Goal: Task Accomplishment & Management: Complete application form

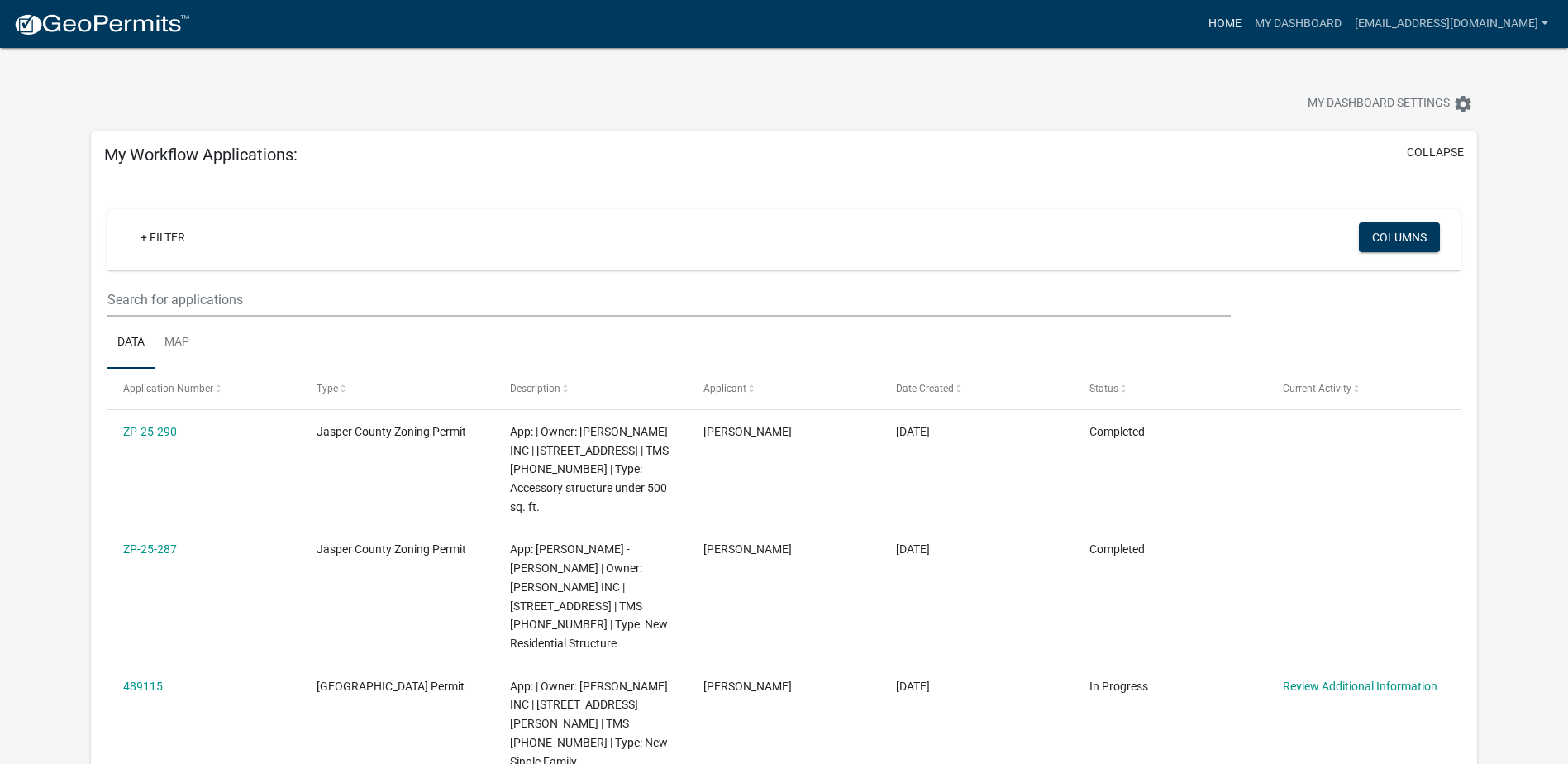
click at [1235, 15] on link "Home" at bounding box center [1224, 24] width 46 height 32
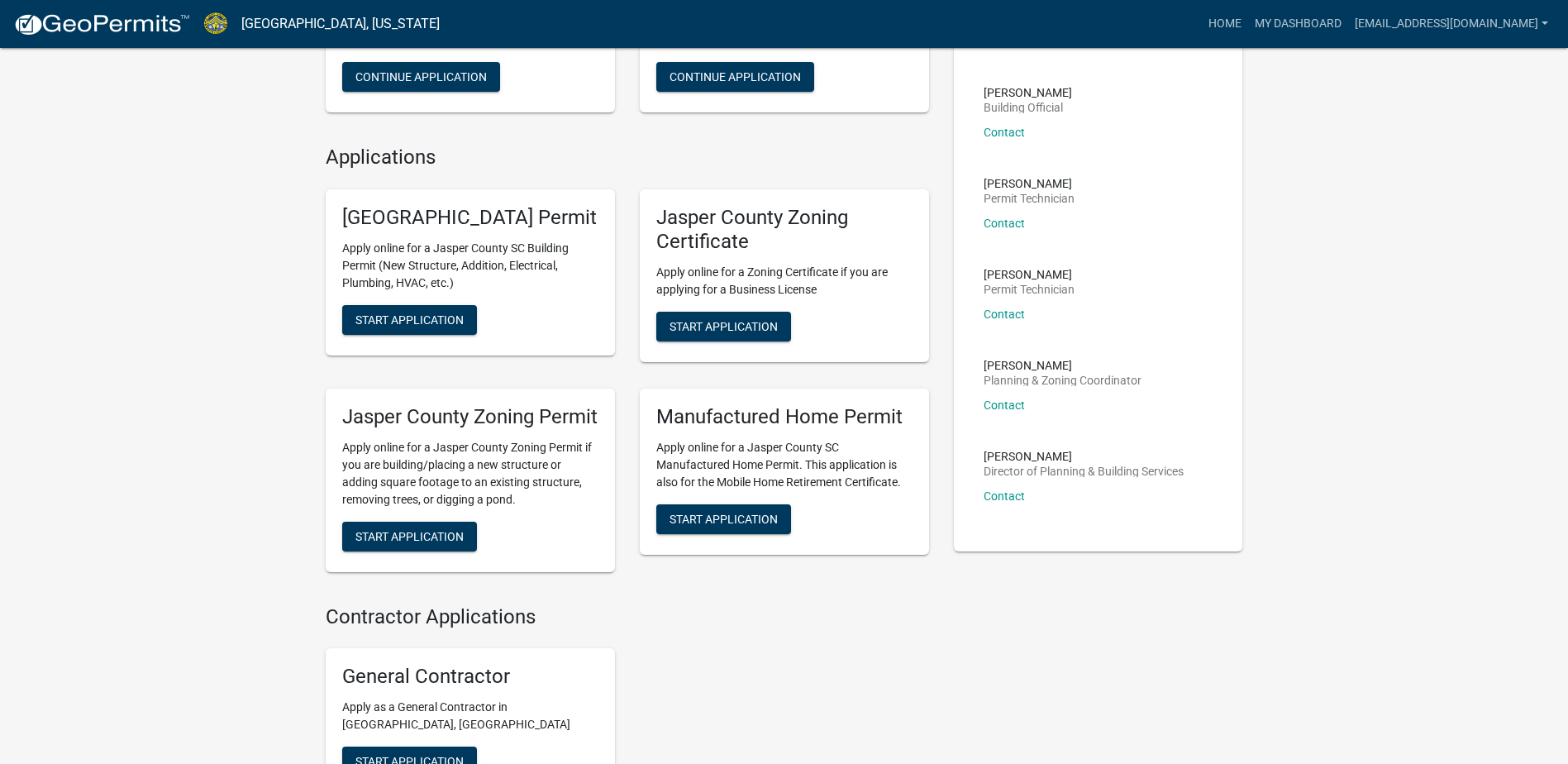
scroll to position [331, 0]
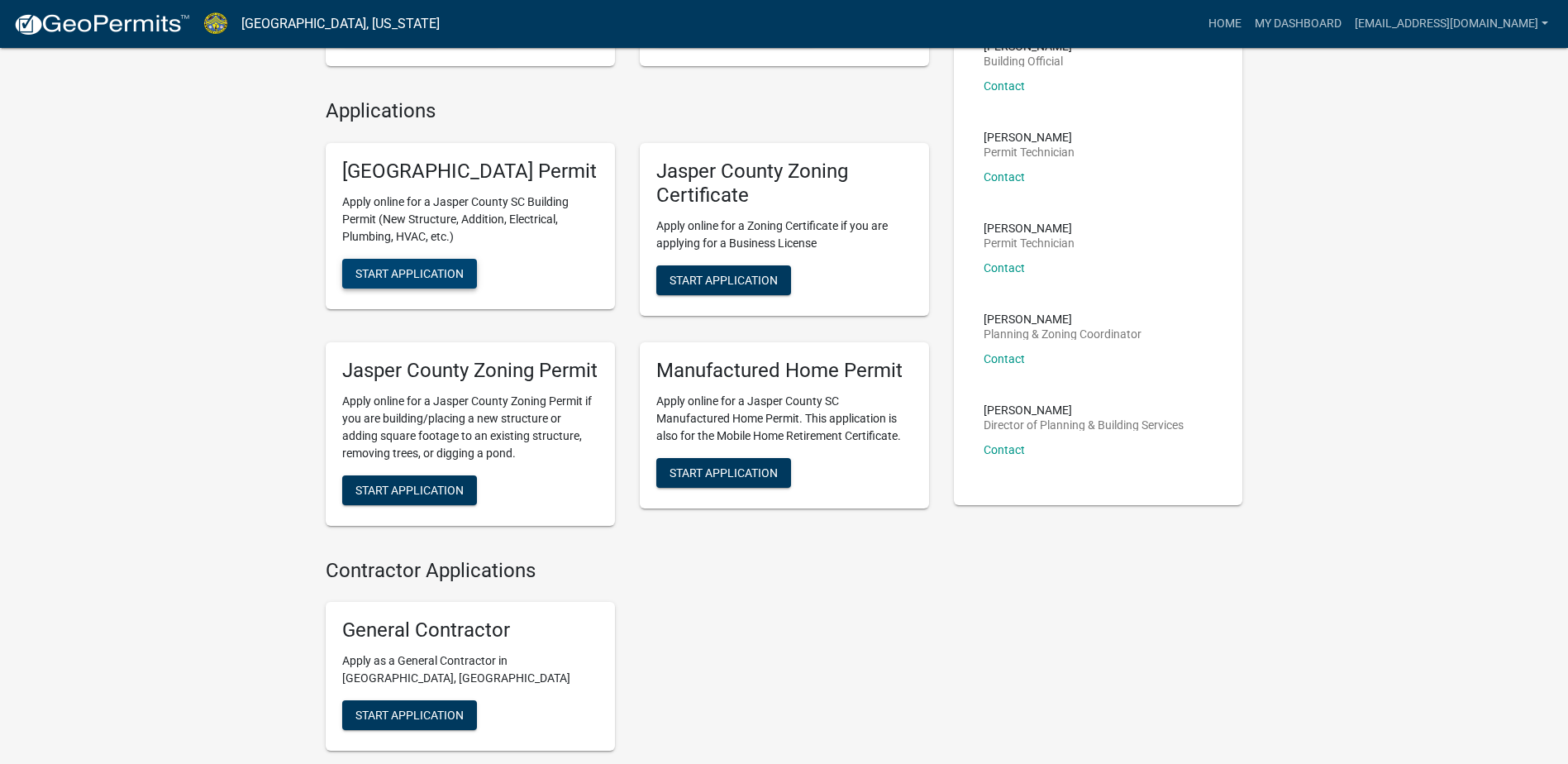
click at [458, 280] on span "Start Application" at bounding box center [410, 272] width 109 height 13
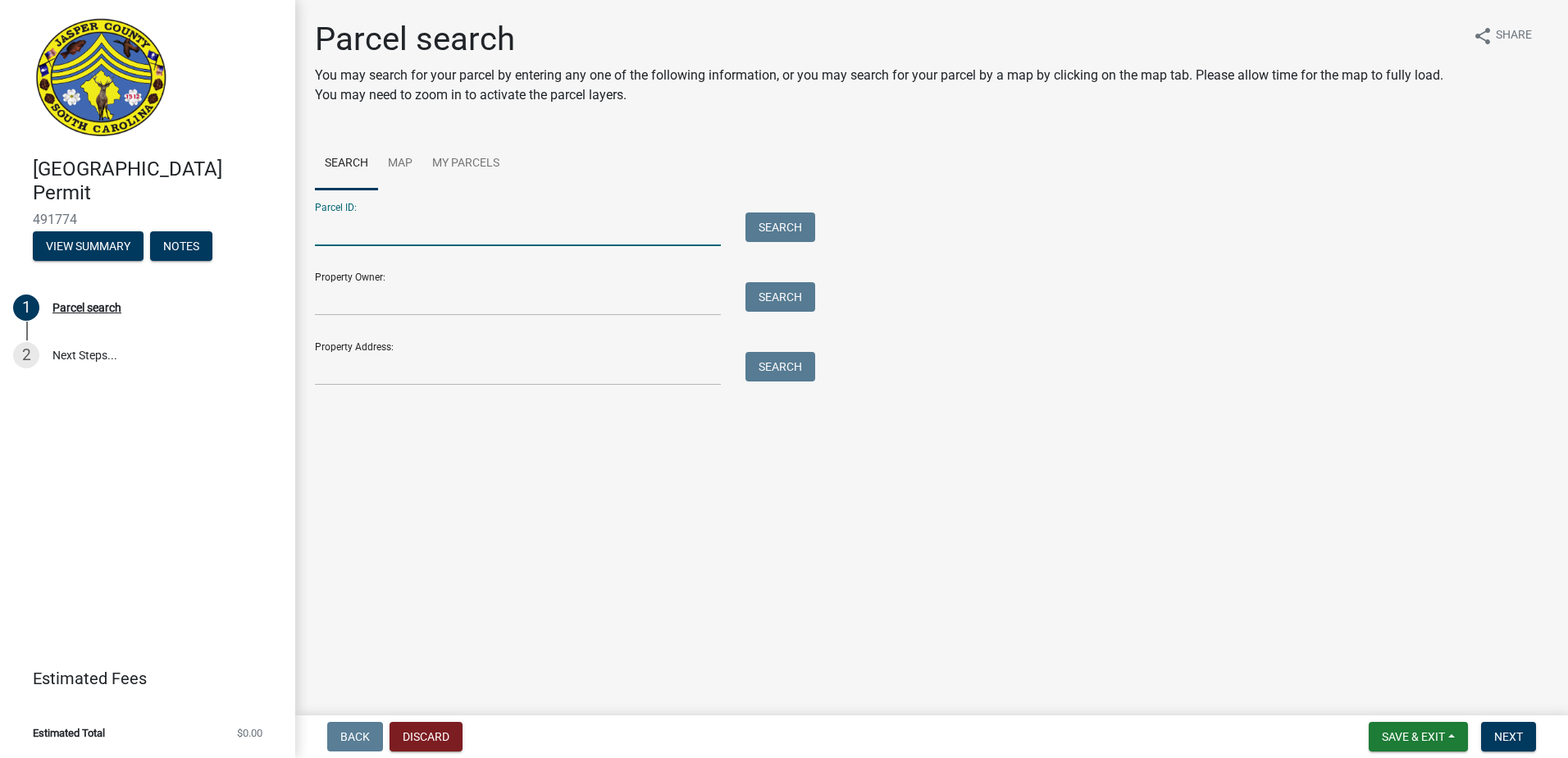
click at [356, 235] on input "Parcel ID:" at bounding box center [517, 229] width 405 height 33
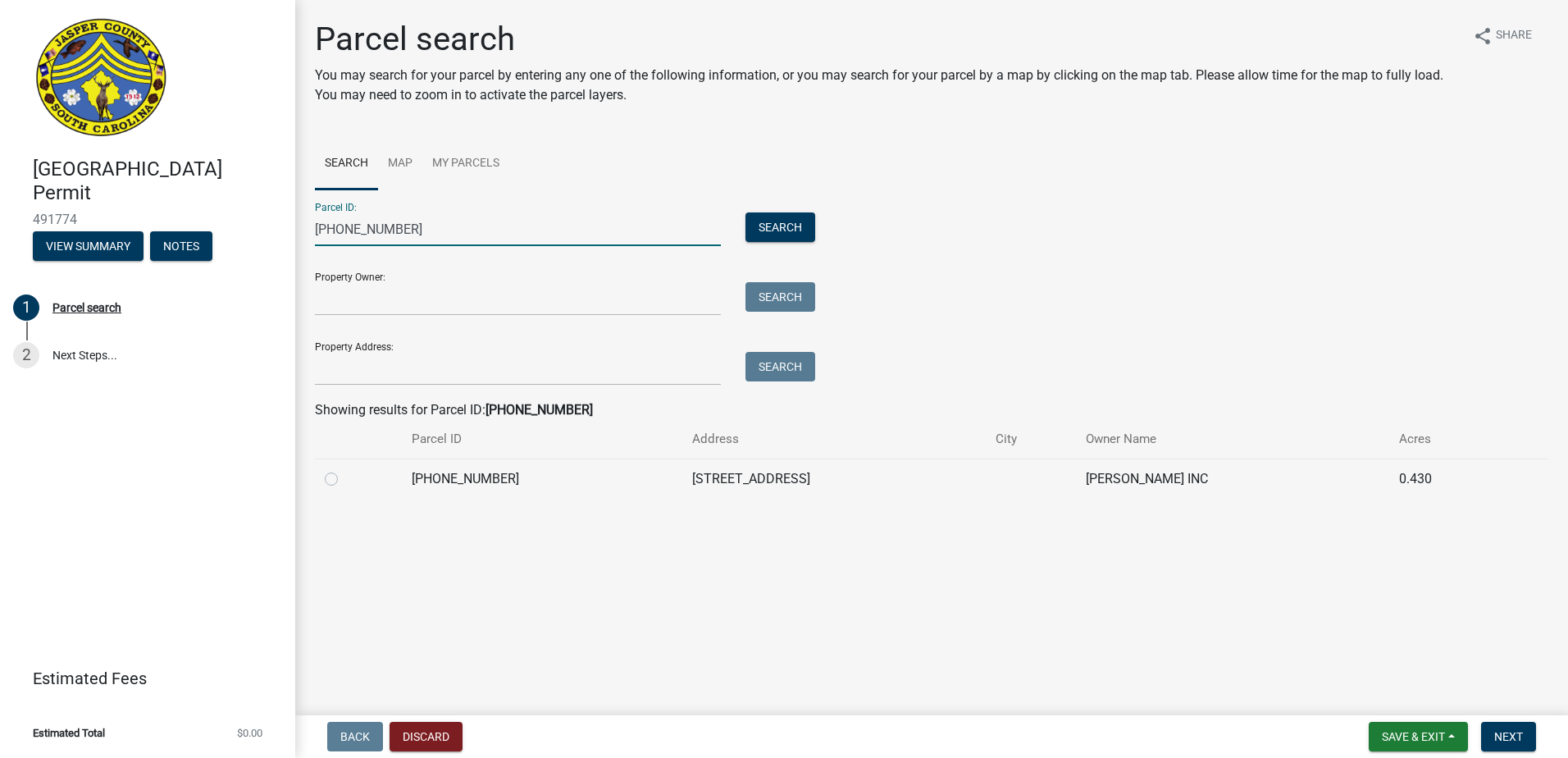
type input "[PHONE_NUMBER]"
click at [345, 469] on label at bounding box center [345, 469] width 0 height 0
click at [345, 478] on input "radio" at bounding box center [350, 474] width 11 height 11
radio input "true"
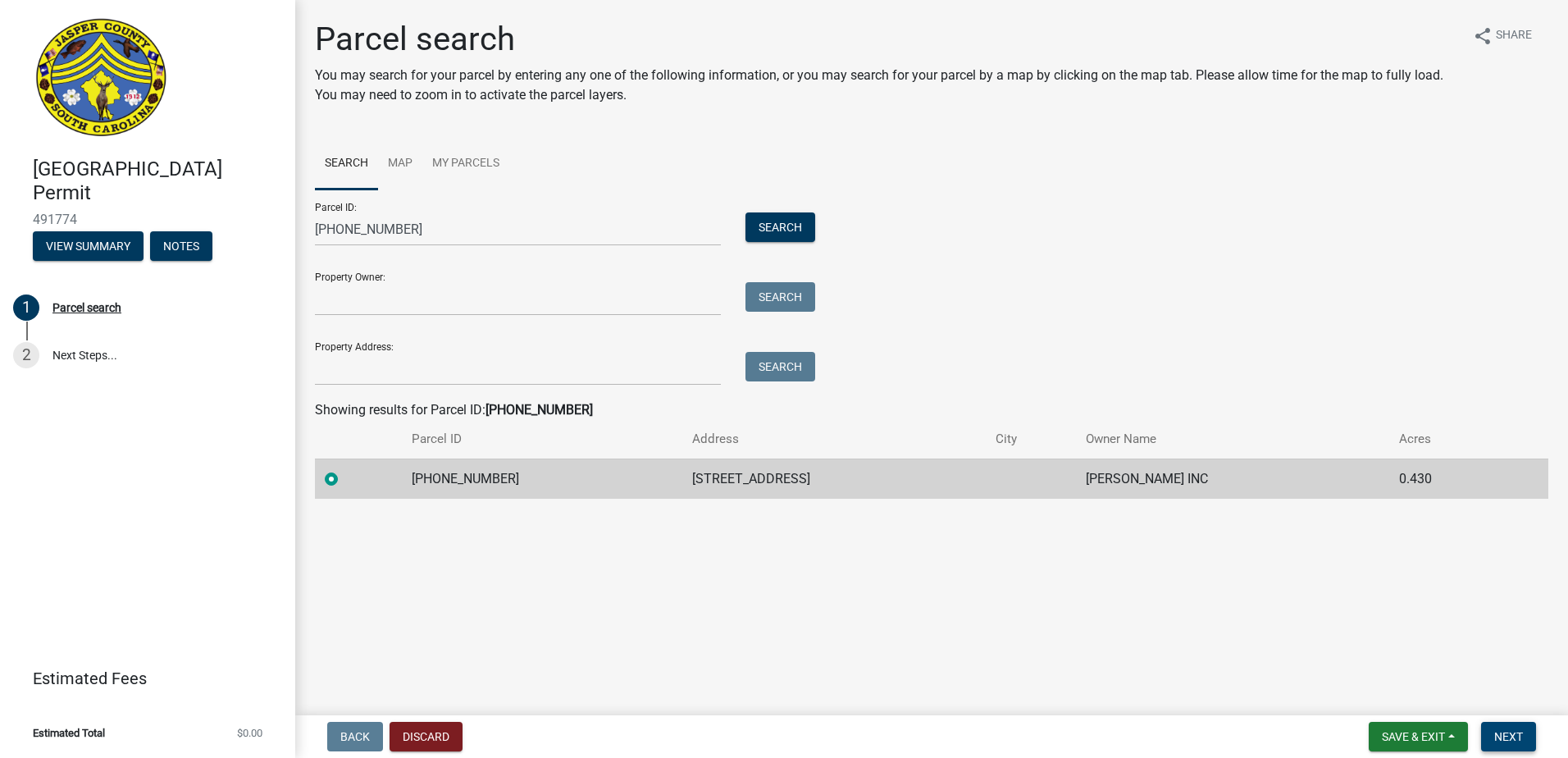
click at [1510, 734] on span "Next" at bounding box center [1507, 735] width 28 height 13
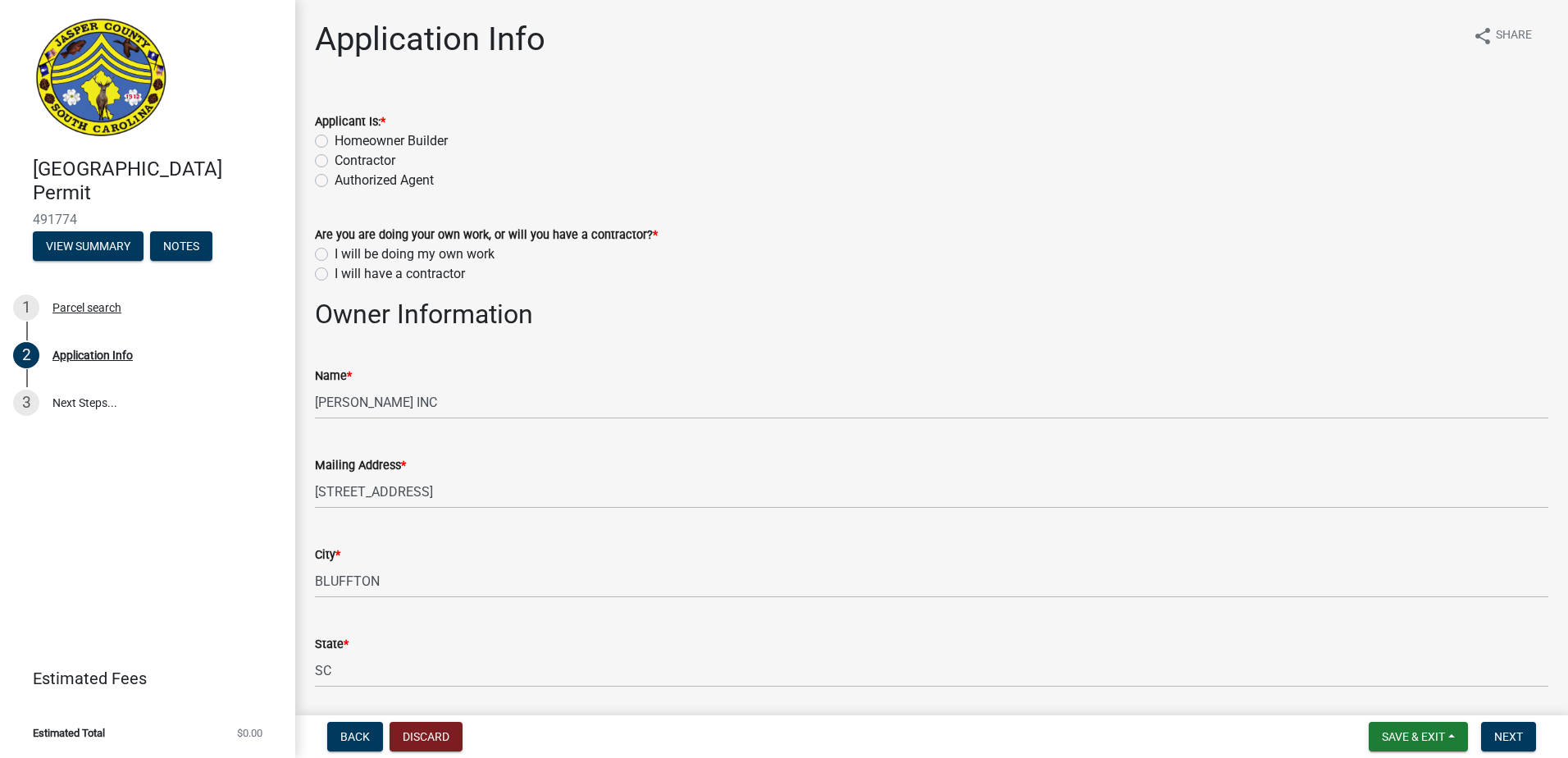
click at [335, 164] on label "Contractor" at bounding box center [365, 161] width 61 height 20
click at [335, 162] on input "Contractor" at bounding box center [340, 156] width 11 height 11
radio input "true"
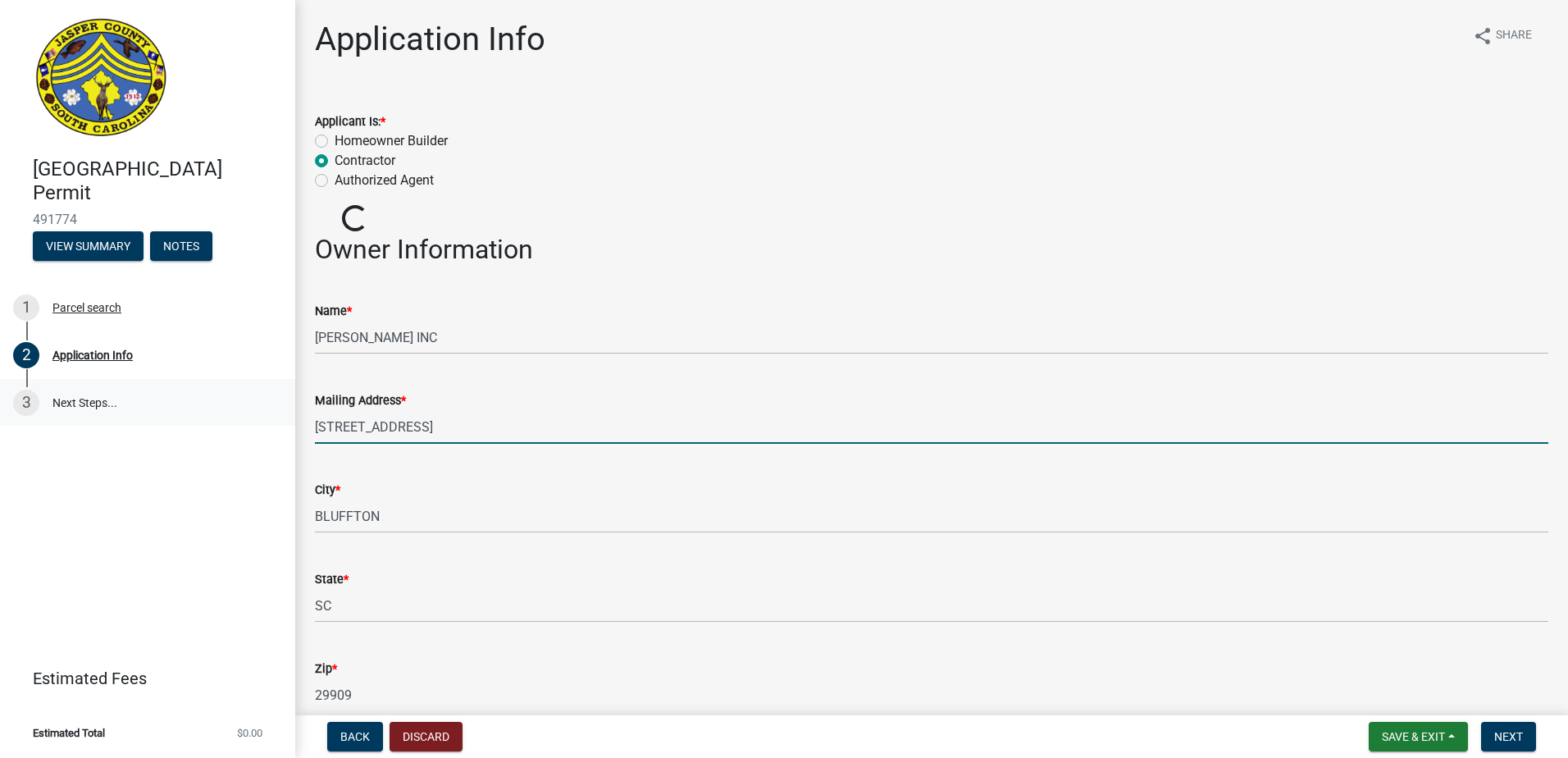
drag, startPoint x: 479, startPoint y: 432, endPoint x: 195, endPoint y: 380, distance: 288.7
click at [223, 405] on div "[GEOGRAPHIC_DATA] Permit 491774 View Summary Notes 1 Parcel search 2 Applicatio…" at bounding box center [784, 379] width 1568 height 758
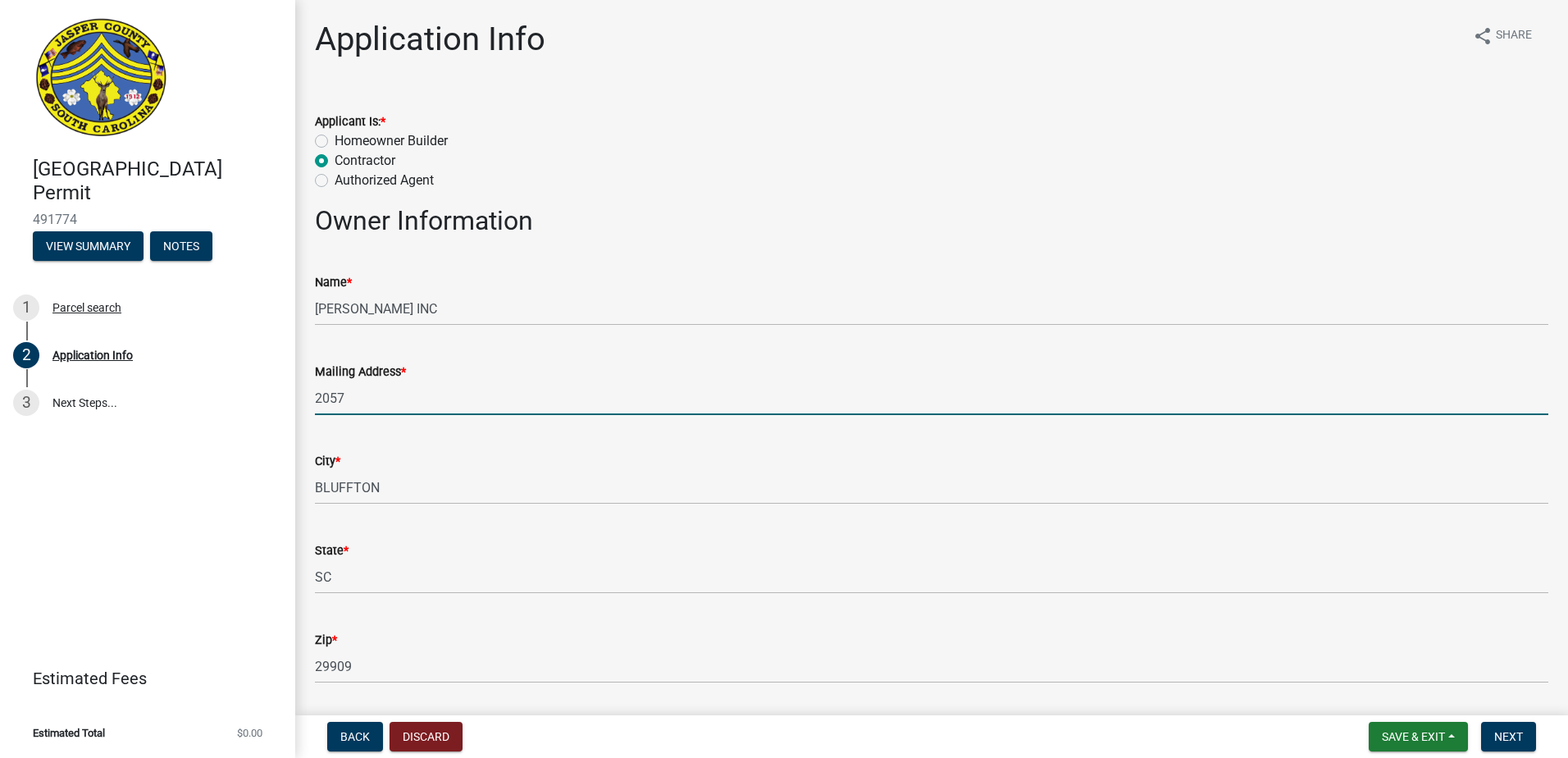
type input "[STREET_ADDRESS]"
type input "8435407042"
type input "[EMAIL_ADDRESS][DOMAIN_NAME]"
type input "Yemassee"
type input "419550"
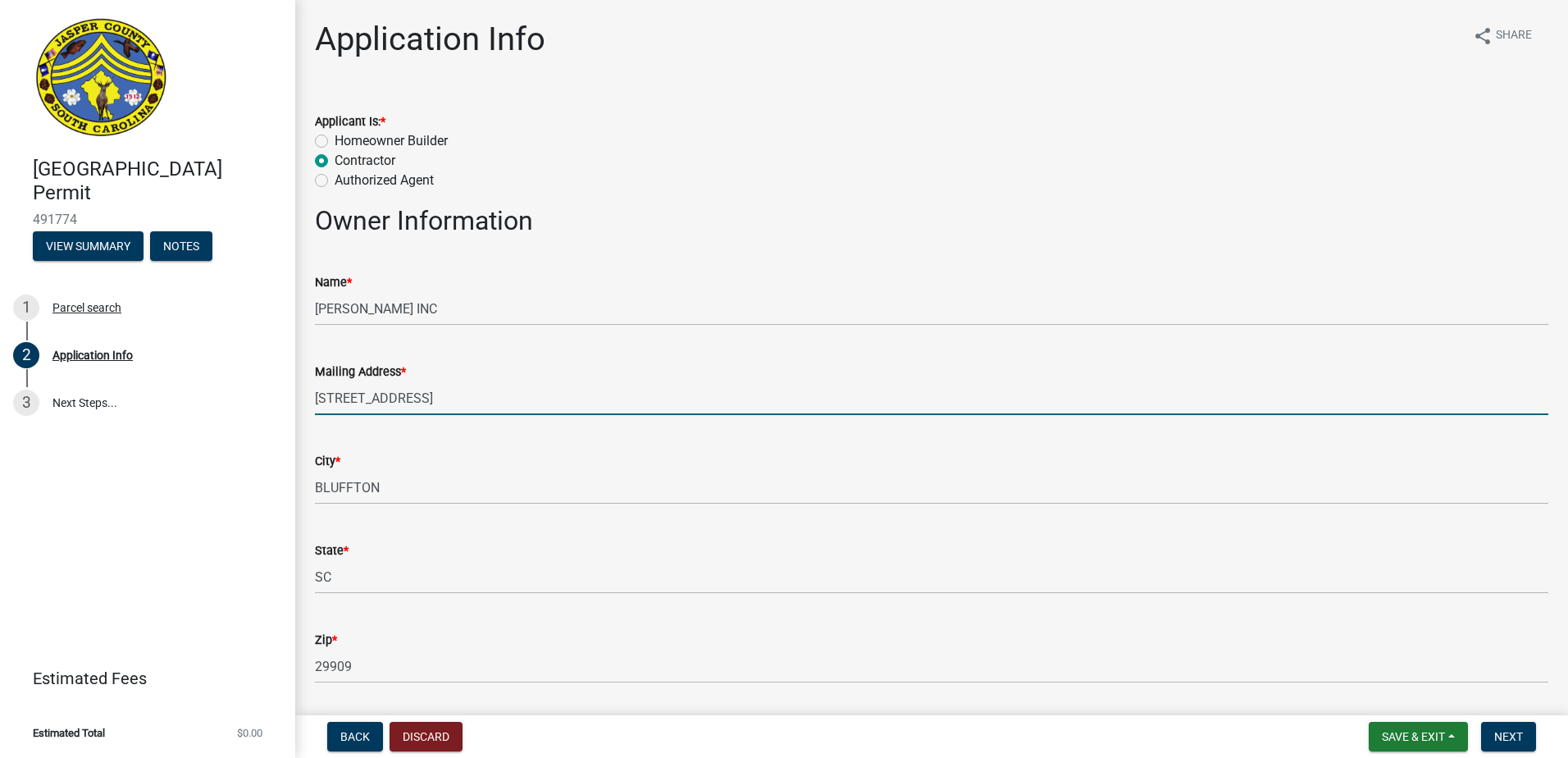
type input "2"
type input "1"
type input "3"
type input "4"
type input "0"
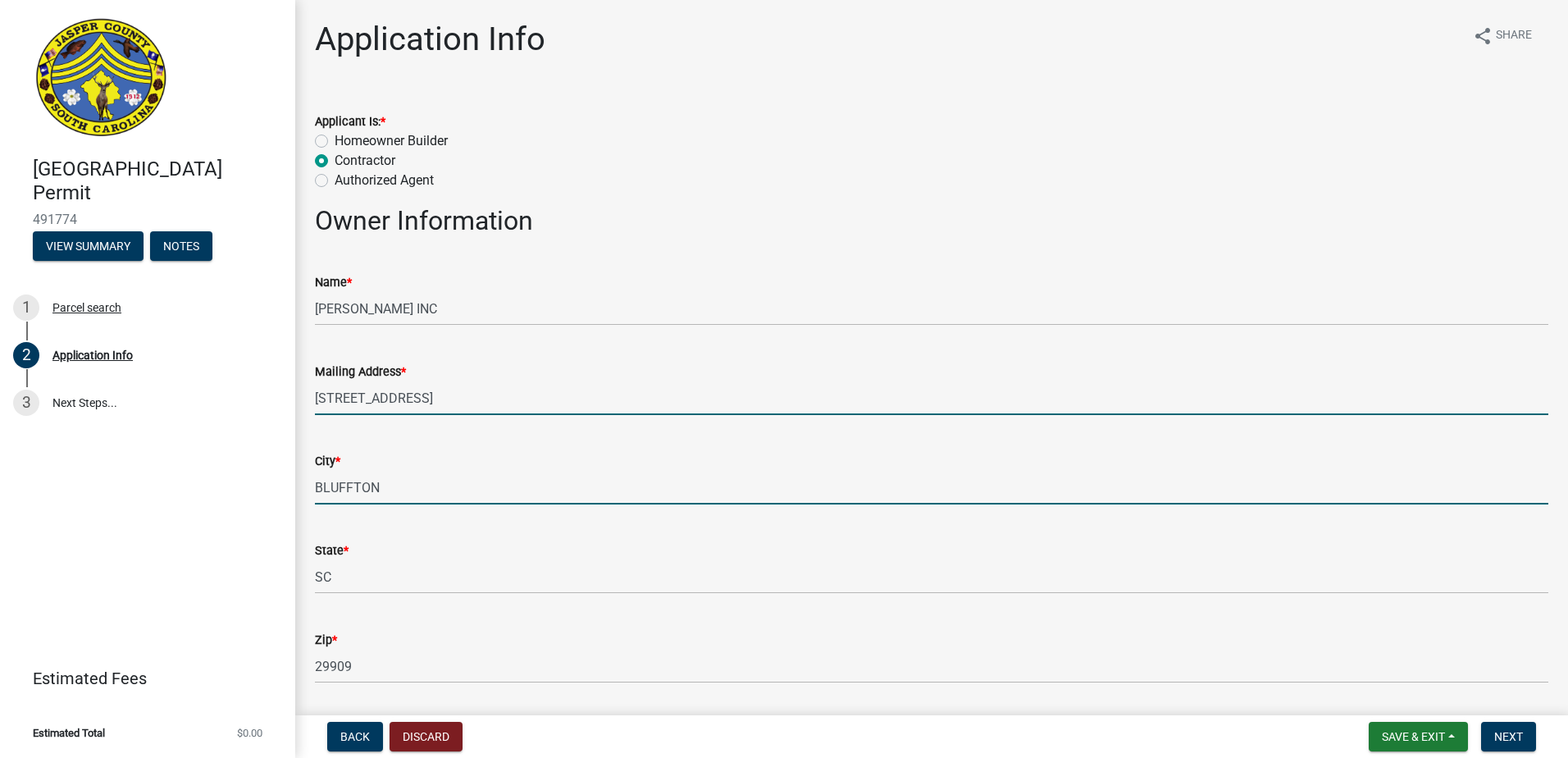
drag, startPoint x: 424, startPoint y: 486, endPoint x: 51, endPoint y: 446, distance: 375.1
click at [109, 454] on div "[GEOGRAPHIC_DATA] Permit 491774 View Summary Notes 1 Parcel search 2 Applicatio…" at bounding box center [784, 379] width 1568 height 758
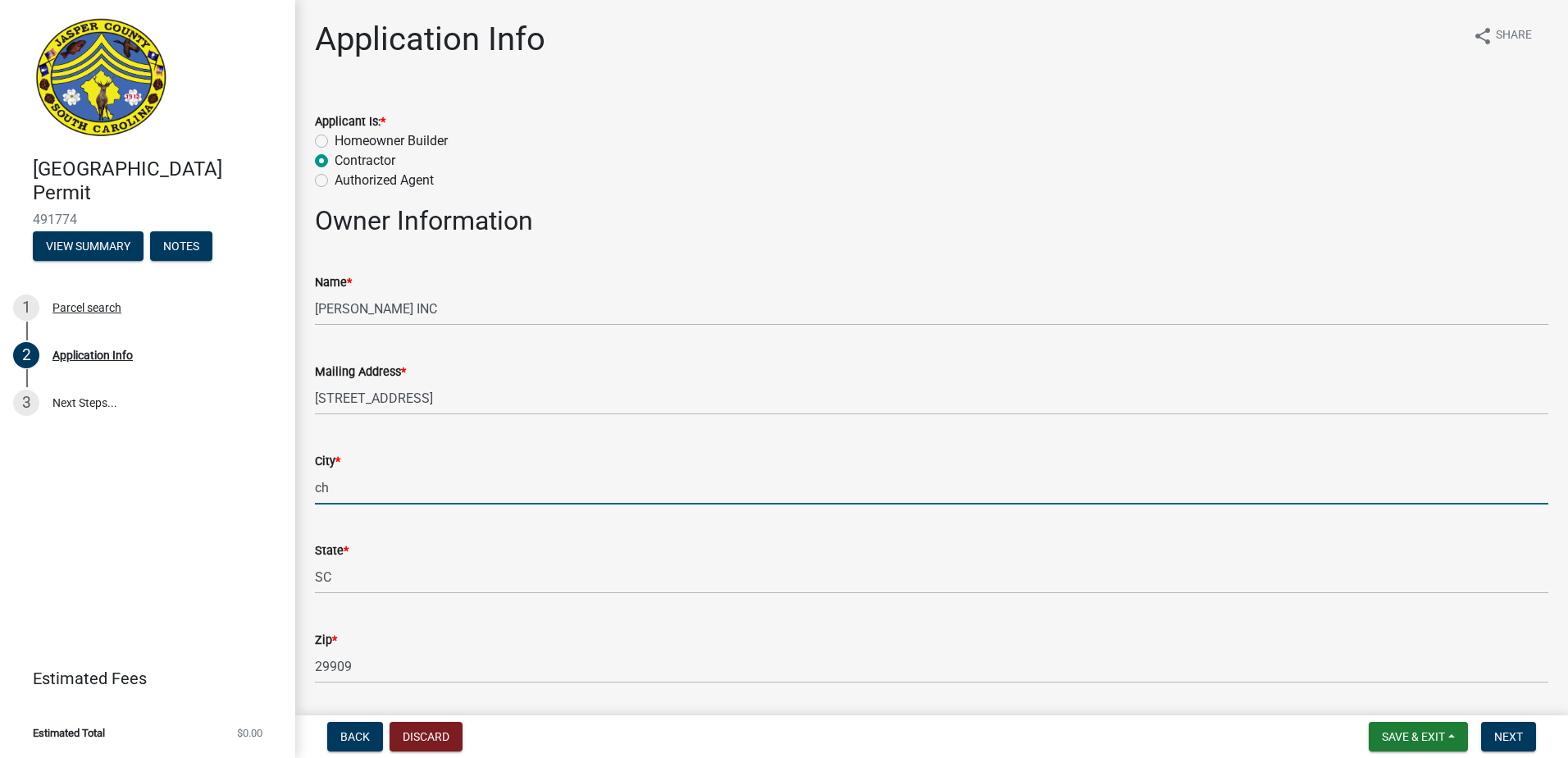
type input "[GEOGRAPHIC_DATA]"
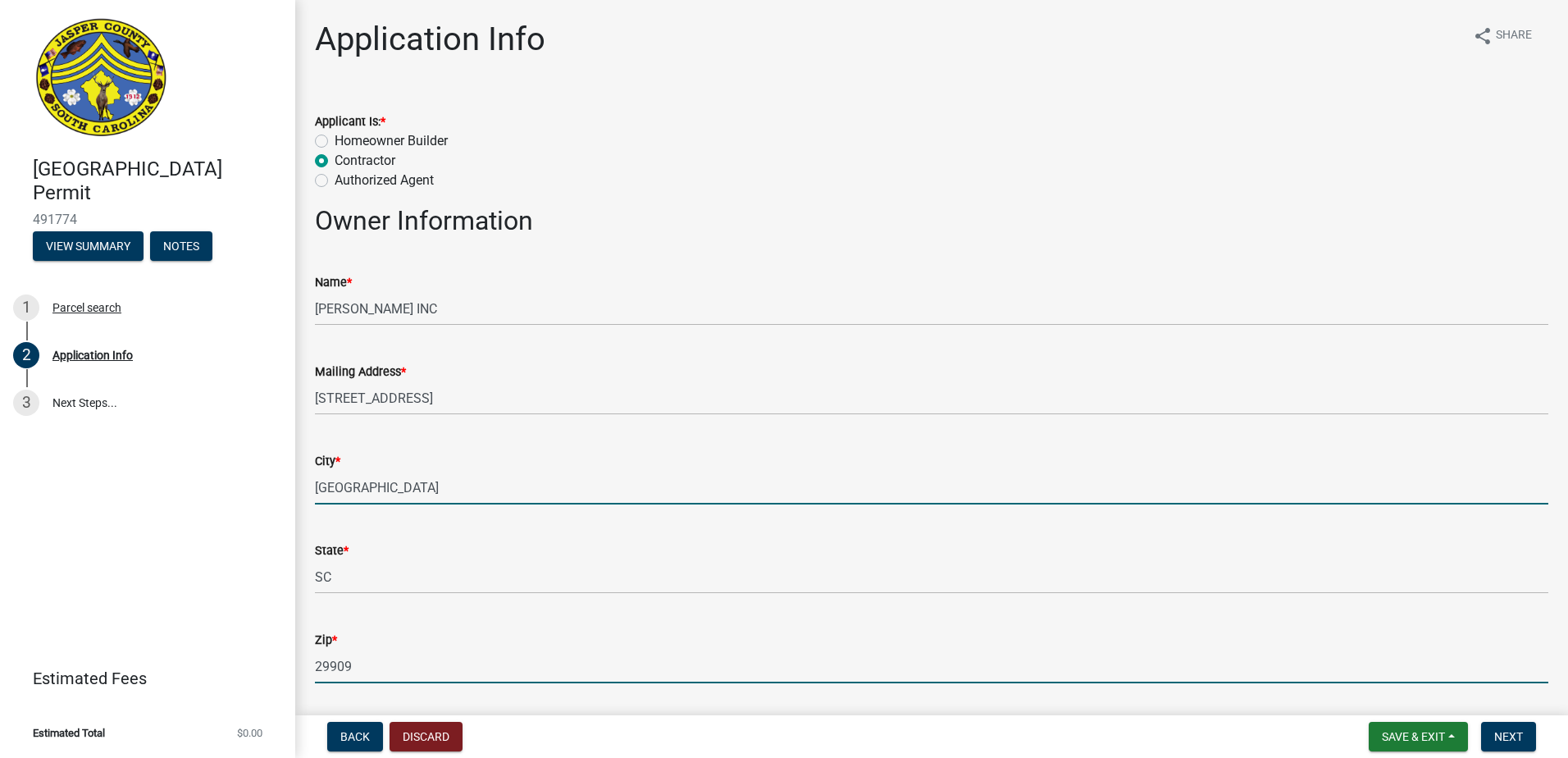
drag, startPoint x: 378, startPoint y: 657, endPoint x: 4, endPoint y: 598, distance: 378.6
click at [4, 598] on div "[GEOGRAPHIC_DATA] Permit 491774 View Summary Notes 1 Parcel search 2 Applicatio…" at bounding box center [784, 379] width 1568 height 758
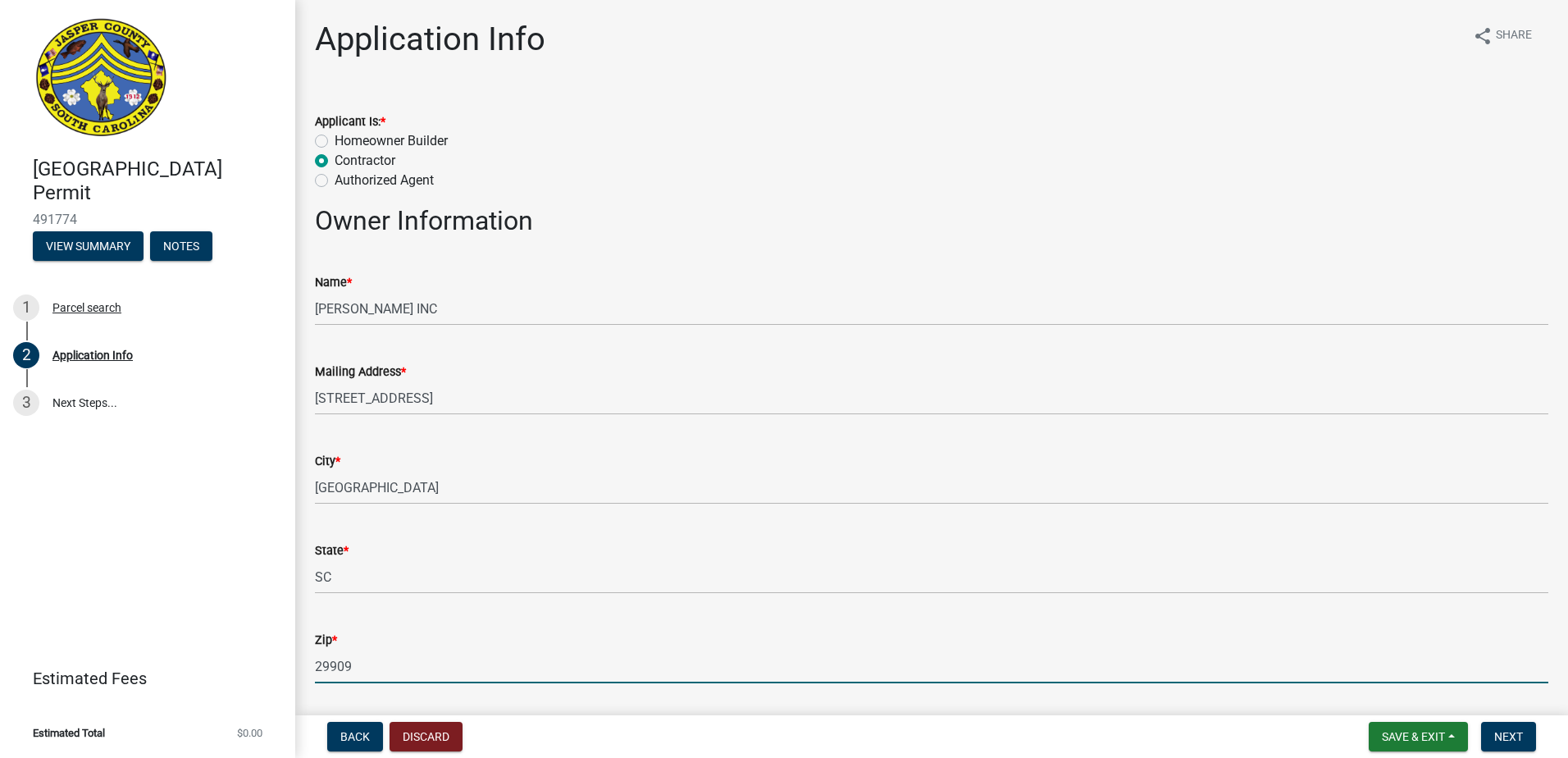
type input "9"
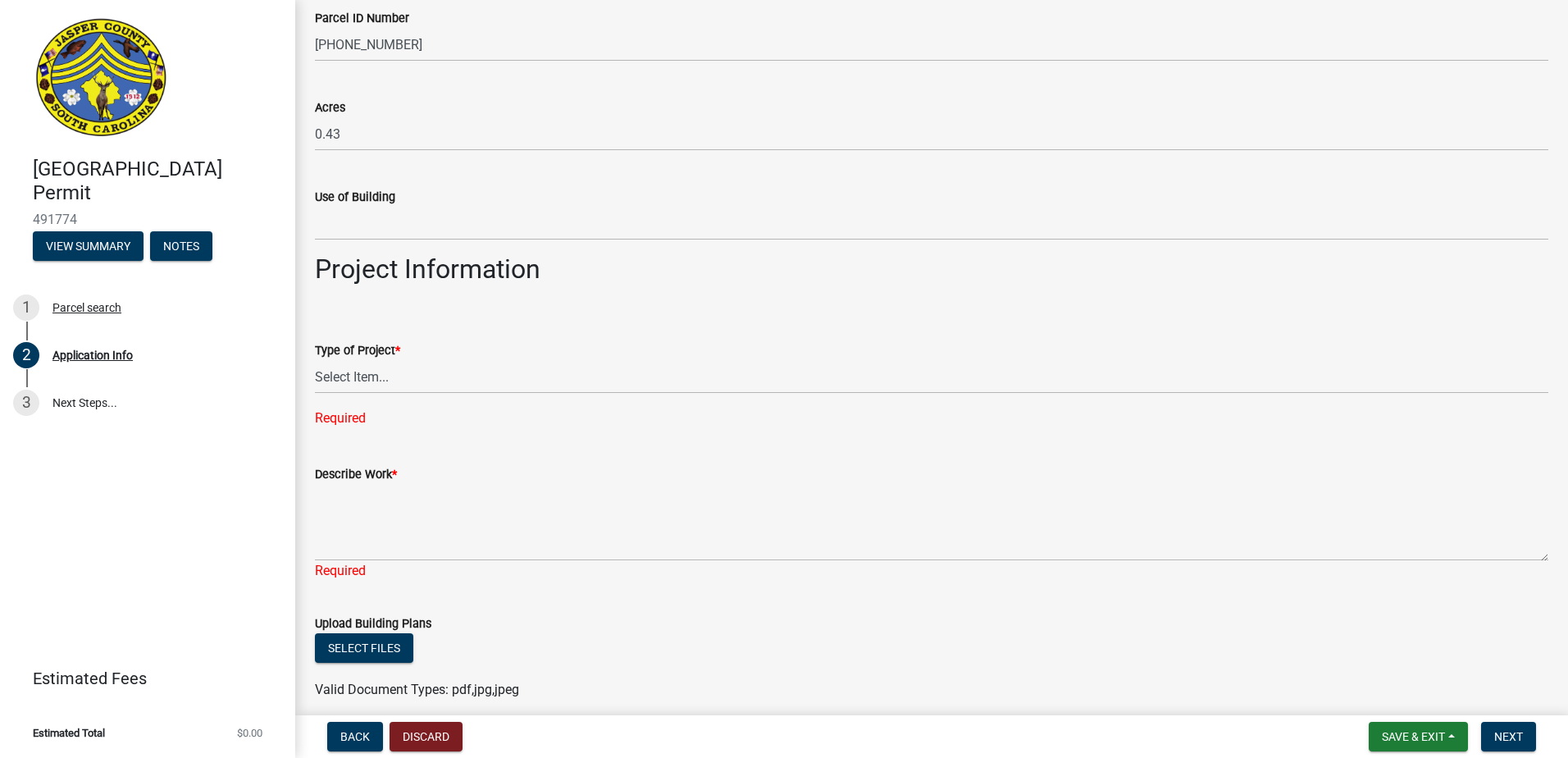
scroll to position [1476, 0]
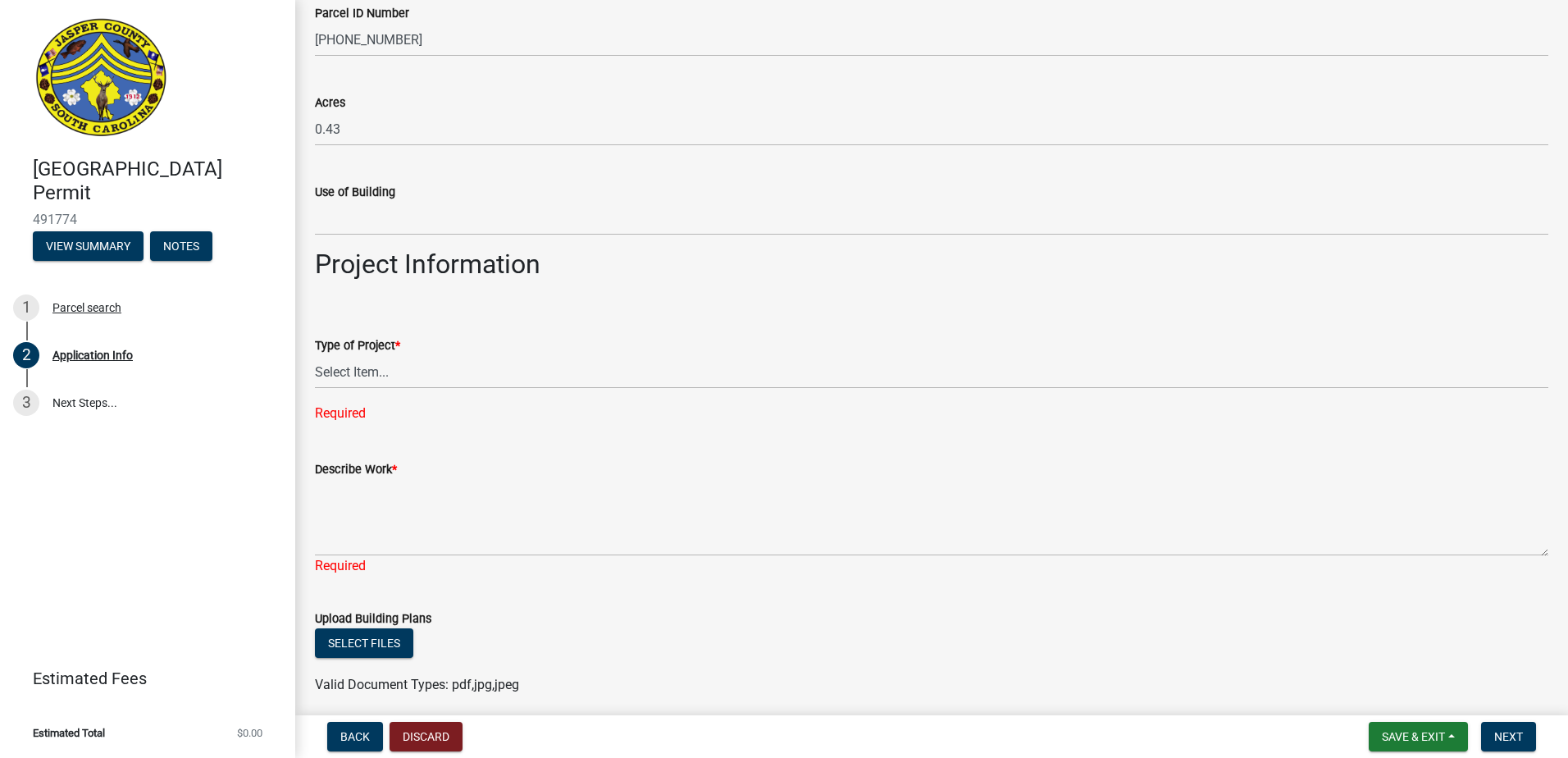
type input "29492"
click at [447, 376] on select "Select Item... Construction Trailer/Shipping Container Residential Demolition C…" at bounding box center [930, 372] width 1233 height 33
click at [314, 355] on select "Select Item... Construction Trailer/Shipping Container Residential Demolition C…" at bounding box center [930, 372] width 1233 height 33
select select "42590599-3c97-479d-b3e9-fbeca9af4fb5"
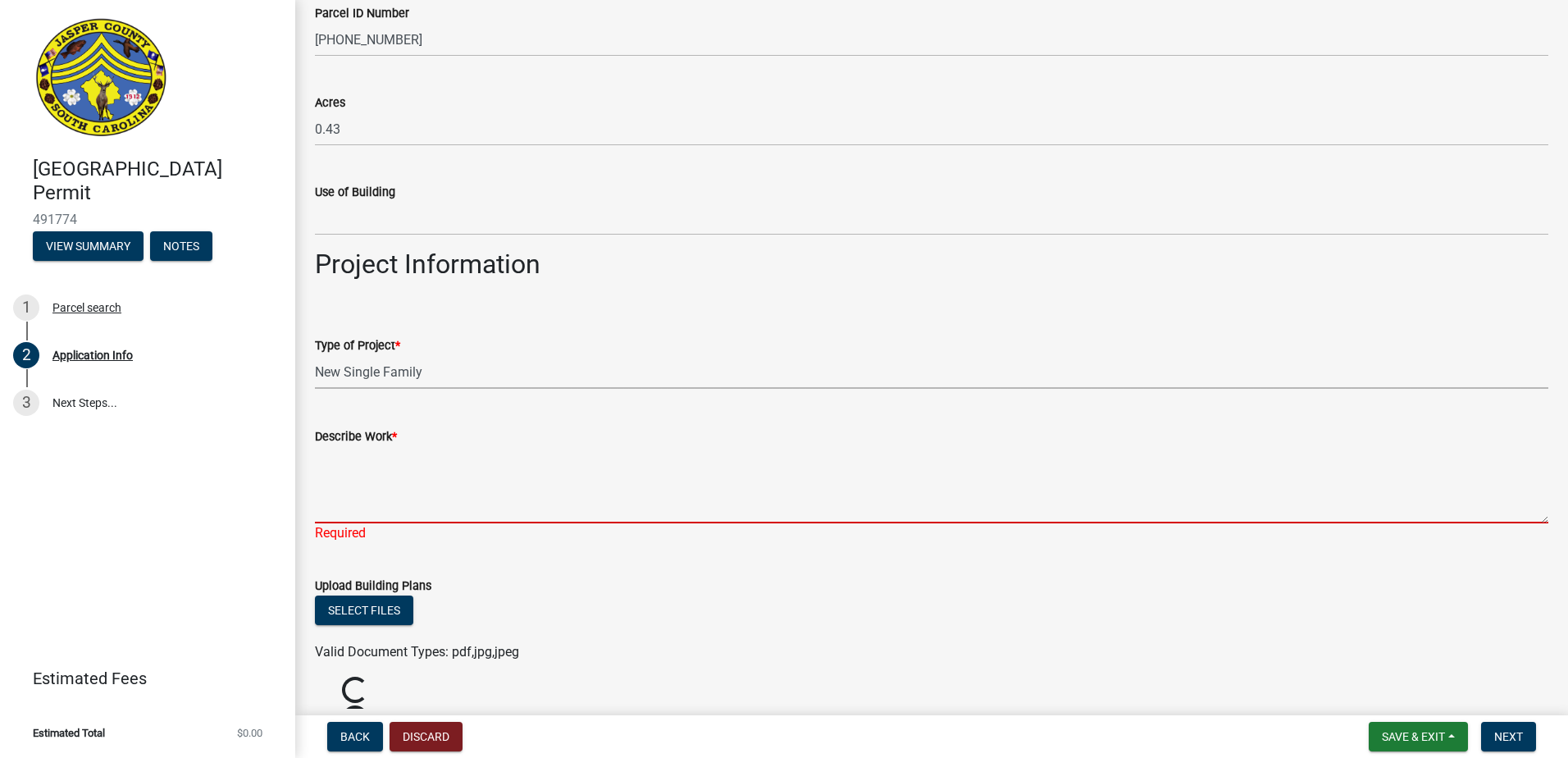
click at [419, 514] on textarea "Describe Work *" at bounding box center [930, 484] width 1233 height 77
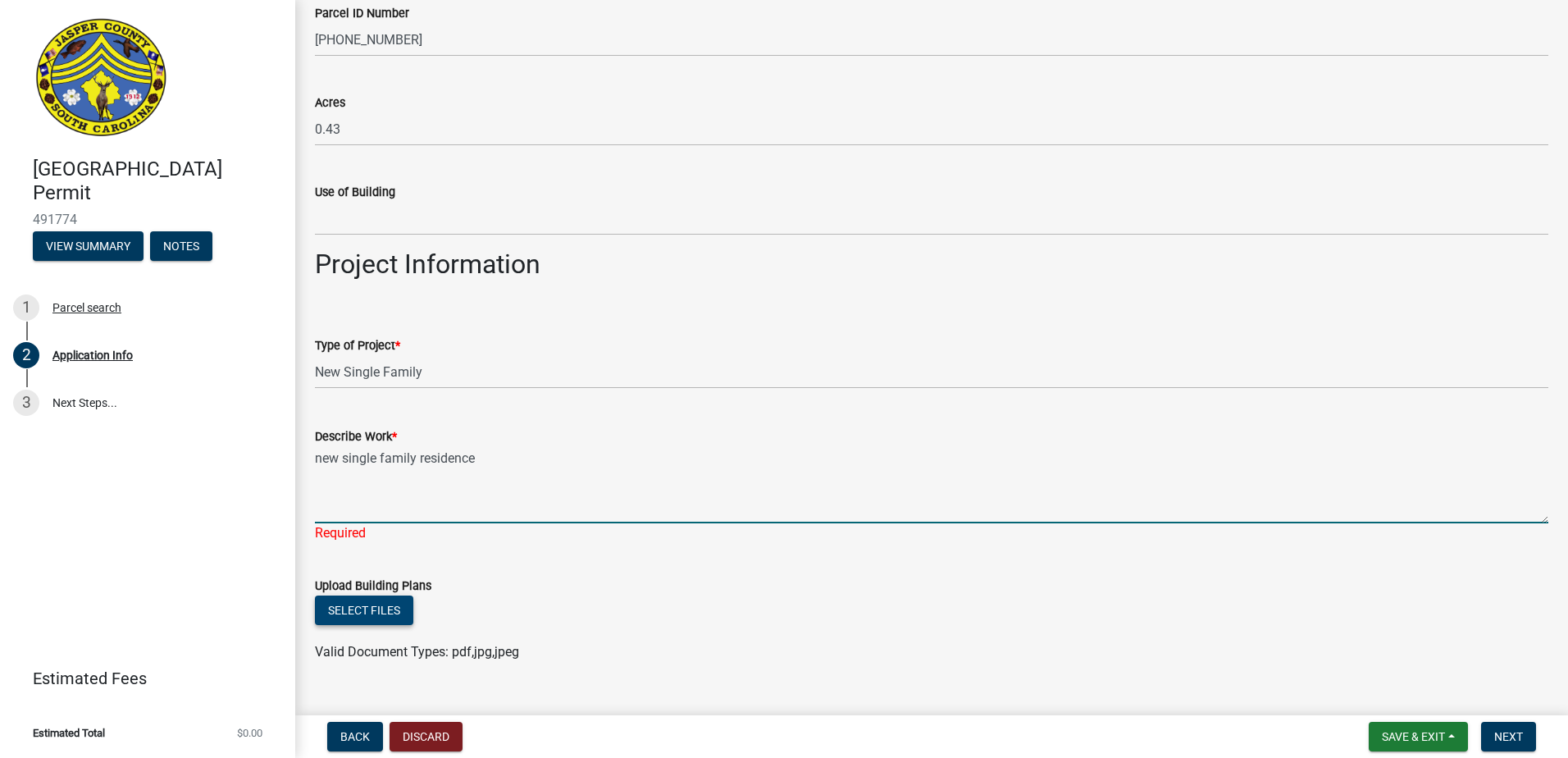
type textarea "new single family residence"
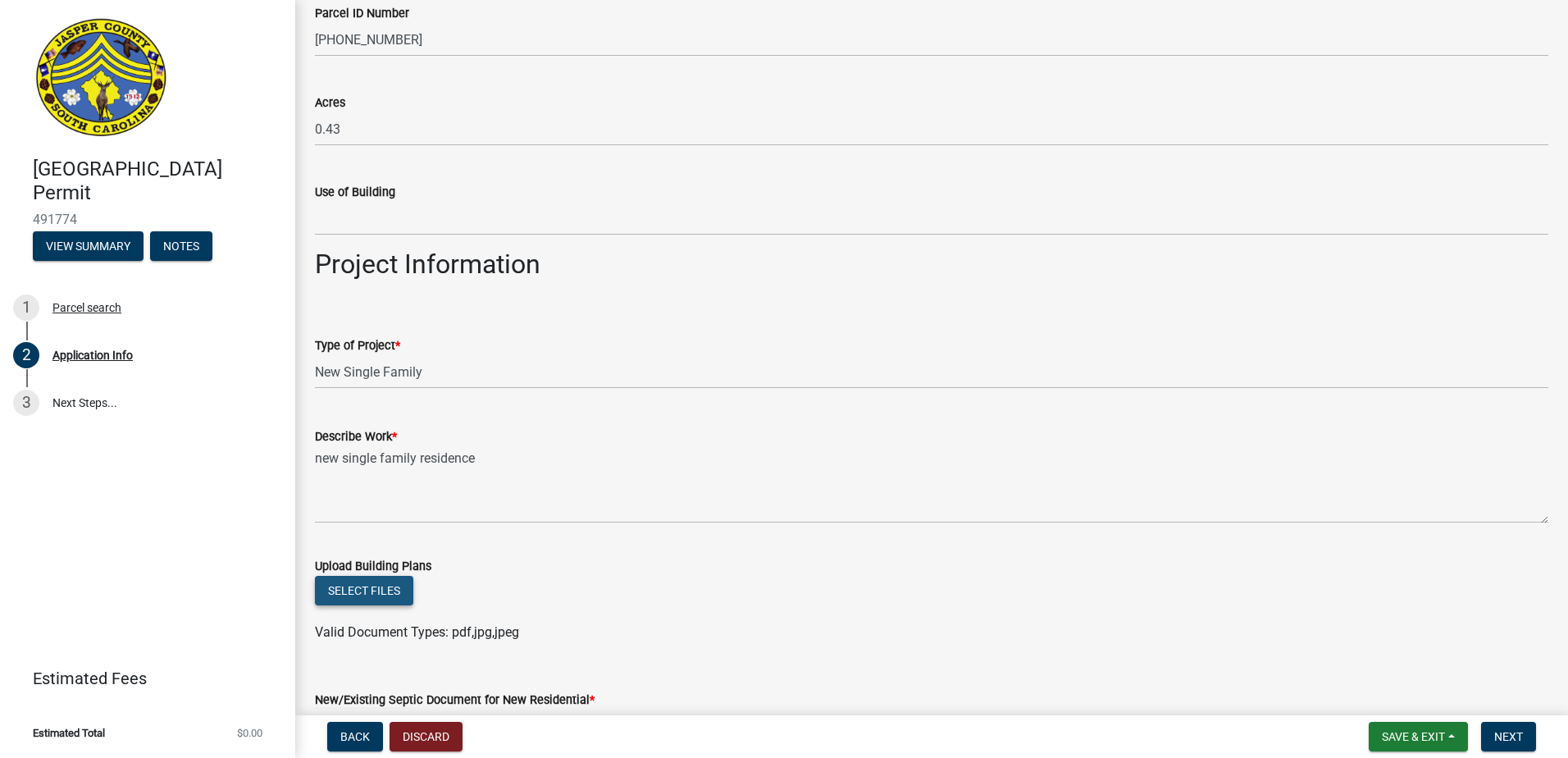
click at [350, 615] on wm-upload "Select files Valid Document Types: pdf,jpg,jpeg" at bounding box center [930, 609] width 1233 height 67
click at [375, 597] on button "Select files" at bounding box center [363, 591] width 98 height 29
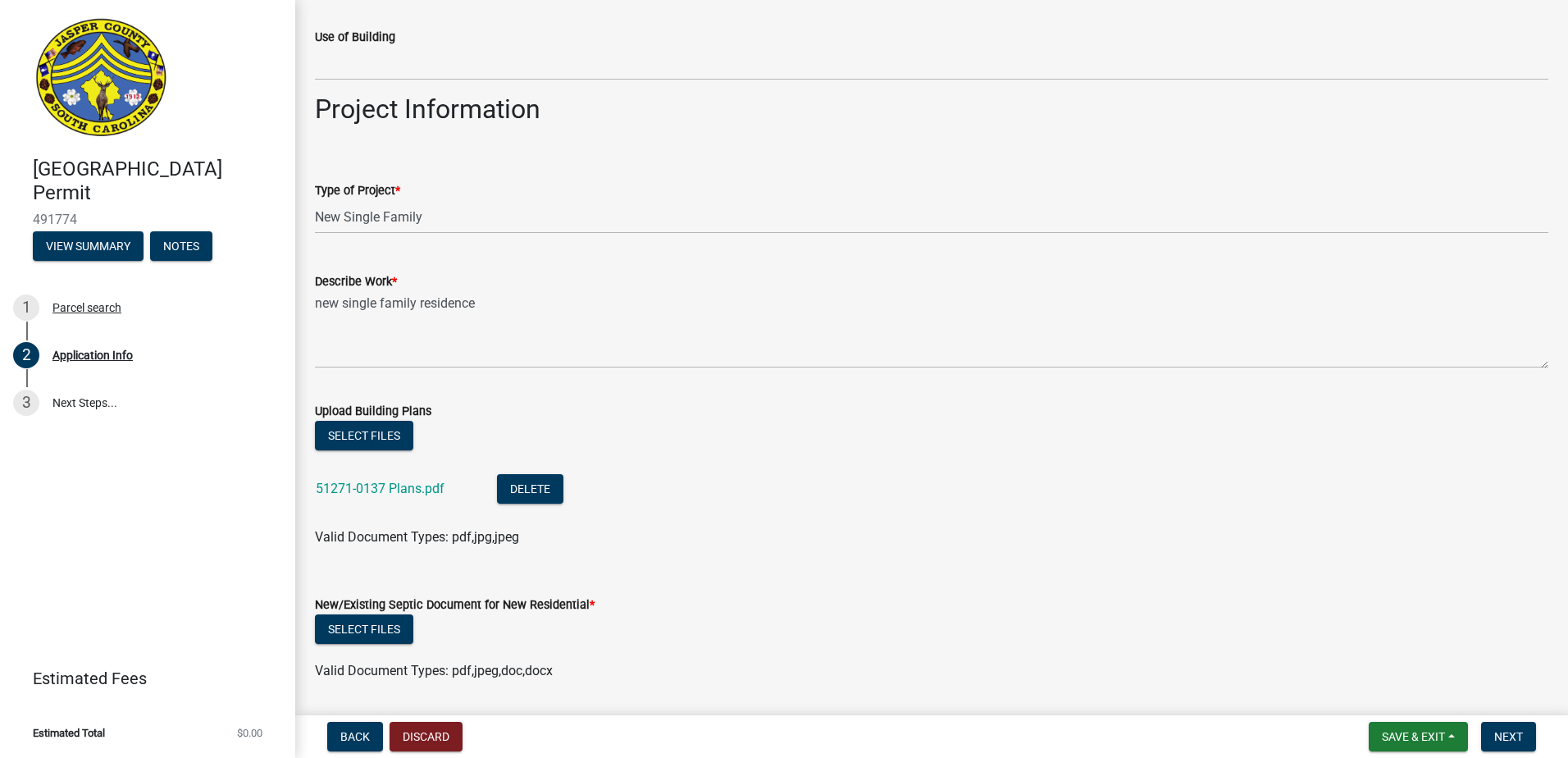
scroll to position [1804, 0]
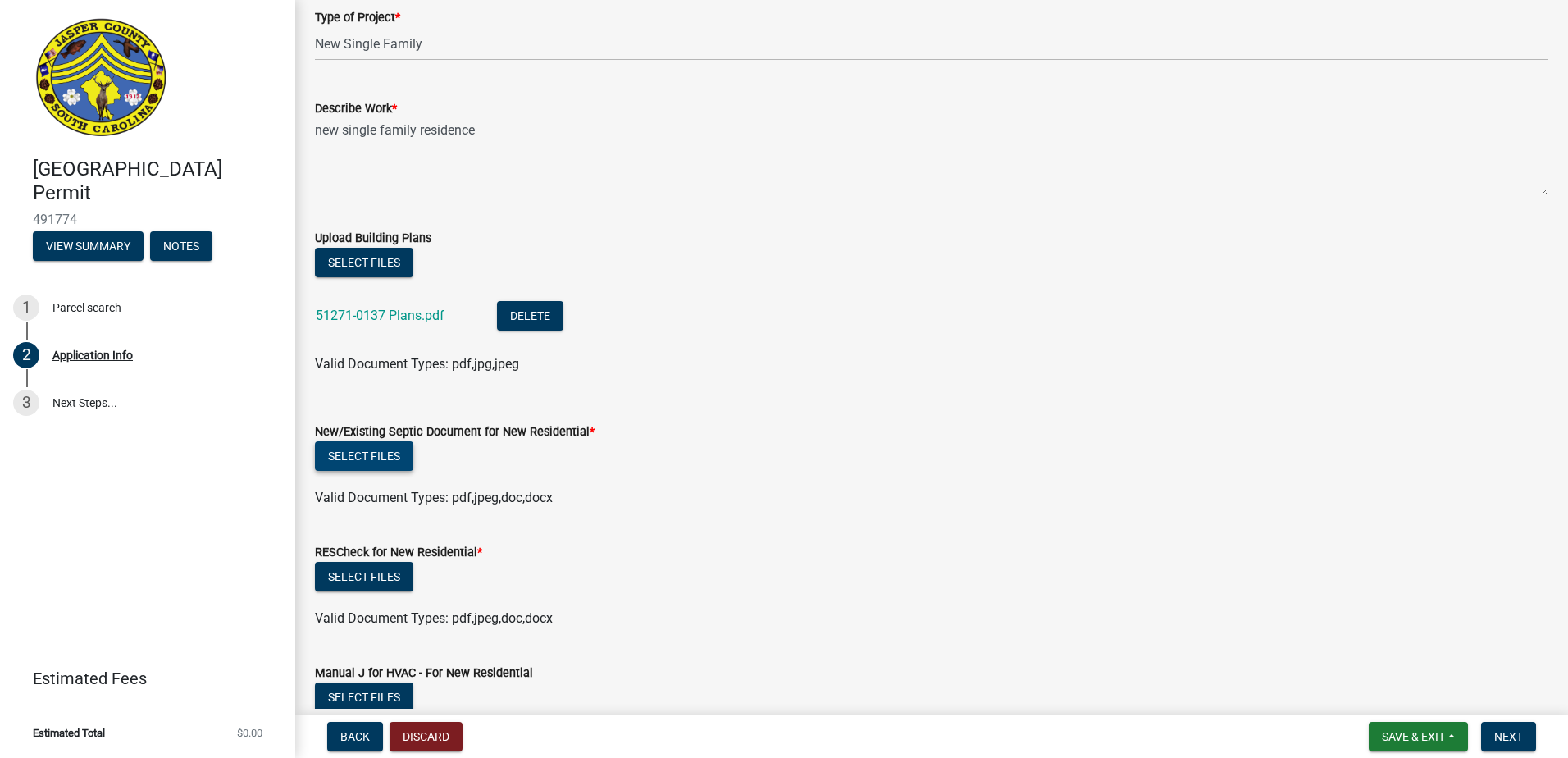
click at [382, 463] on button "Select files" at bounding box center [363, 455] width 98 height 29
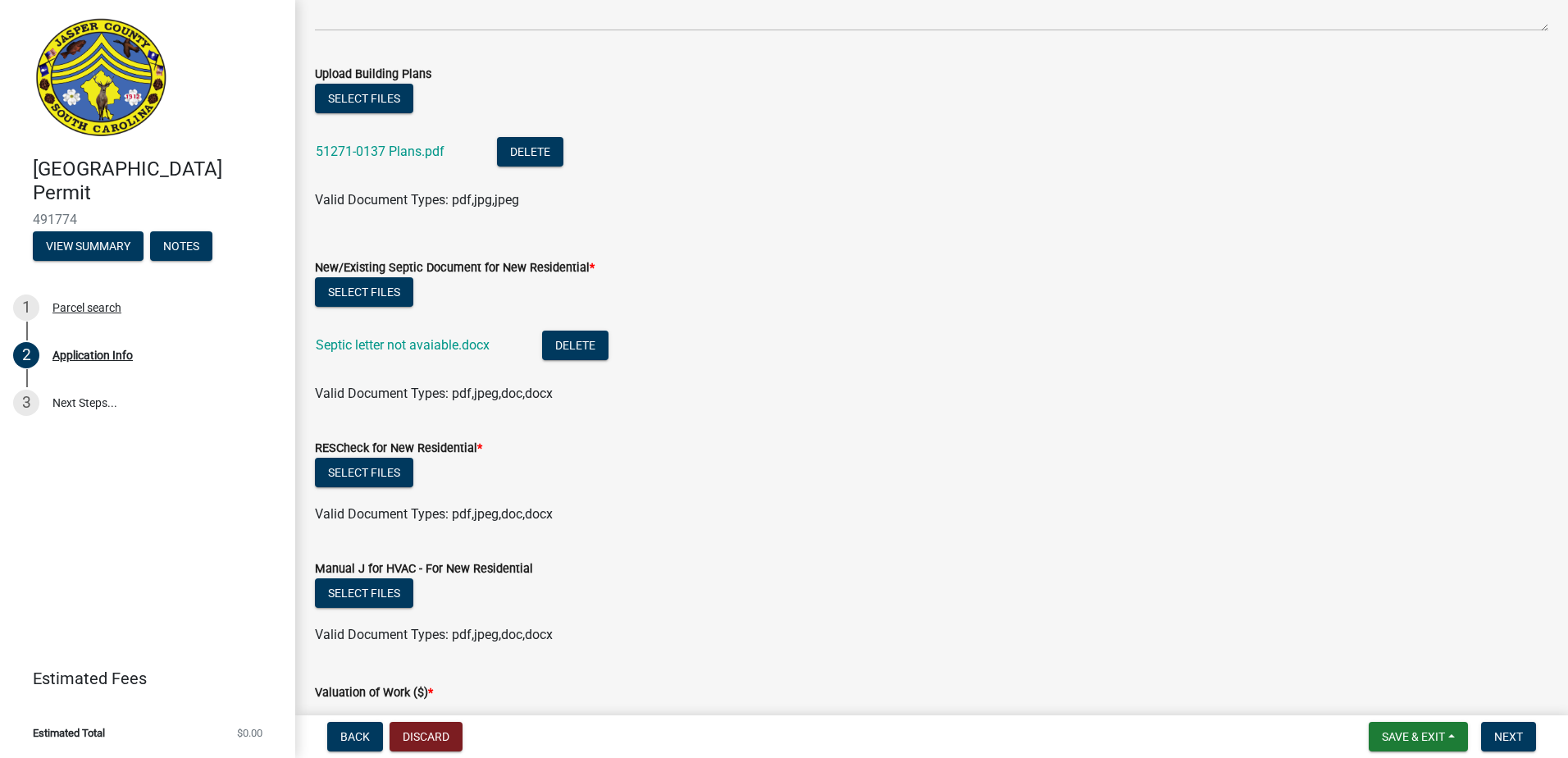
scroll to position [2050, 0]
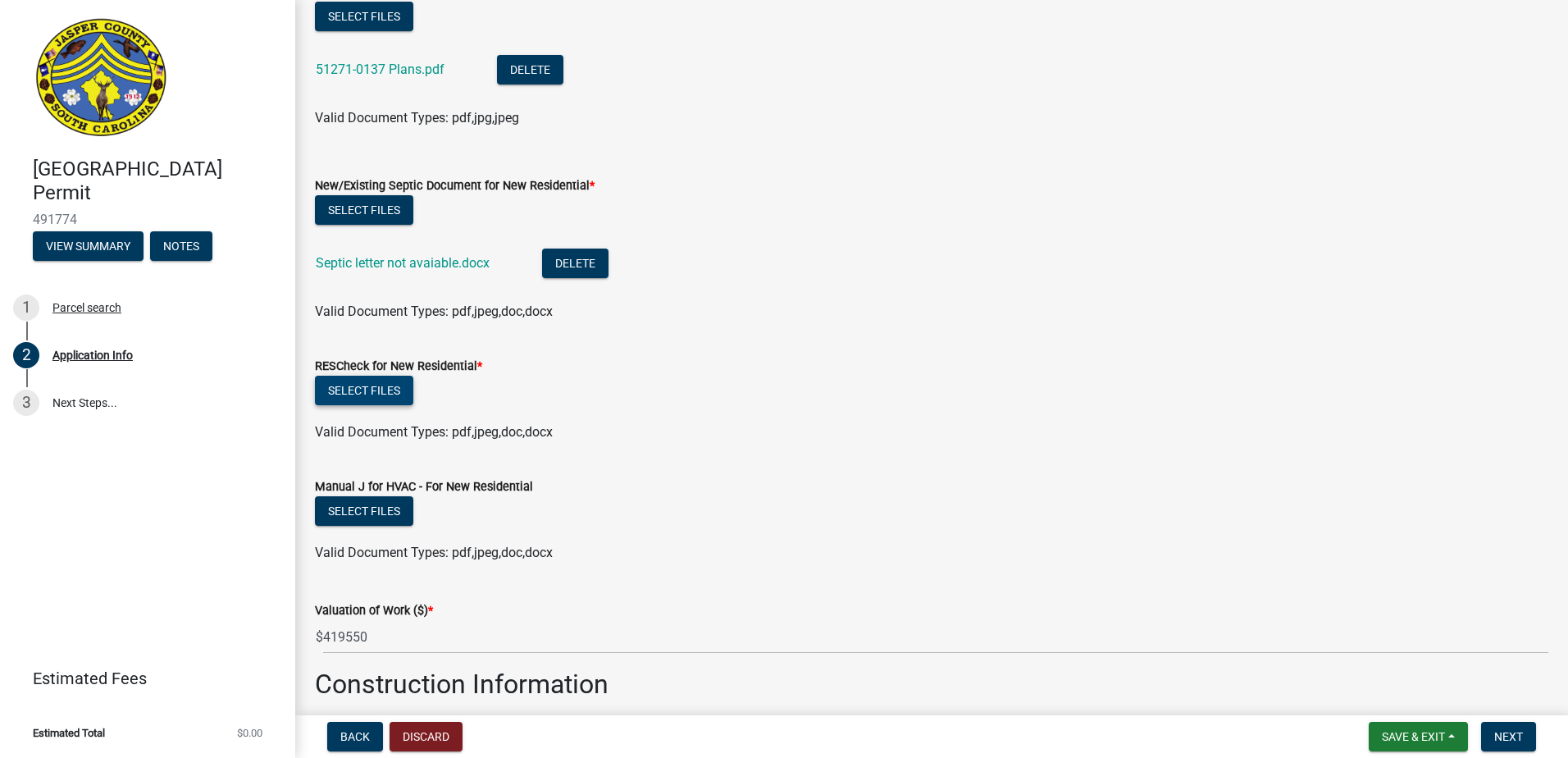
click at [376, 388] on button "Select files" at bounding box center [363, 390] width 98 height 29
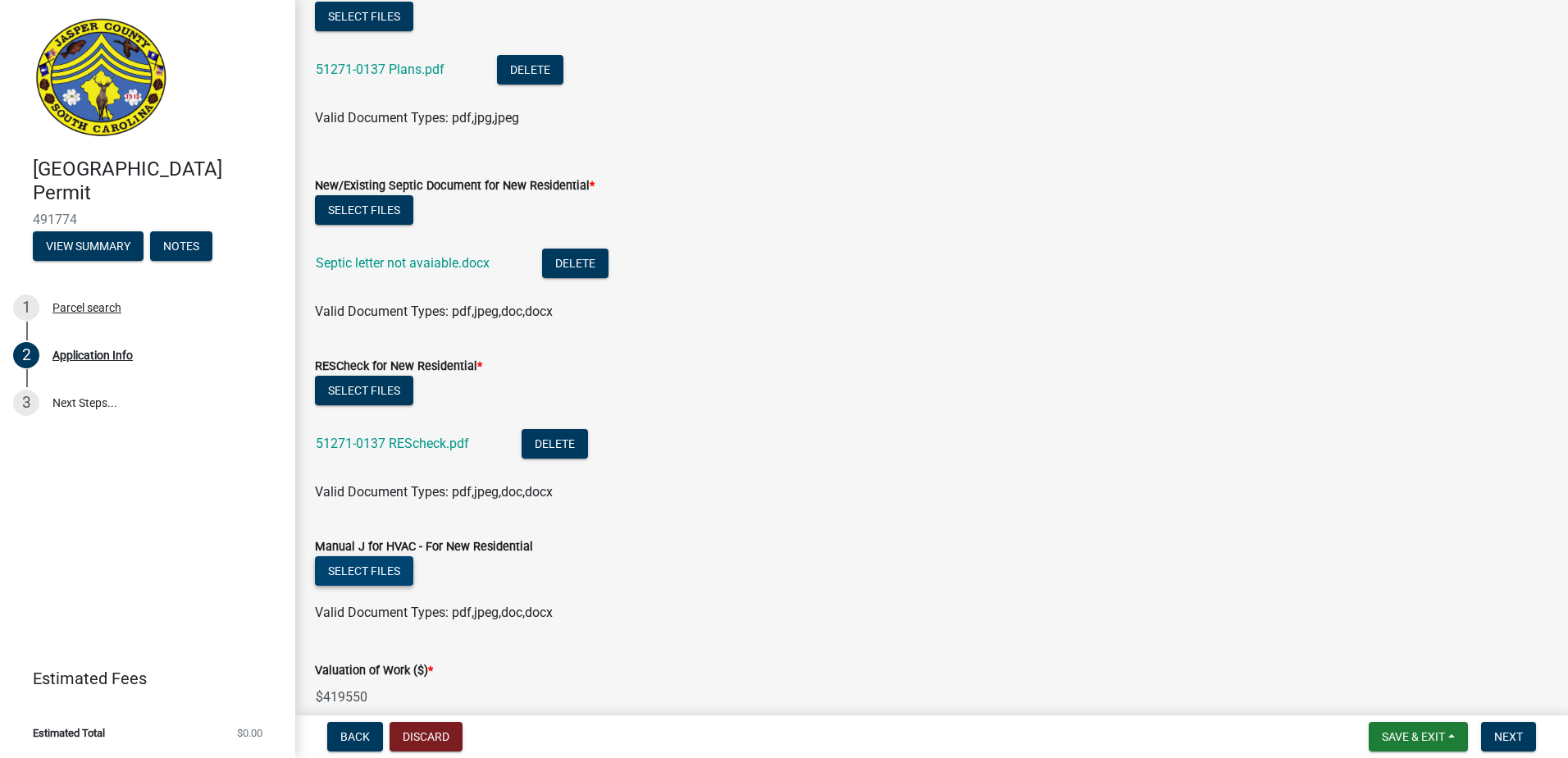
click at [380, 570] on button "Select files" at bounding box center [363, 571] width 98 height 29
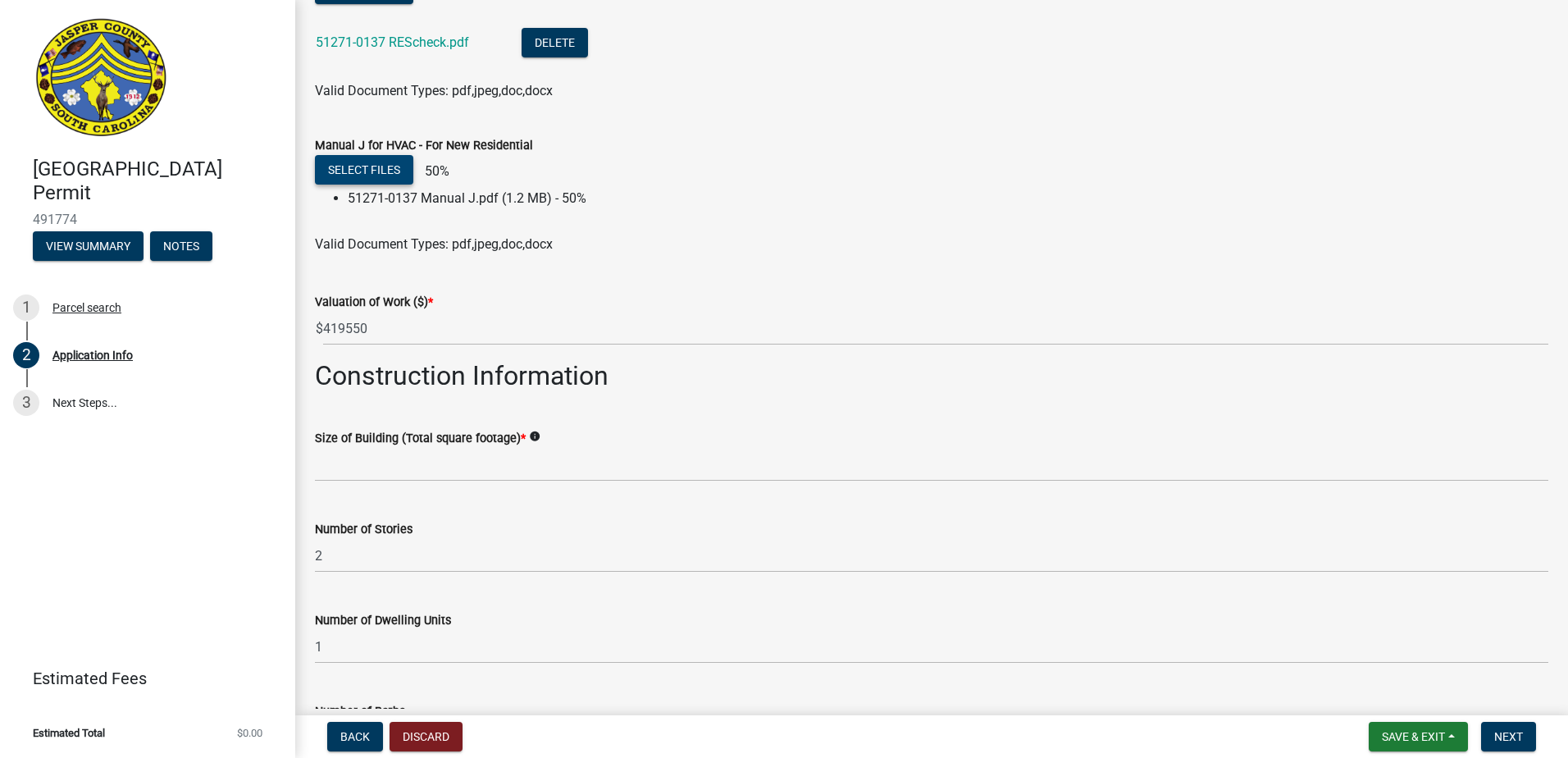
scroll to position [2460, 0]
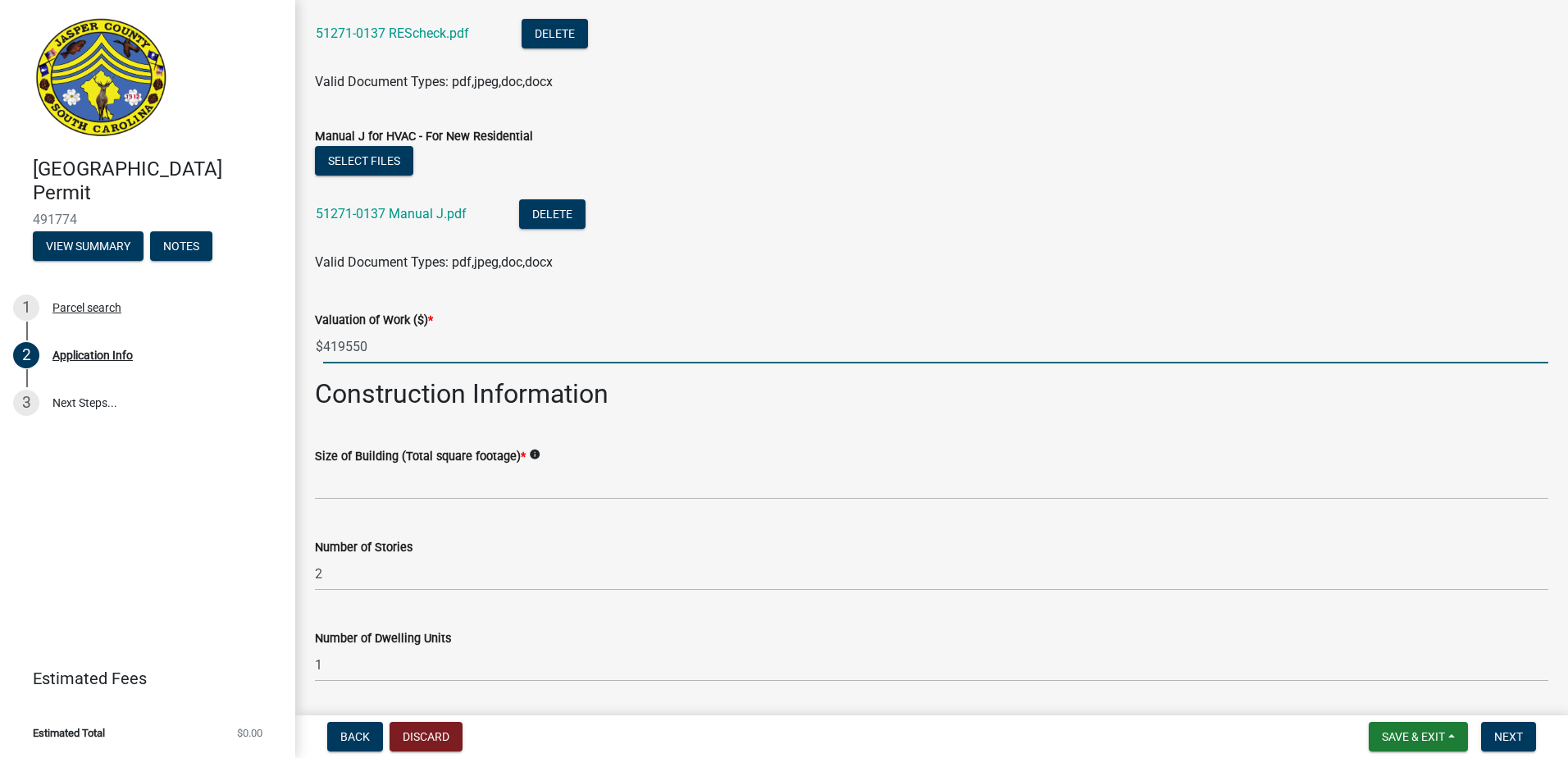
drag, startPoint x: 415, startPoint y: 353, endPoint x: -159, endPoint y: 250, distance: 583.2
click at [0, 250] on html "Internet Explorer does NOT work with GeoPermits. Get a new browser for more sec…" at bounding box center [784, 379] width 1568 height 758
type input "434200"
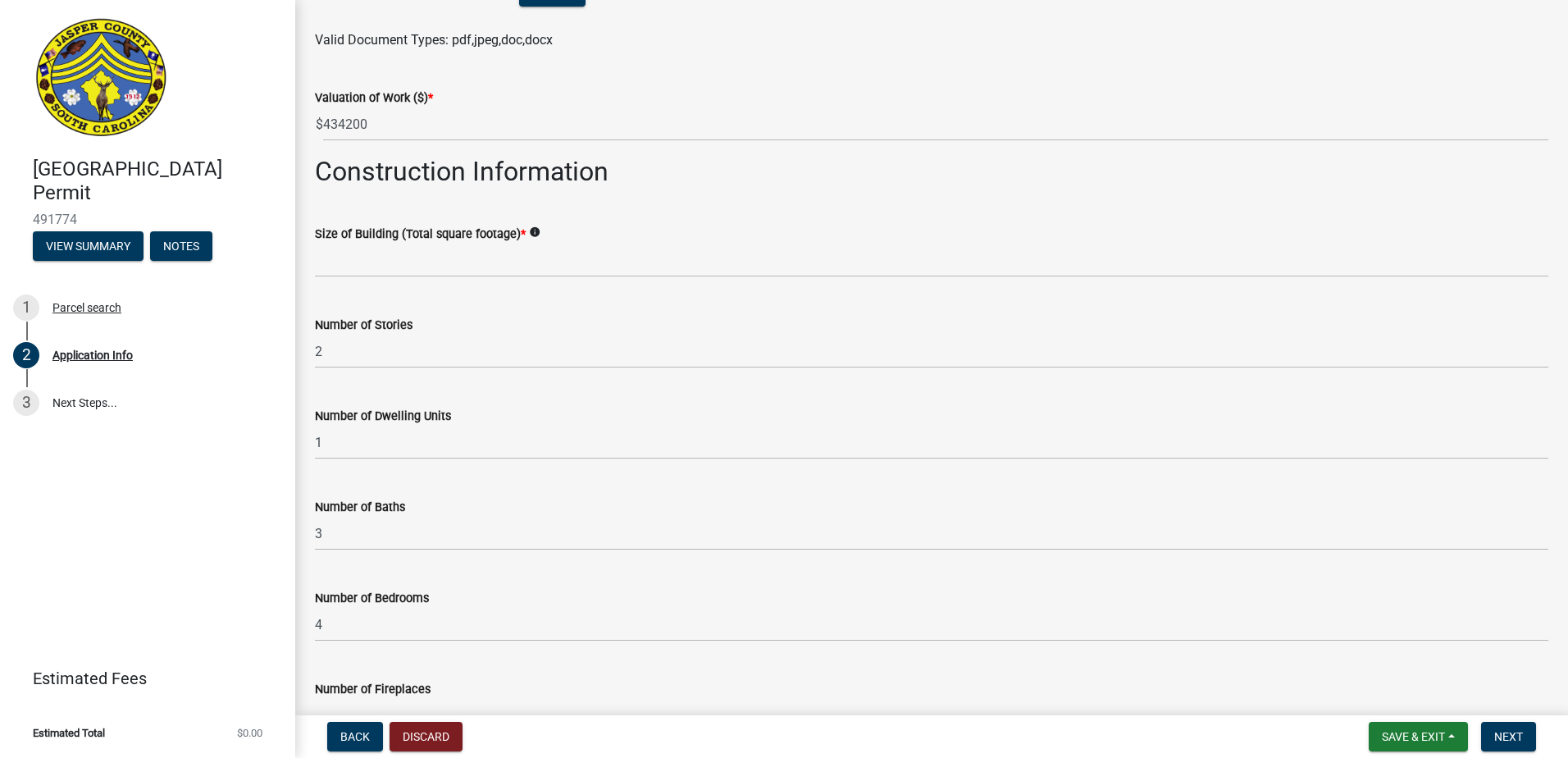
scroll to position [2706, 0]
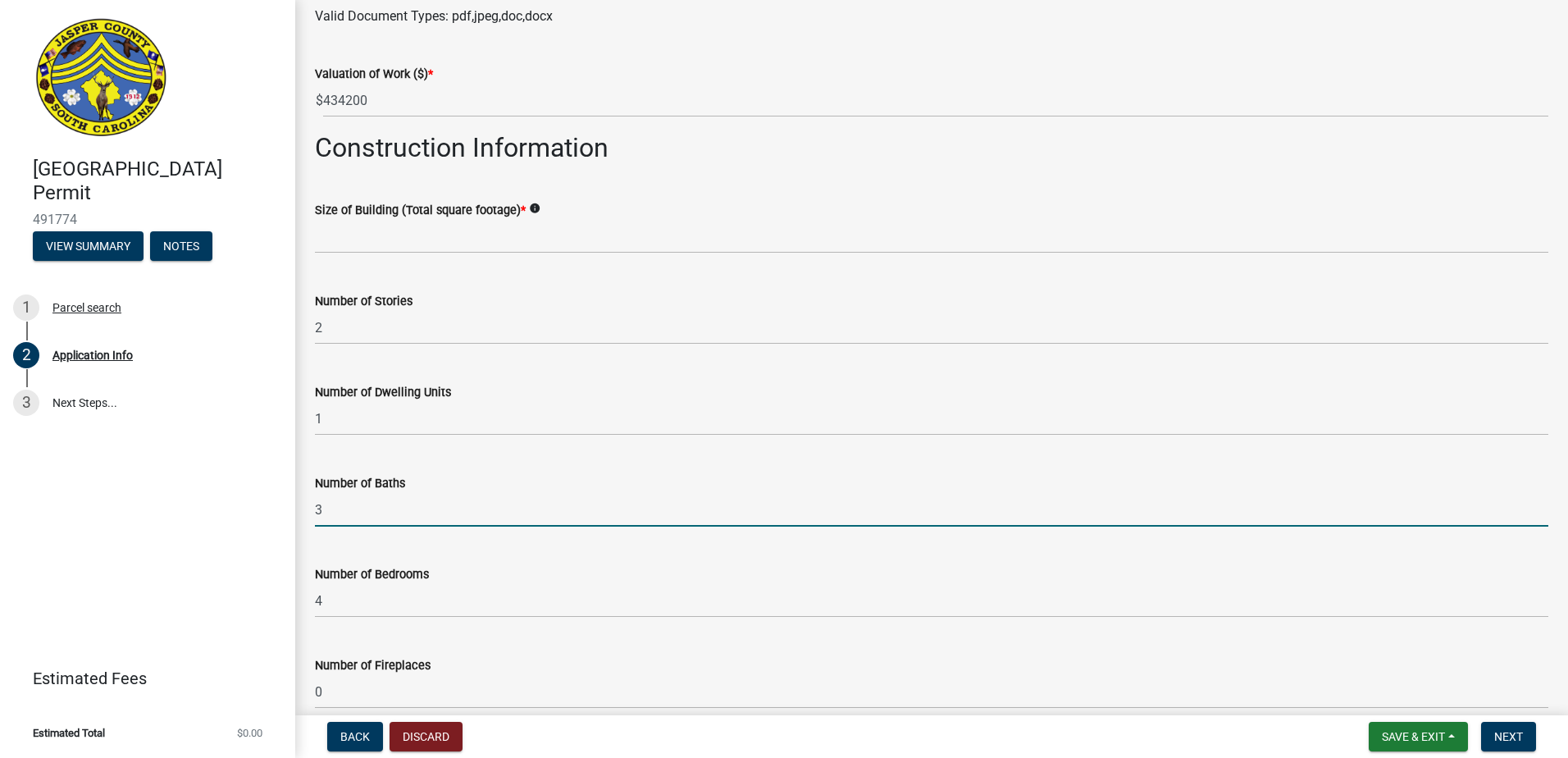
click at [429, 509] on input "3" at bounding box center [930, 509] width 1233 height 33
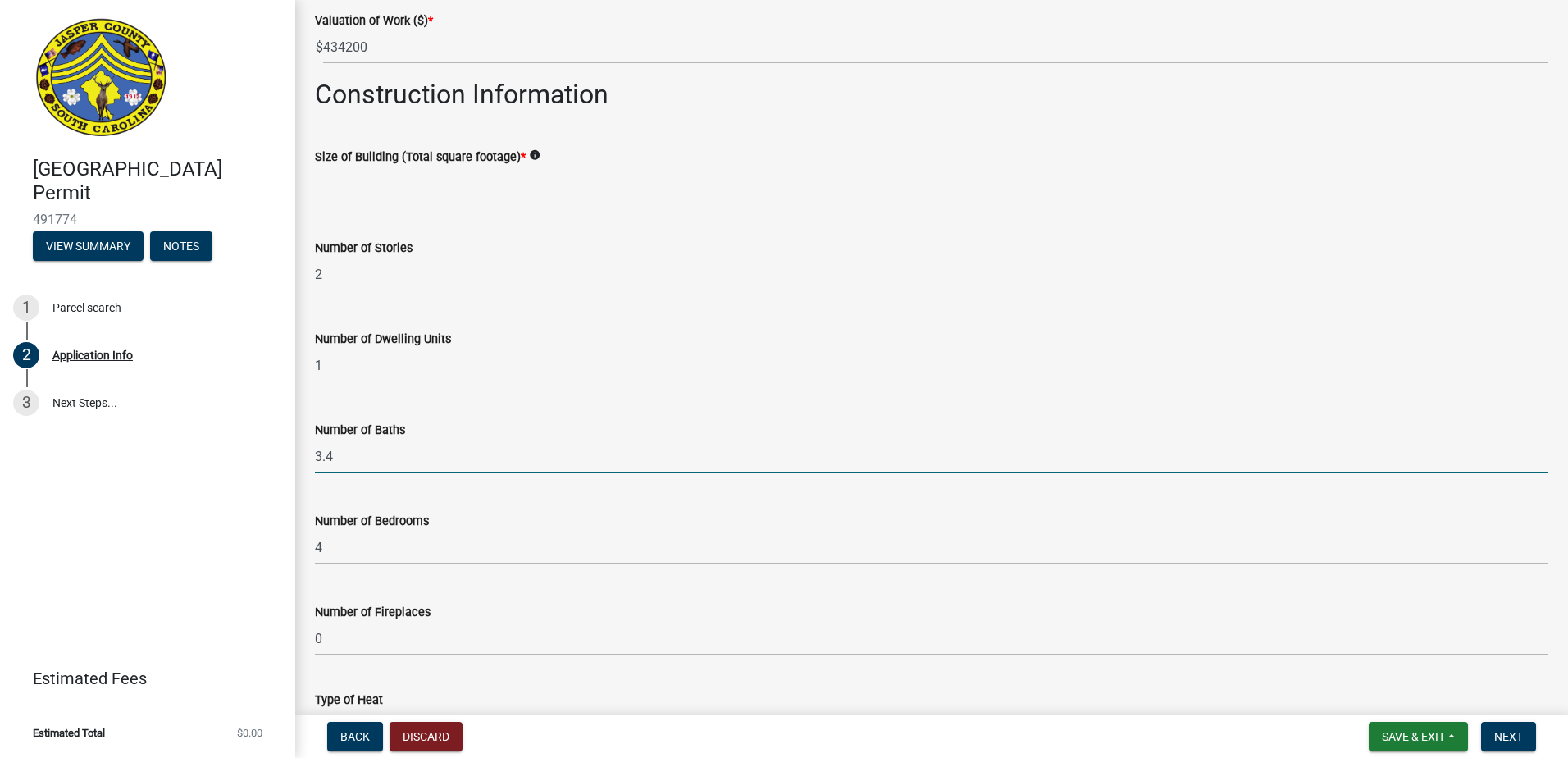
scroll to position [2869, 0]
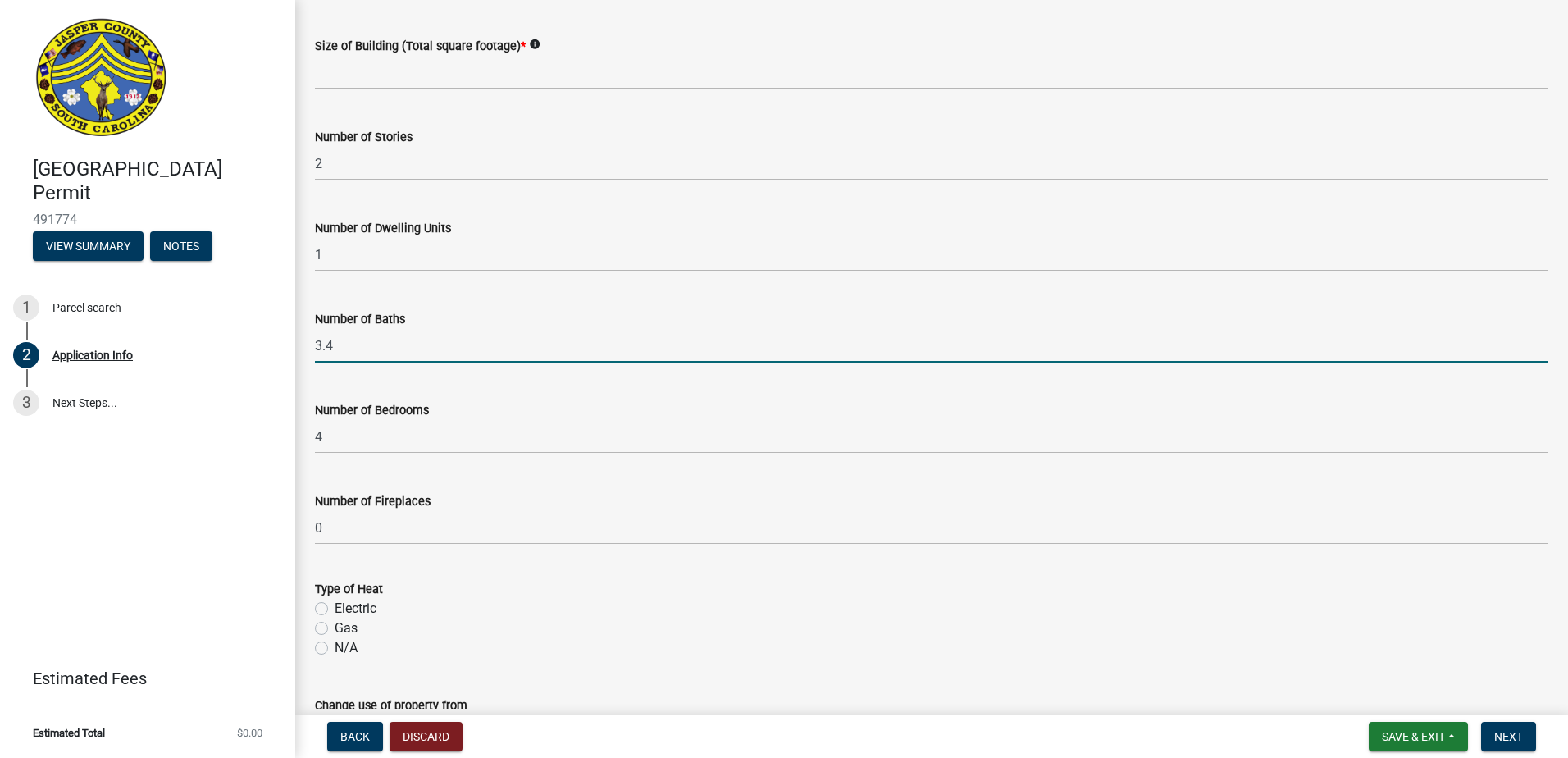
type input "3.4"
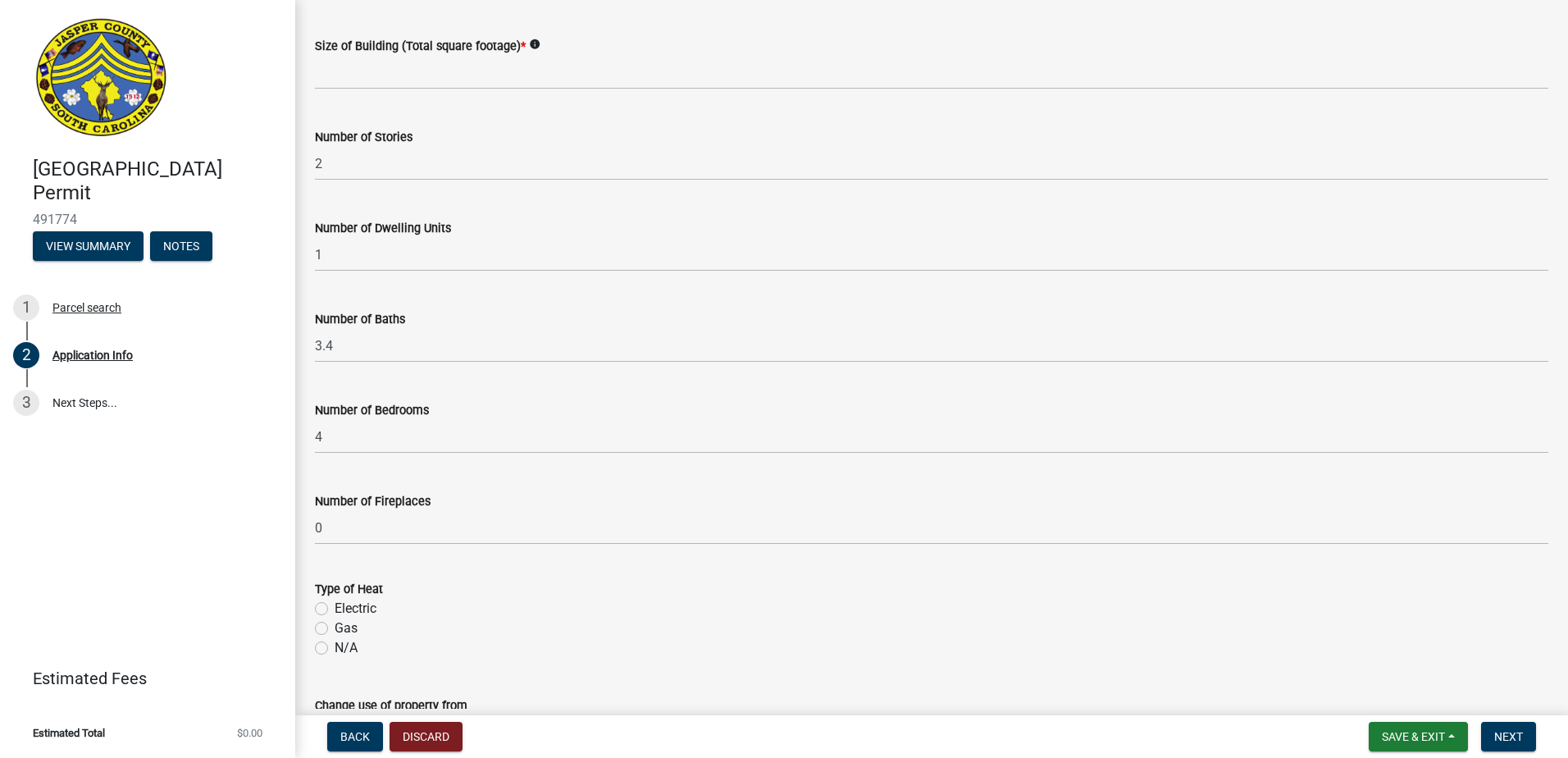
click at [335, 612] on label "Electric" at bounding box center [356, 608] width 42 height 20
click at [335, 609] on input "Electric" at bounding box center [340, 603] width 11 height 11
radio input "true"
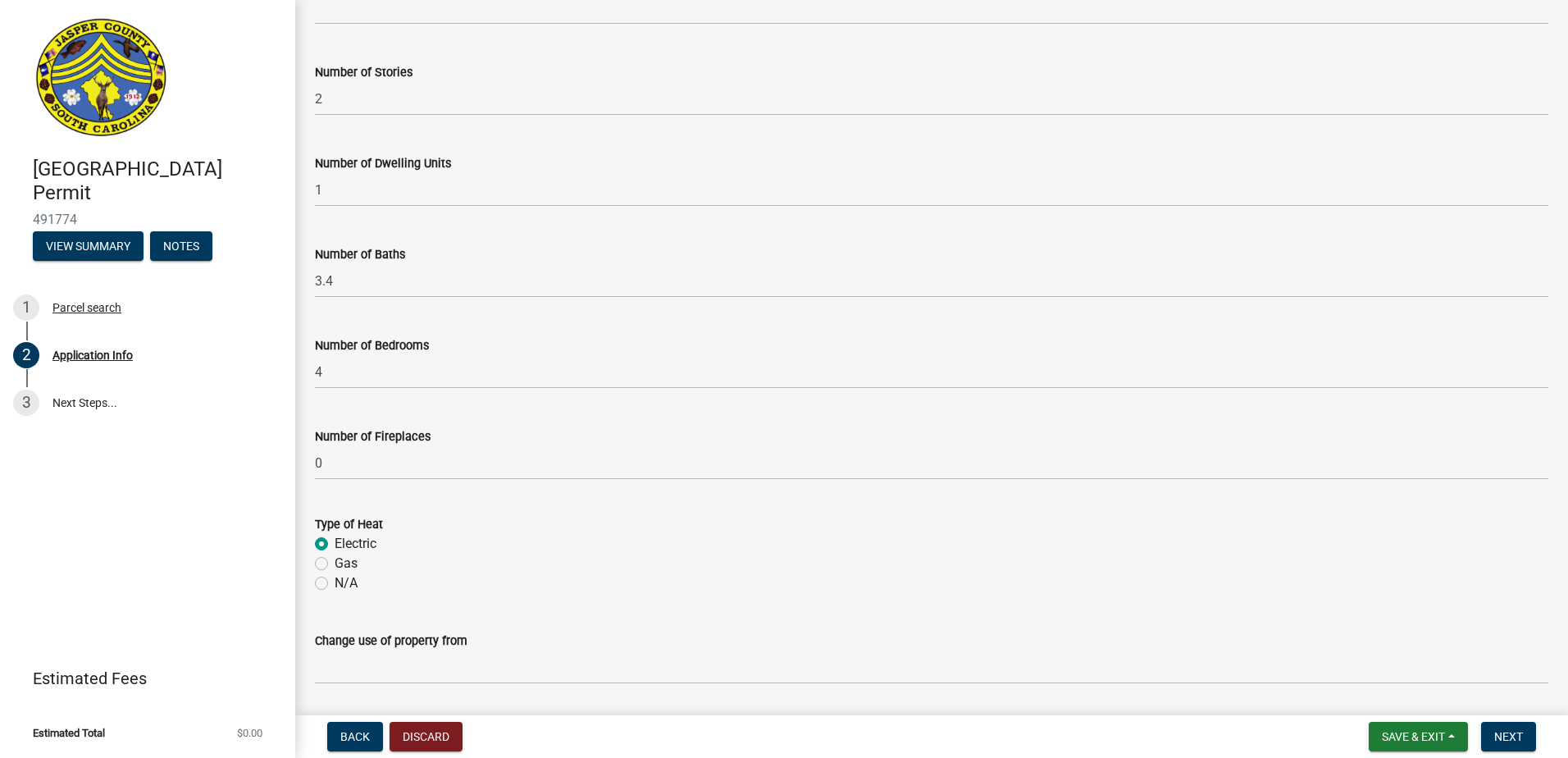
scroll to position [3076, 0]
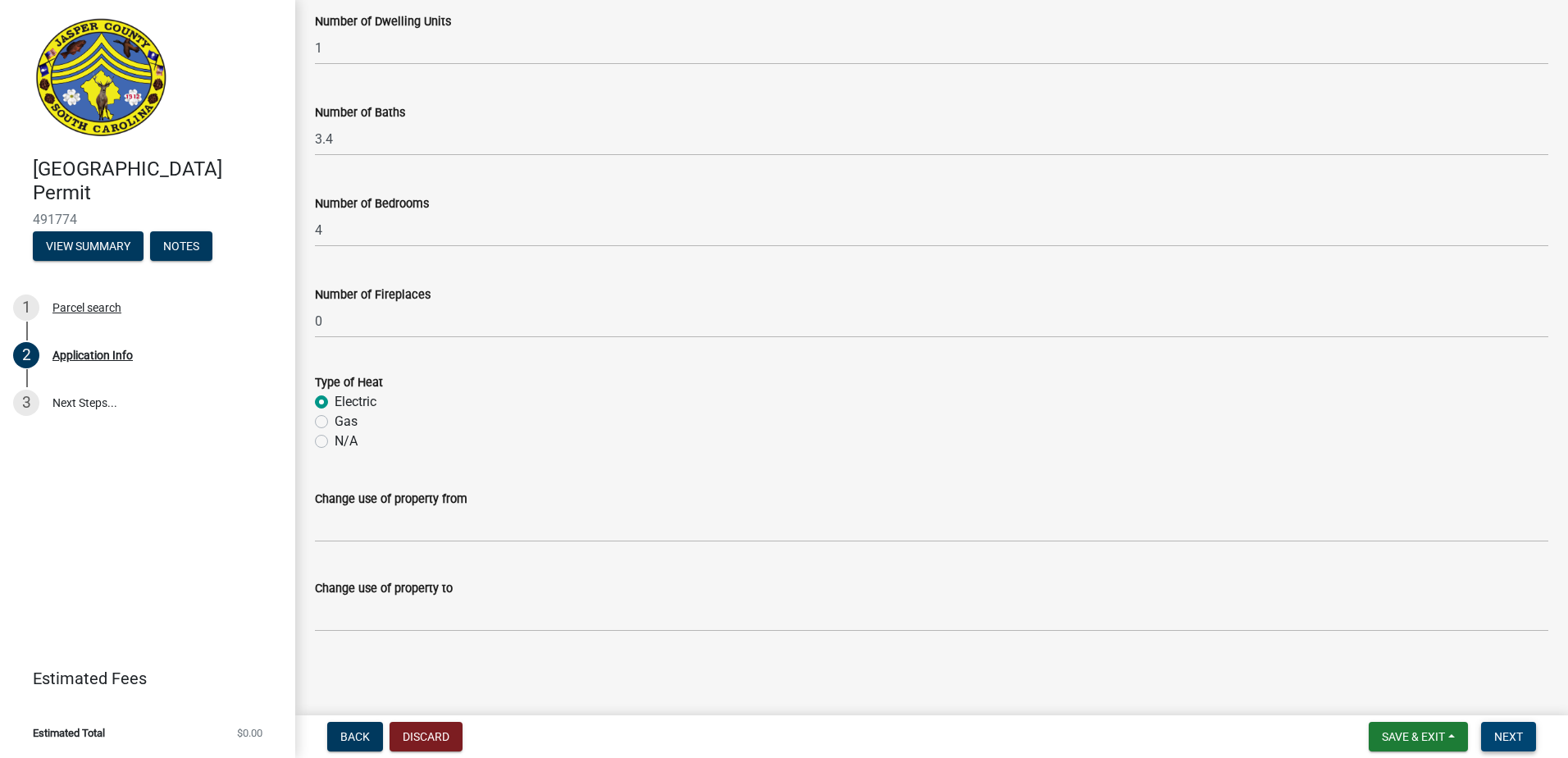
click at [1509, 733] on span "Next" at bounding box center [1507, 735] width 28 height 13
drag, startPoint x: 1515, startPoint y: 729, endPoint x: 1016, endPoint y: 649, distance: 505.4
click at [1515, 730] on span "Next" at bounding box center [1507, 735] width 28 height 13
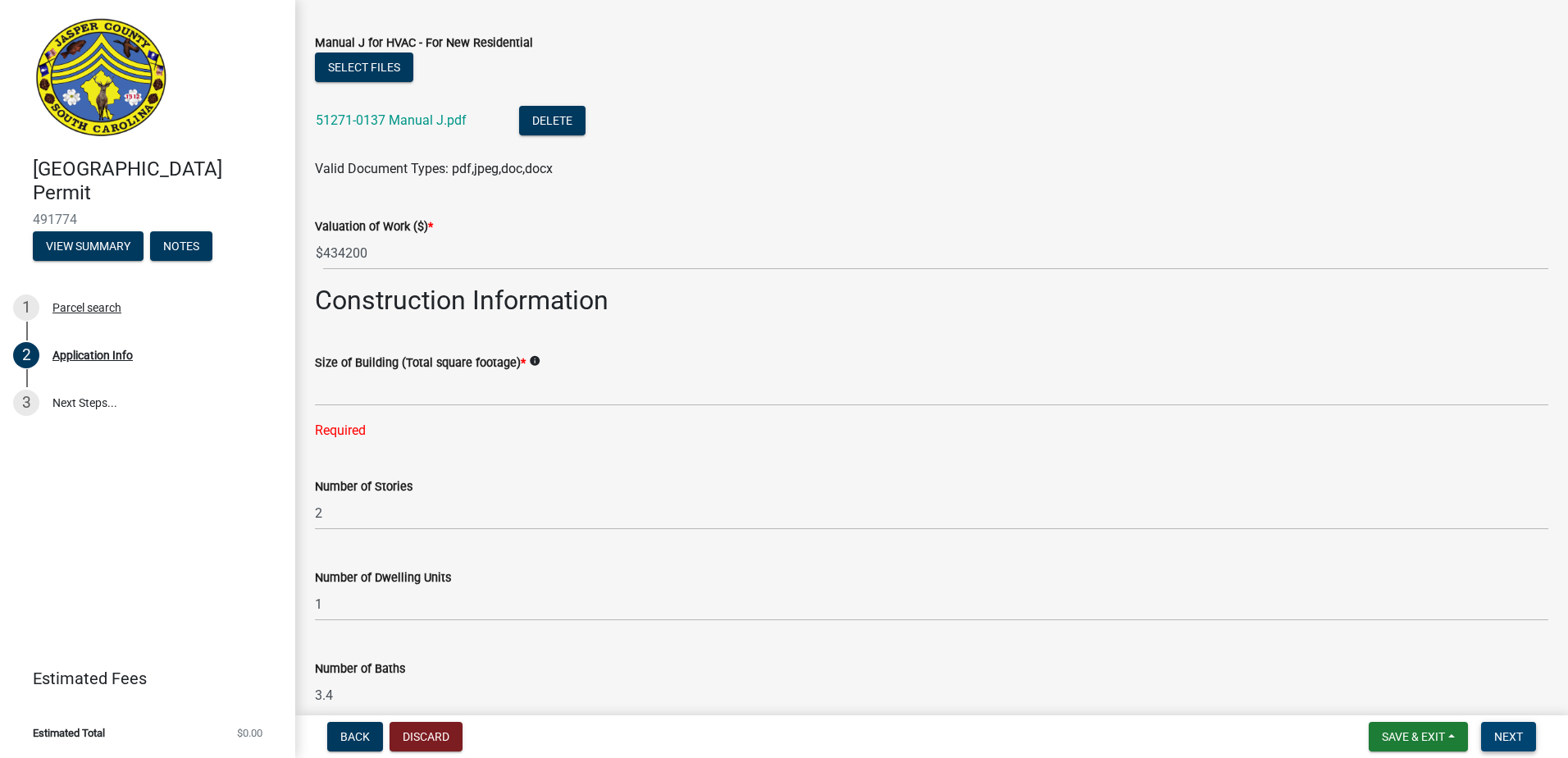
scroll to position [2535, 0]
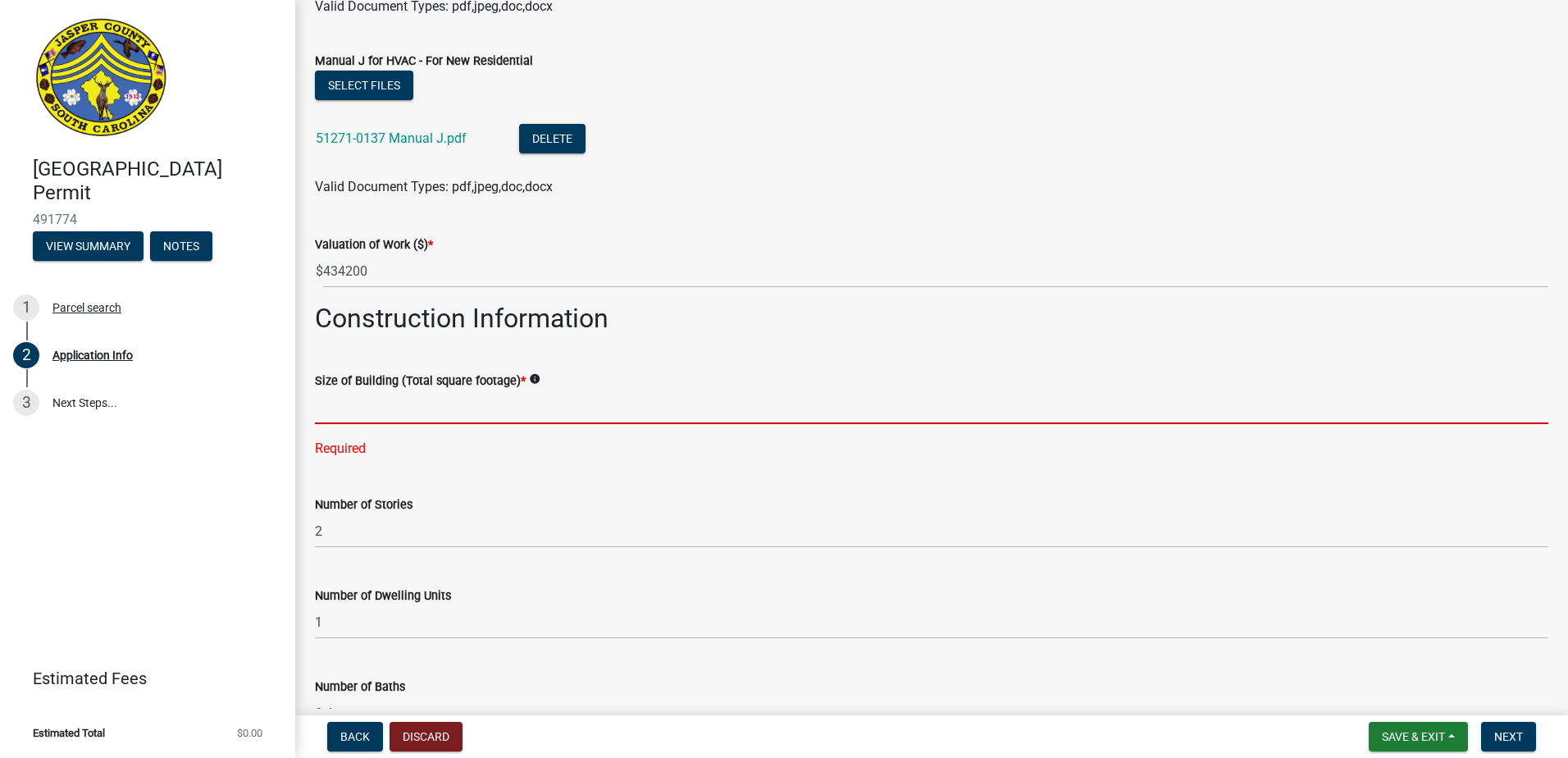
click at [340, 408] on input "text" at bounding box center [930, 407] width 1233 height 33
click at [373, 403] on input "text" at bounding box center [930, 407] width 1233 height 33
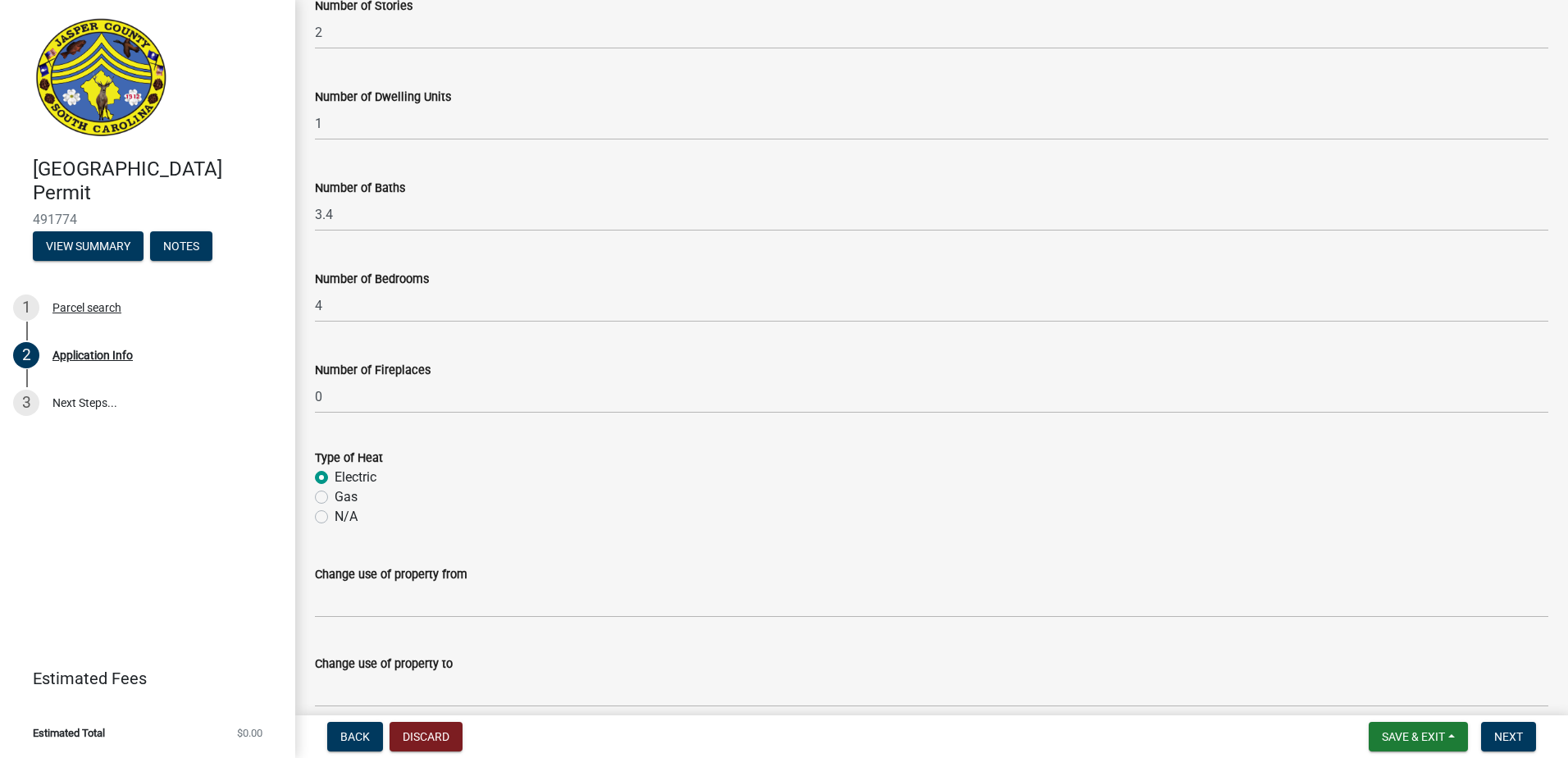
scroll to position [3109, 0]
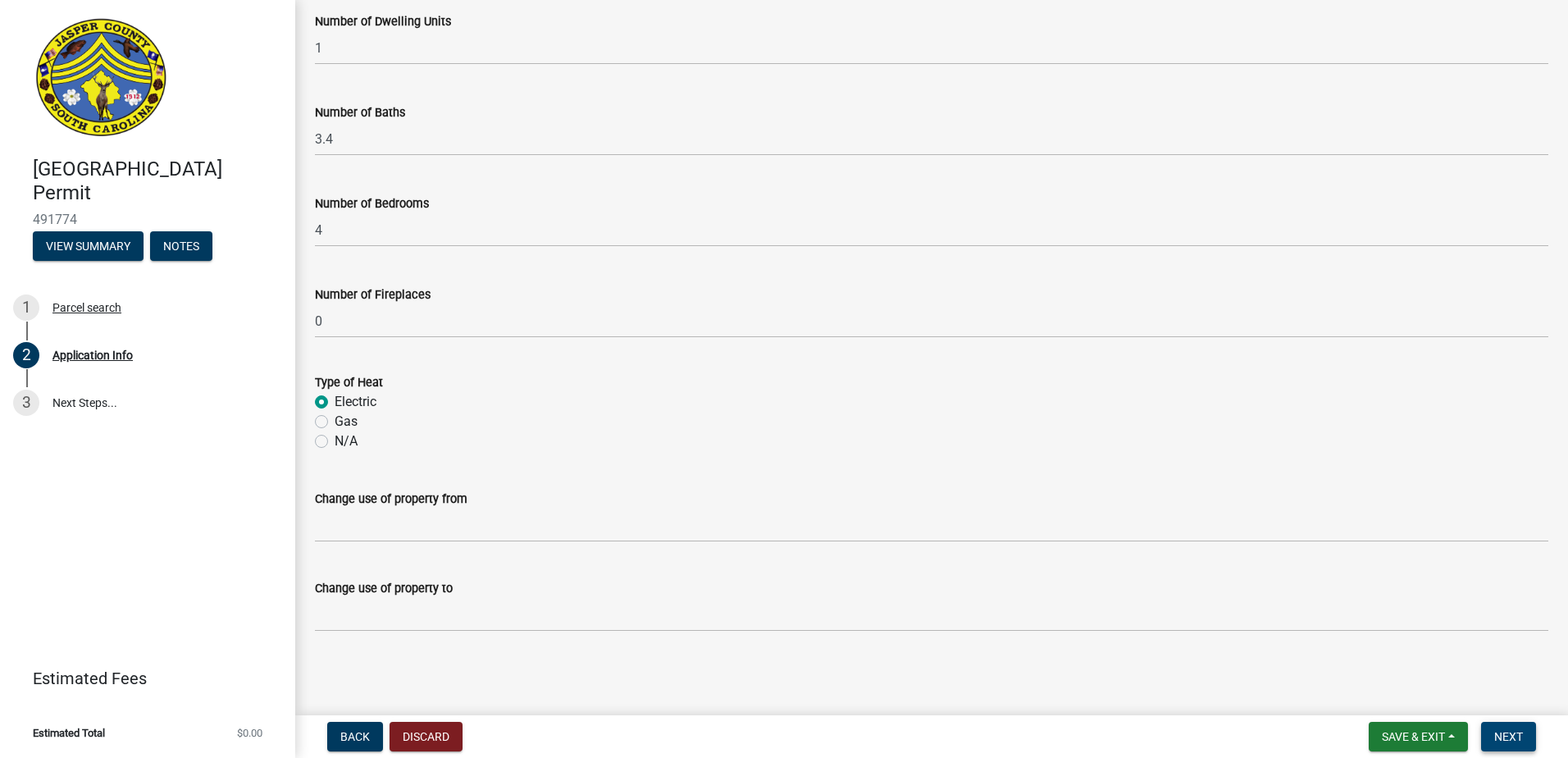
type input "2511"
click at [1513, 730] on span "Next" at bounding box center [1507, 735] width 28 height 13
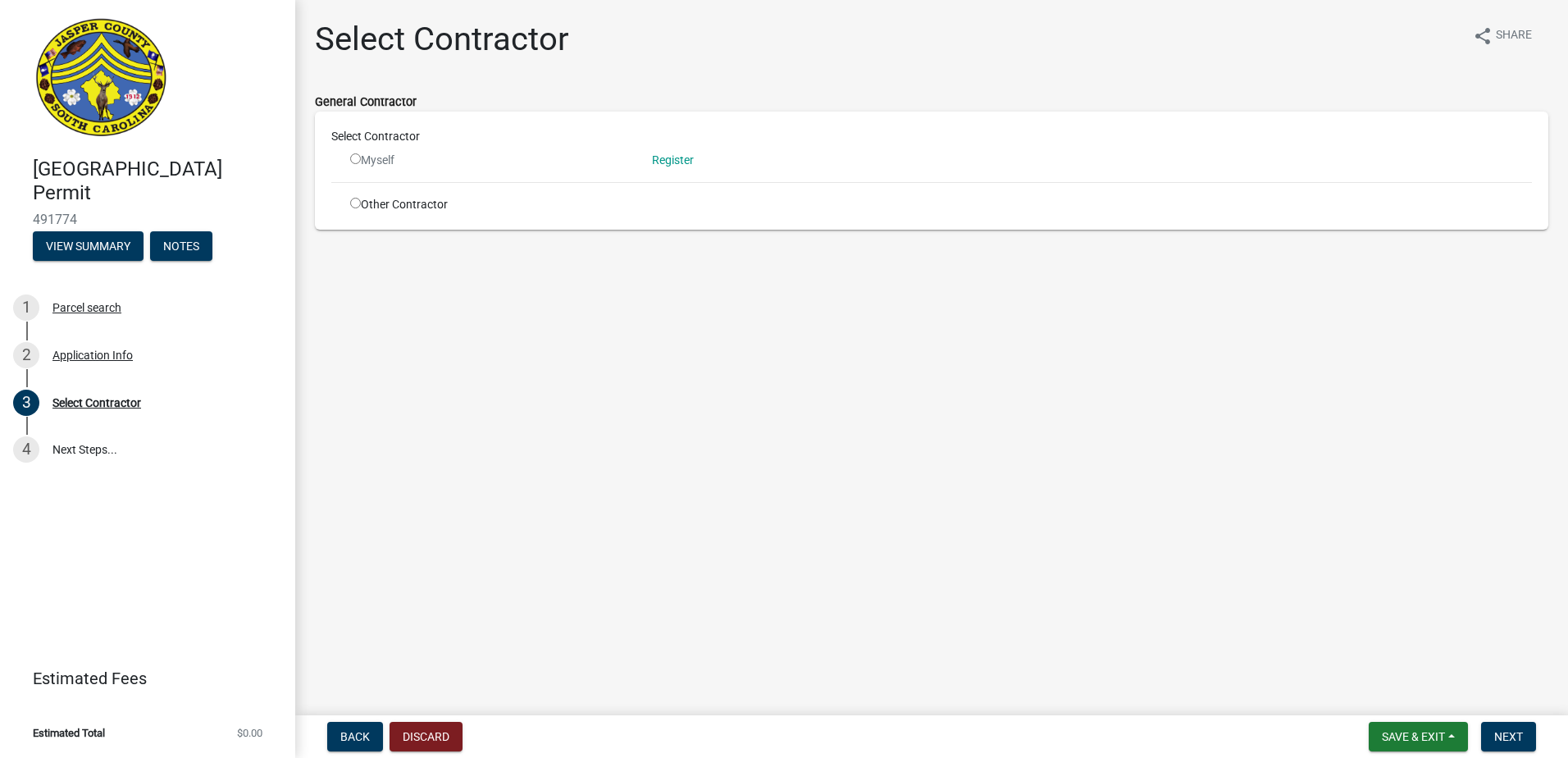
click at [358, 207] on input "radio" at bounding box center [355, 203] width 11 height 11
radio input "true"
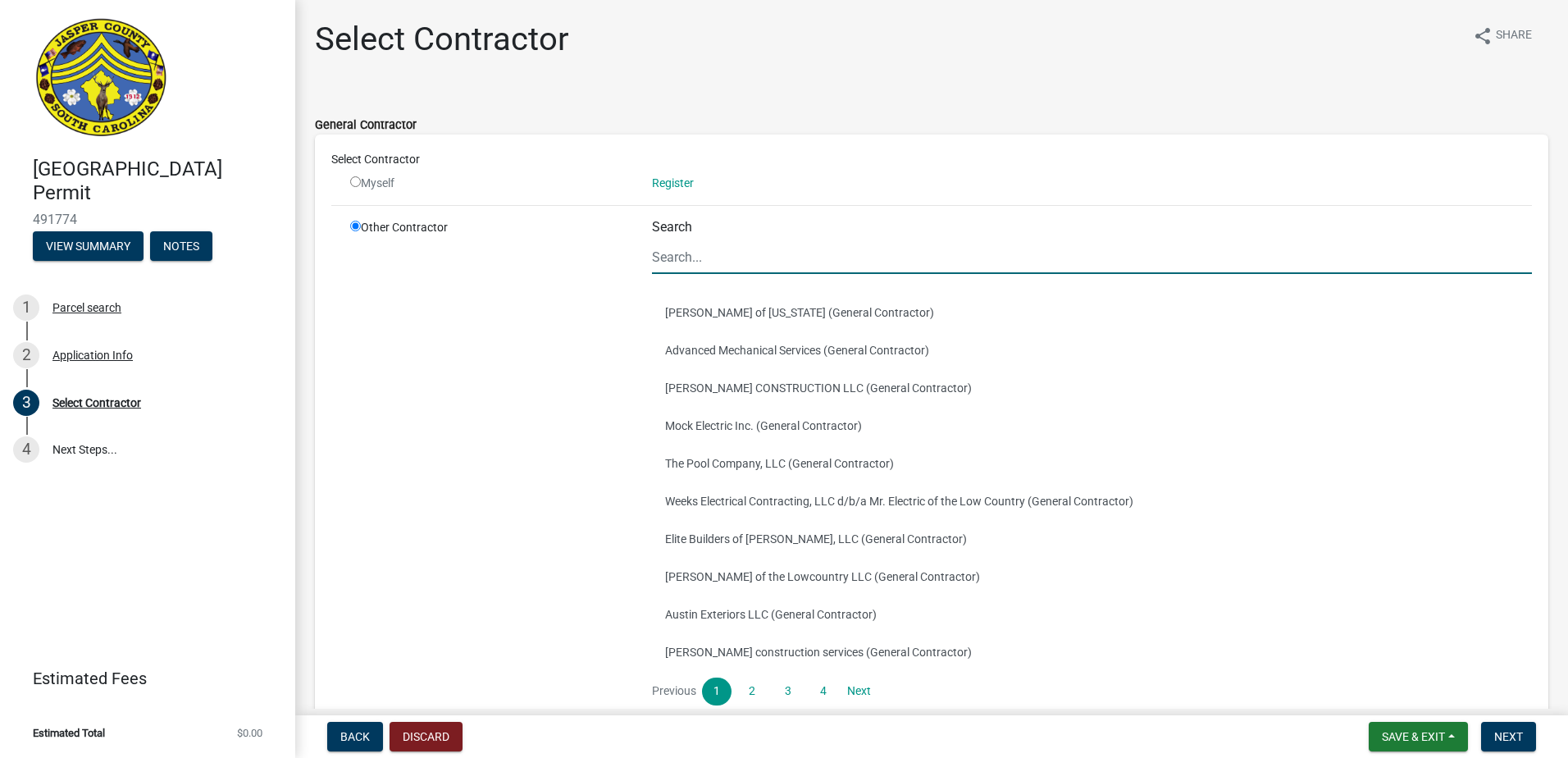
click at [710, 245] on input "Search" at bounding box center [1092, 257] width 879 height 33
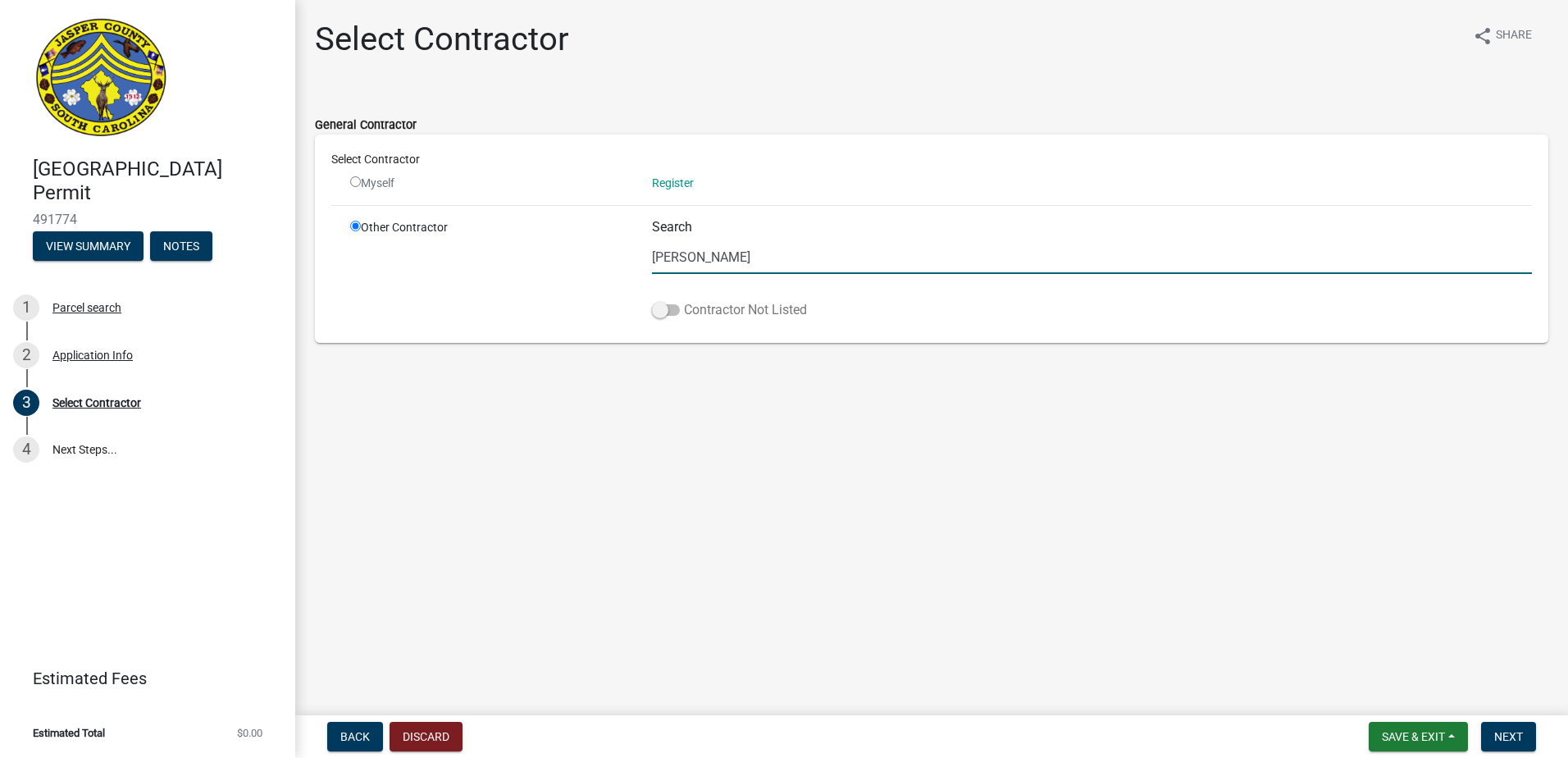
type input "[PERSON_NAME]"
click at [672, 311] on span at bounding box center [666, 310] width 27 height 12
click at [684, 300] on input "Contractor Not Listed" at bounding box center [684, 300] width 0 height 0
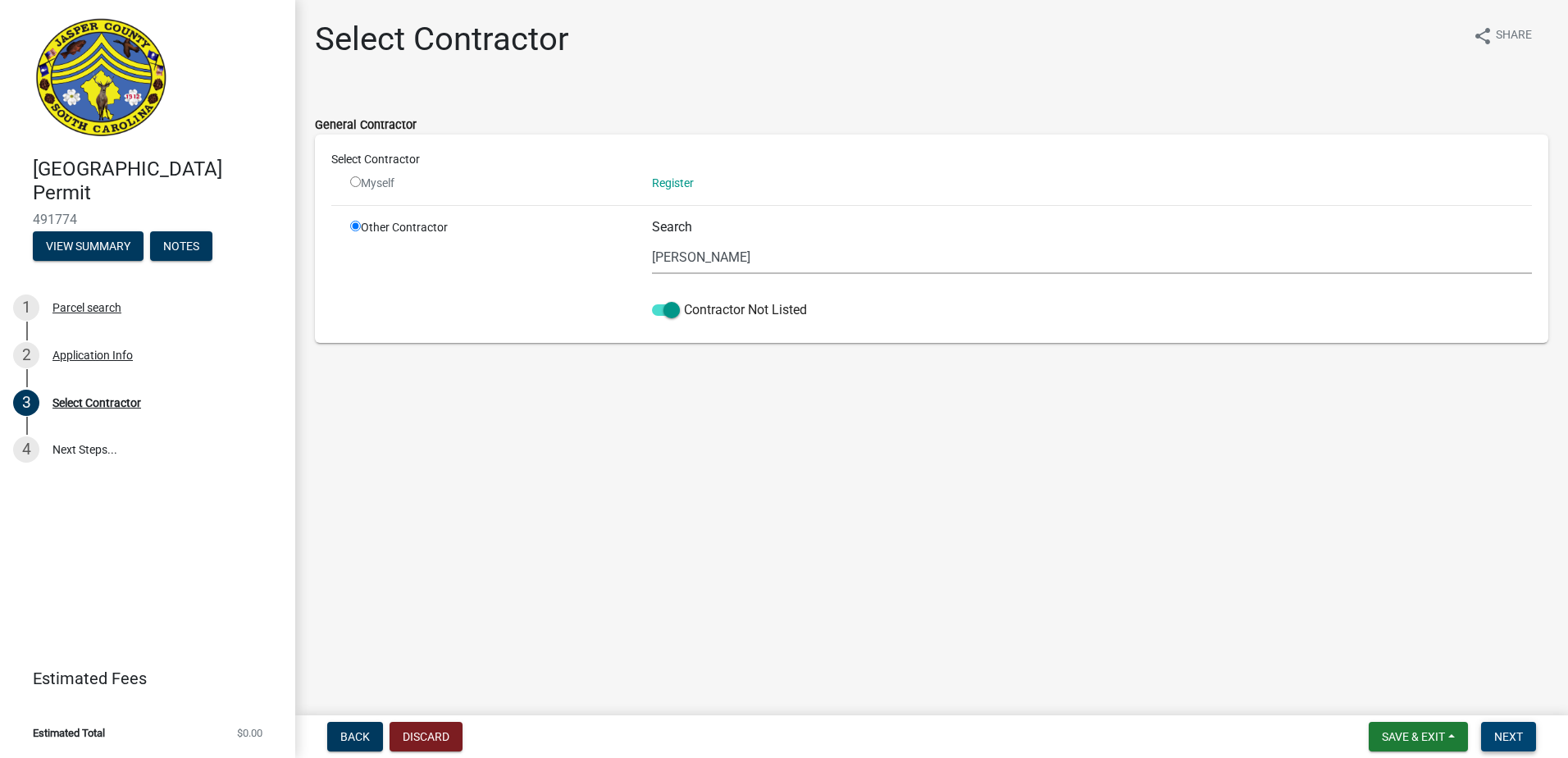
click at [1524, 740] on button "Next" at bounding box center [1508, 736] width 55 height 29
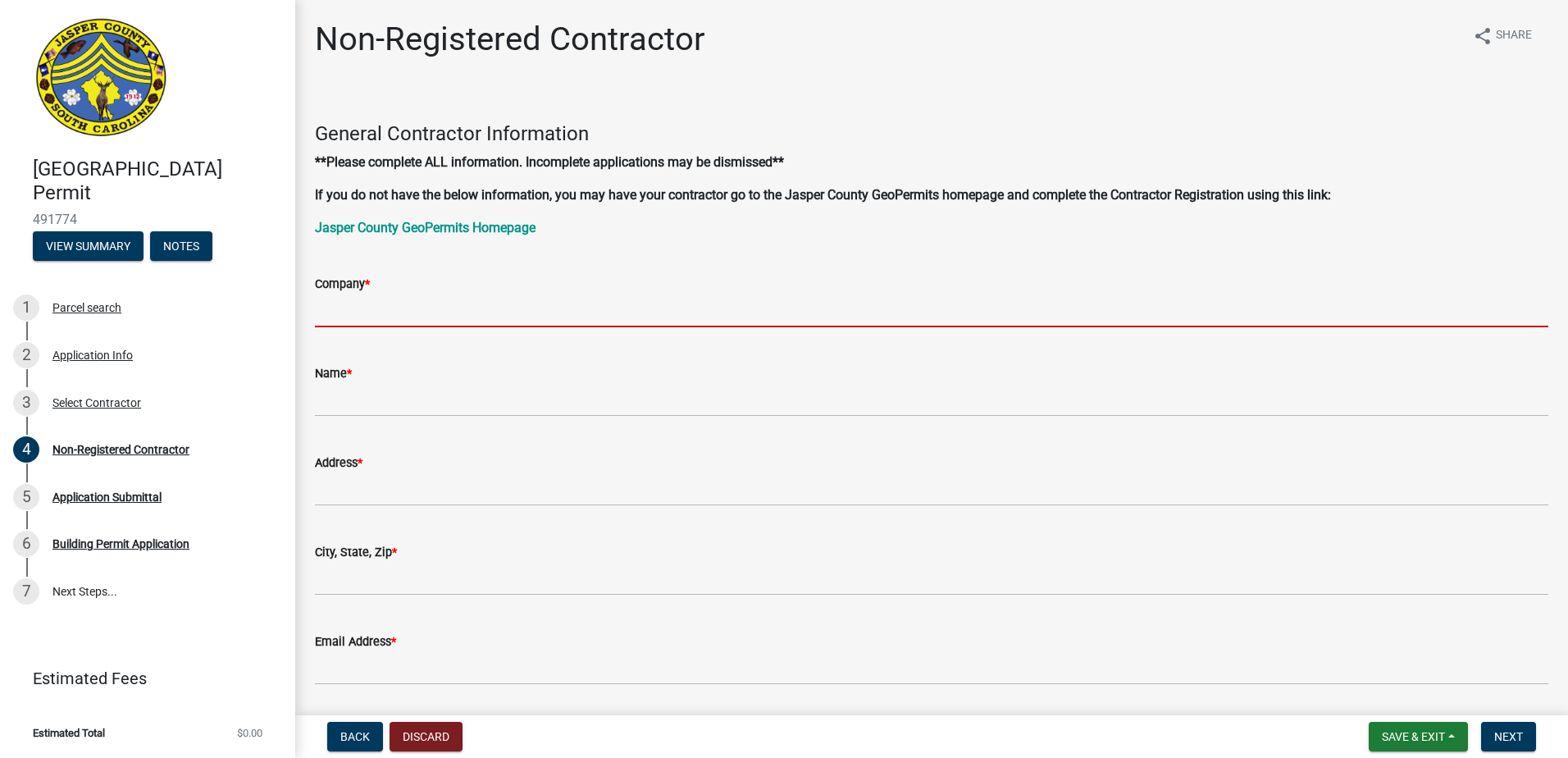
click at [360, 310] on input "Company *" at bounding box center [930, 310] width 1233 height 33
type input "[PERSON_NAME]"
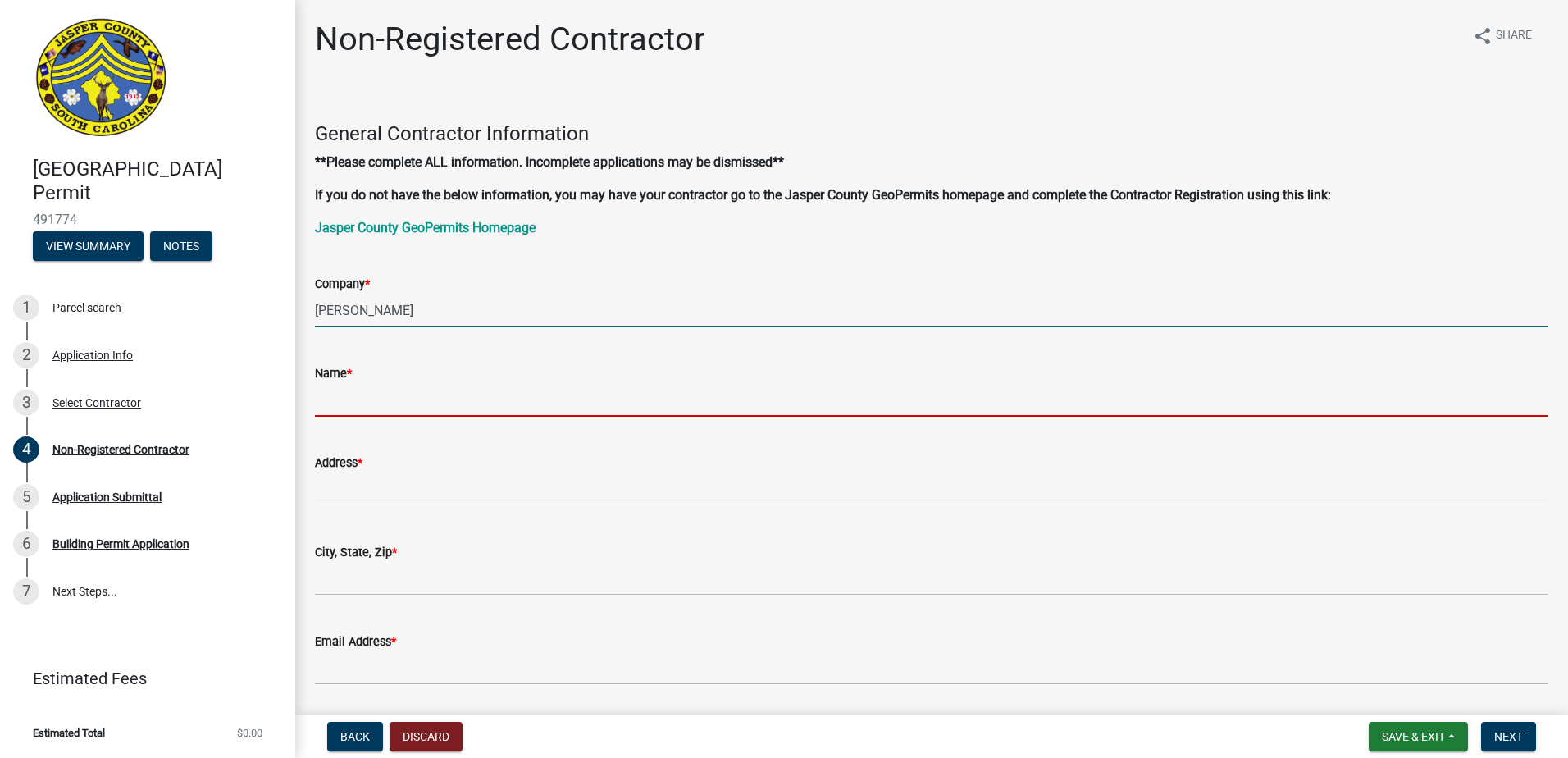
type input "[PERSON_NAME]"
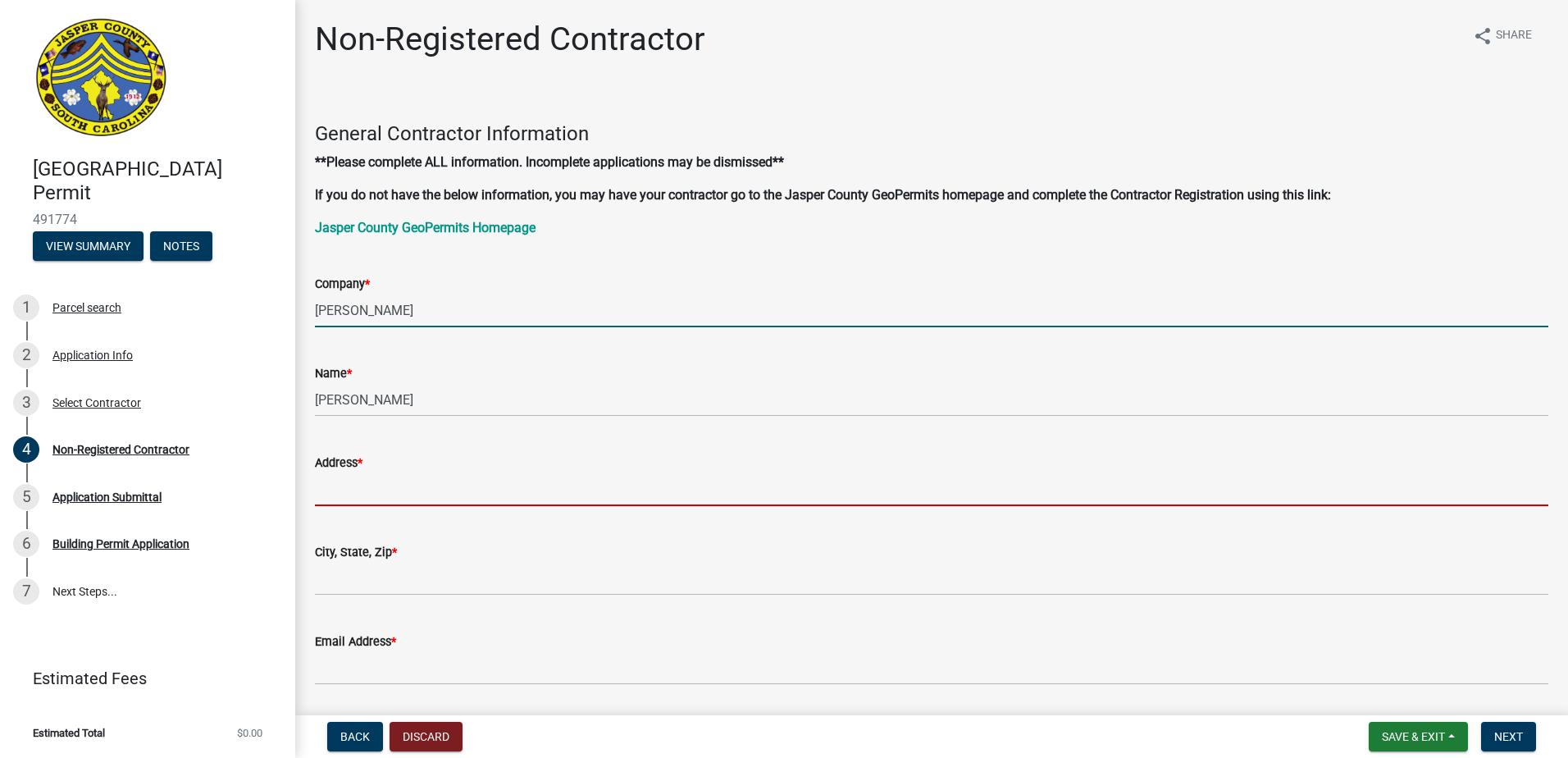
type input "[STREET_ADDRESS]"
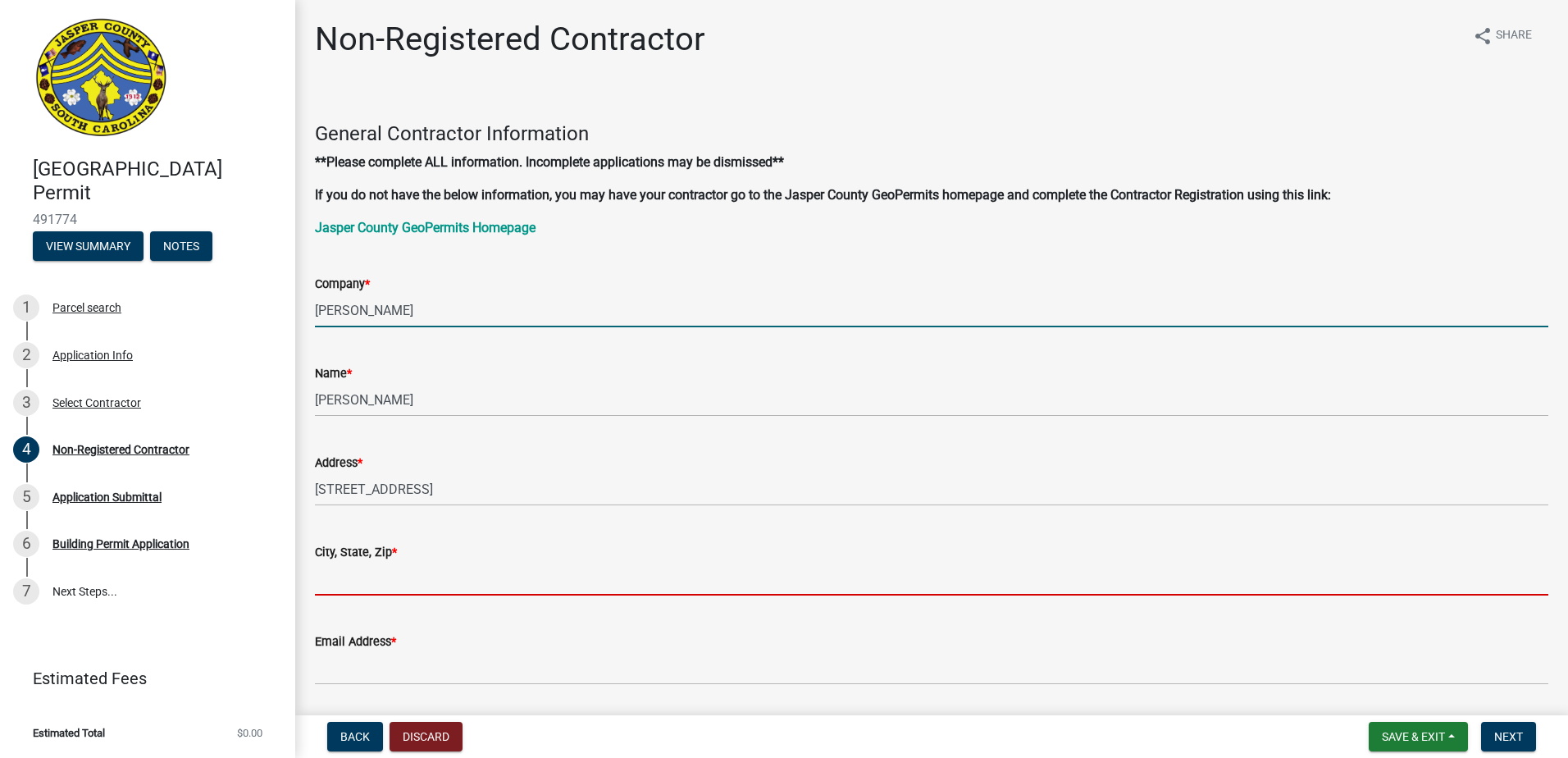
type input "[GEOGRAPHIC_DATA]"
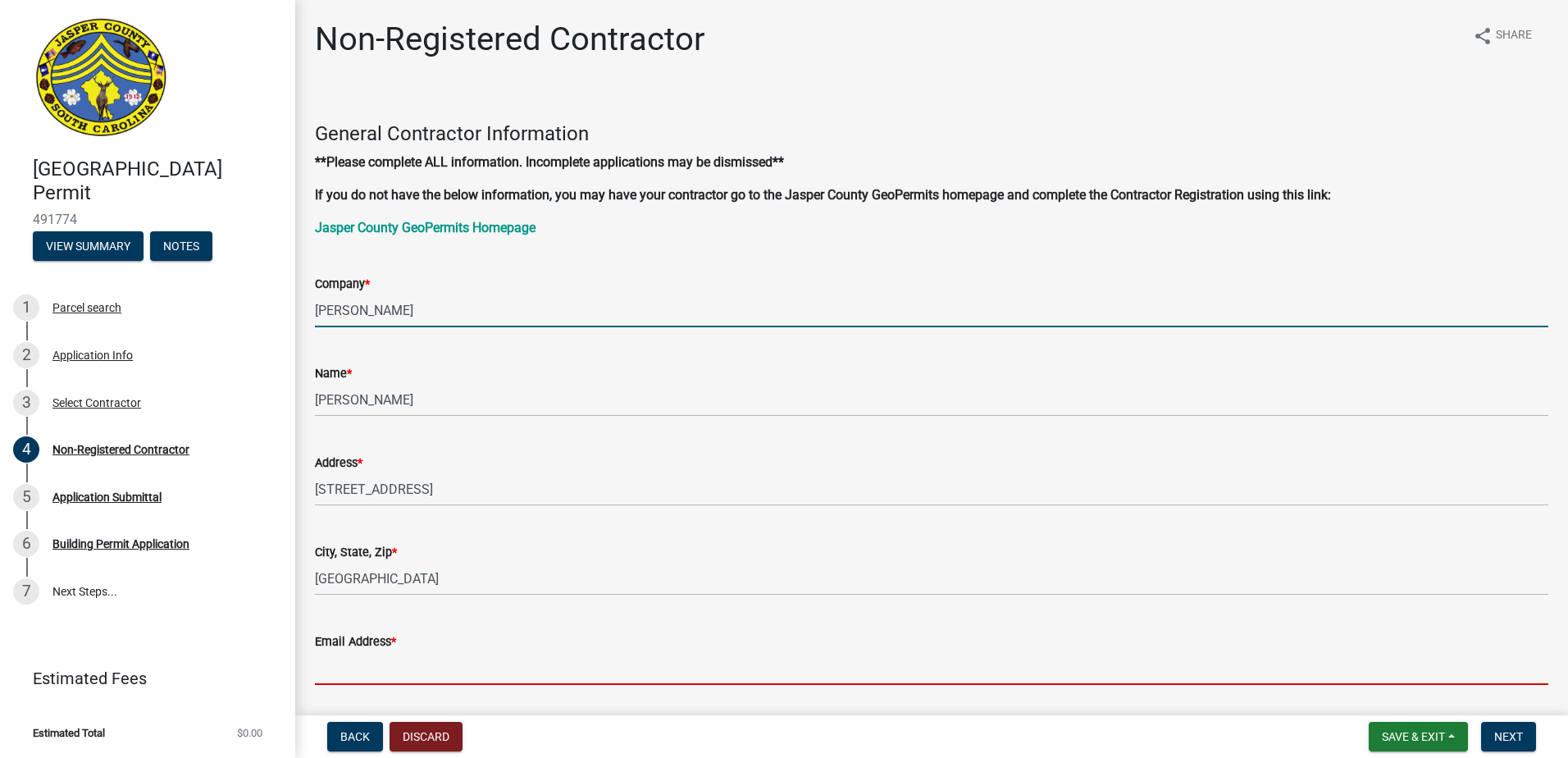
type input "[EMAIL_ADDRESS][DOMAIN_NAME]"
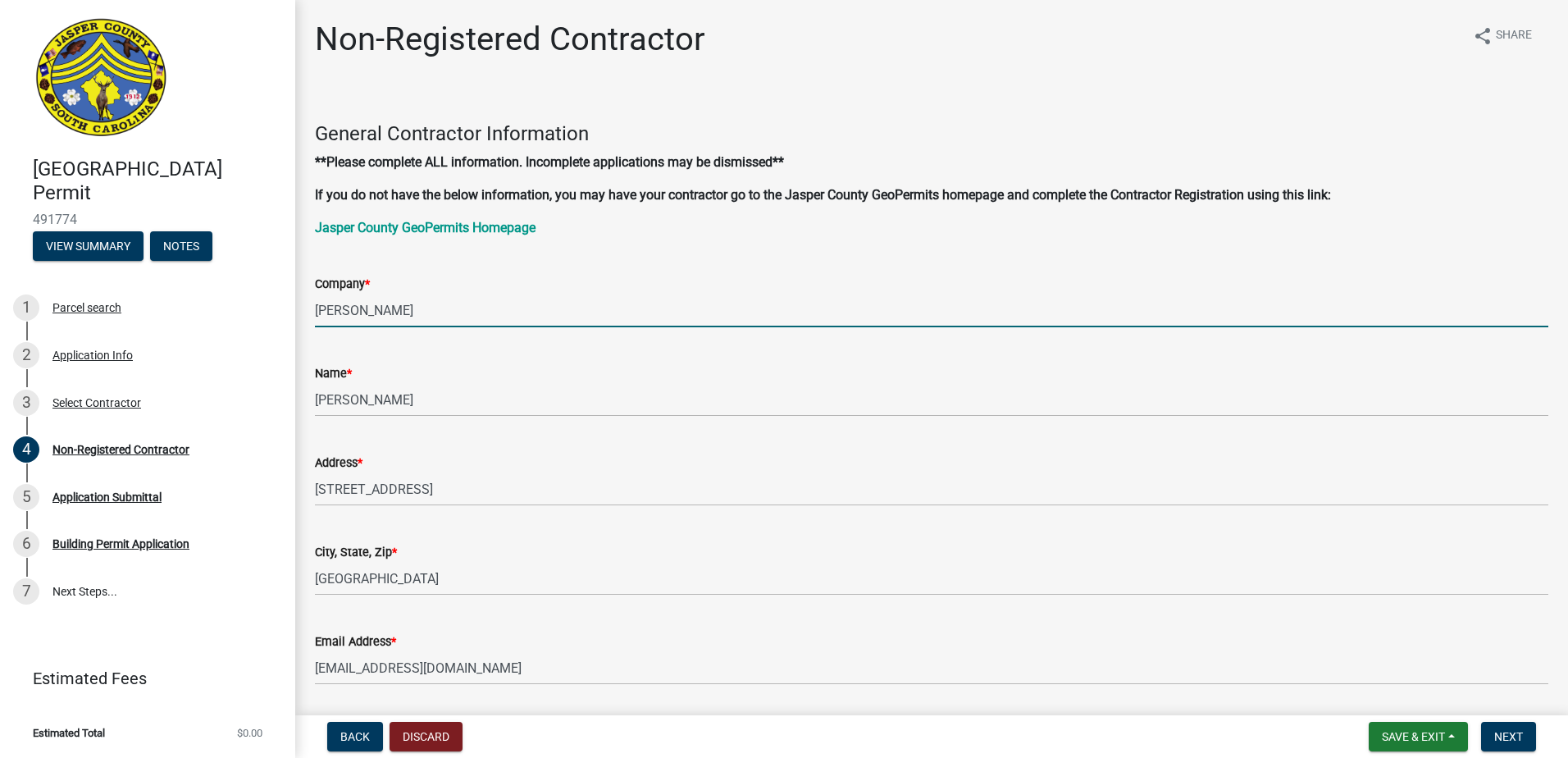
type input "8432845032"
type input "SC"
type input "8623"
type input "[PERSON_NAME]"
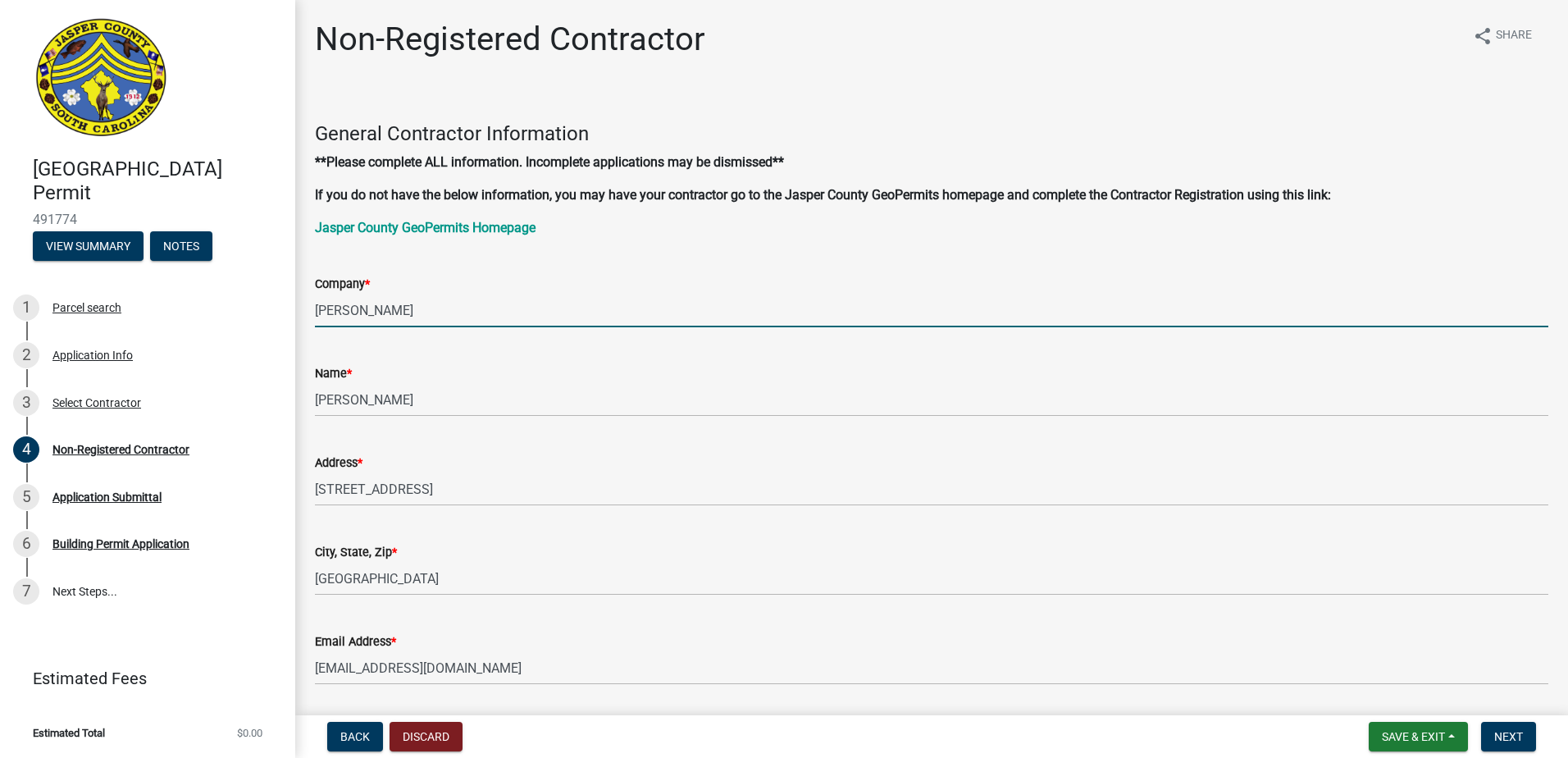
type input "[STREET_ADDRESS][PERSON_NAME]"
type input "[EMAIL_ADDRESS][DOMAIN_NAME]"
type input "9042420908"
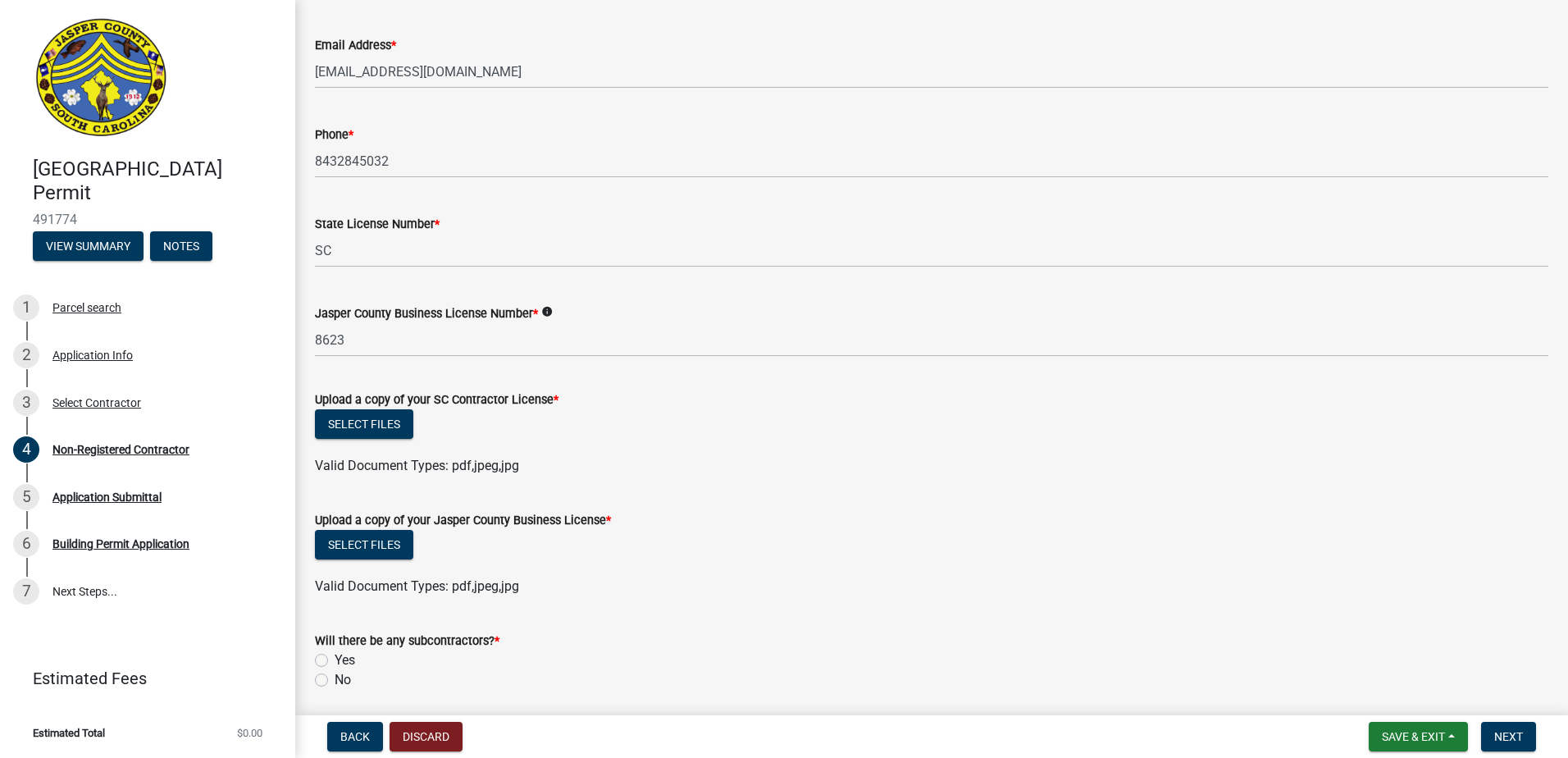
scroll to position [656, 0]
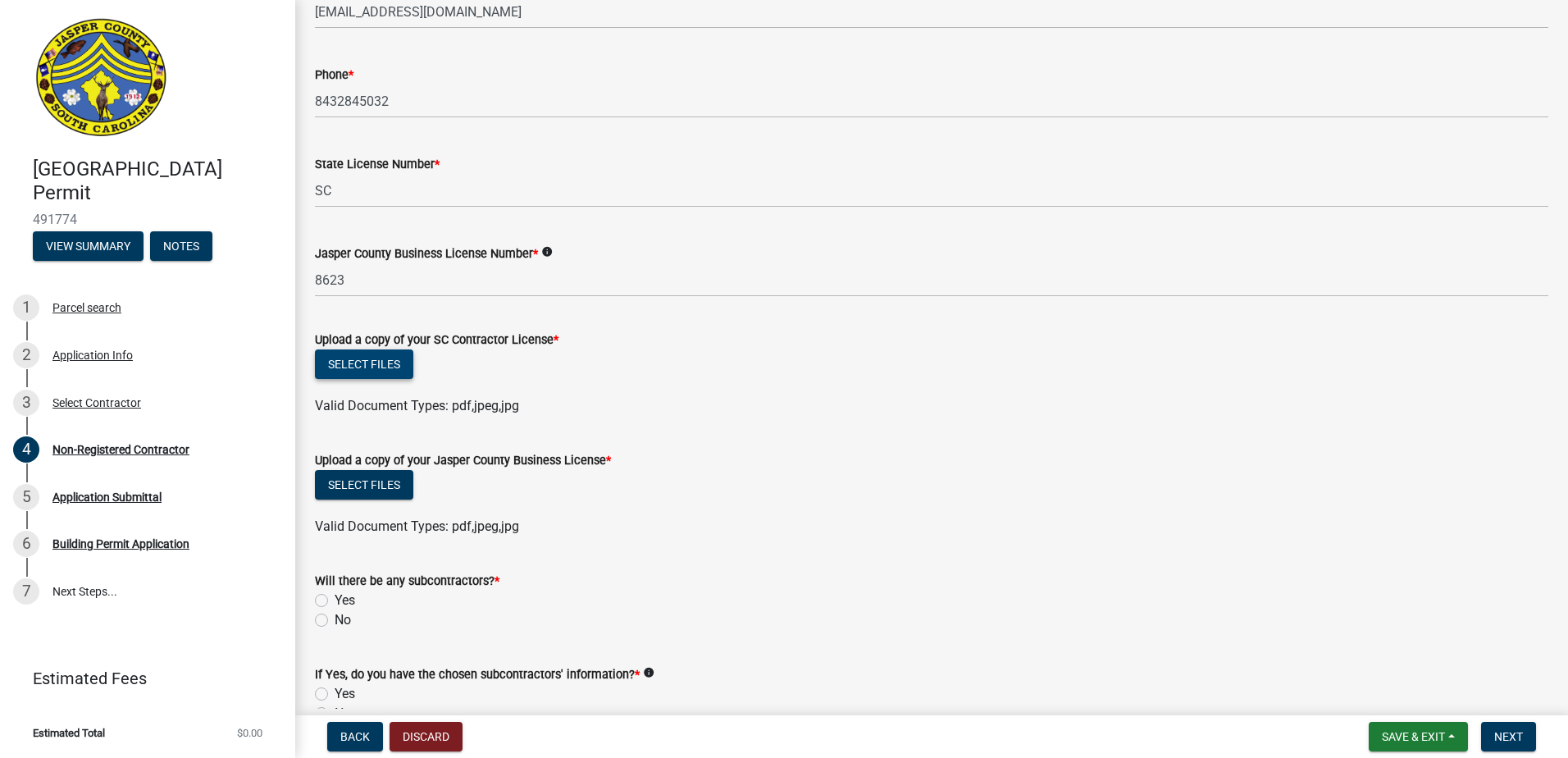
click at [382, 357] on button "Select files" at bounding box center [363, 364] width 98 height 29
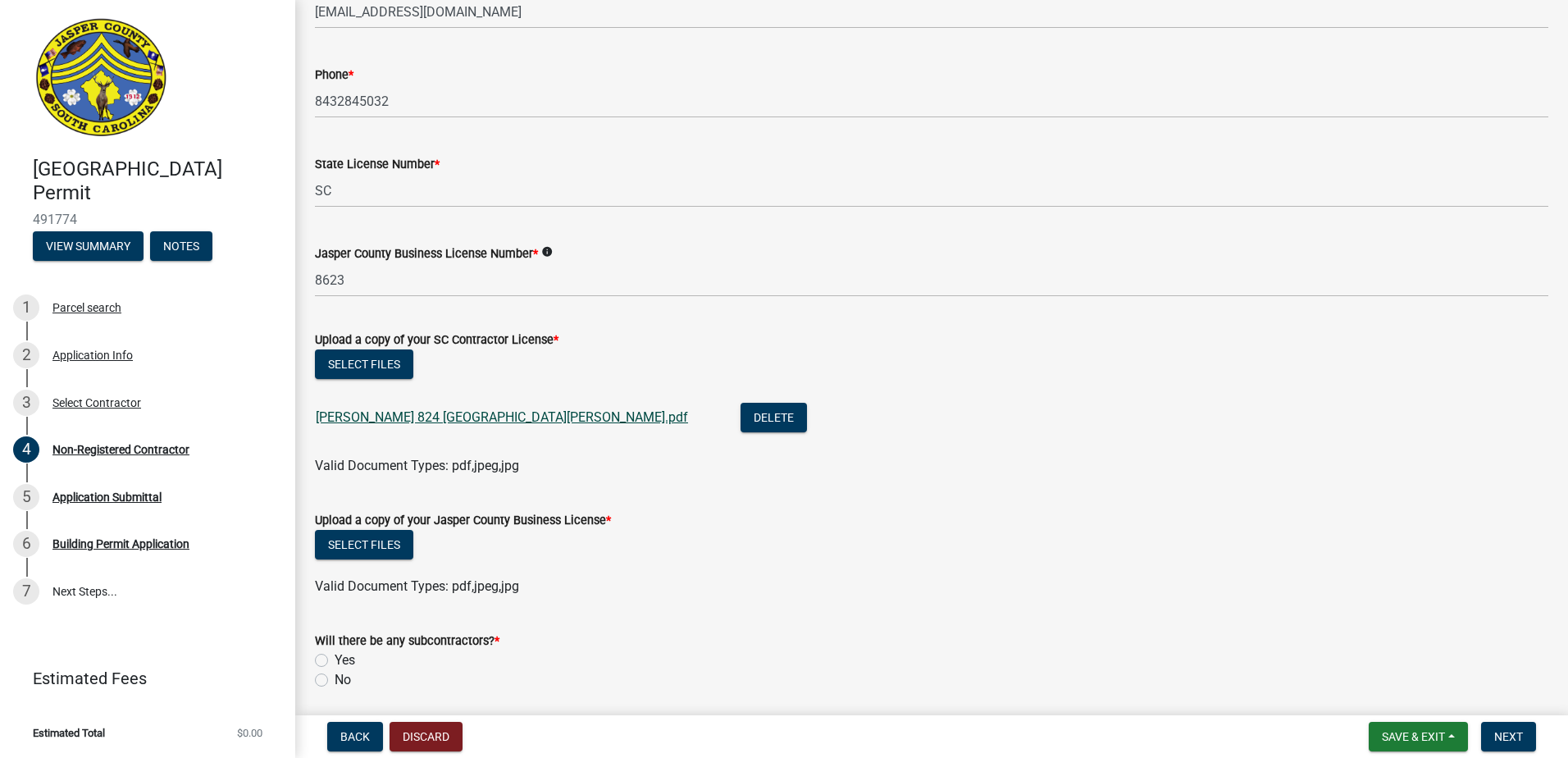
click at [432, 416] on link "[PERSON_NAME] 824 [GEOGRAPHIC_DATA][PERSON_NAME].pdf" at bounding box center [501, 417] width 372 height 16
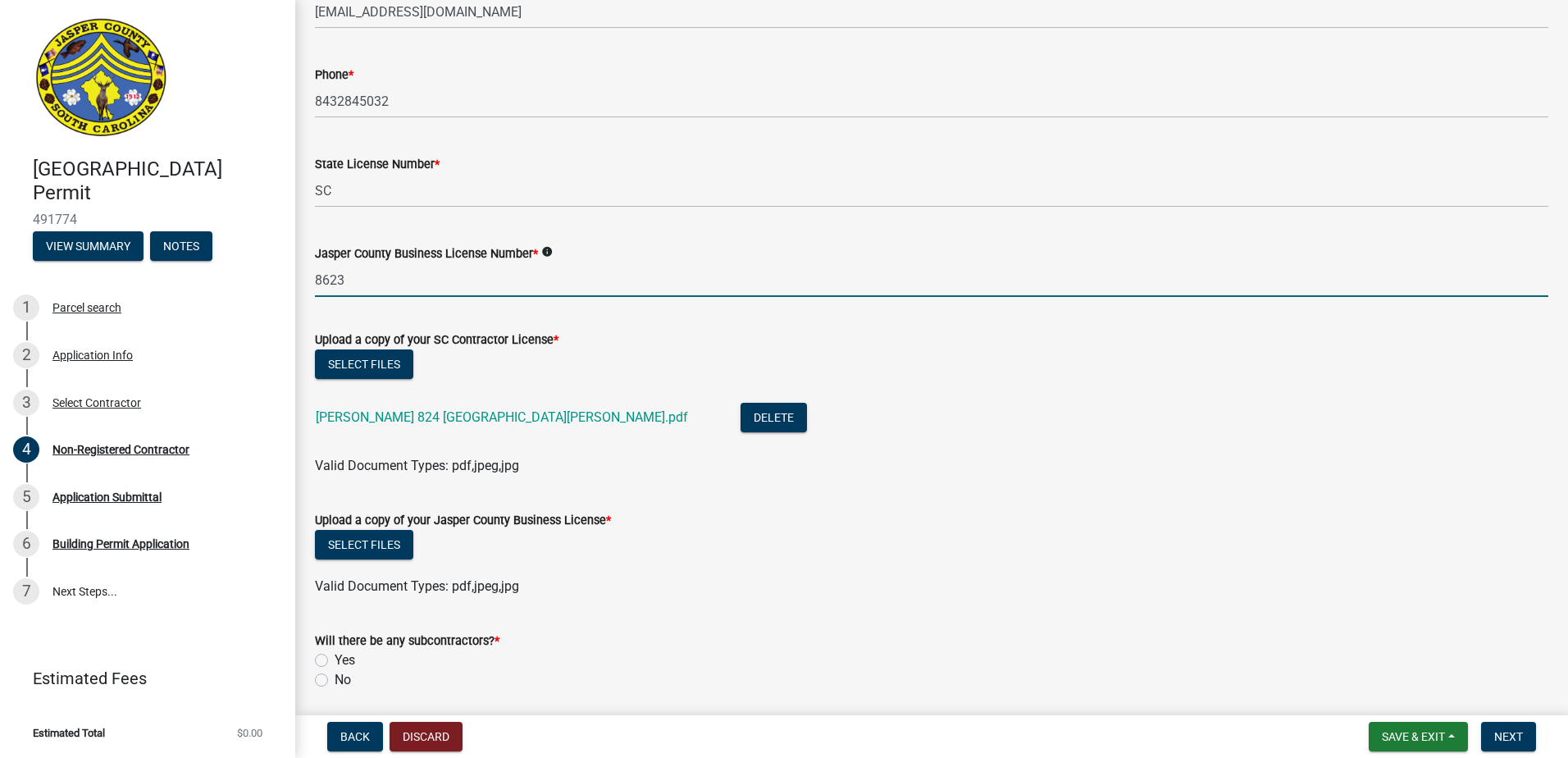
drag, startPoint x: 364, startPoint y: 287, endPoint x: 362, endPoint y: 270, distance: 17.1
click at [364, 280] on input "8623" at bounding box center [930, 280] width 1233 height 33
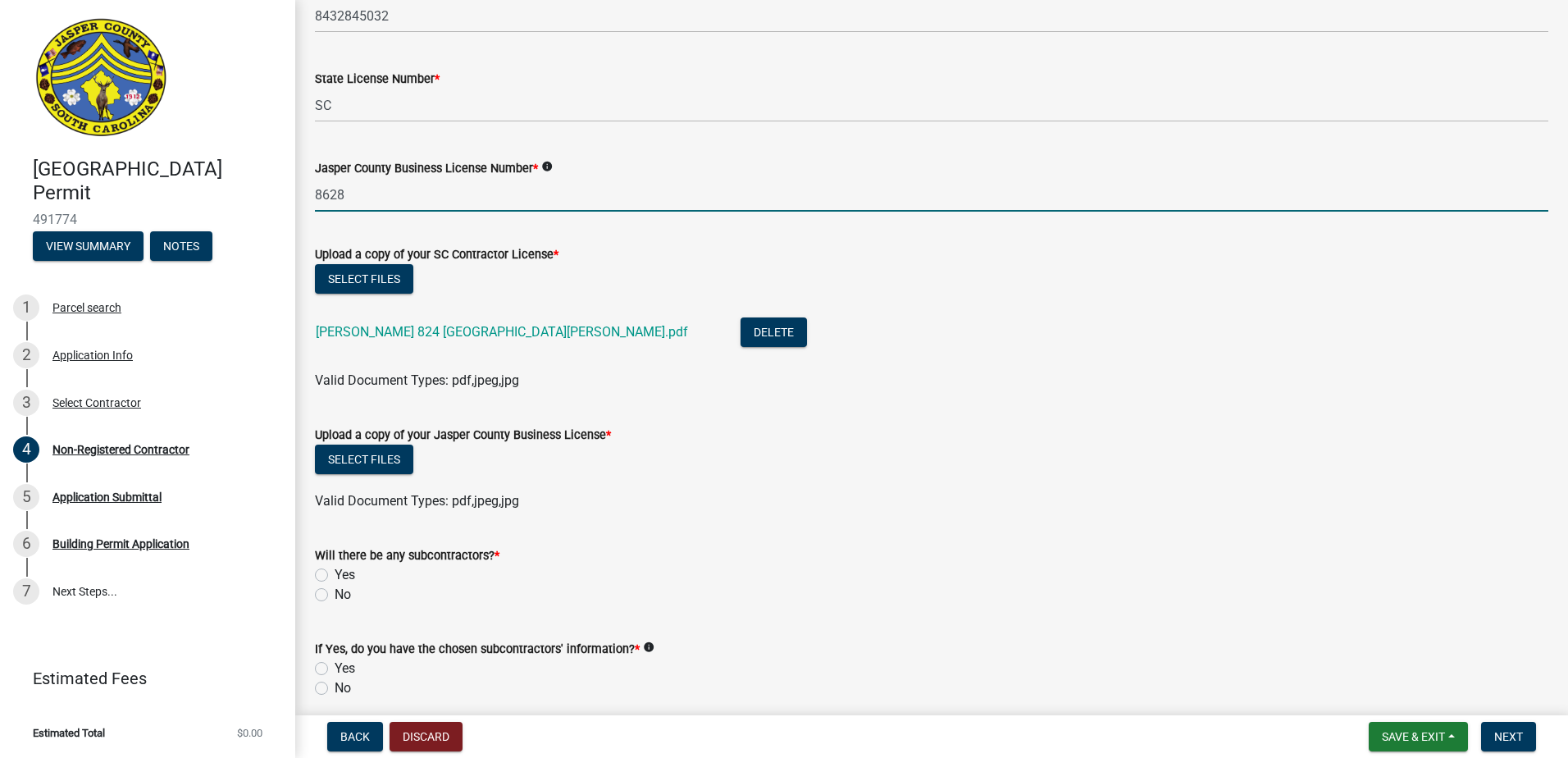
scroll to position [820, 0]
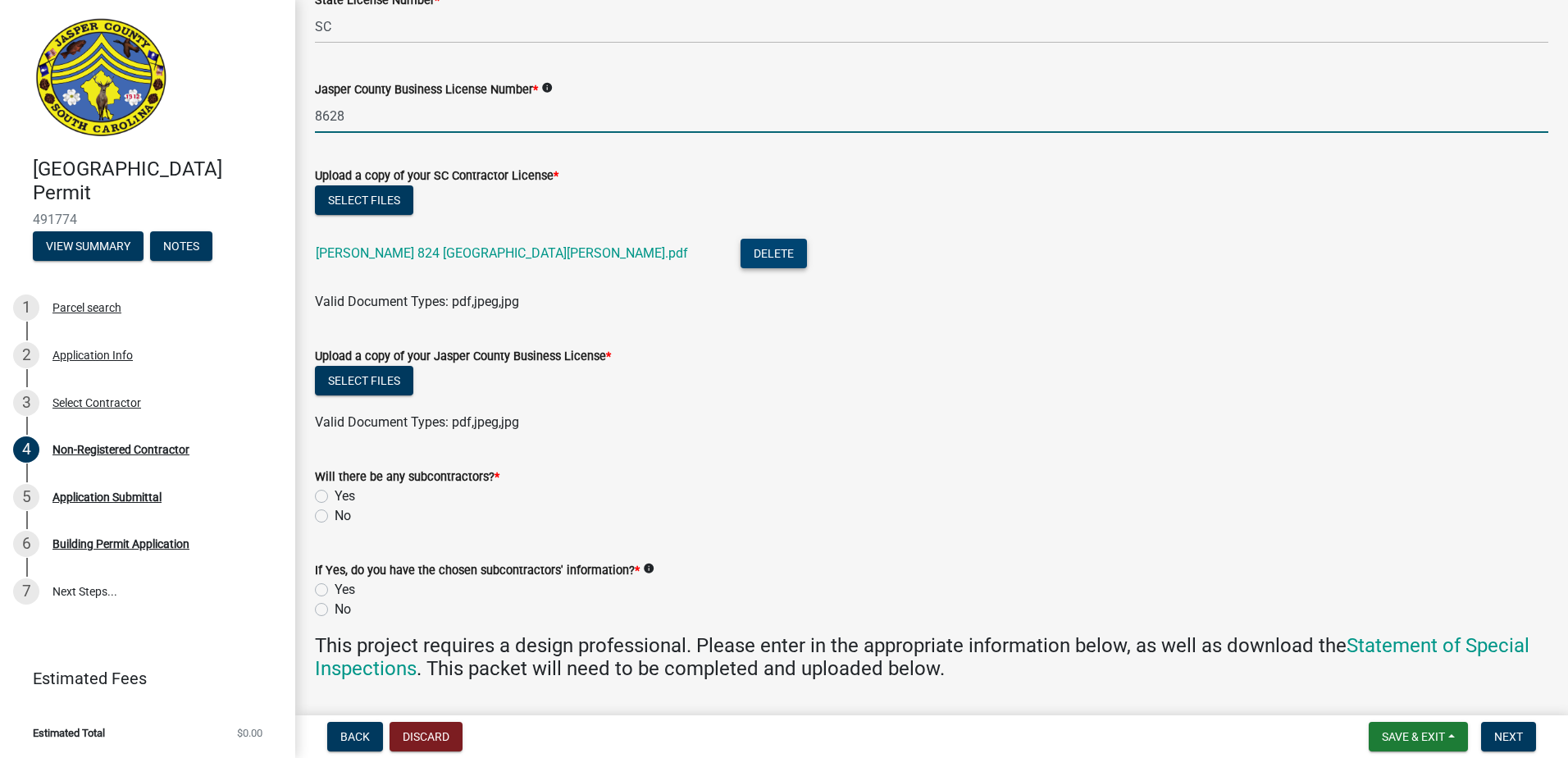
type input "8628"
click at [740, 251] on button "Delete" at bounding box center [774, 254] width 67 height 29
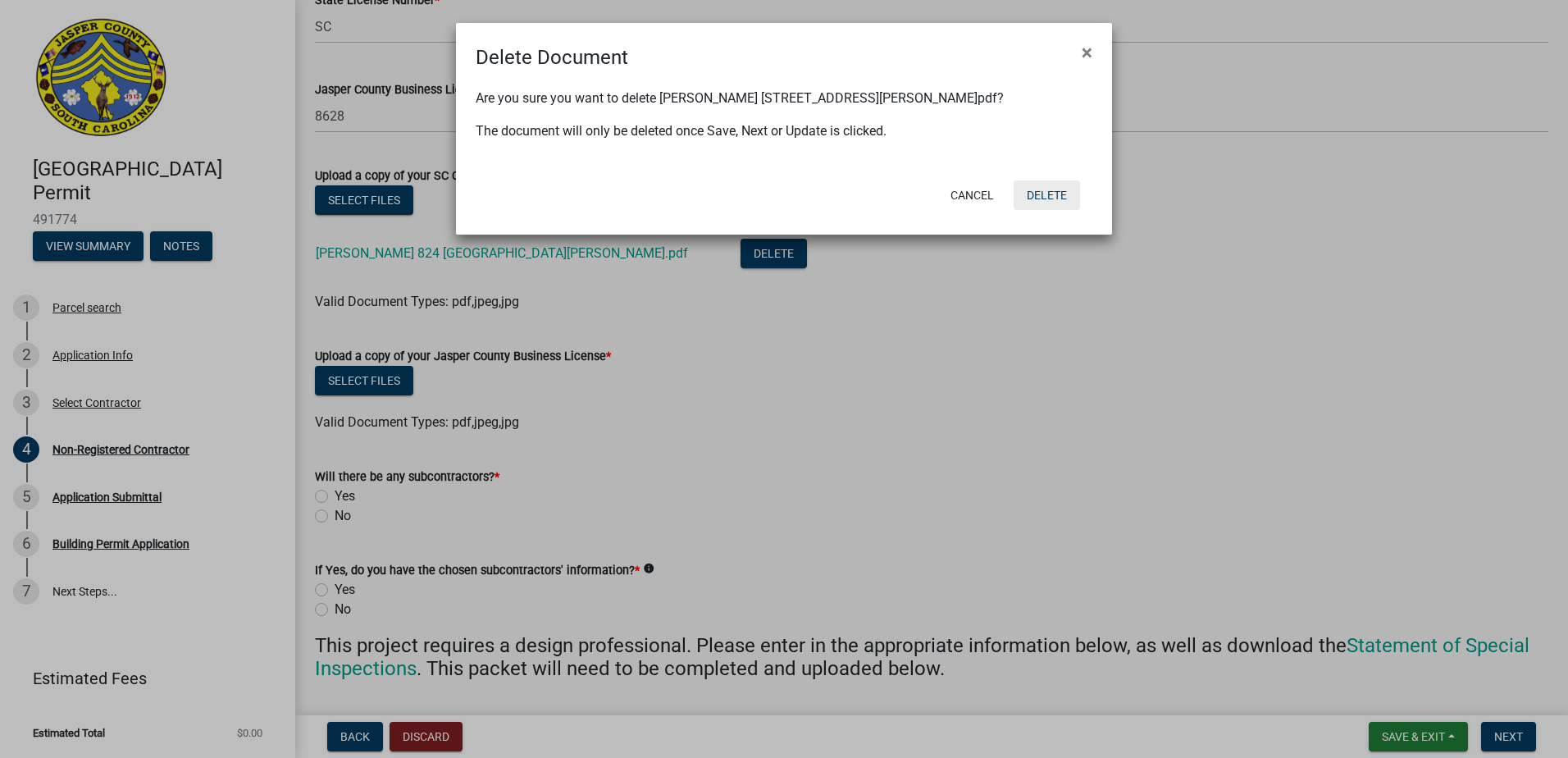
click at [1060, 194] on button "Delete" at bounding box center [1047, 195] width 67 height 29
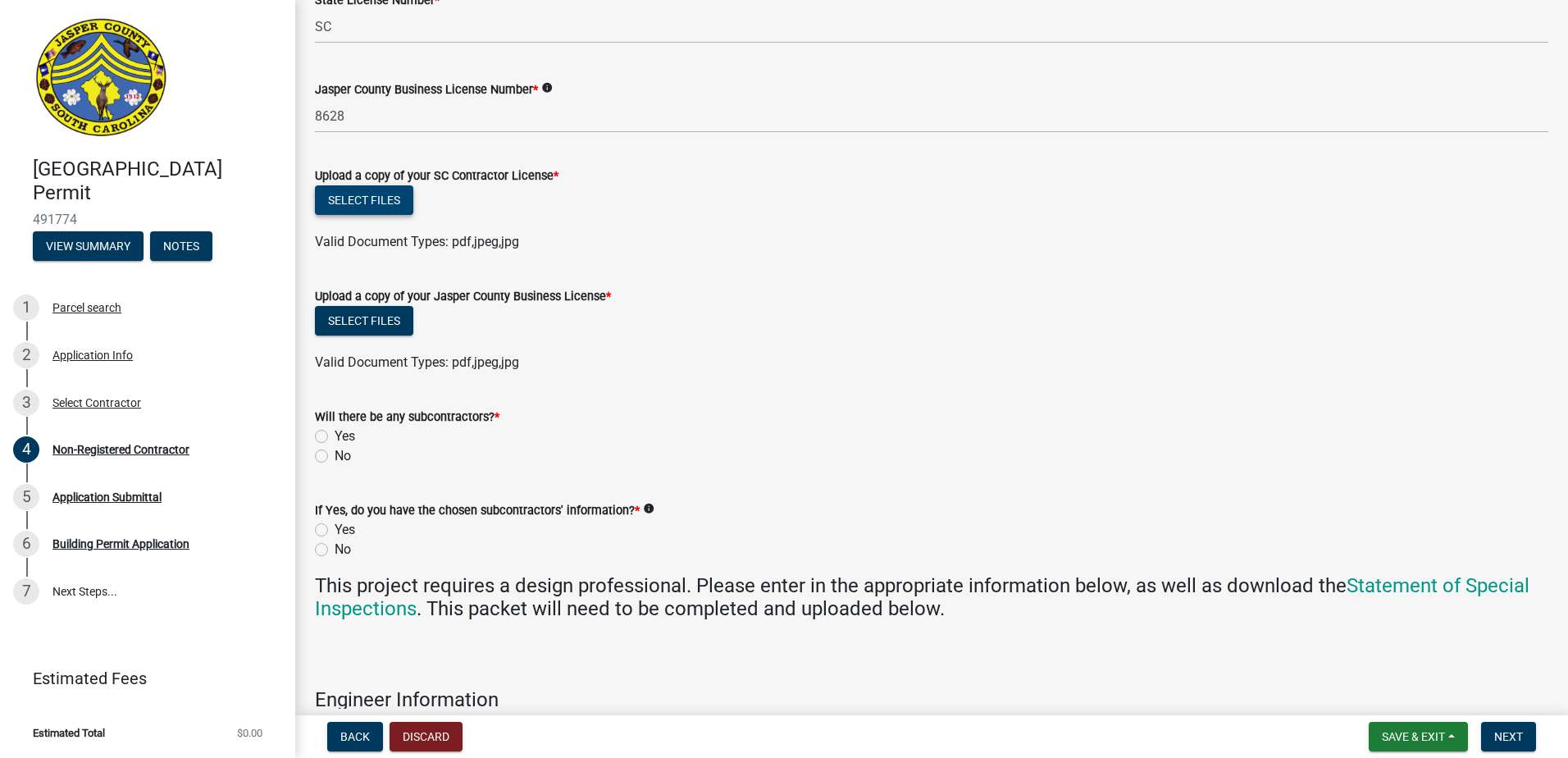
click at [335, 195] on button "Select files" at bounding box center [363, 200] width 98 height 29
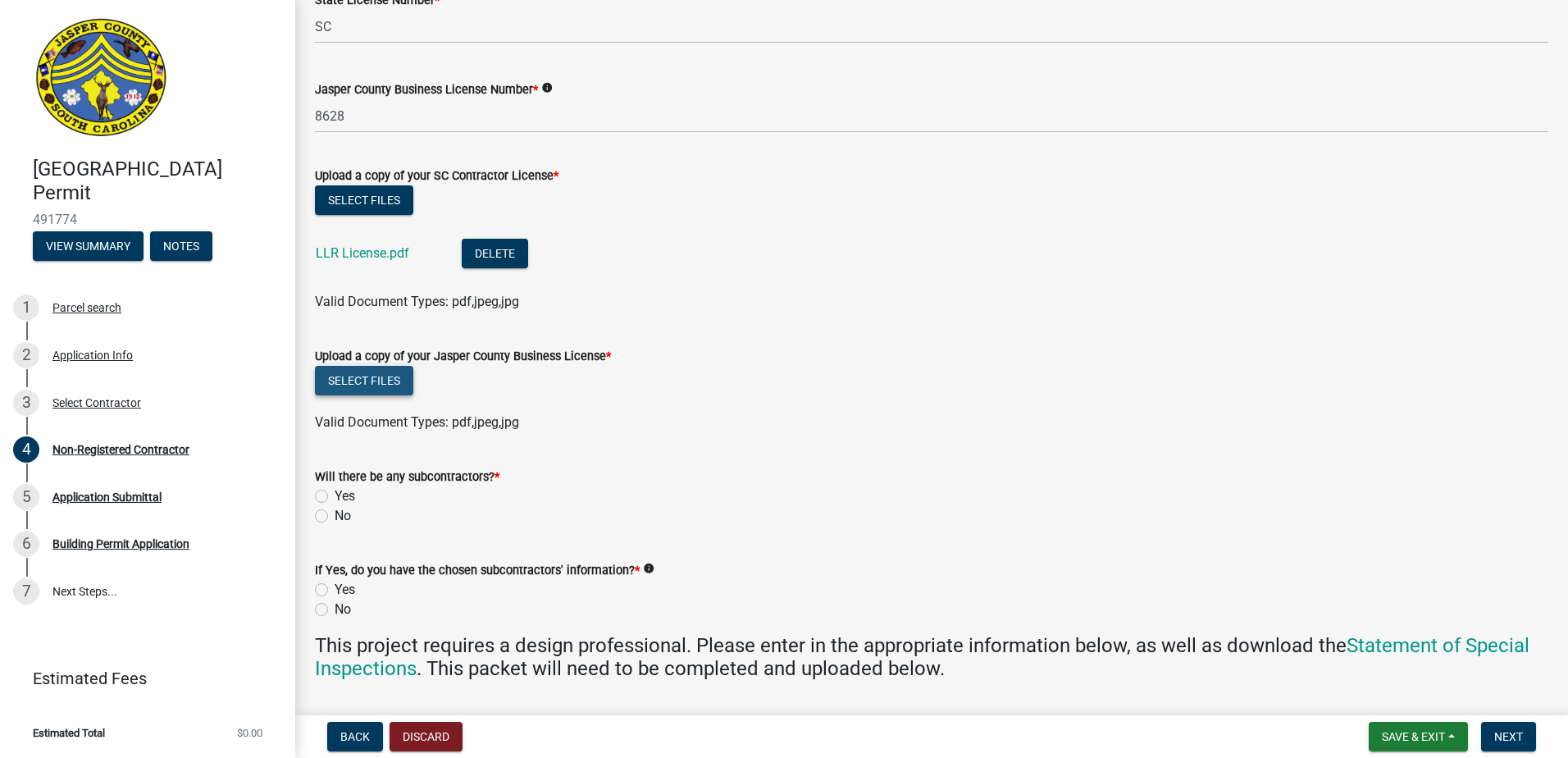
click at [385, 382] on button "Select files" at bounding box center [363, 380] width 98 height 29
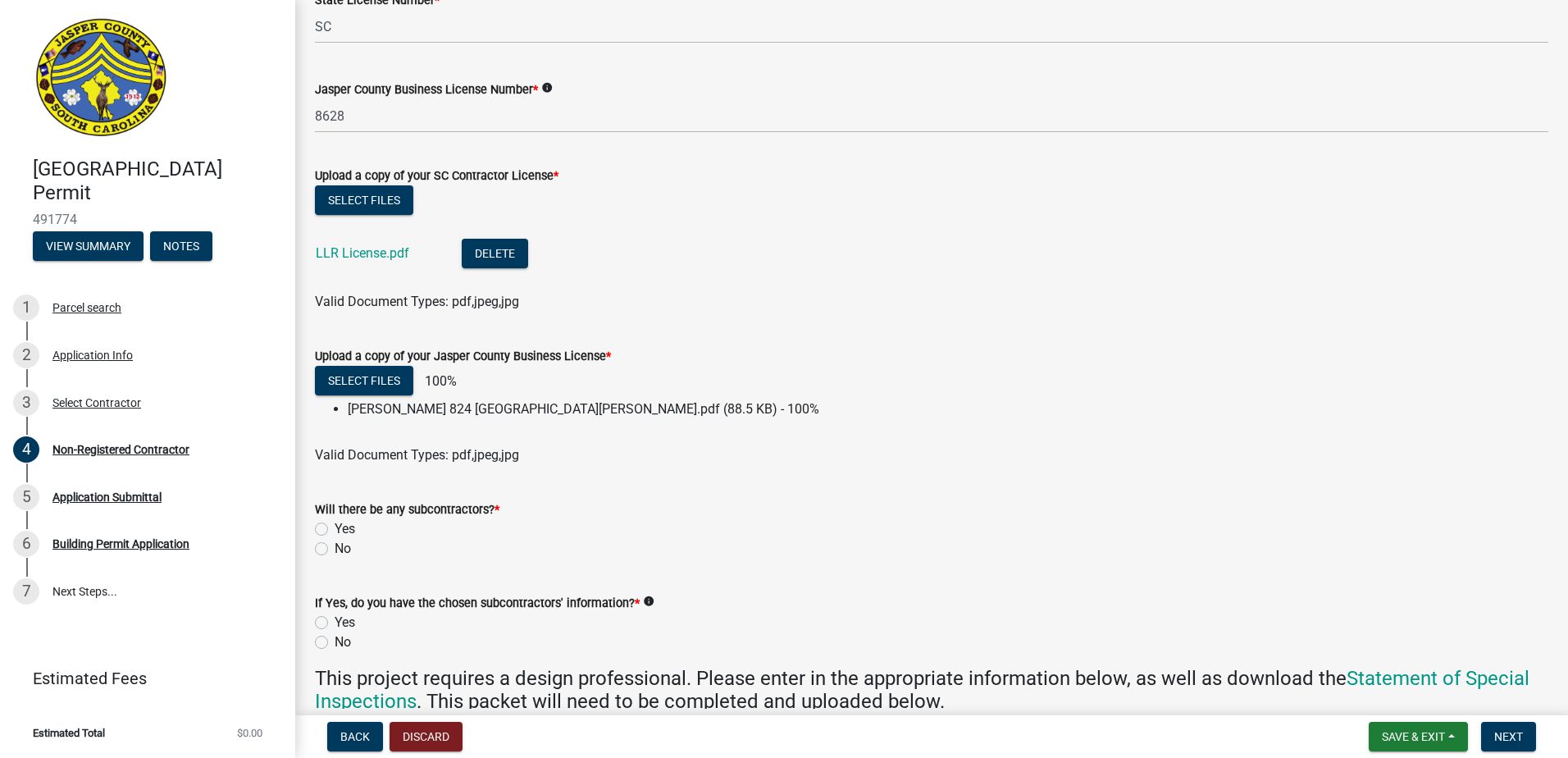
click at [321, 528] on div "Will there be any subcontractors? * Yes No" at bounding box center [930, 529] width 1233 height 59
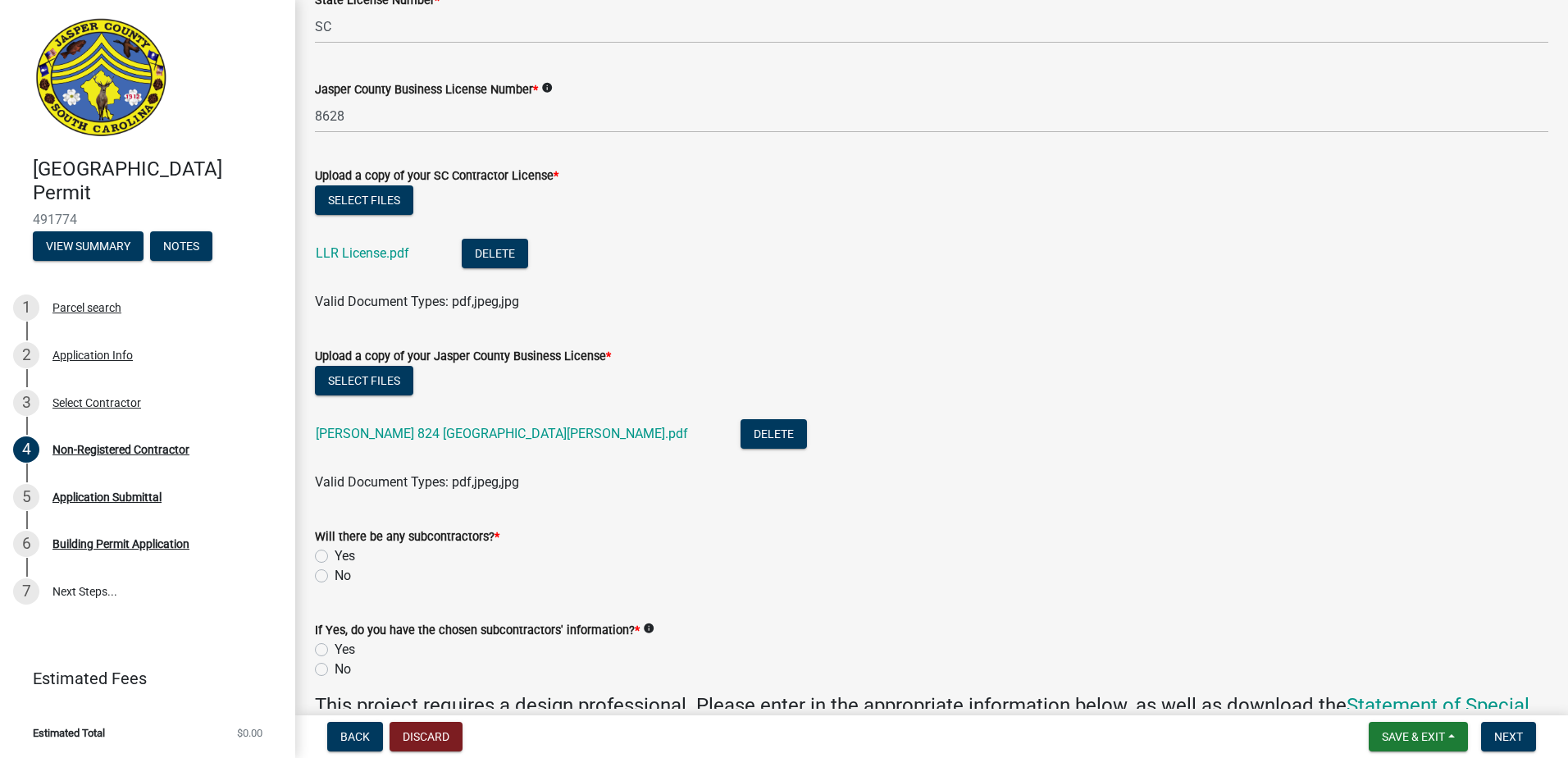
scroll to position [1148, 0]
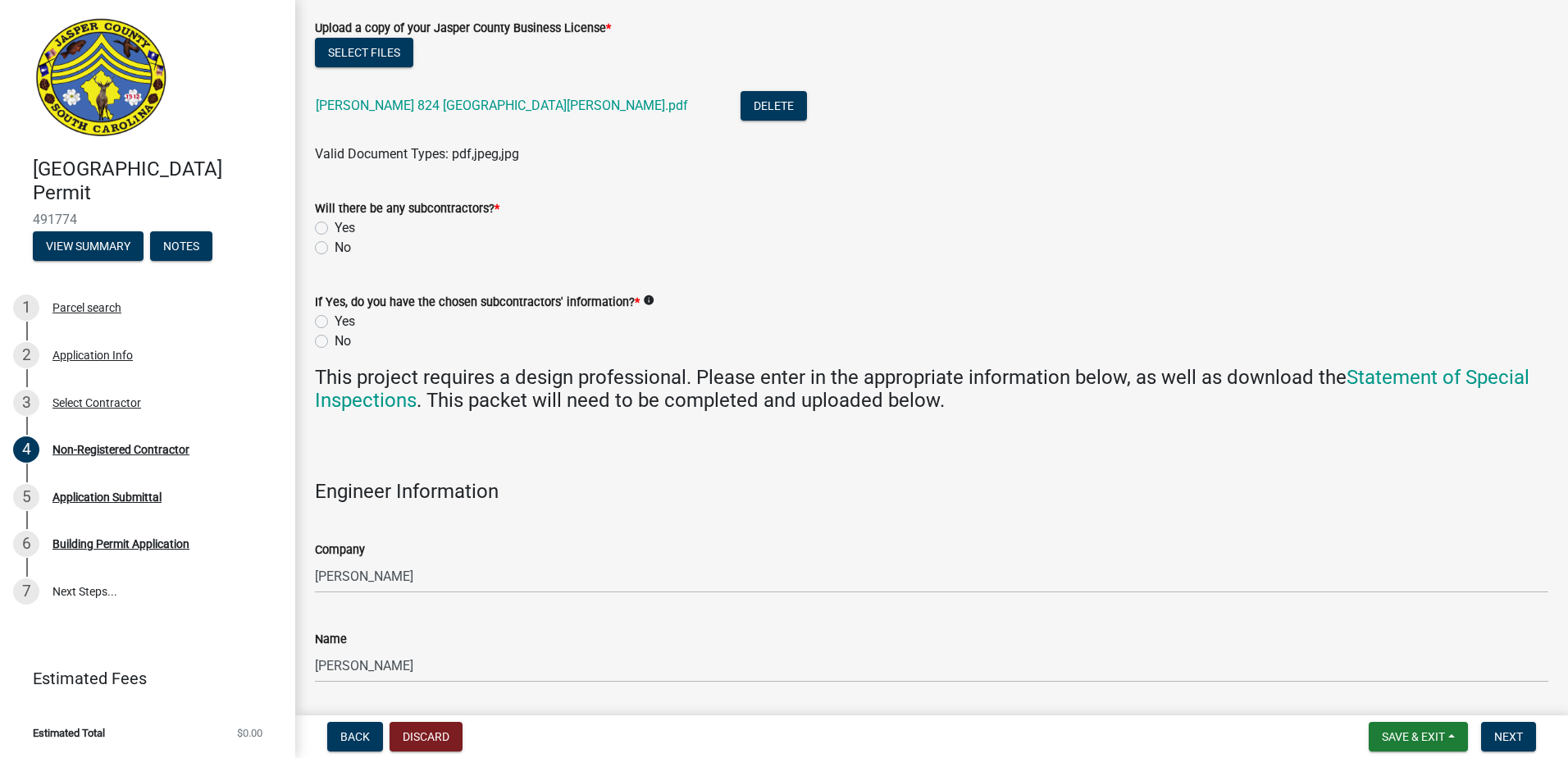
click at [335, 319] on label "Yes" at bounding box center [345, 321] width 21 height 20
click at [335, 319] on input "Yes" at bounding box center [340, 316] width 11 height 11
radio input "true"
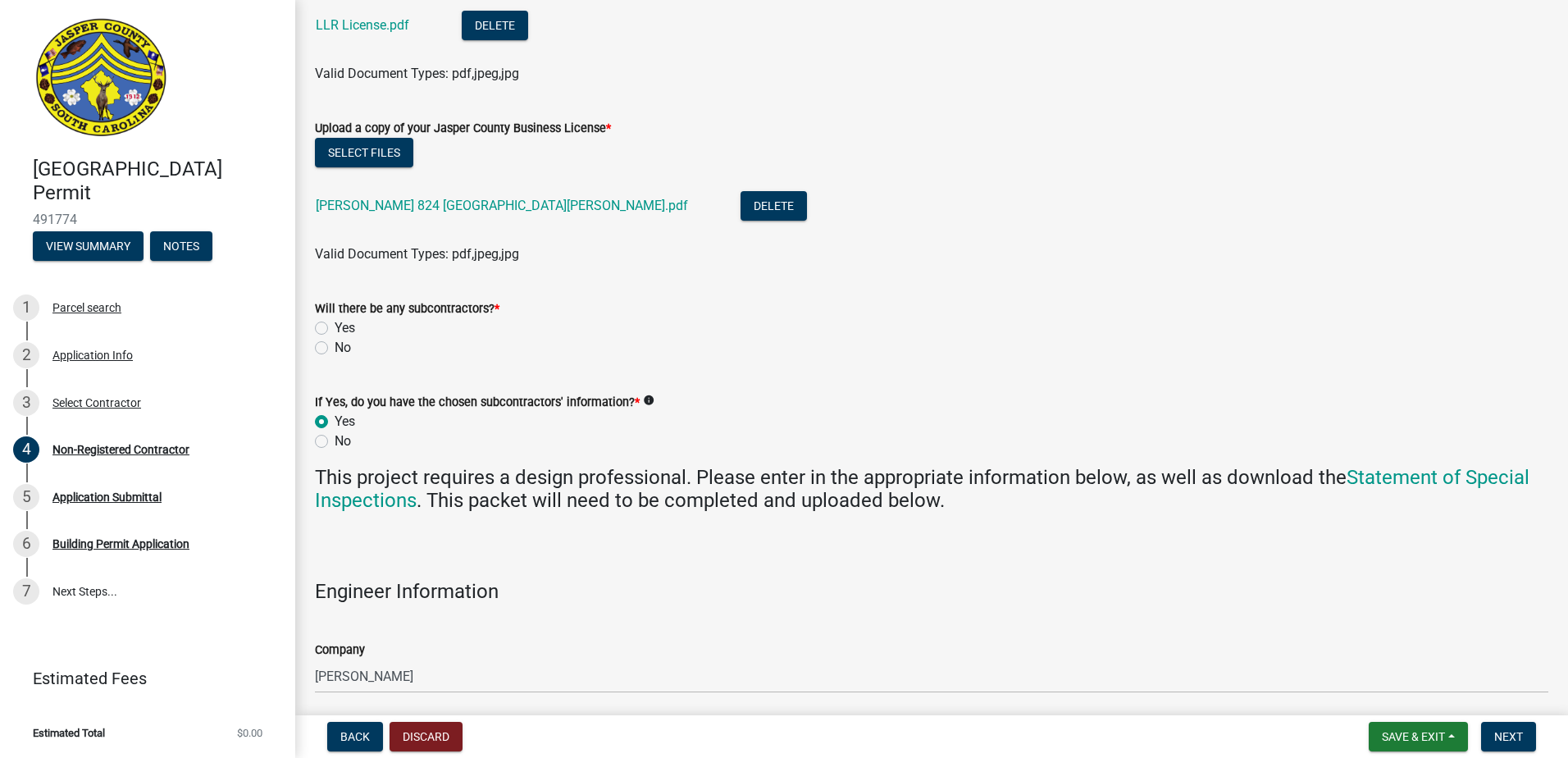
scroll to position [1045, 0]
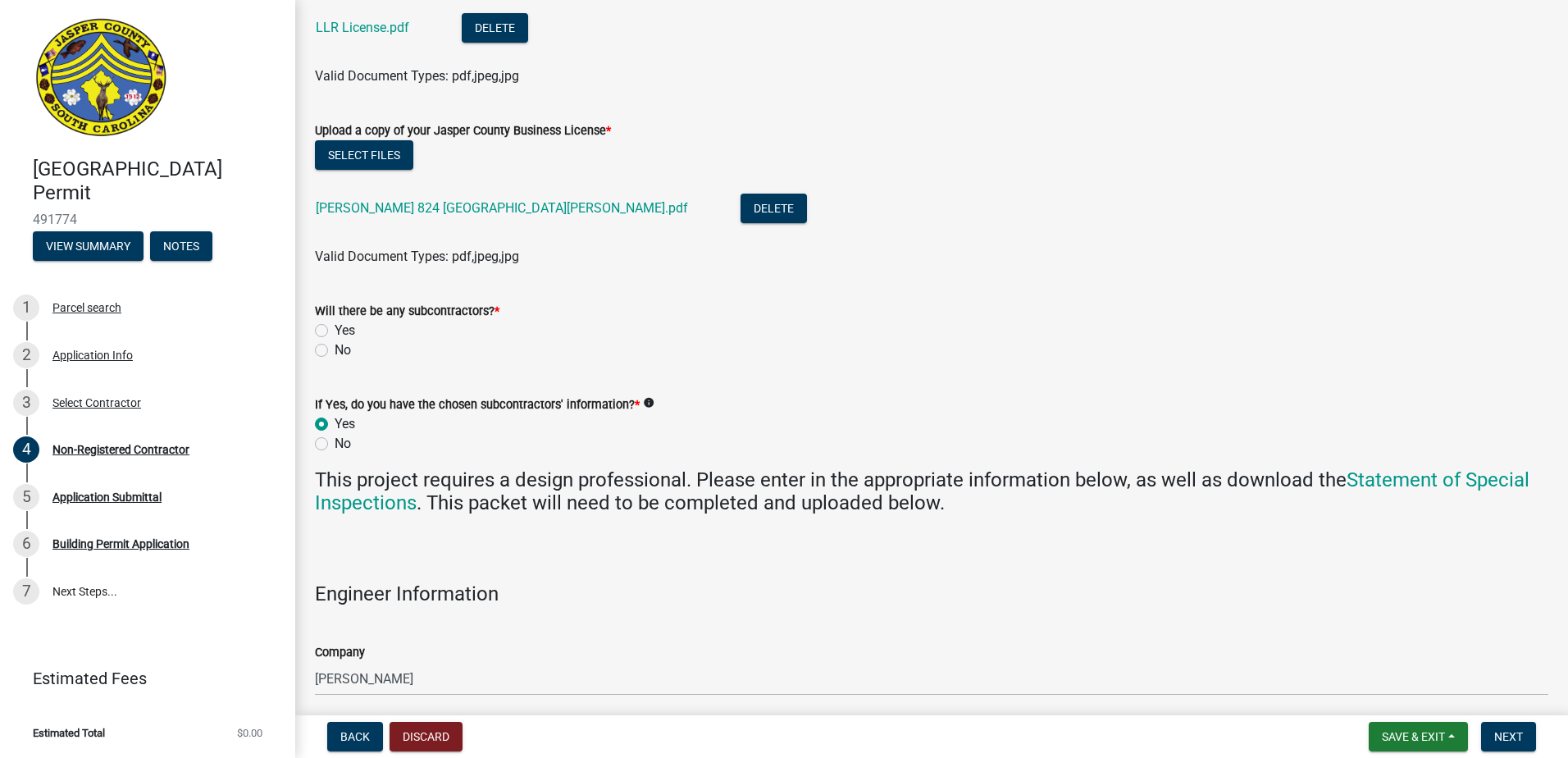
click at [335, 326] on label "Yes" at bounding box center [345, 330] width 21 height 20
click at [335, 326] on input "Yes" at bounding box center [340, 325] width 11 height 11
radio input "true"
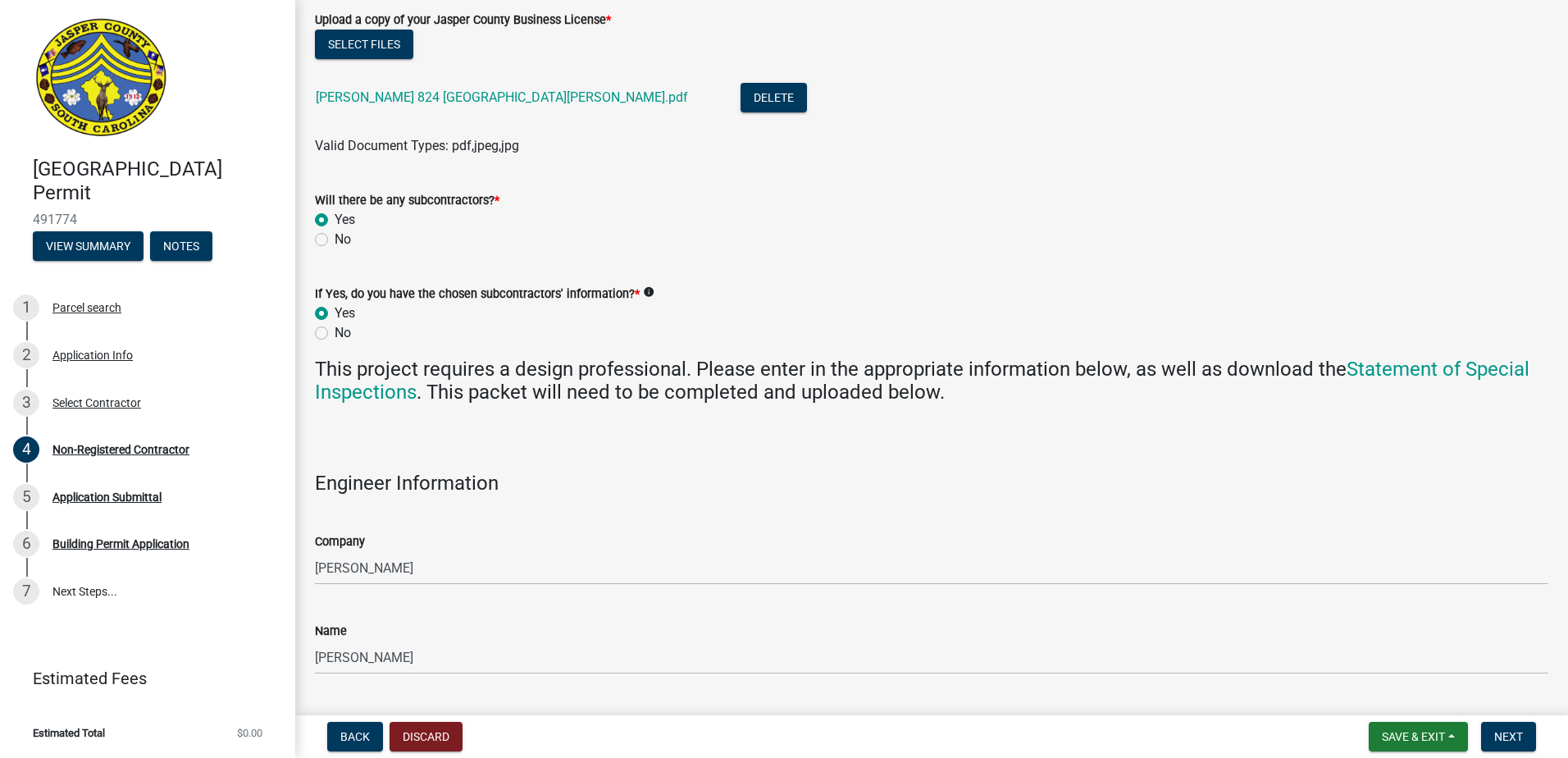
scroll to position [916, 0]
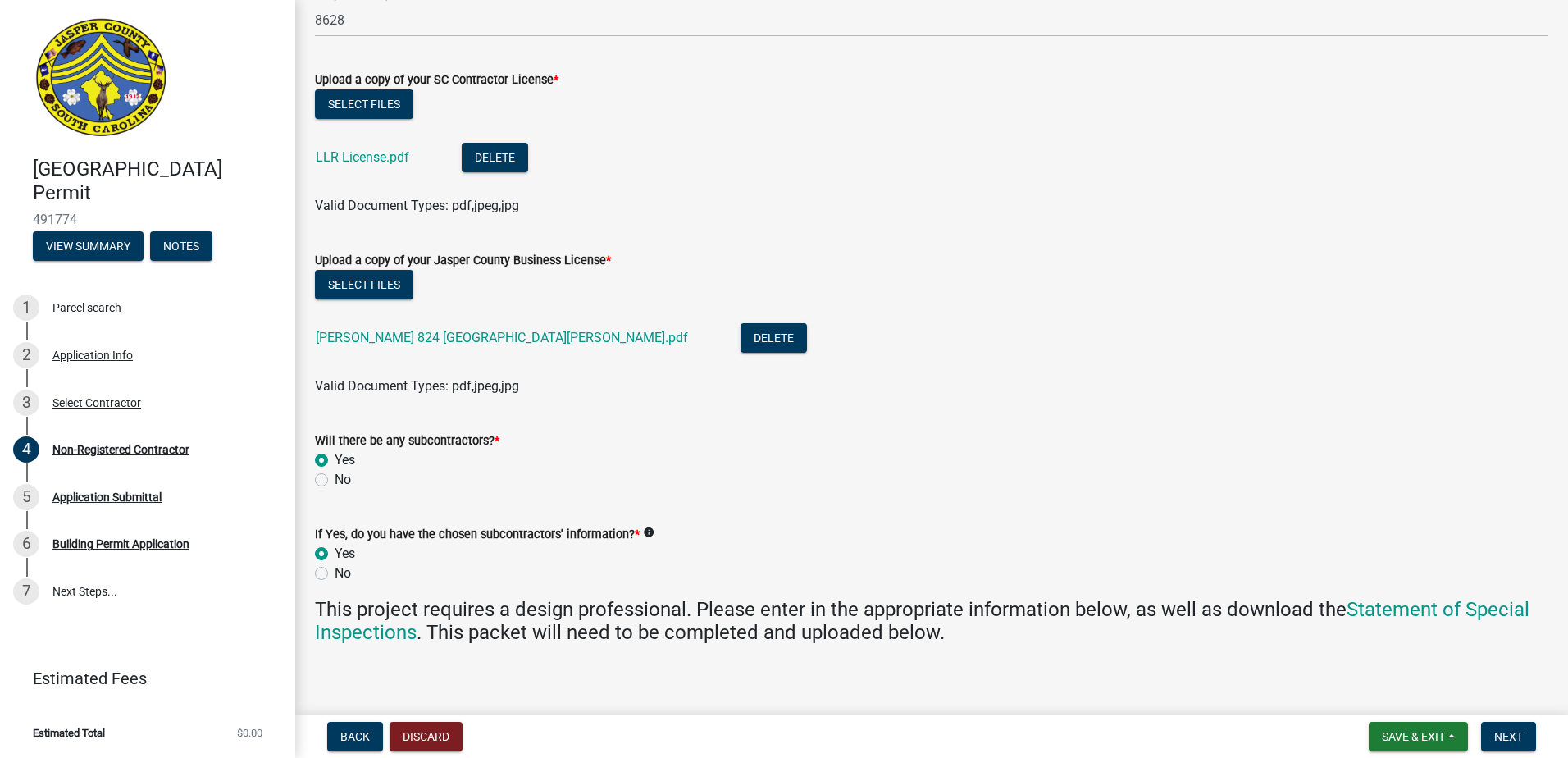
click at [335, 568] on label "No" at bounding box center [343, 573] width 17 height 20
click at [335, 568] on input "No" at bounding box center [340, 568] width 11 height 11
radio input "true"
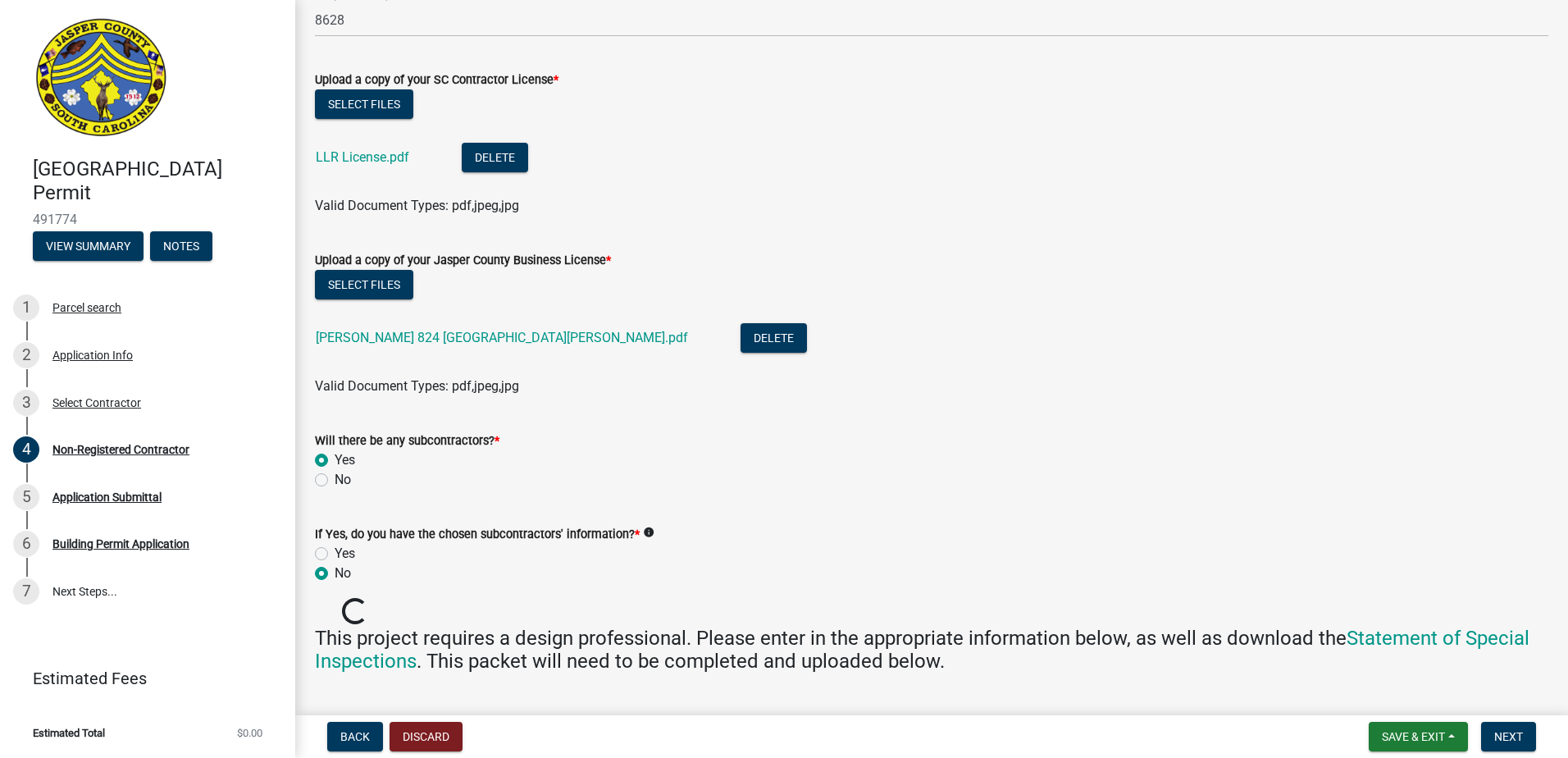
click at [335, 552] on label "Yes" at bounding box center [345, 553] width 21 height 20
click at [335, 552] on input "Yes" at bounding box center [340, 548] width 11 height 11
radio input "true"
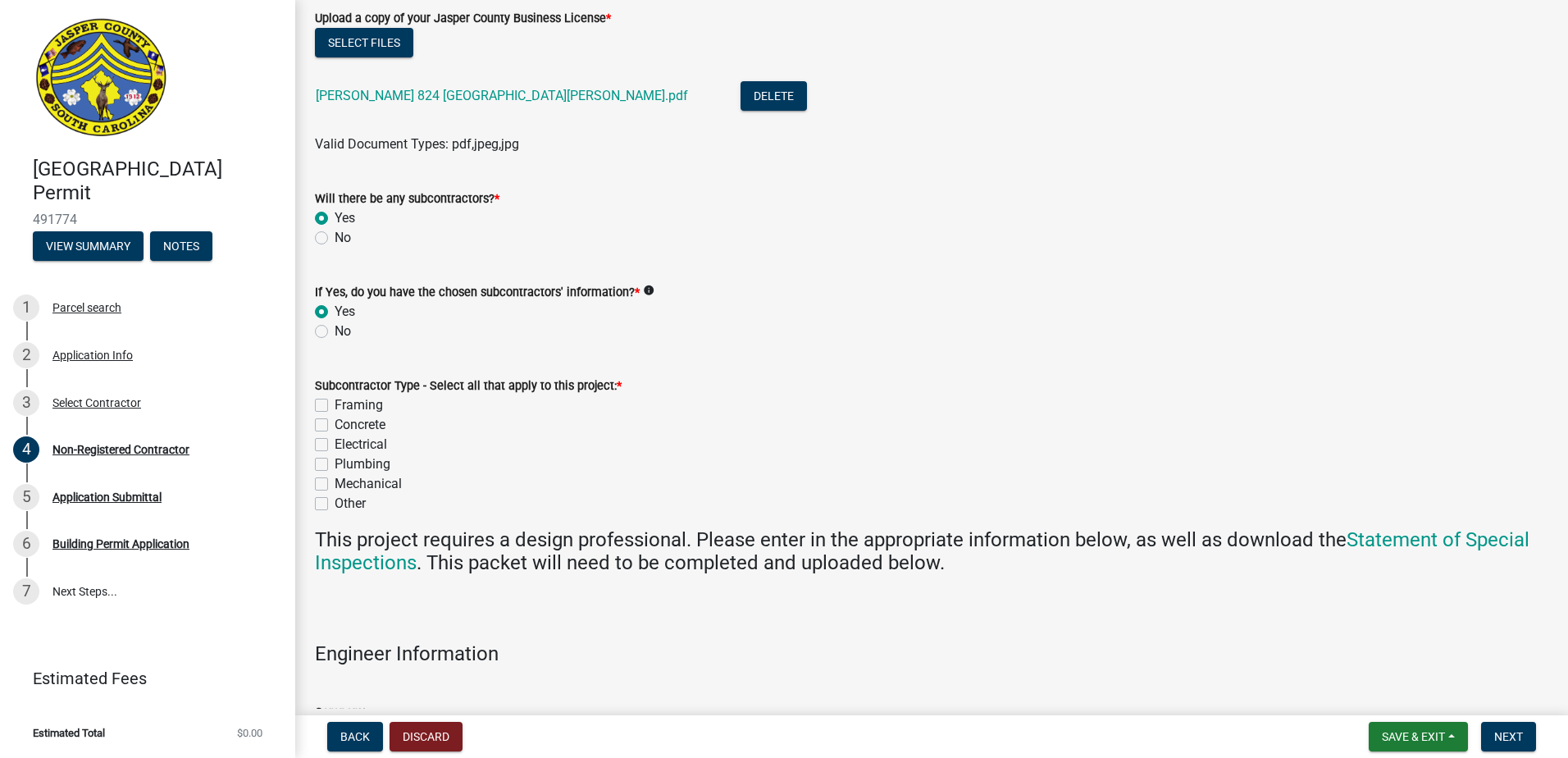
scroll to position [1161, 0]
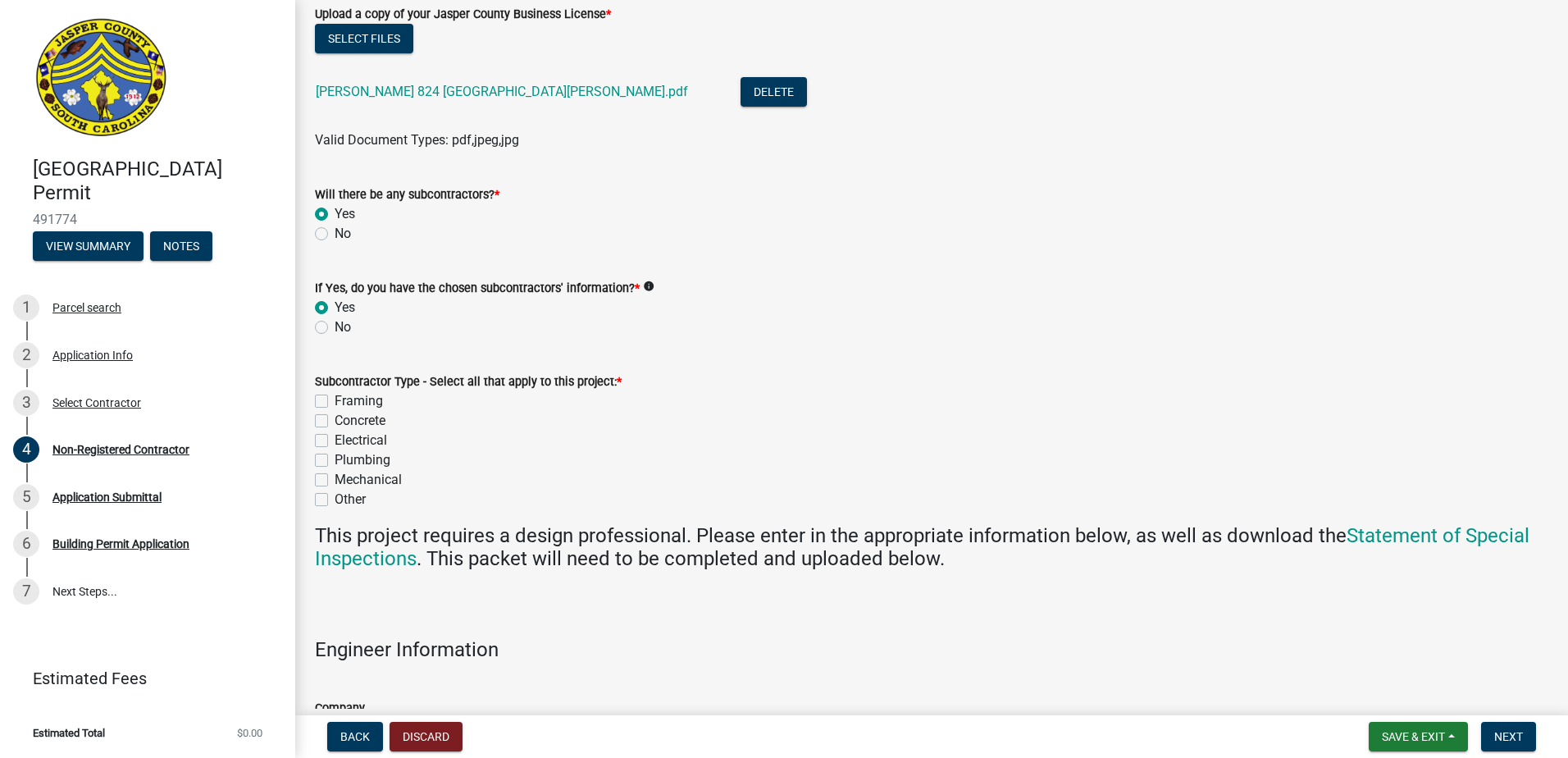
drag, startPoint x: 320, startPoint y: 401, endPoint x: 324, endPoint y: 419, distance: 18.4
click at [335, 401] on label "Framing" at bounding box center [358, 401] width 48 height 20
click at [335, 401] on input "Framing" at bounding box center [340, 396] width 11 height 11
checkbox input "true"
checkbox input "false"
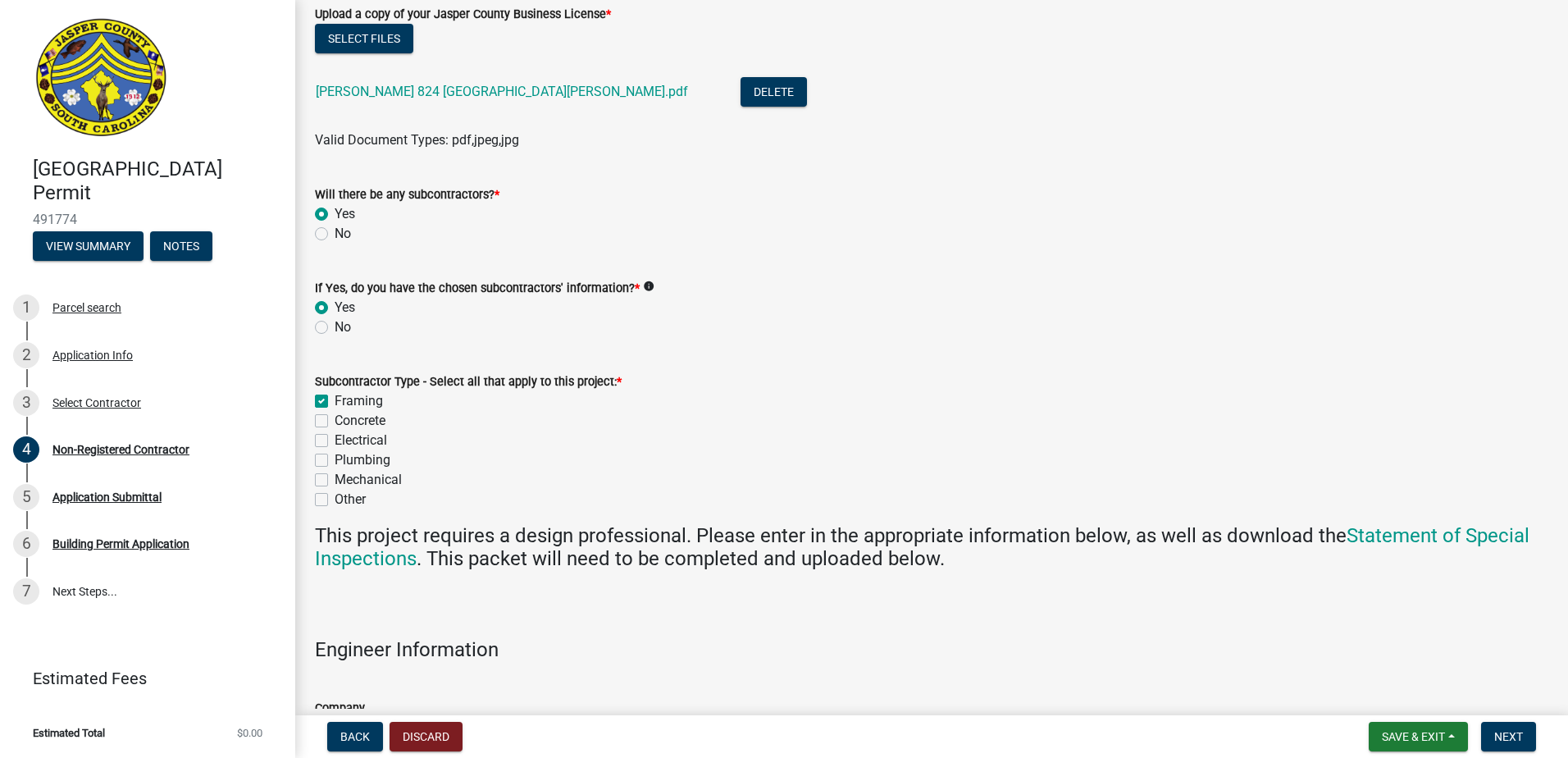
checkbox input "false"
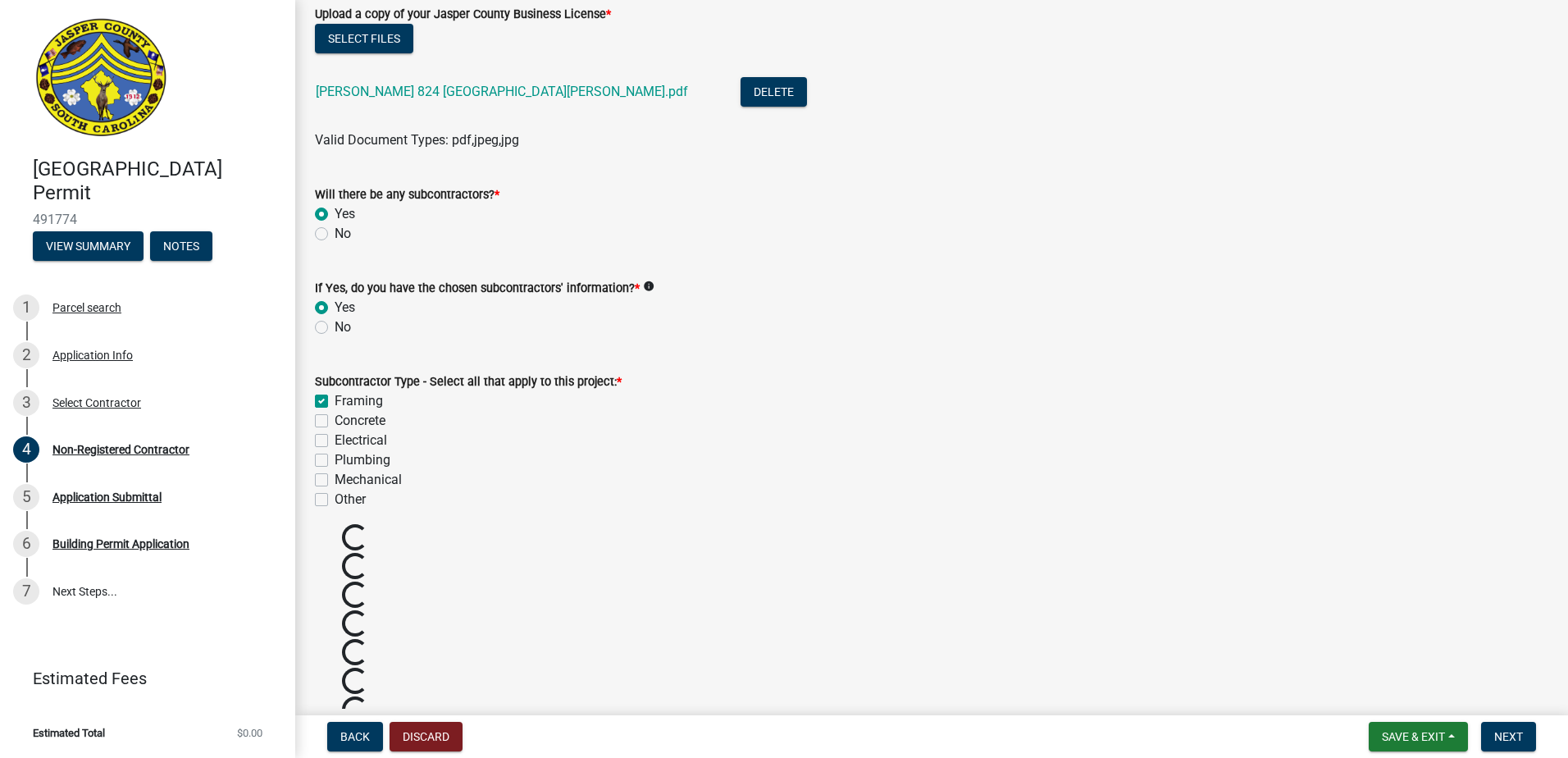
click at [335, 425] on label "Concrete" at bounding box center [360, 420] width 51 height 20
click at [335, 421] on input "Concrete" at bounding box center [340, 415] width 11 height 11
checkbox input "true"
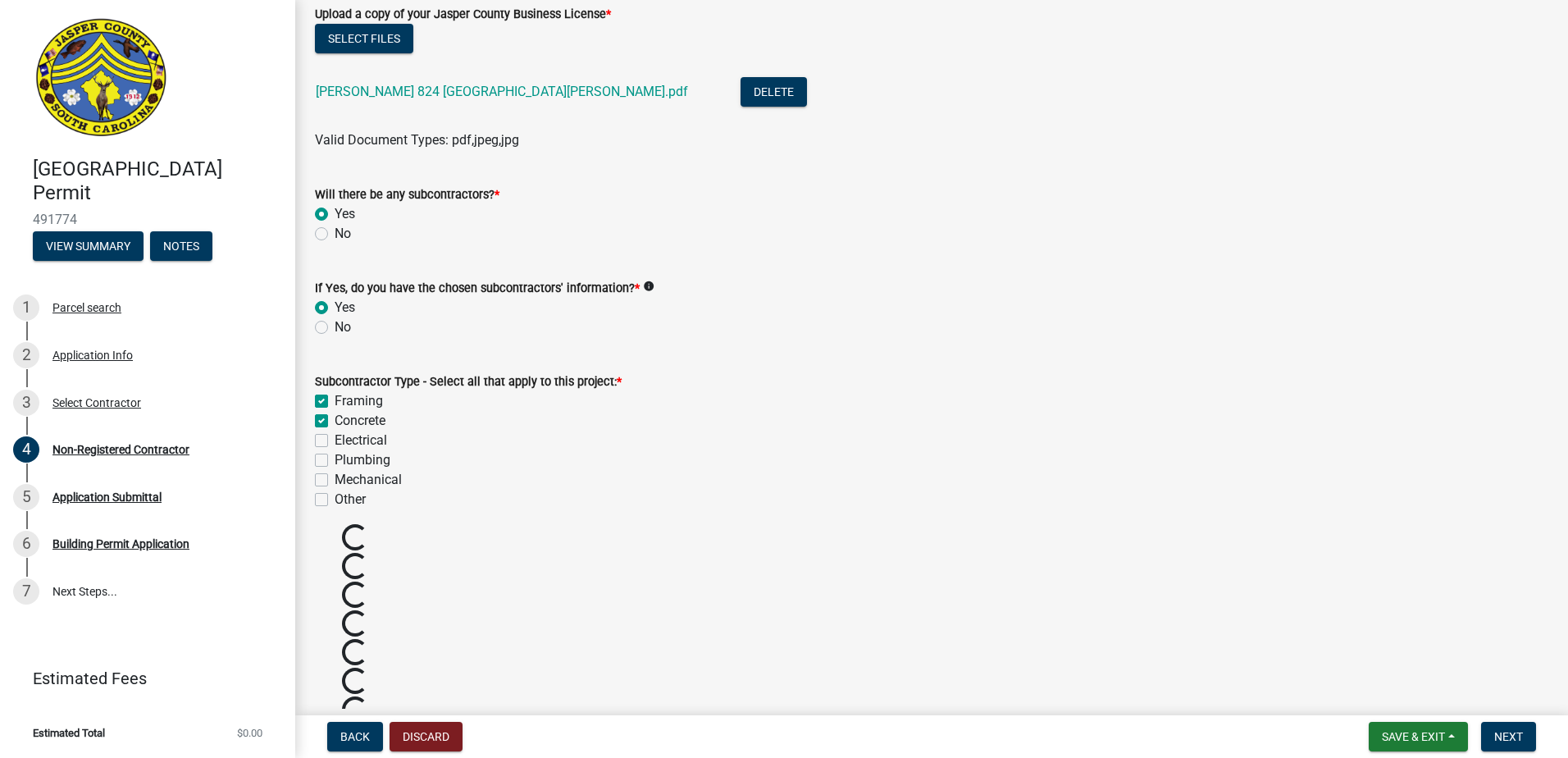
checkbox input "false"
click at [335, 441] on label "Electrical" at bounding box center [361, 441] width 53 height 20
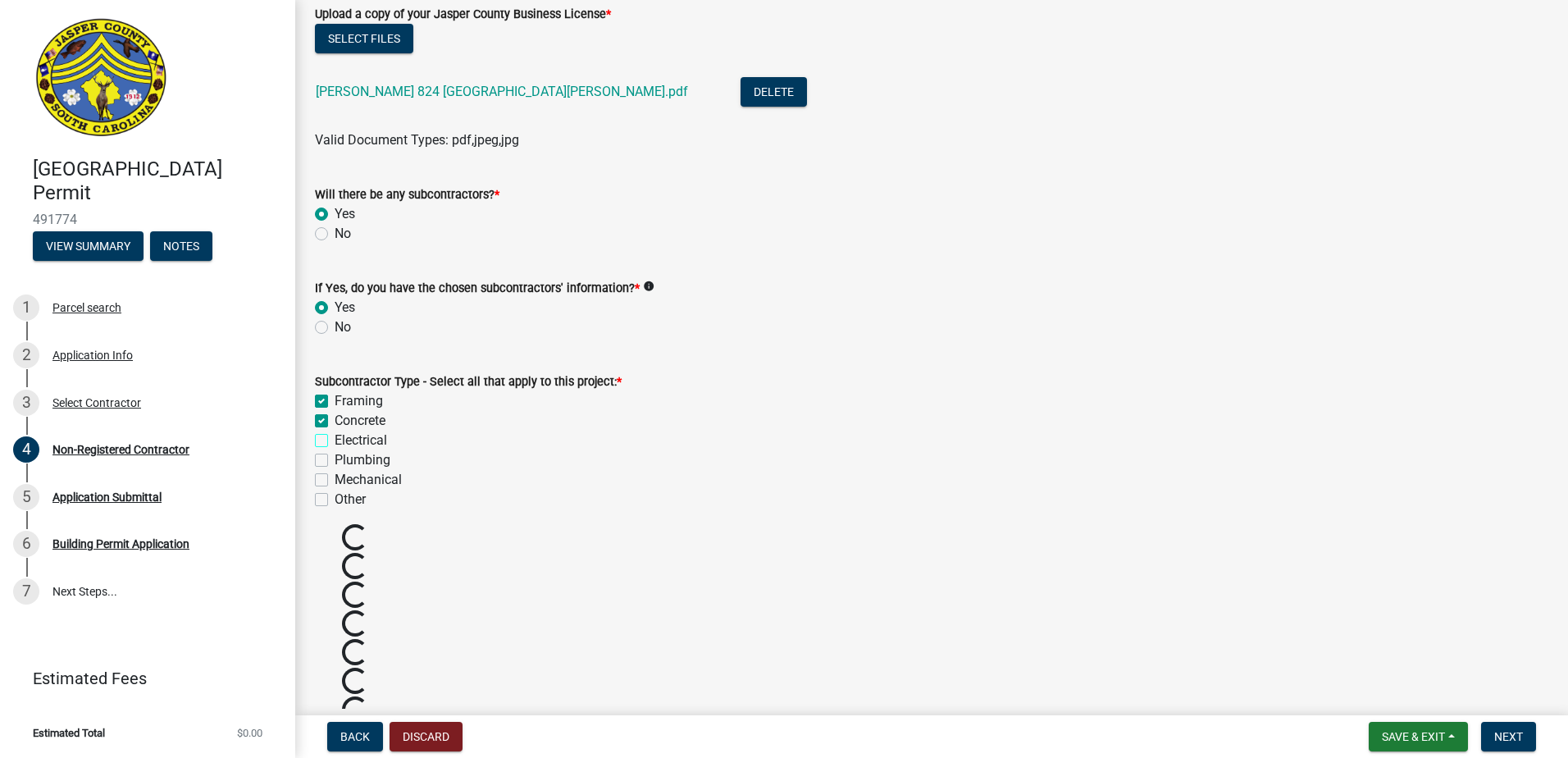
click at [335, 441] on input "Electrical" at bounding box center [340, 436] width 11 height 11
checkbox input "true"
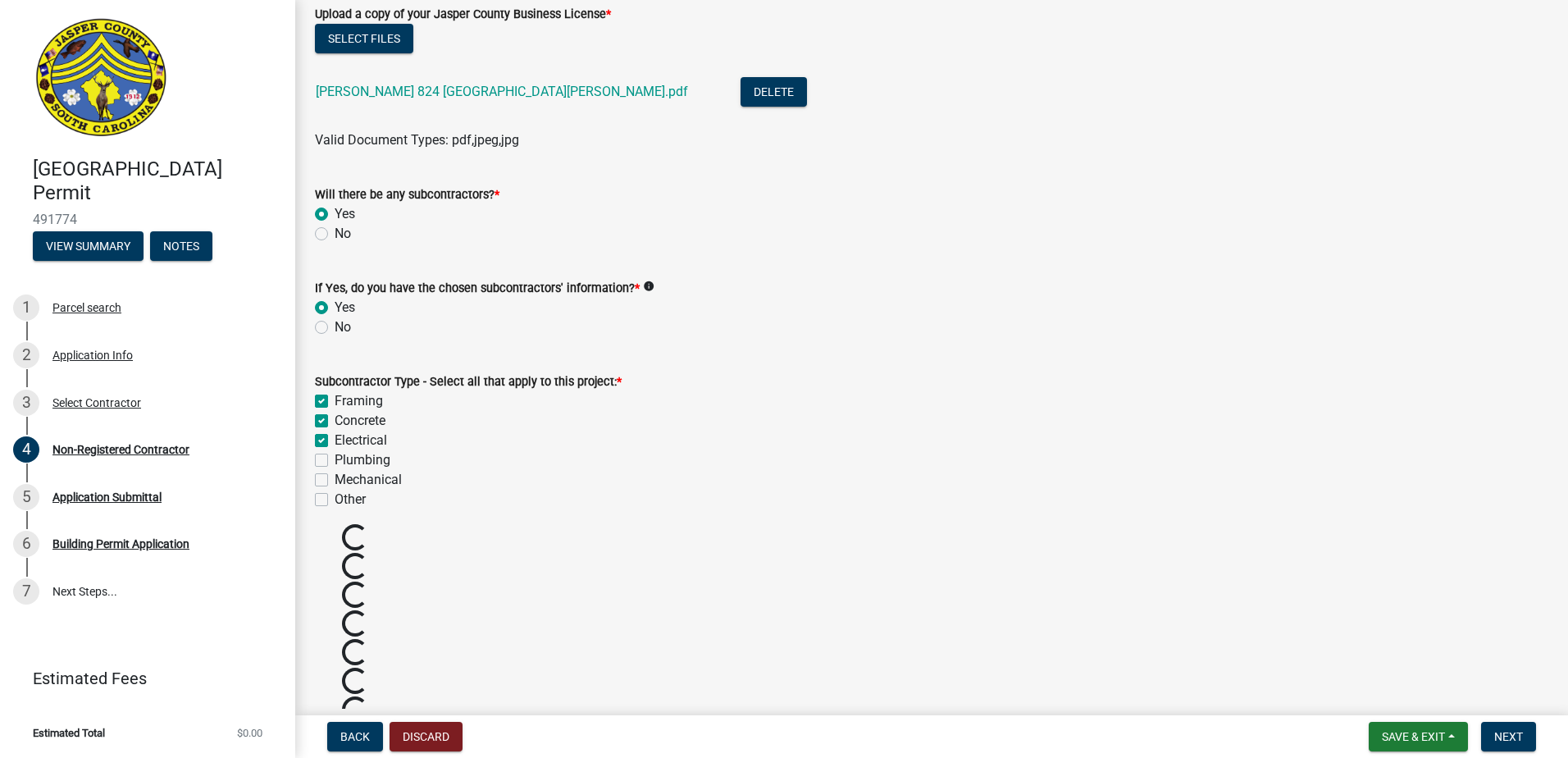
checkbox input "false"
click at [335, 456] on label "Plumbing" at bounding box center [362, 460] width 56 height 20
click at [335, 456] on input "Plumbing" at bounding box center [340, 455] width 11 height 11
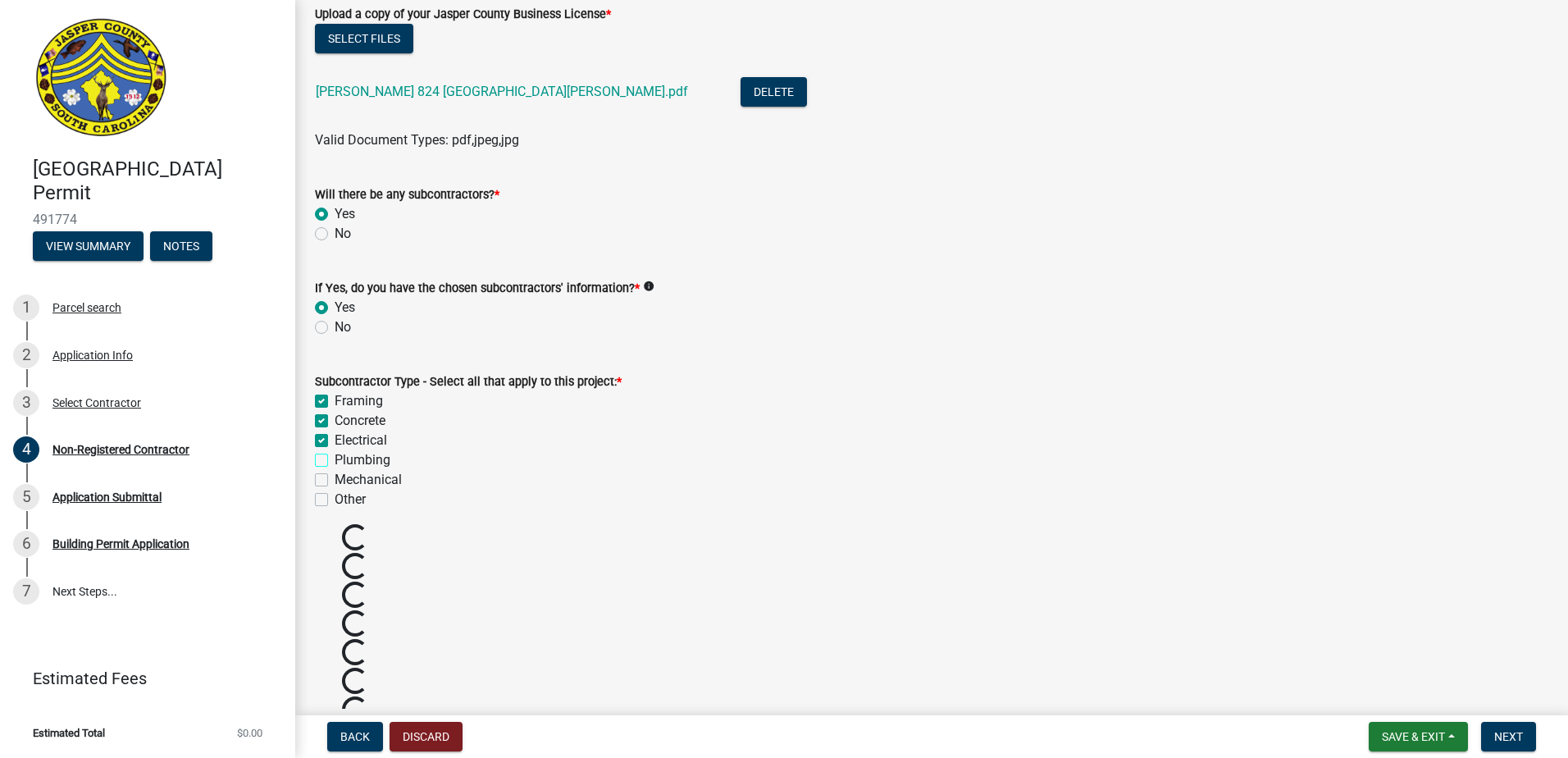
checkbox input "true"
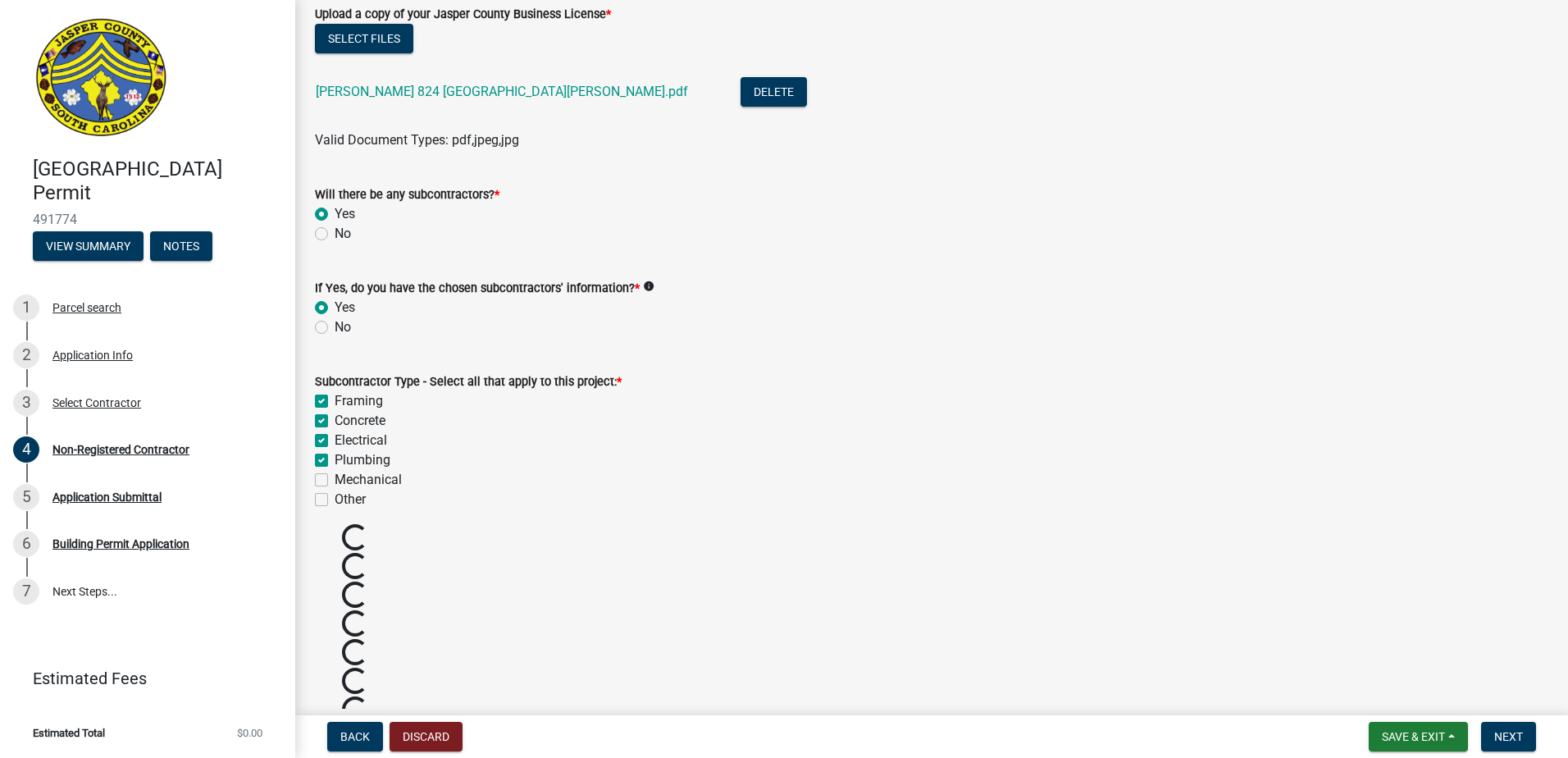
checkbox input "false"
click at [335, 472] on label "Mechanical" at bounding box center [368, 480] width 68 height 20
click at [335, 472] on input "Mechanical" at bounding box center [340, 475] width 11 height 11
checkbox input "true"
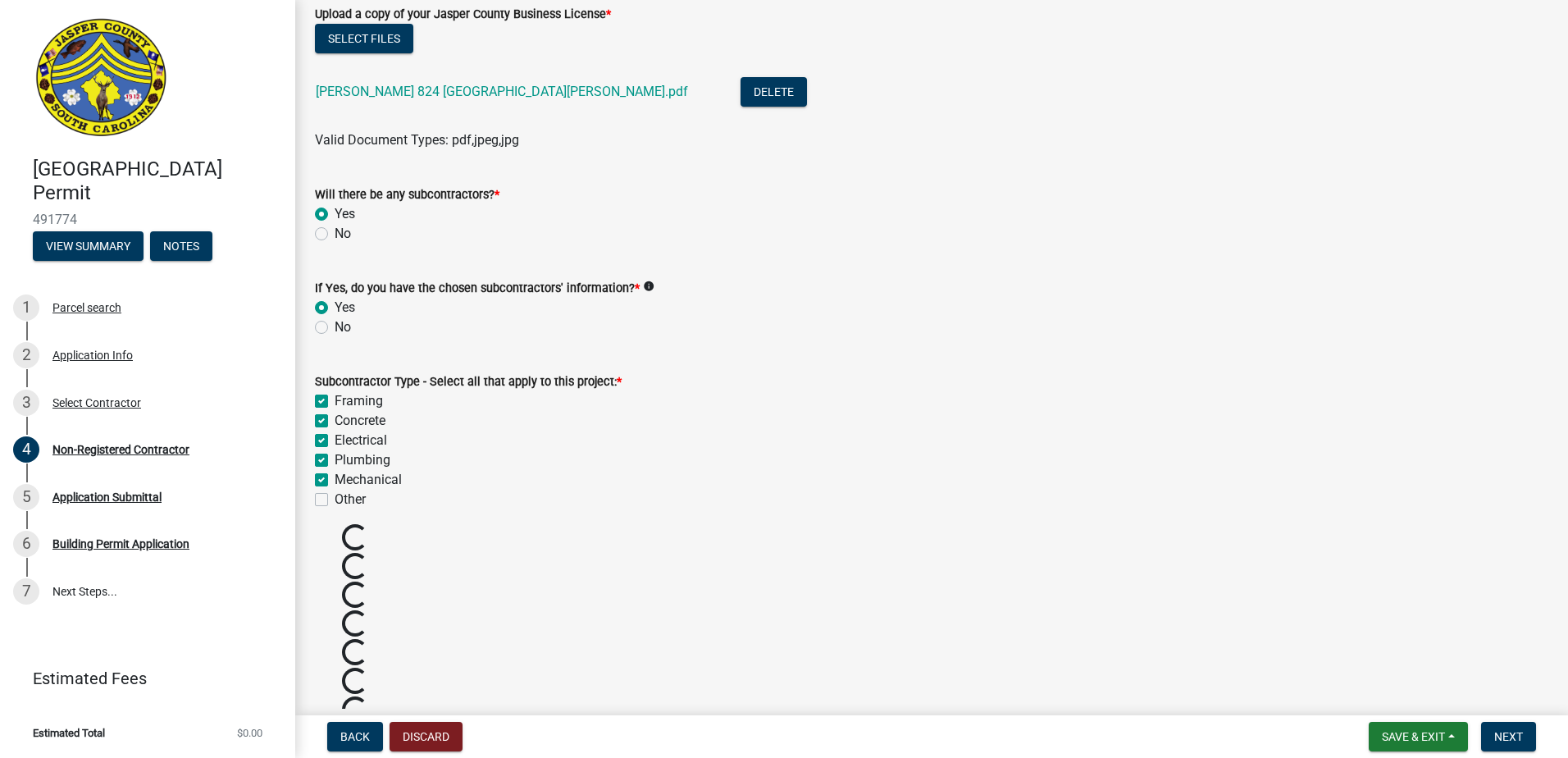
checkbox input "true"
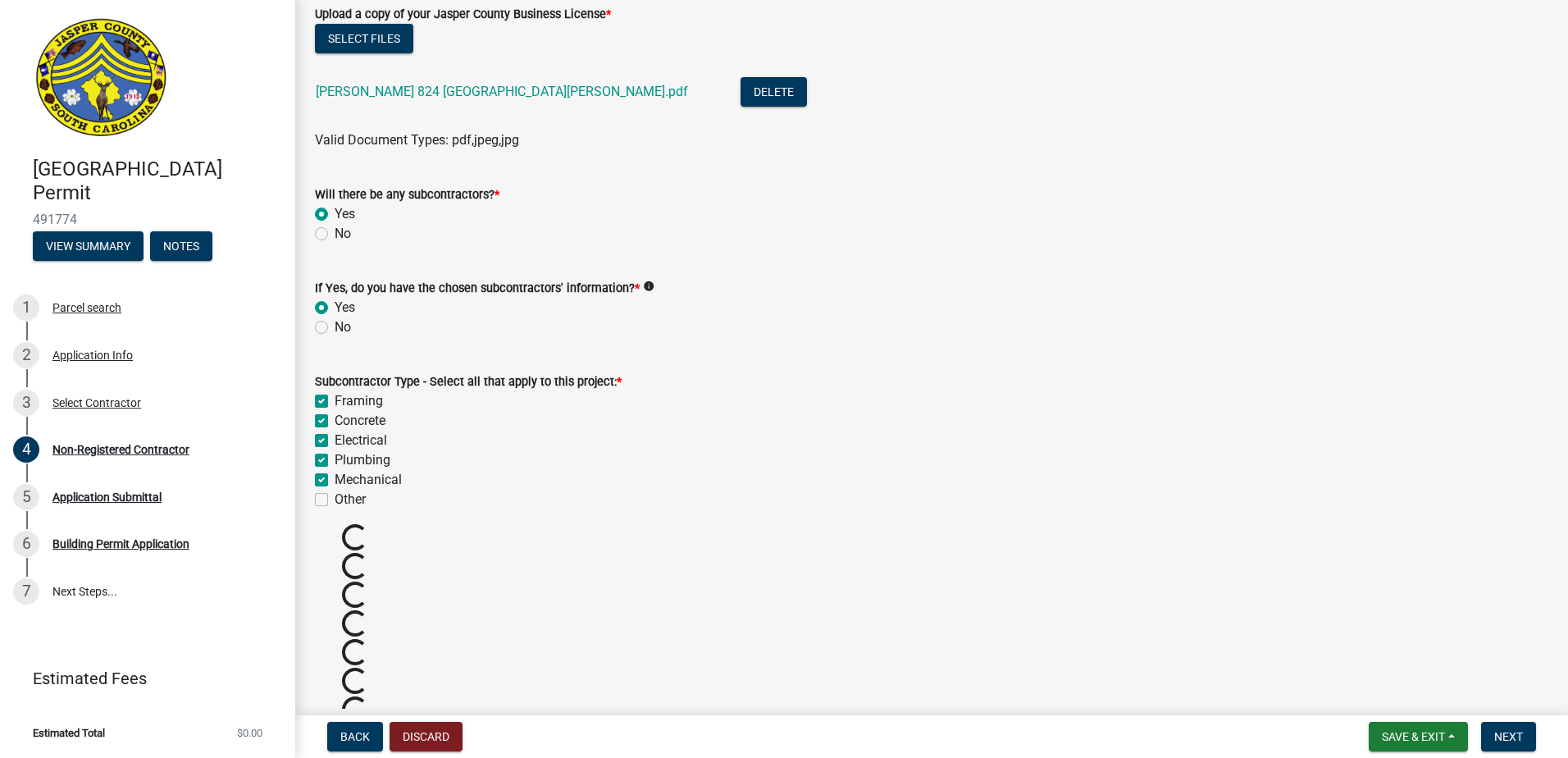
checkbox input "false"
click at [335, 477] on label "Mechanical" at bounding box center [368, 480] width 68 height 20
click at [335, 477] on input "Mechanical" at bounding box center [340, 475] width 11 height 11
checkbox input "false"
checkbox input "true"
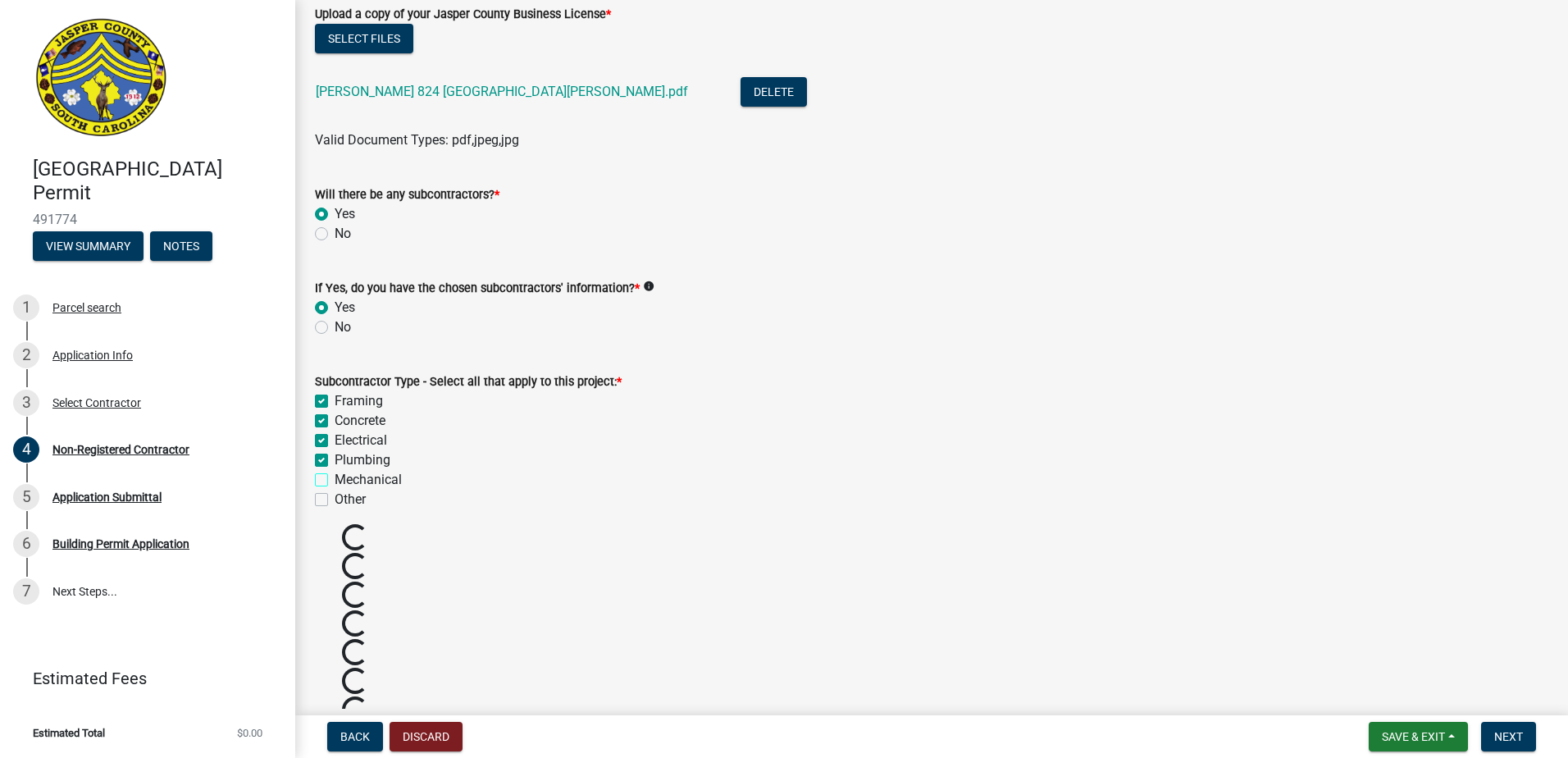
checkbox input "true"
checkbox input "false"
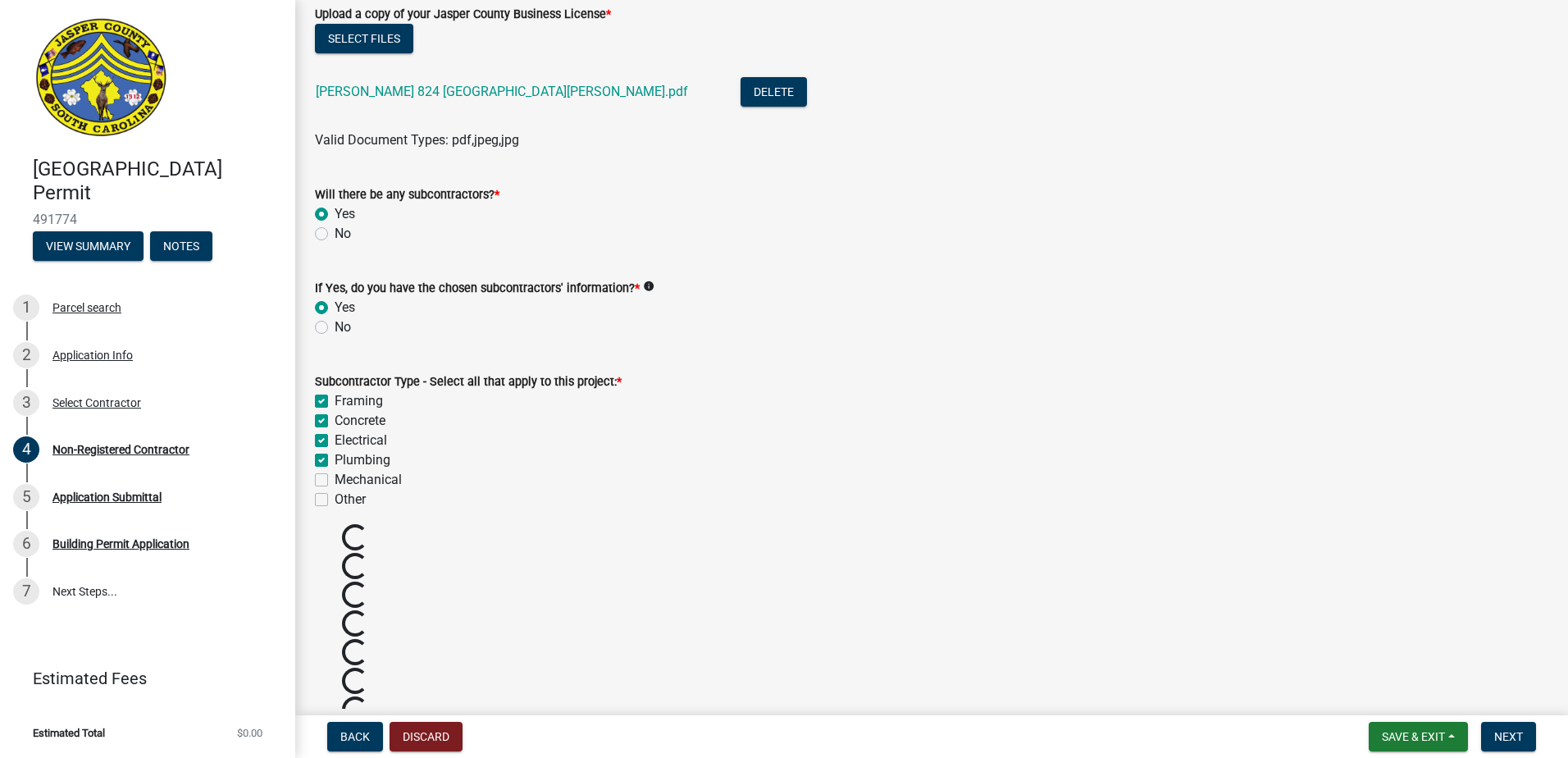
click at [335, 477] on label "Mechanical" at bounding box center [368, 480] width 68 height 20
click at [335, 477] on input "Mechanical" at bounding box center [340, 475] width 11 height 11
checkbox input "true"
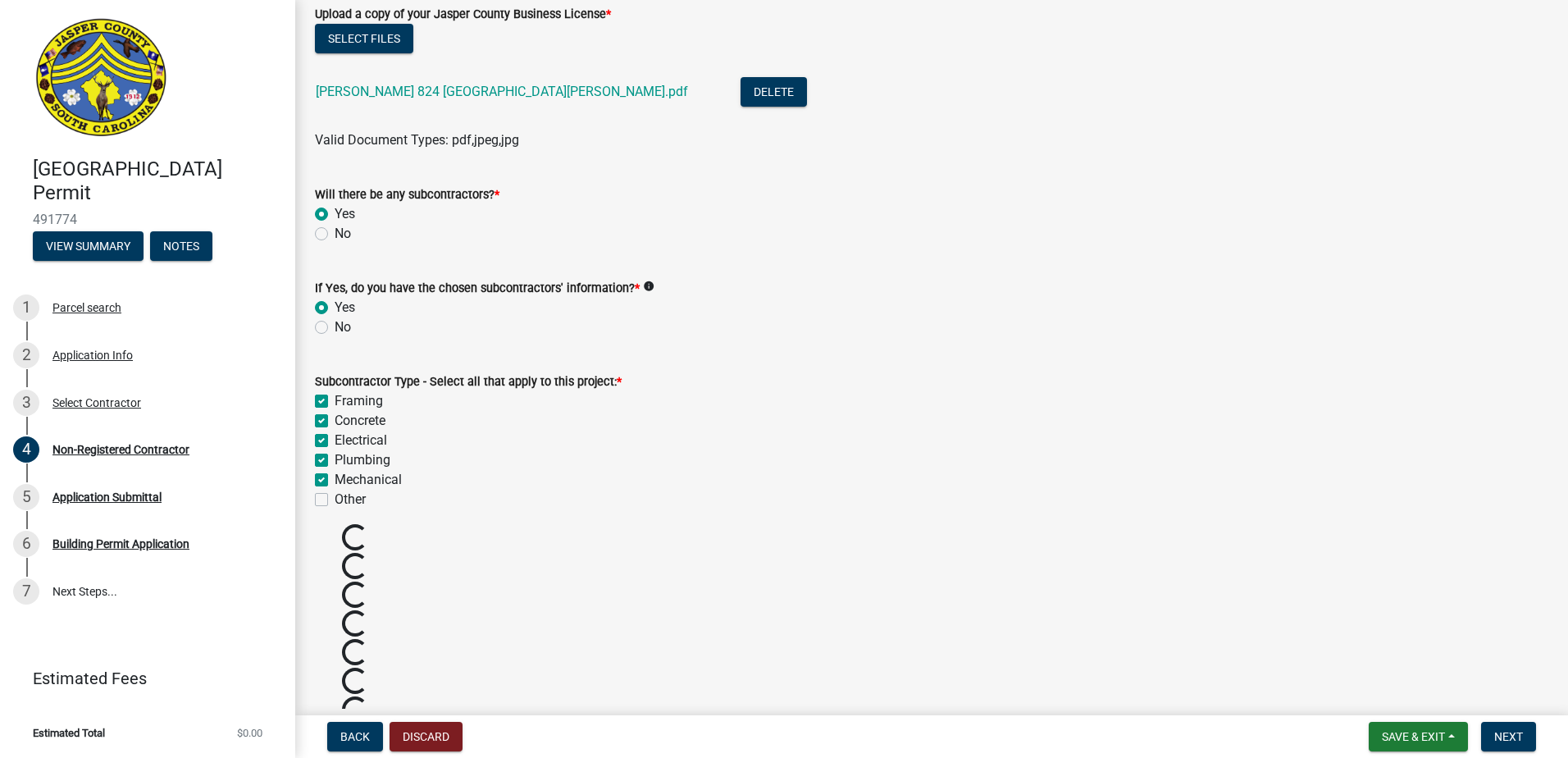
checkbox input "true"
checkbox input "false"
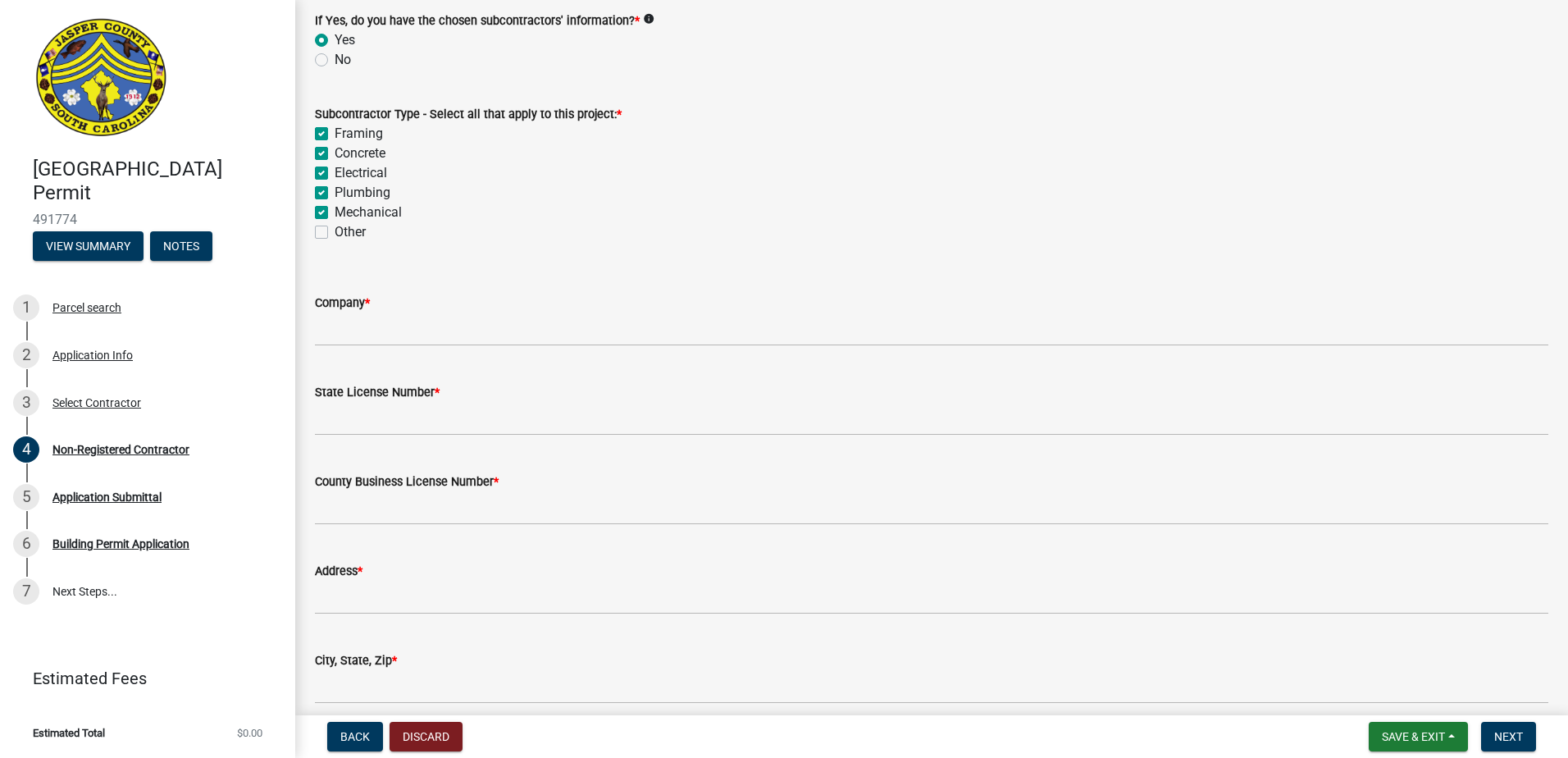
scroll to position [1490, 0]
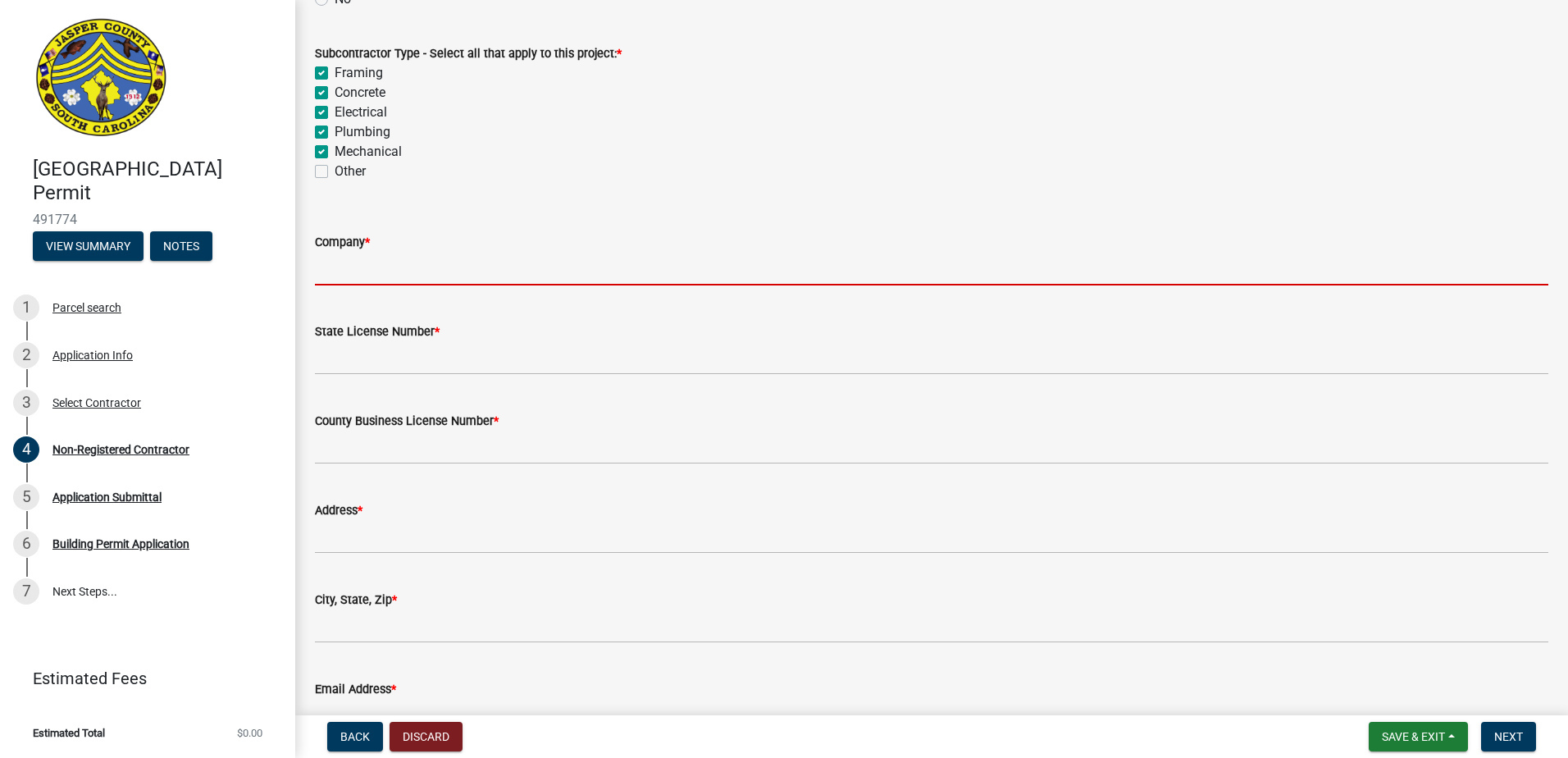
click at [385, 277] on input "Company *" at bounding box center [930, 268] width 1233 height 33
type input "Genesis 1:3\"
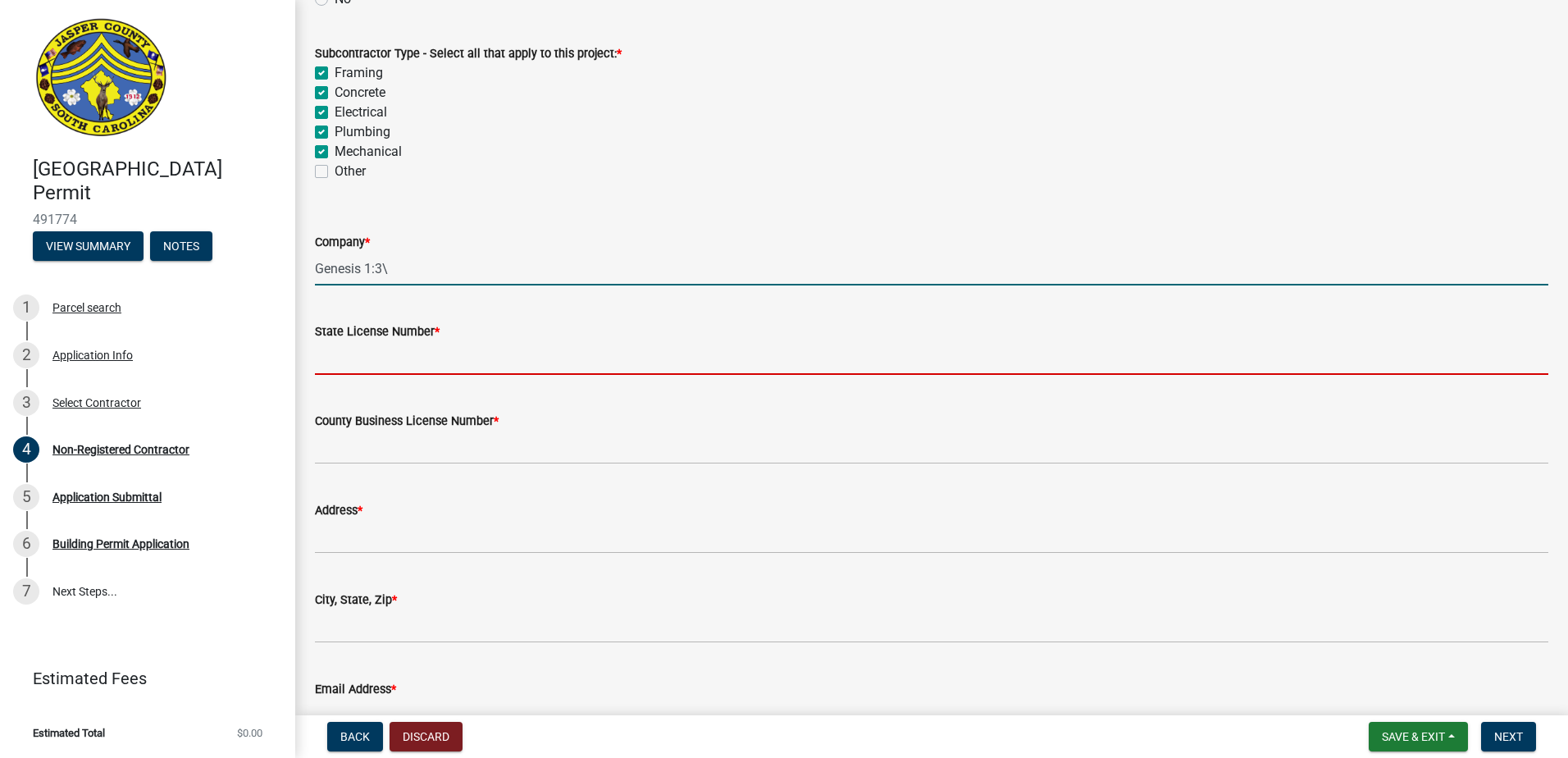
type input "114346"
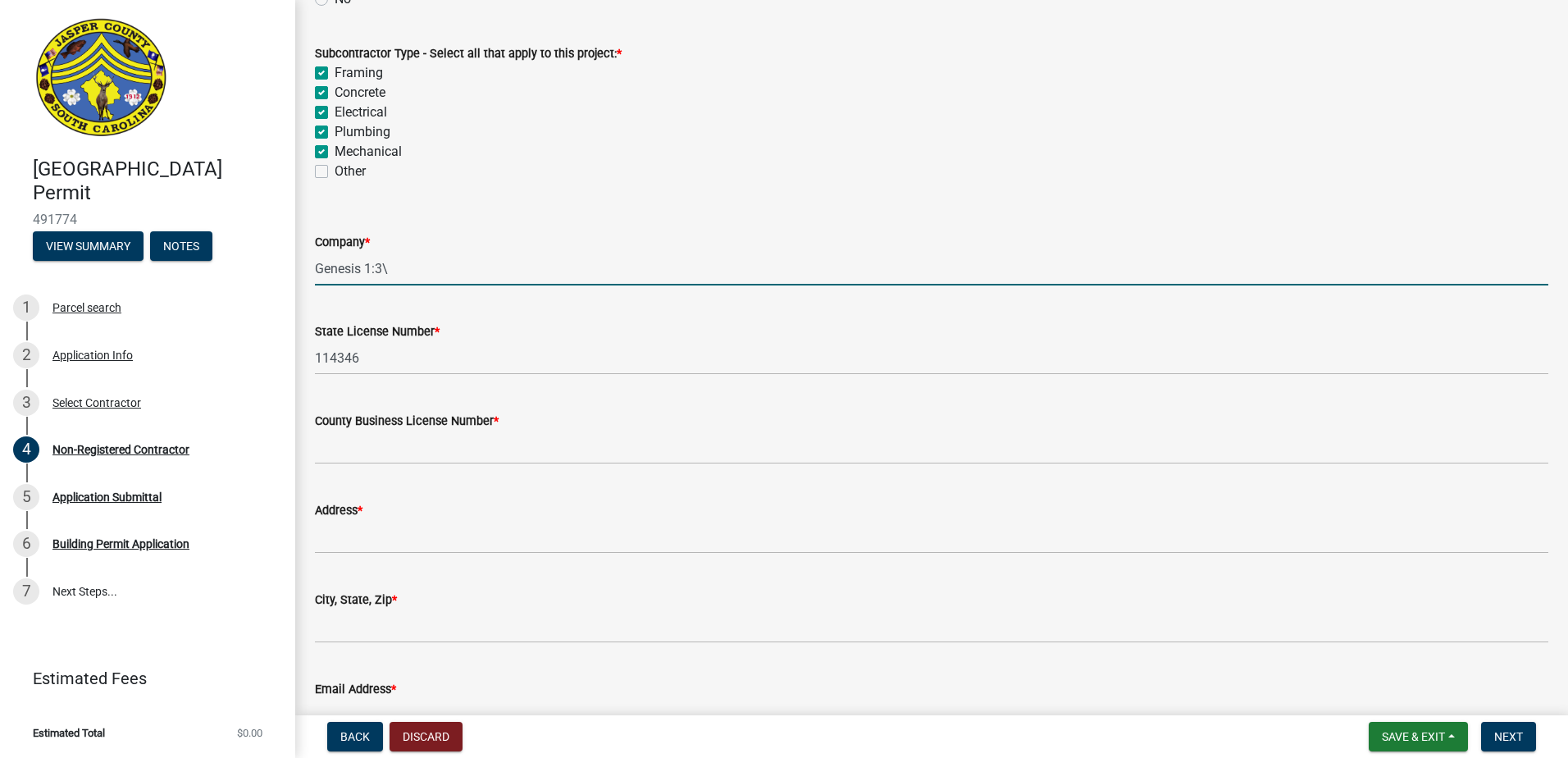
type input "7156"
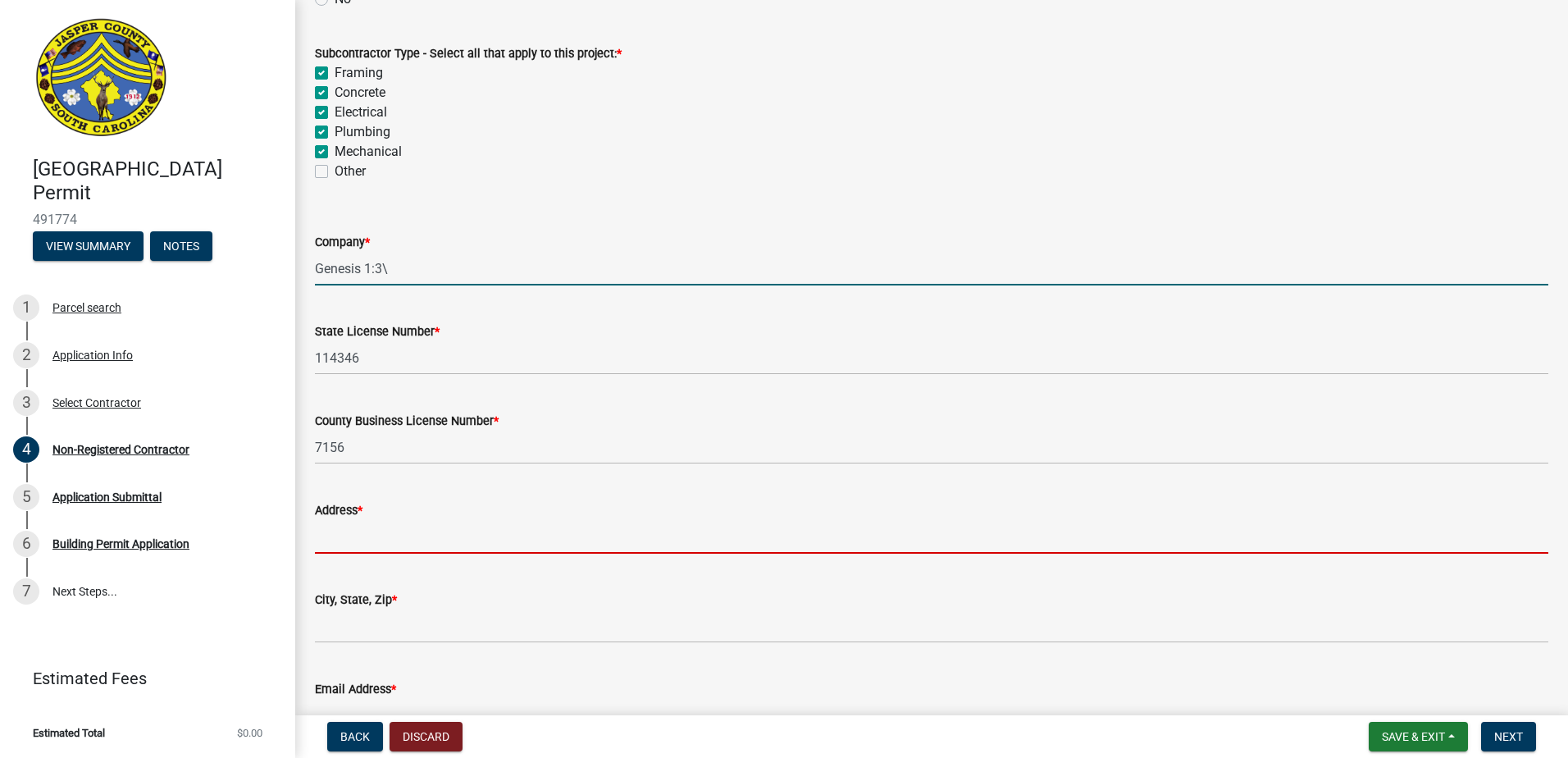
type input "PO Box 854"
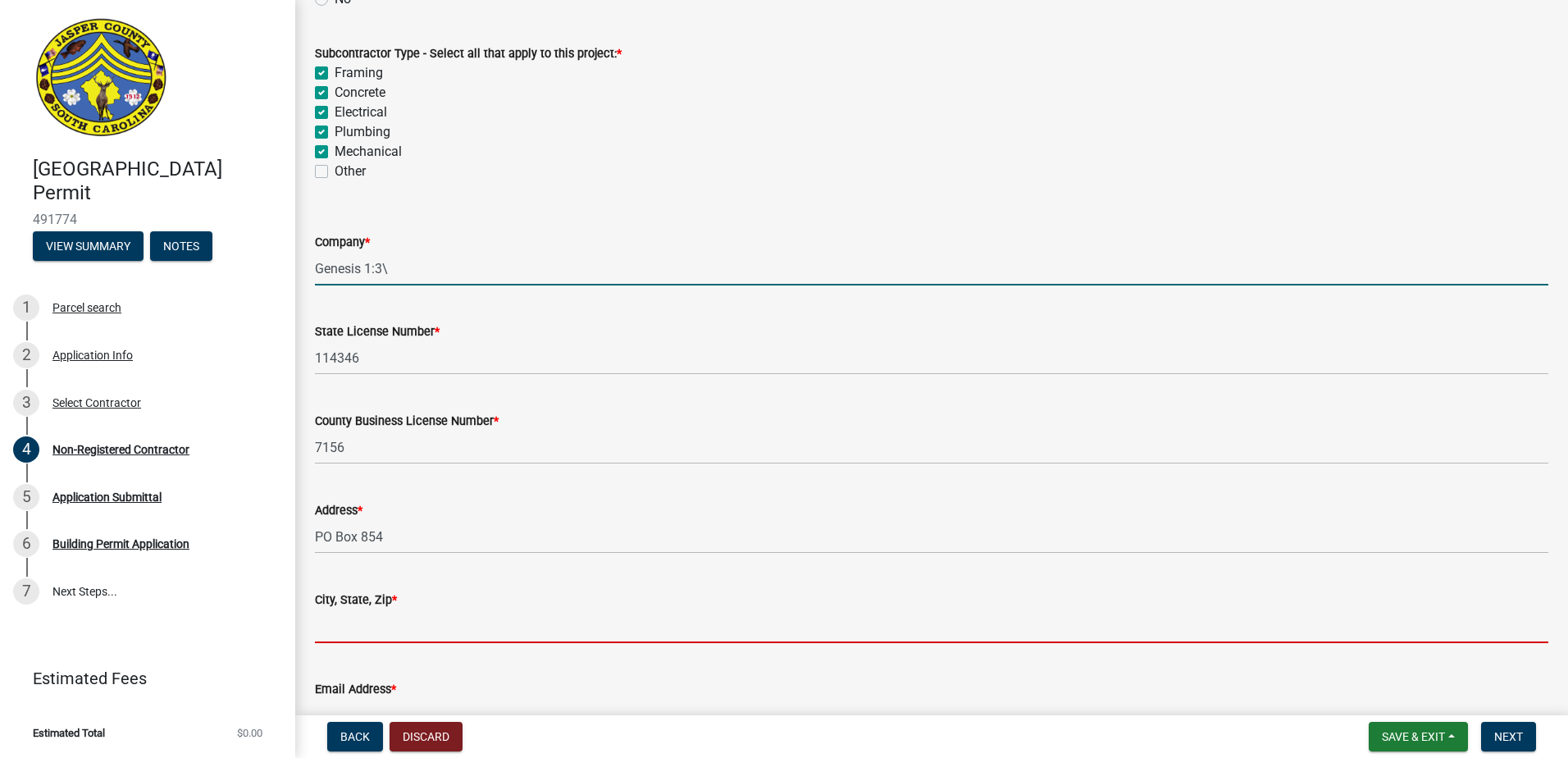
type input "Bluffton SC 29910"
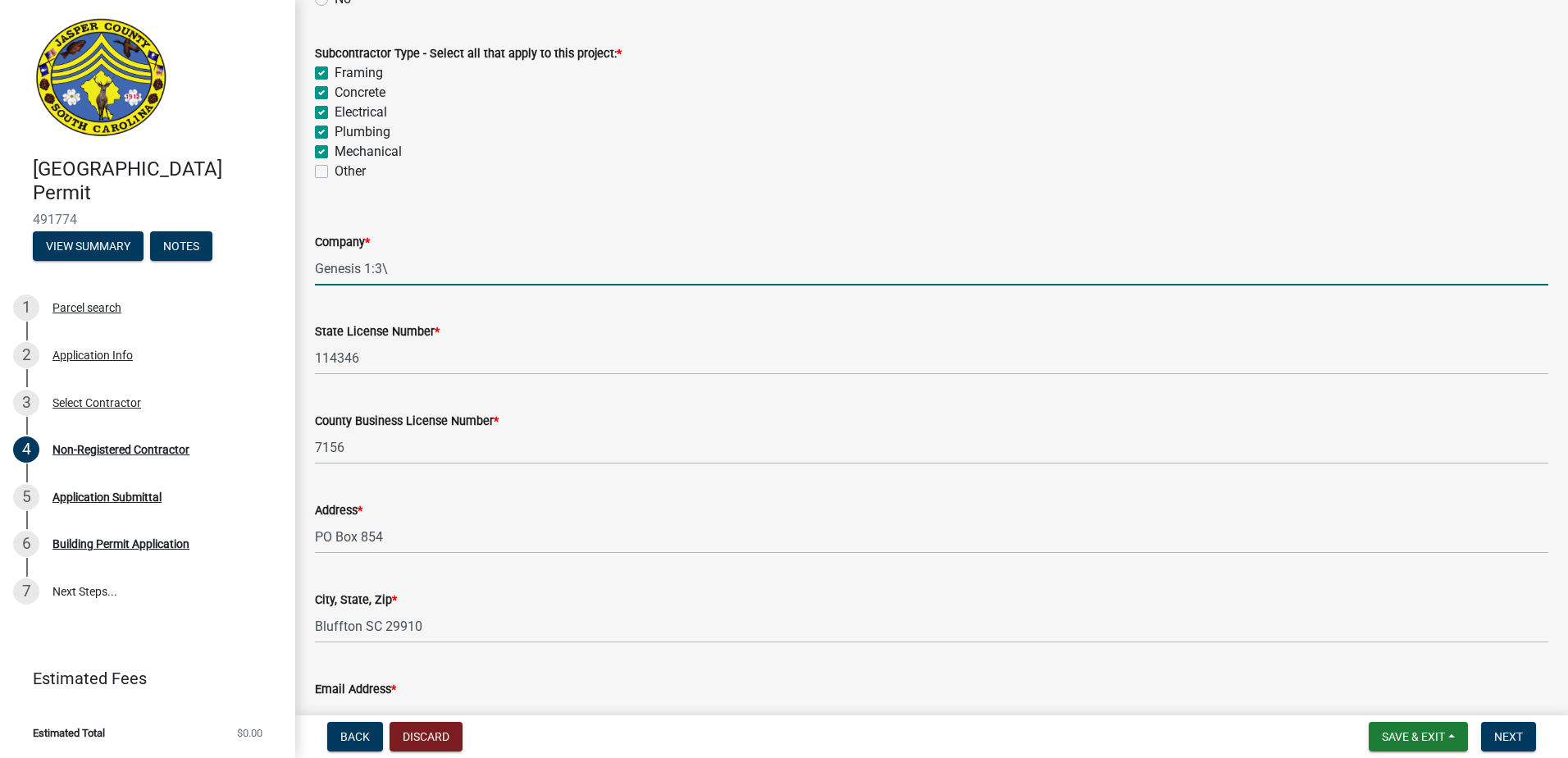
type input "[EMAIL_ADDRESS][DOMAIN_NAME]"
type input "[PHONE_NUMBER]"
type input "[PERSON_NAME] Mechanicals"
type input "114294"
type input "7674"
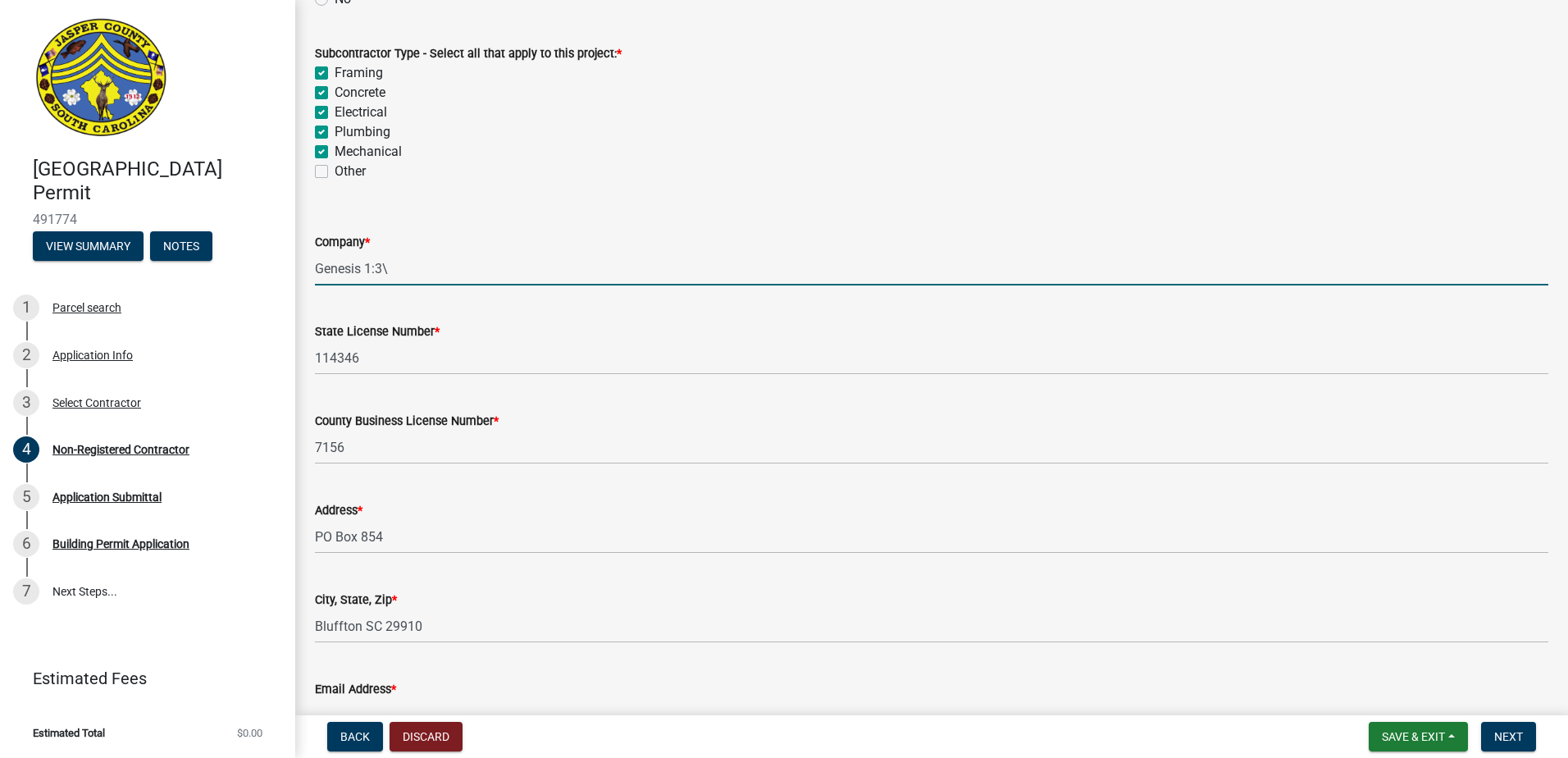
type input "[STREET_ADDRESS]"
type input "Indian Trail NC 28079"
type input "[EMAIL_ADDRESS][DOMAIN_NAME]"
type input "[PHONE_NUMBER]"
type input "[PERSON_NAME] Plumbing Company"
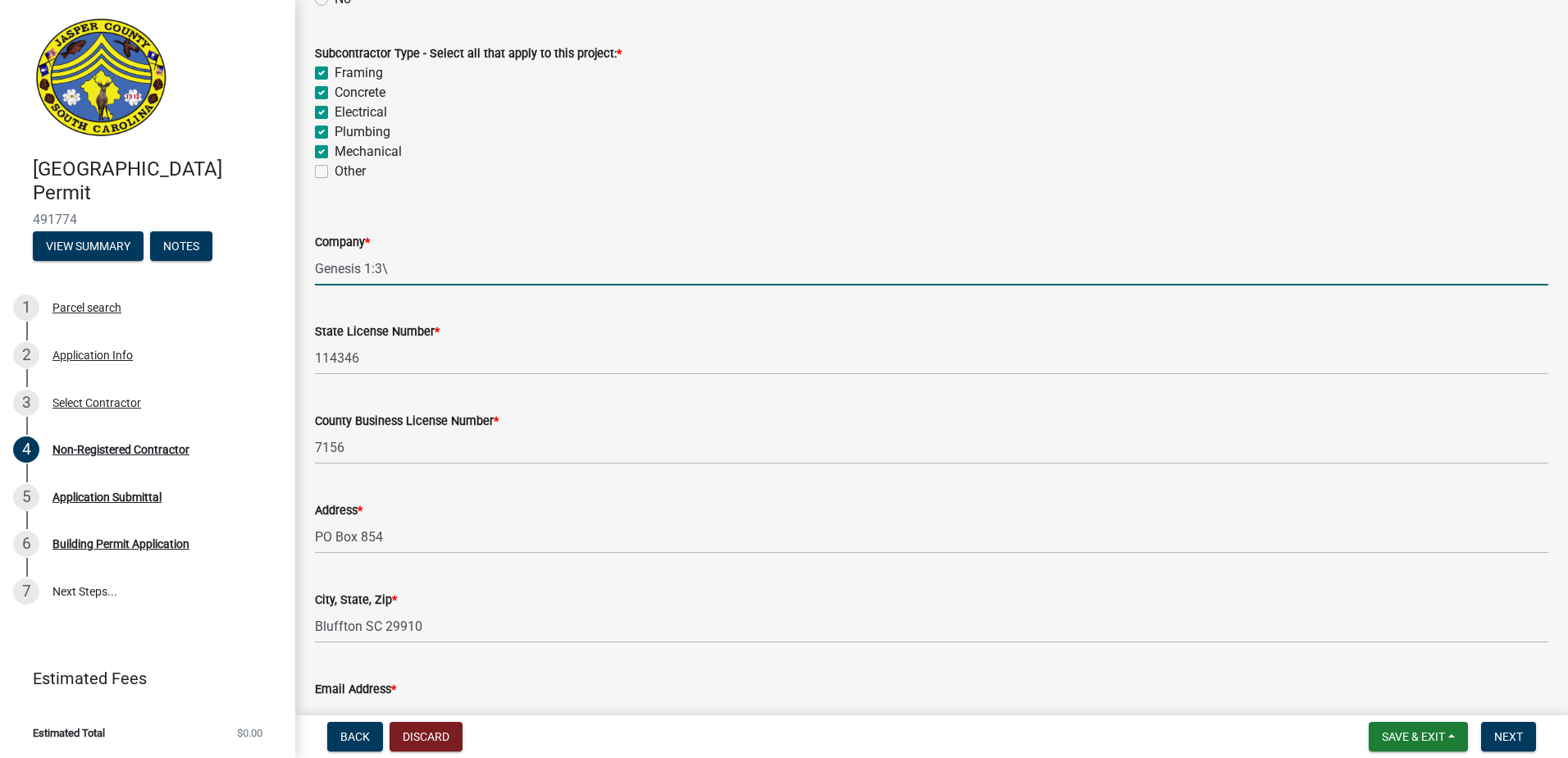
type input "104651"
type input "6827"
type input "[STREET_ADDRESS]"
type input "[PERSON_NAME] GA 31322"
type input "[EMAIL_ADDRESS][DOMAIN_NAME]"
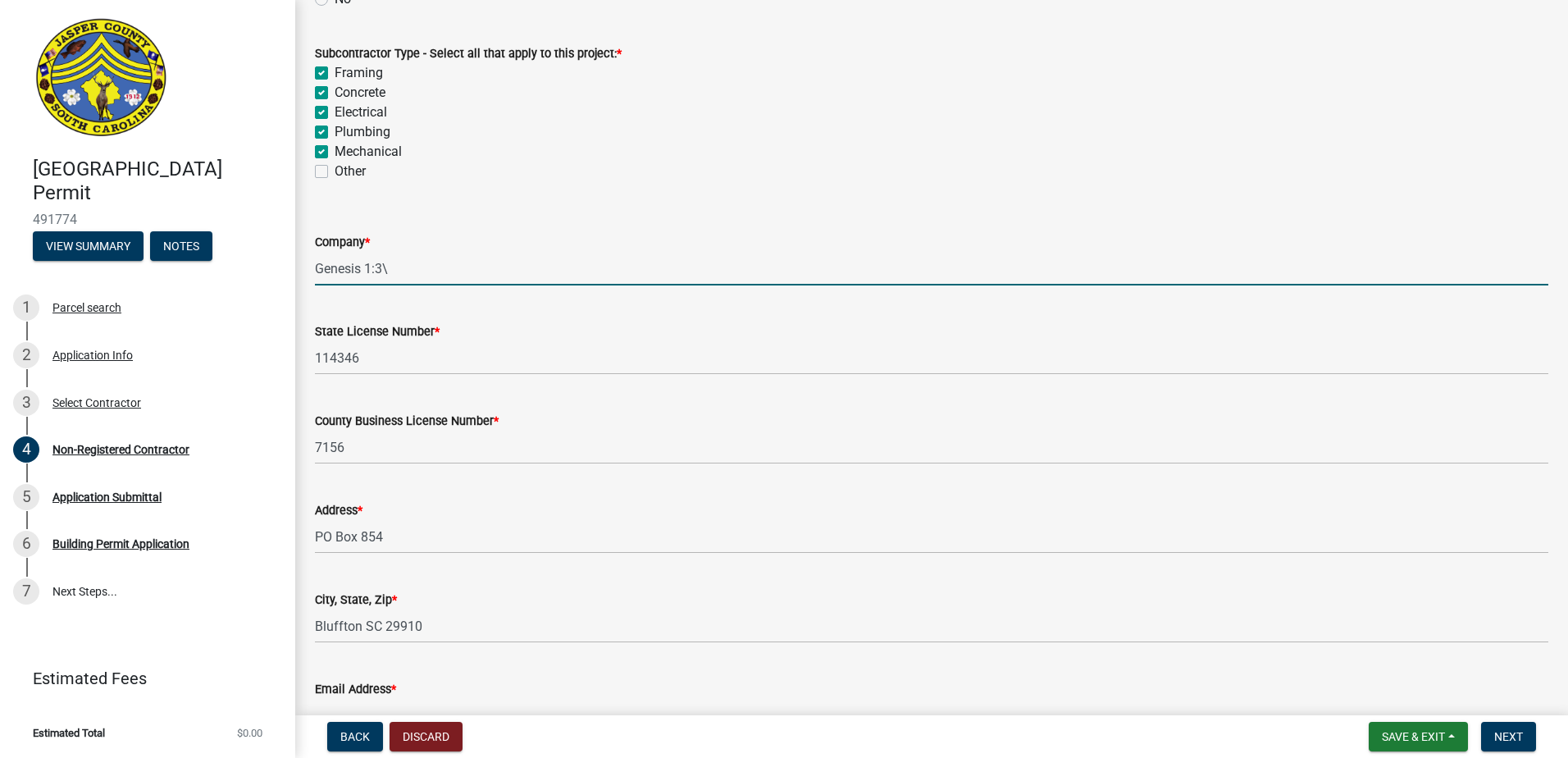
type input "[PHONE_NUMBER]"
type input "Pacific Contractors LLC"
type input "50865"
type input "7586"
type input "[STREET_ADDRESS][PERSON_NAME]"
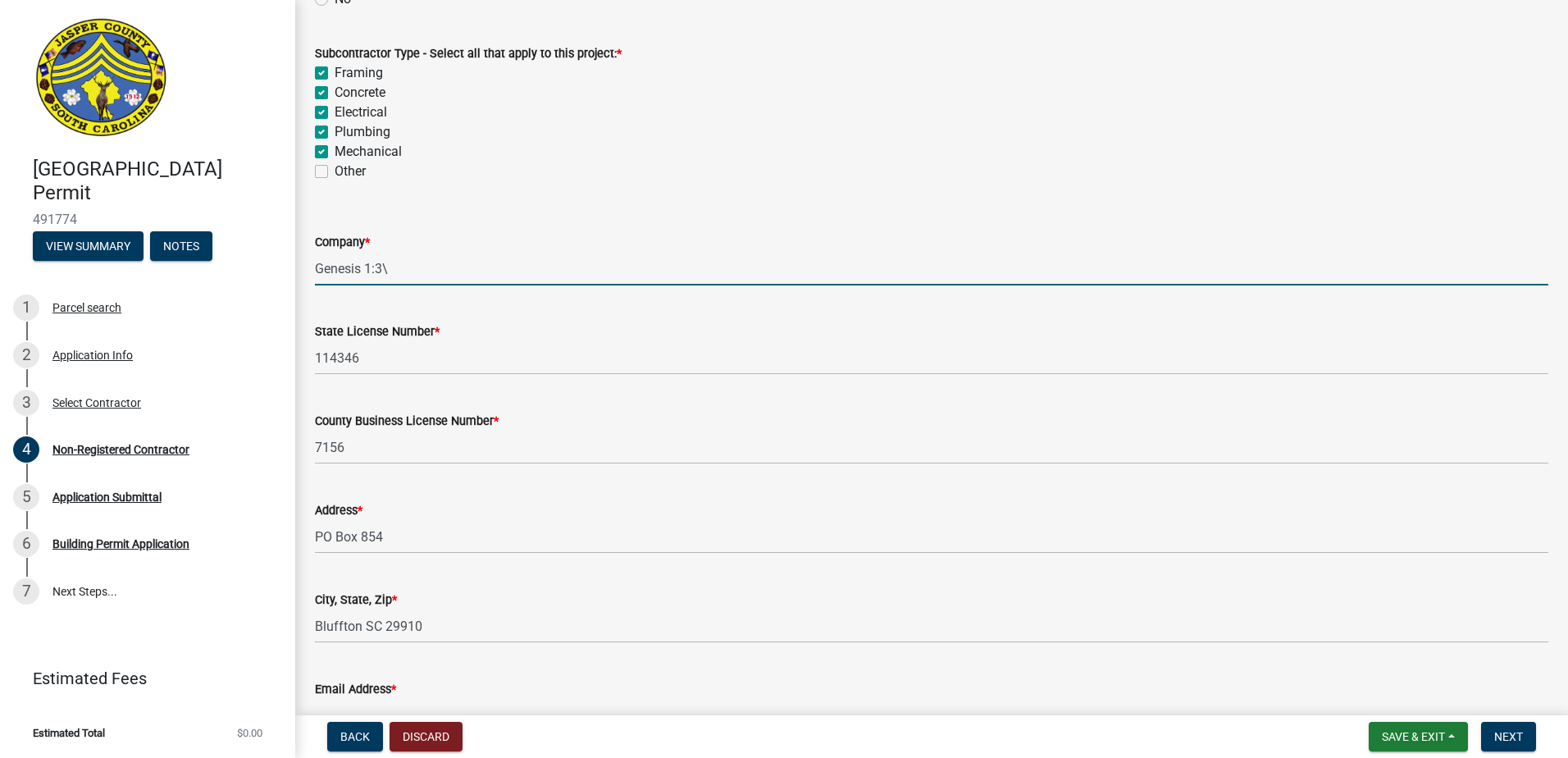
type input "Walterboro SC 29910"
type input "[EMAIL_ADDRESS][DOMAIN_NAME]"
type input "[PHONE_NUMBER]"
type input "Outdoor Services Company"
type input "61028"
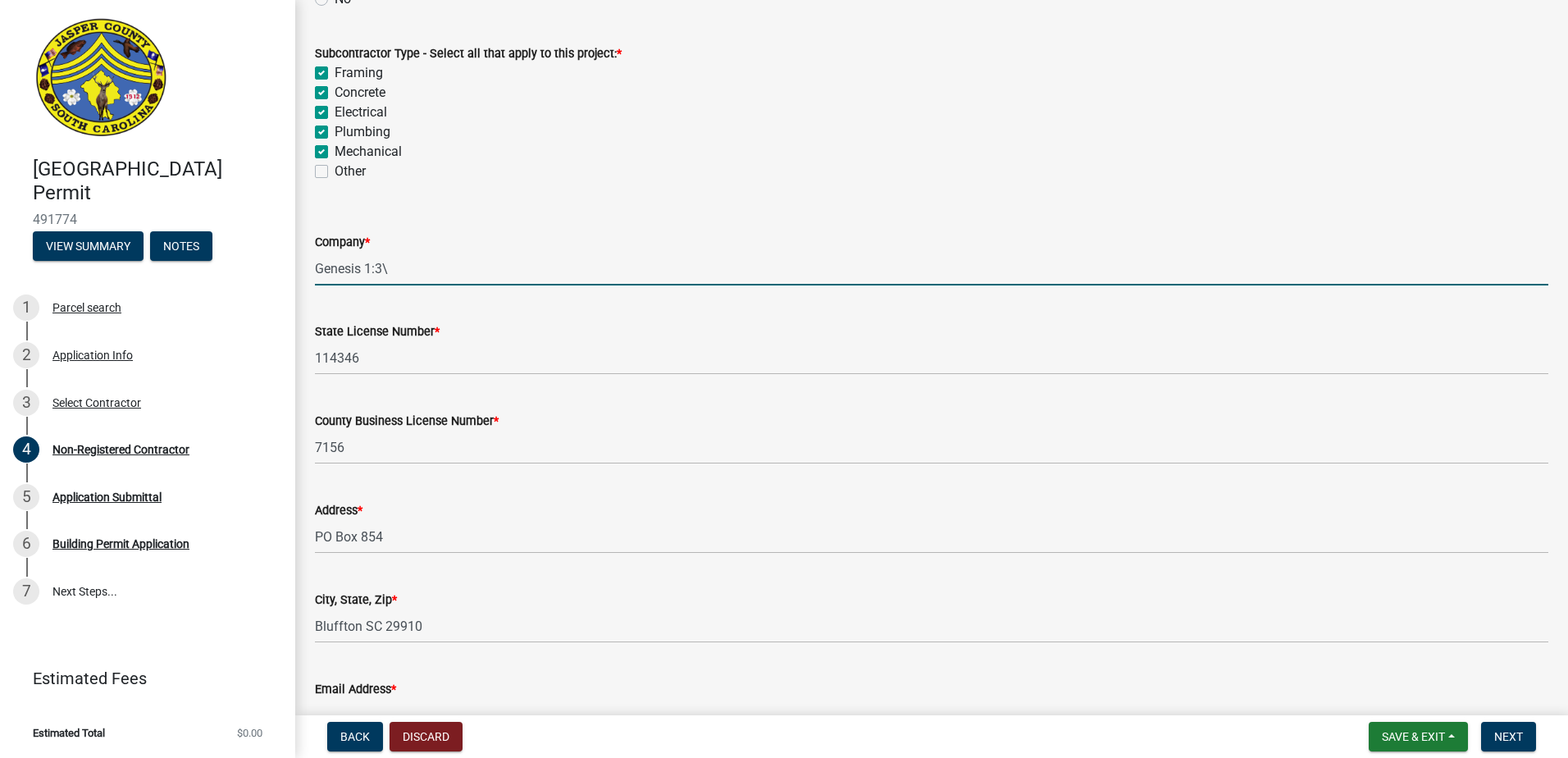
type input "6532"
type input "[STREET_ADDRESS]"
type input "Bluffton SC 29910"
type input "[PERSON_NAME][EMAIL_ADDRESS][DOMAIN_NAME]"
type input "[PHONE_NUMBER]"
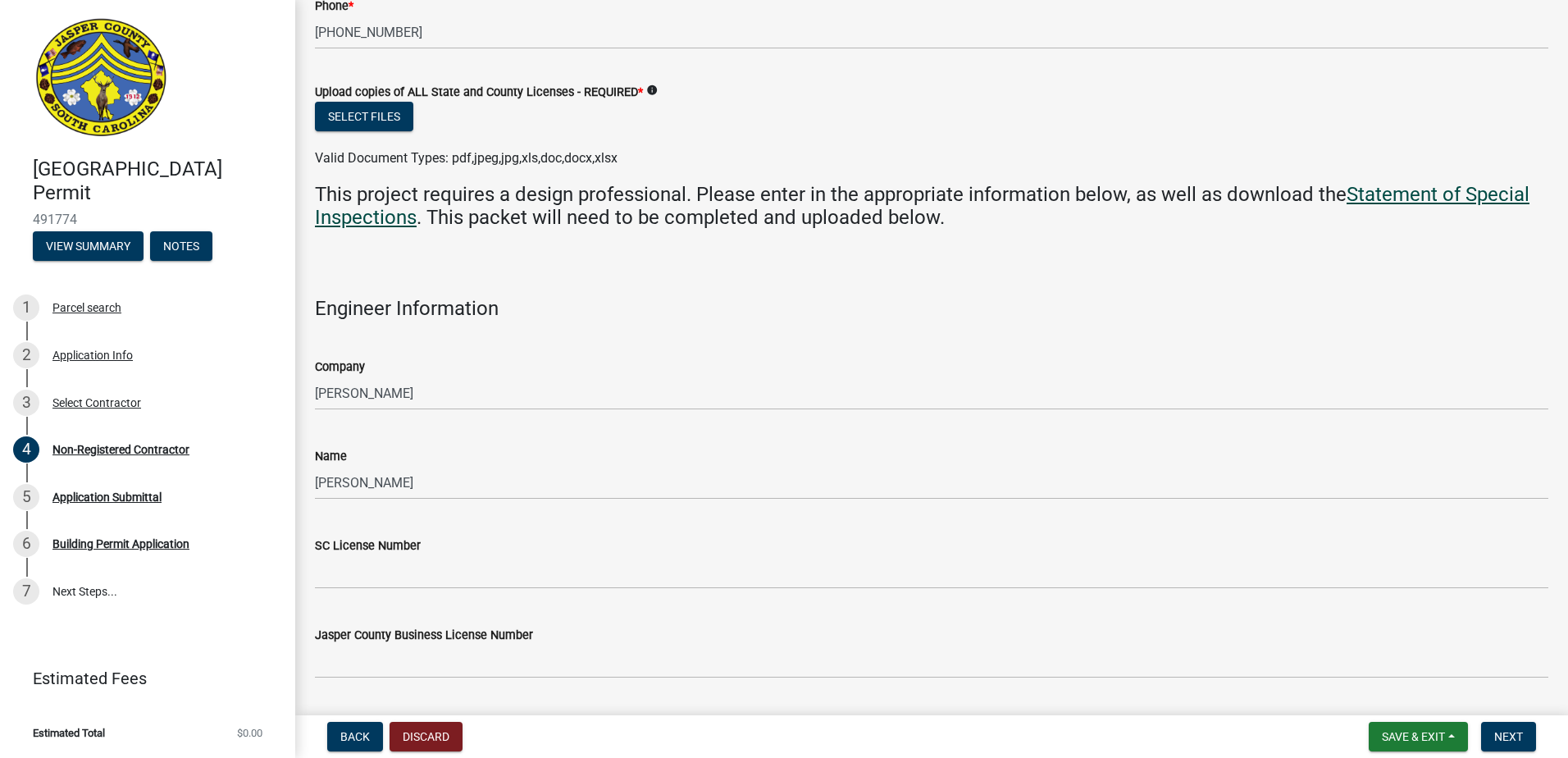
scroll to position [4606, 0]
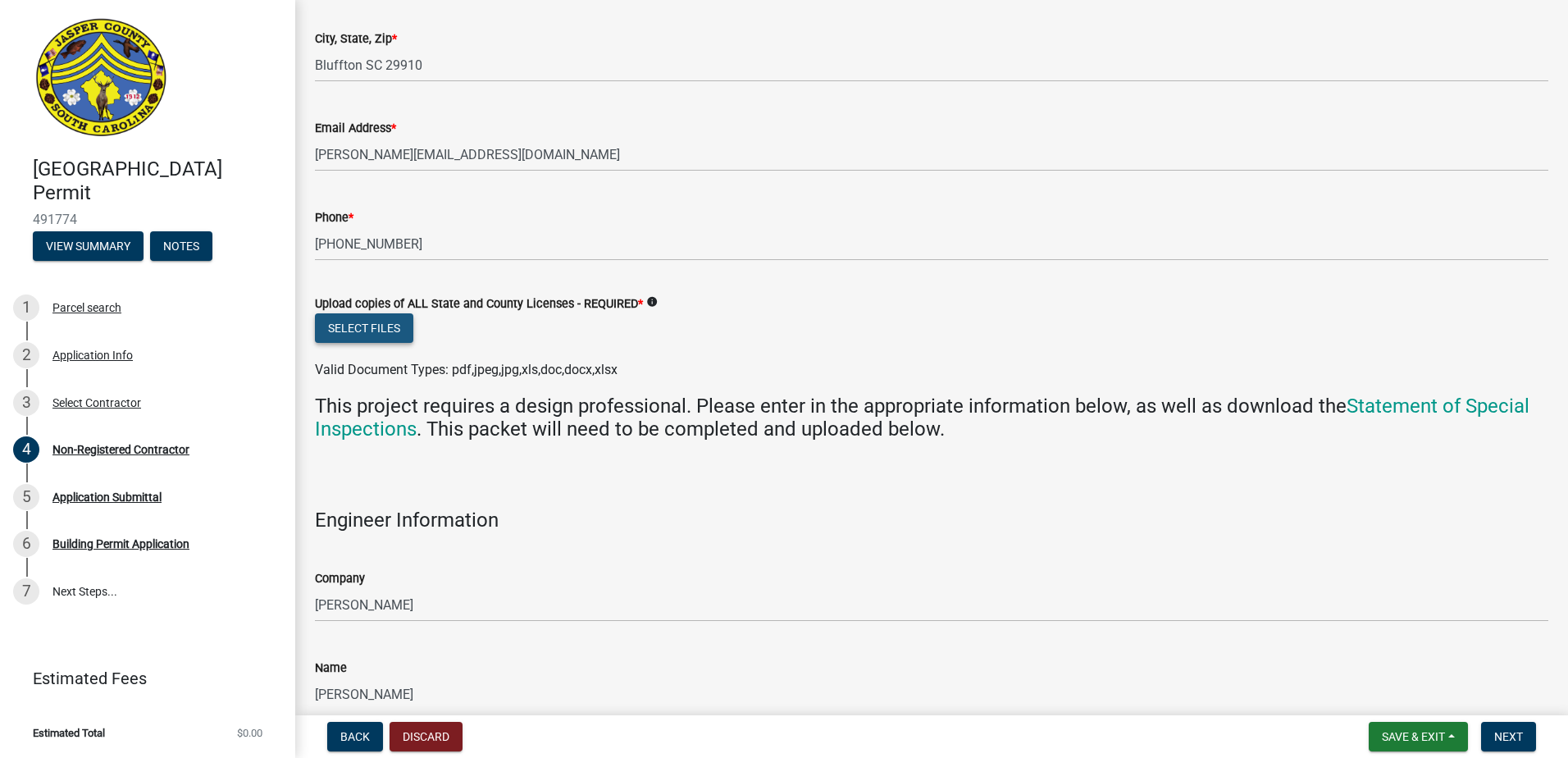
click at [375, 325] on button "Select files" at bounding box center [363, 328] width 98 height 29
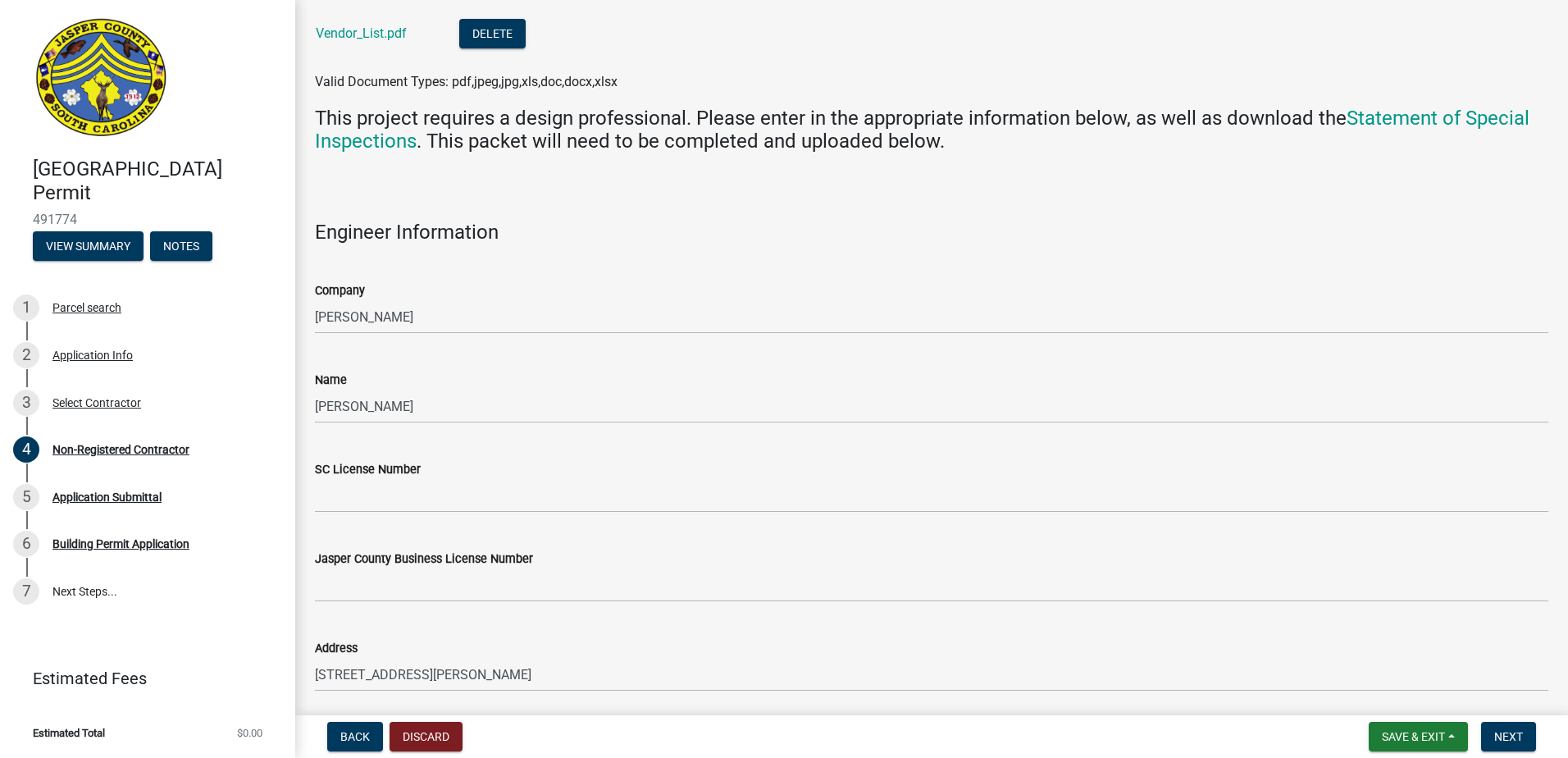
scroll to position [6081, 0]
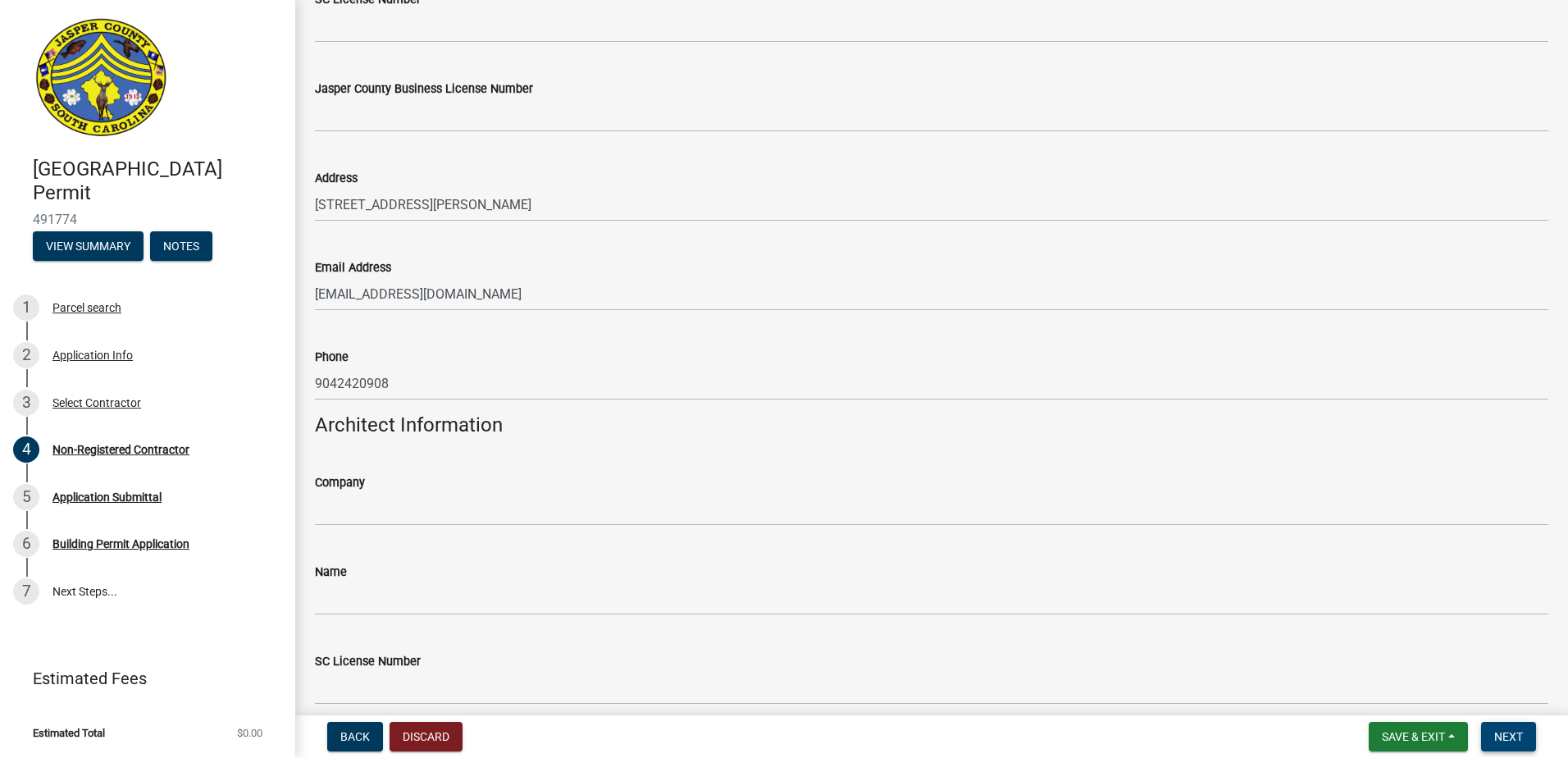
click at [1508, 727] on button "Next" at bounding box center [1508, 736] width 55 height 29
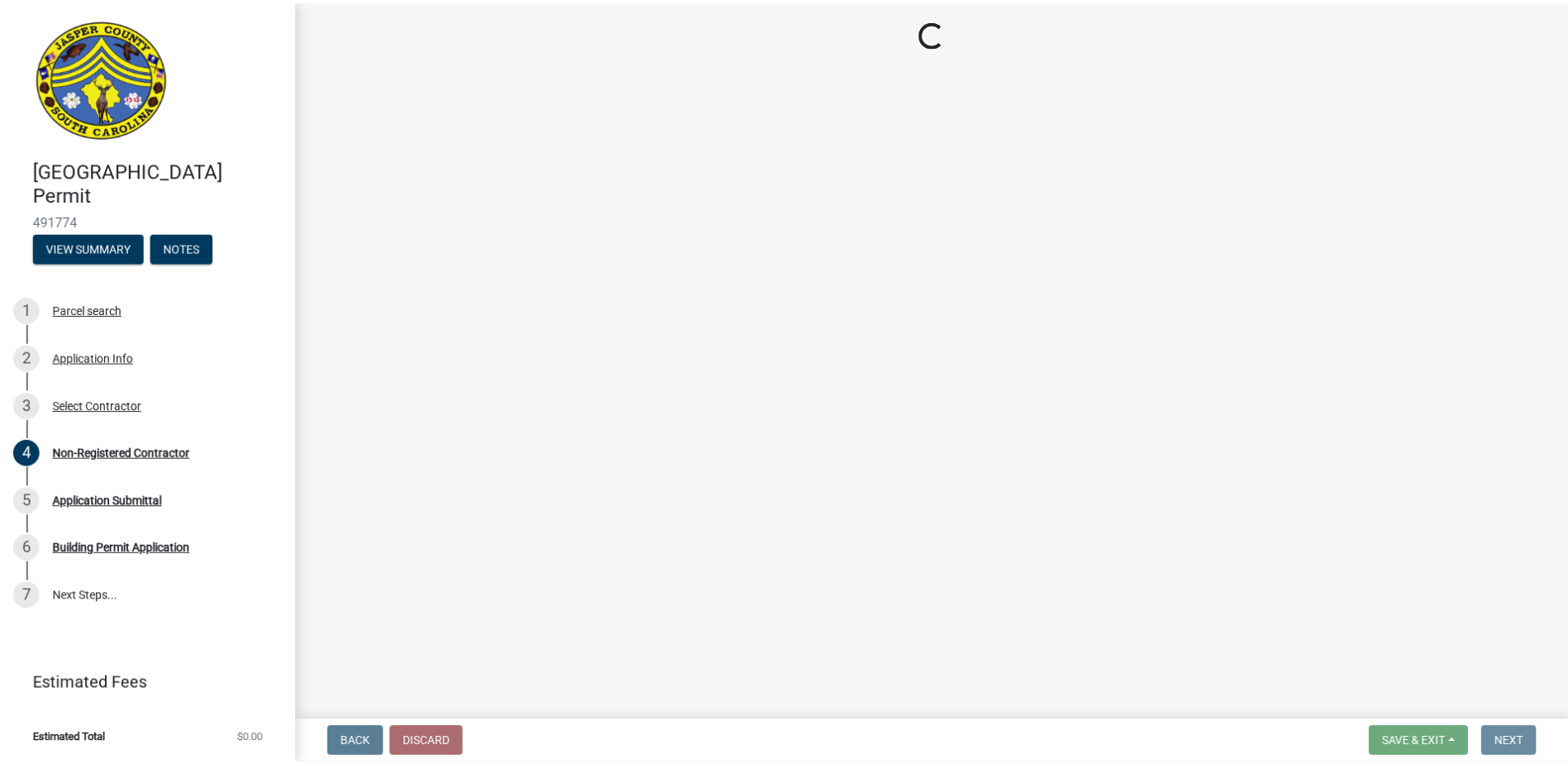
scroll to position [0, 0]
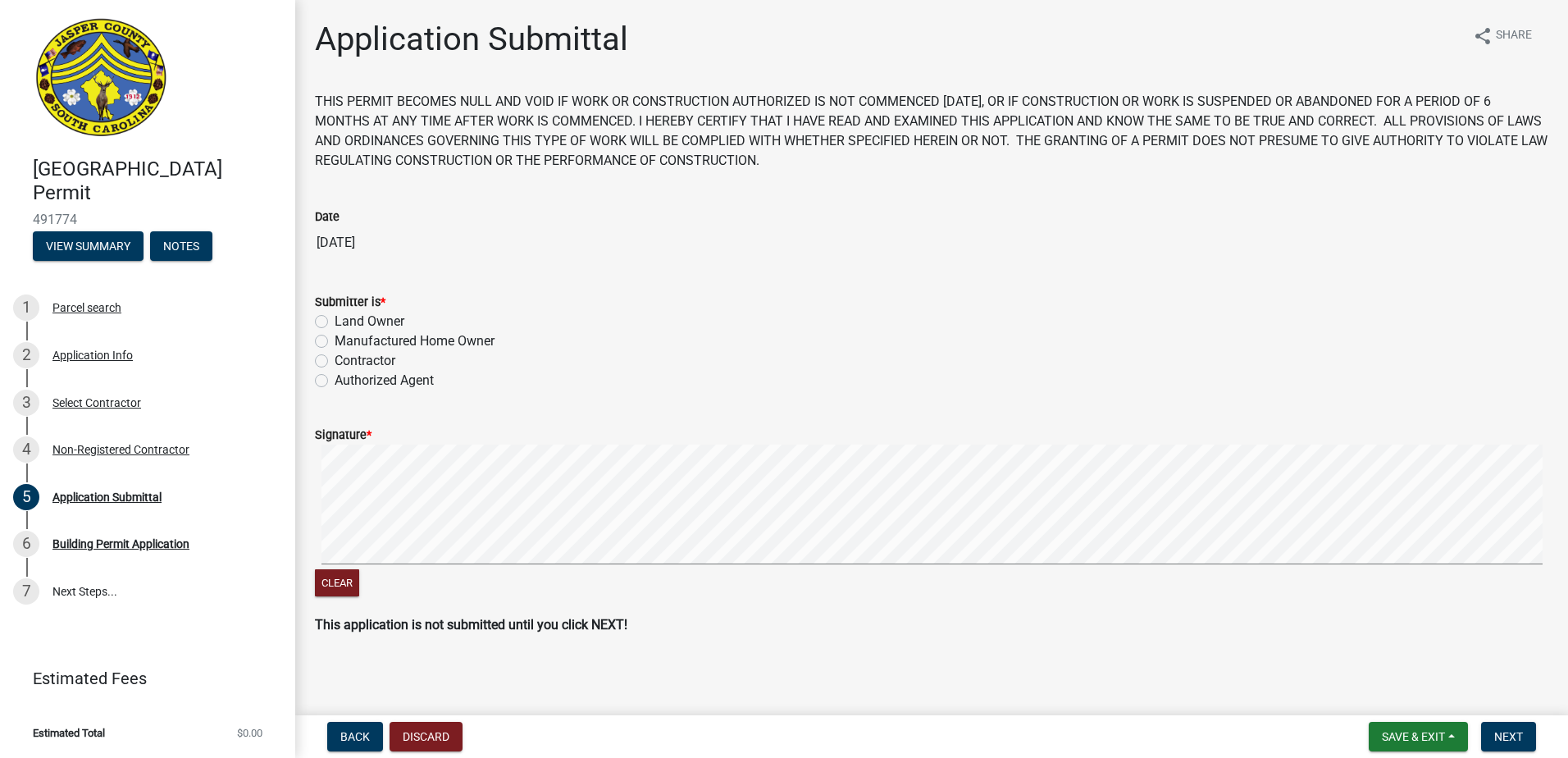
click at [335, 381] on label "Authorized Agent" at bounding box center [384, 380] width 99 height 20
click at [335, 381] on input "Authorized Agent" at bounding box center [340, 375] width 11 height 11
radio input "true"
click at [920, 493] on form "Signature * Clear" at bounding box center [930, 502] width 1233 height 195
click at [331, 582] on button "Clear" at bounding box center [336, 583] width 44 height 27
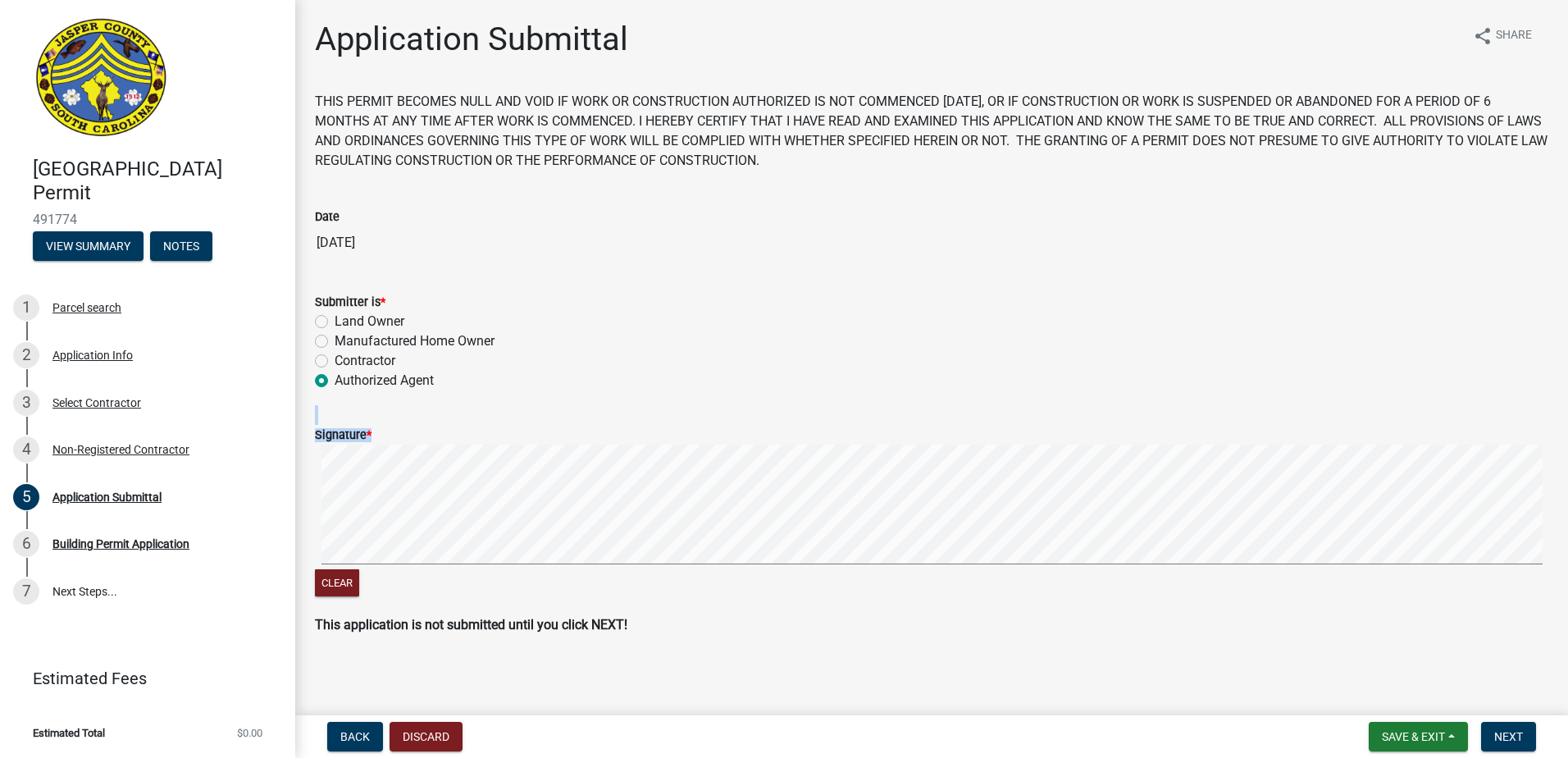
click at [1175, 484] on form "Signature * Clear" at bounding box center [930, 502] width 1233 height 195
click at [1514, 745] on button "Next" at bounding box center [1508, 736] width 55 height 29
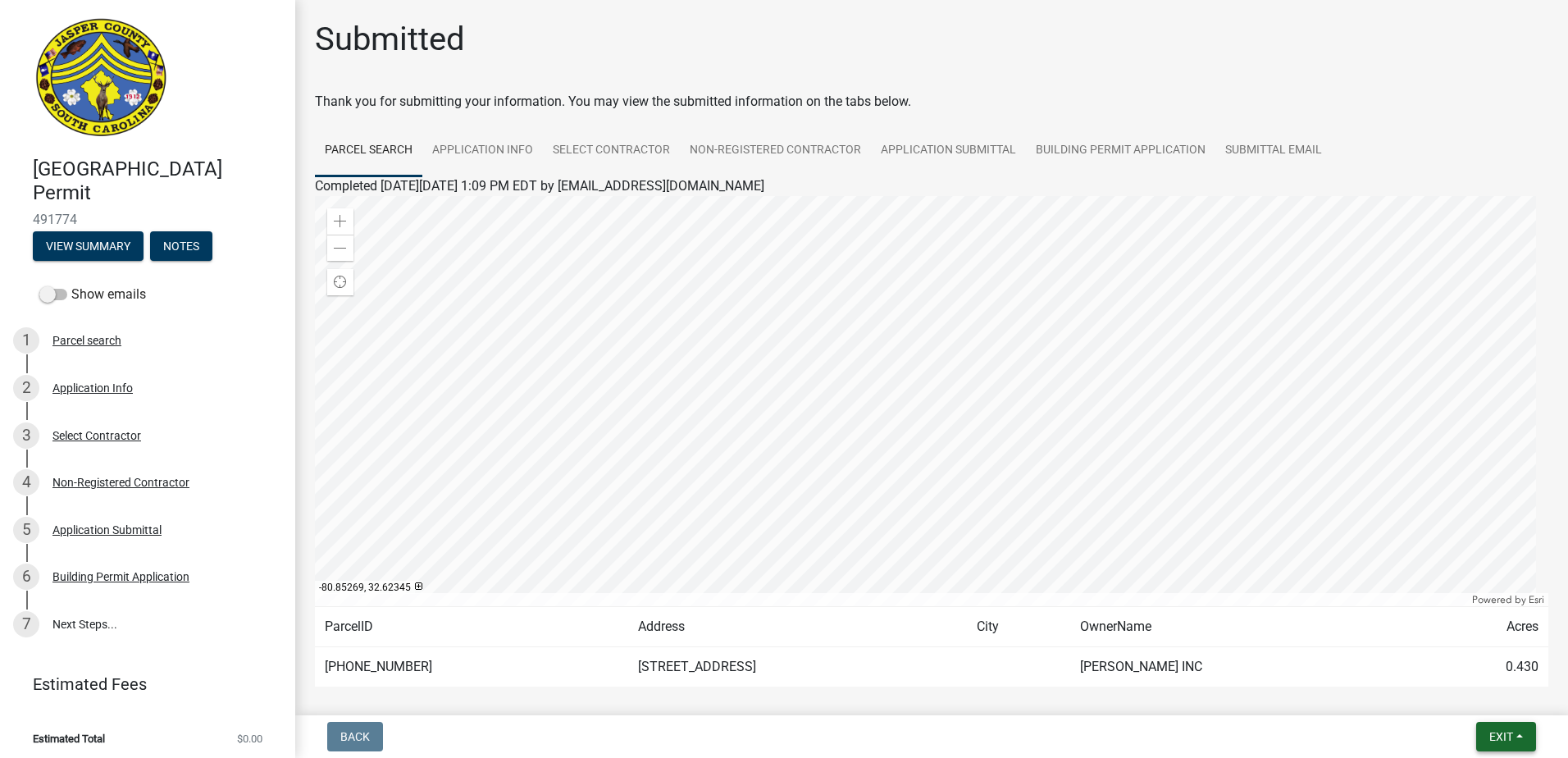
click at [1512, 730] on span "Exit" at bounding box center [1500, 735] width 24 height 13
click at [1478, 684] on button "Save & Exit" at bounding box center [1470, 693] width 131 height 39
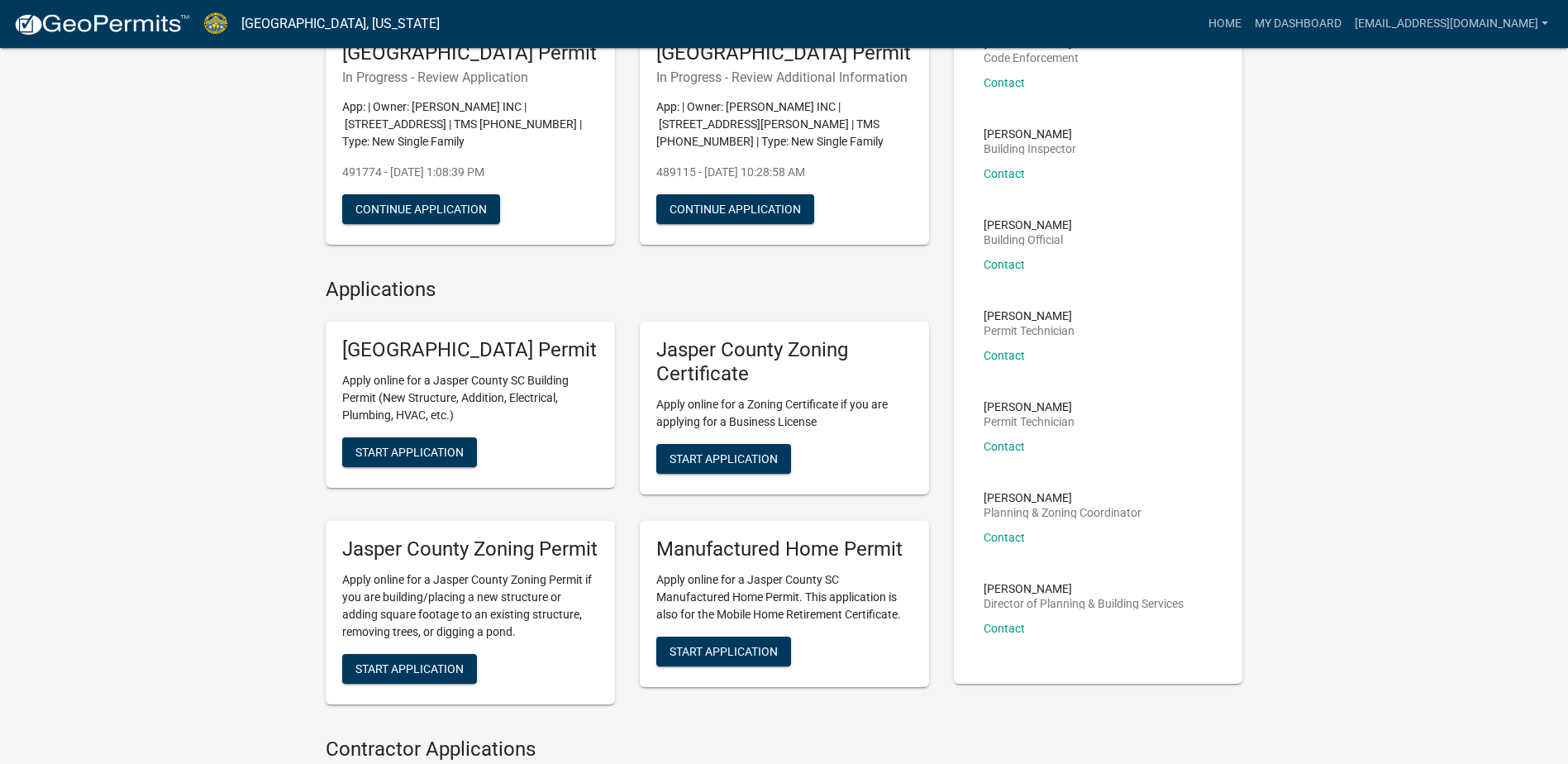
scroll to position [331, 0]
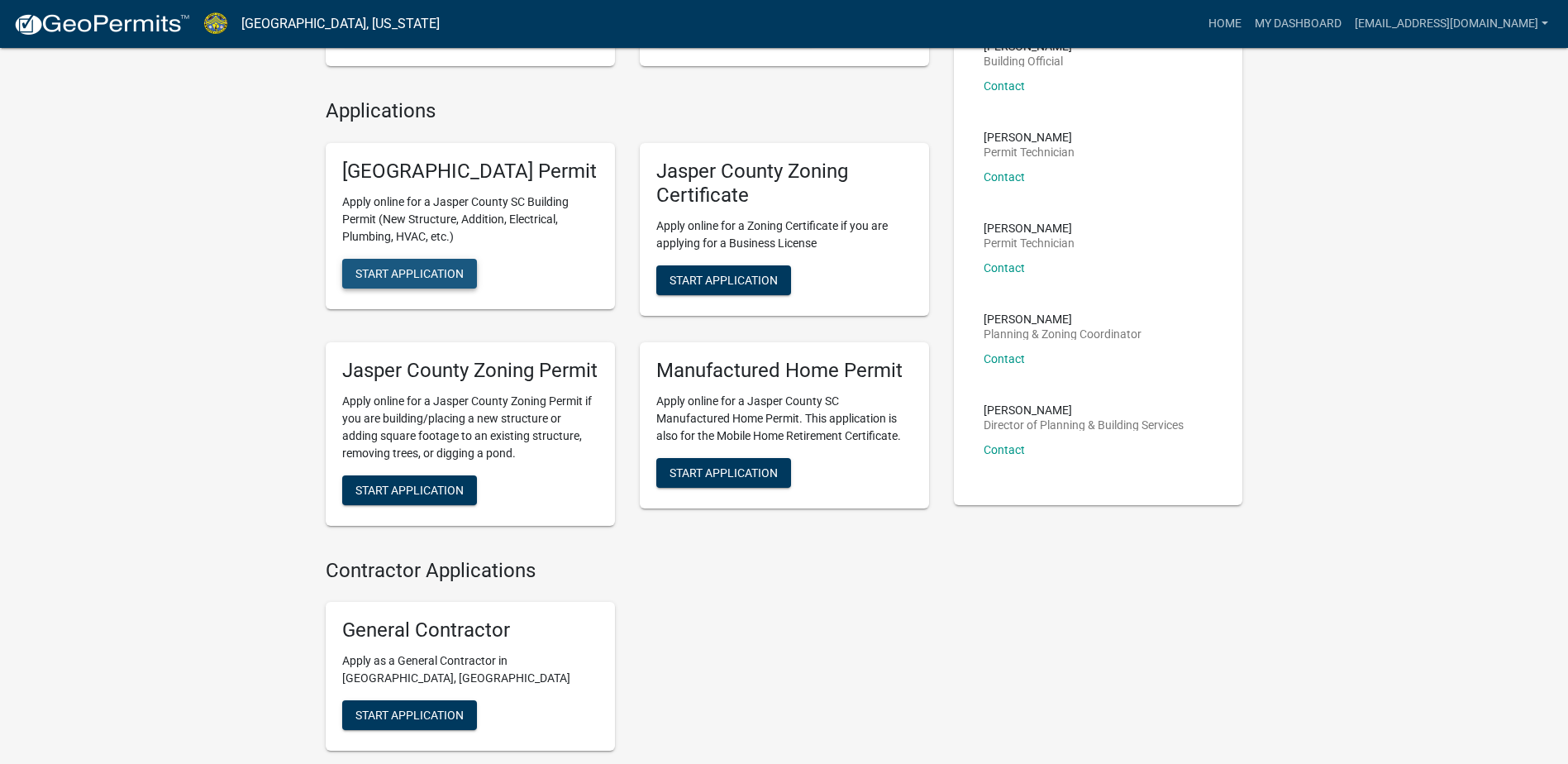
click at [414, 288] on button "Start Application" at bounding box center [410, 273] width 134 height 30
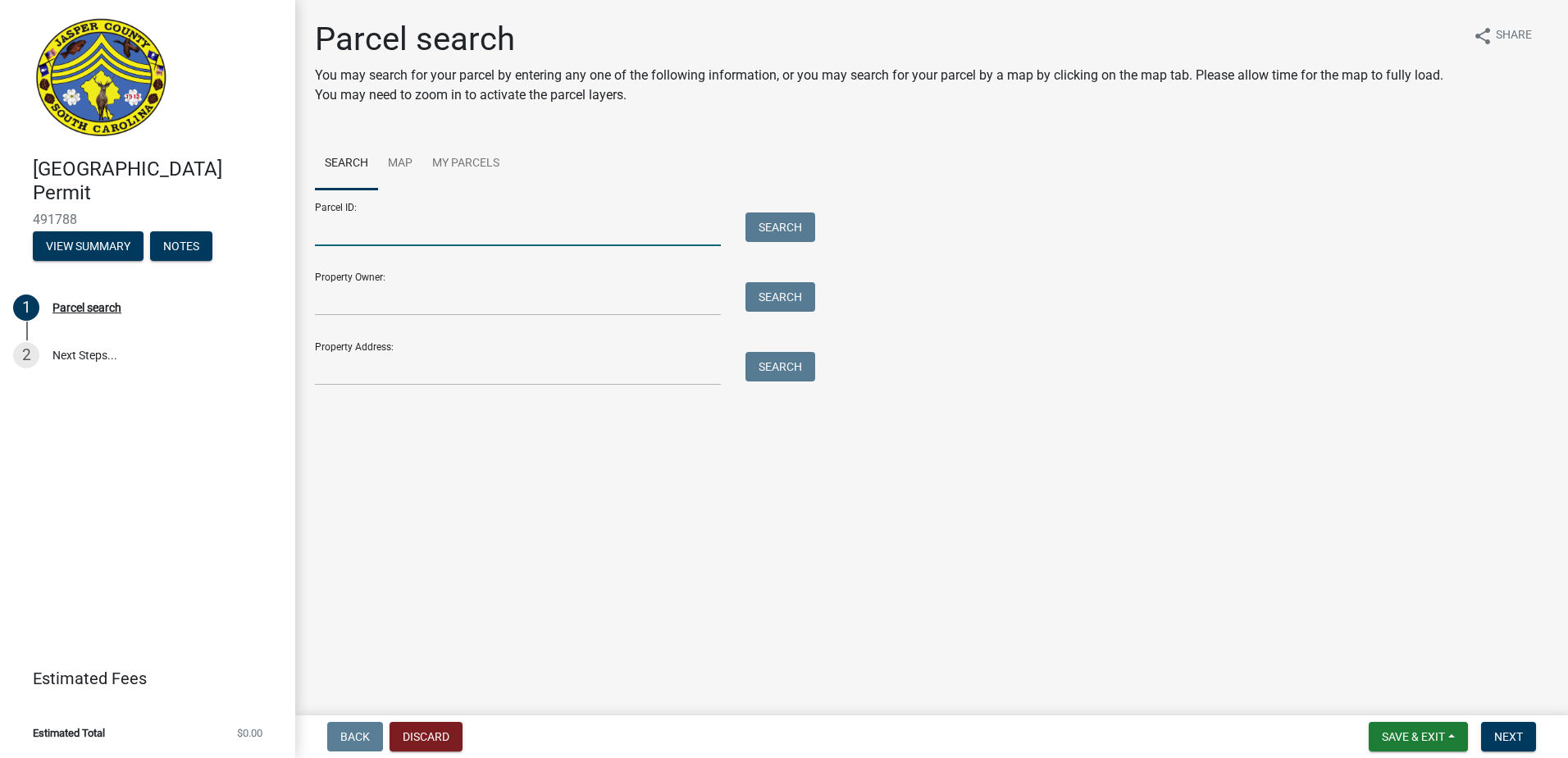
click at [359, 220] on input "Parcel ID:" at bounding box center [517, 229] width 405 height 33
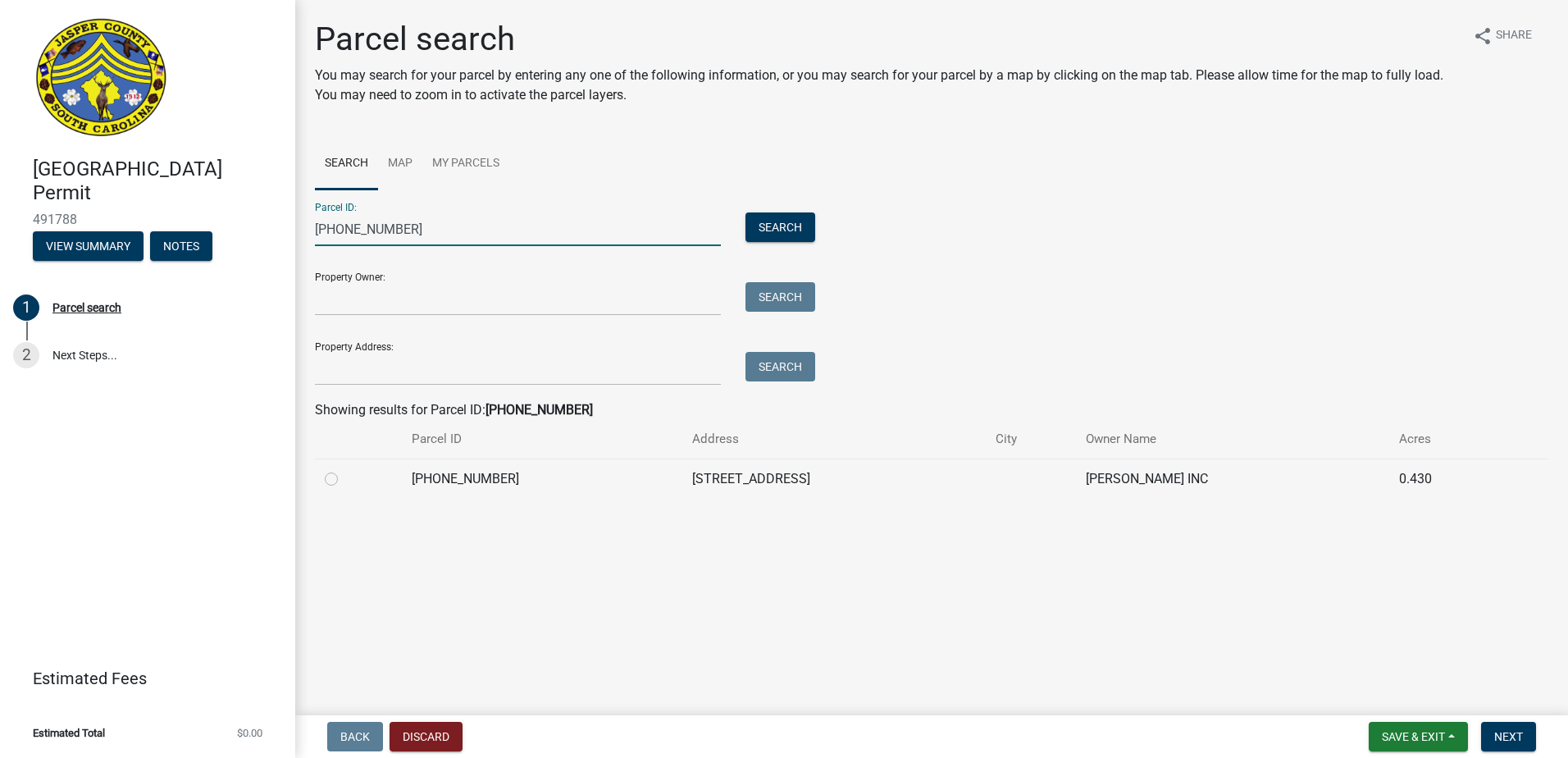
type input "[PHONE_NUMBER]"
click at [335, 486] on div at bounding box center [358, 479] width 68 height 20
click at [345, 469] on label at bounding box center [345, 469] width 0 height 0
click at [345, 475] on input "radio" at bounding box center [350, 474] width 11 height 11
radio input "true"
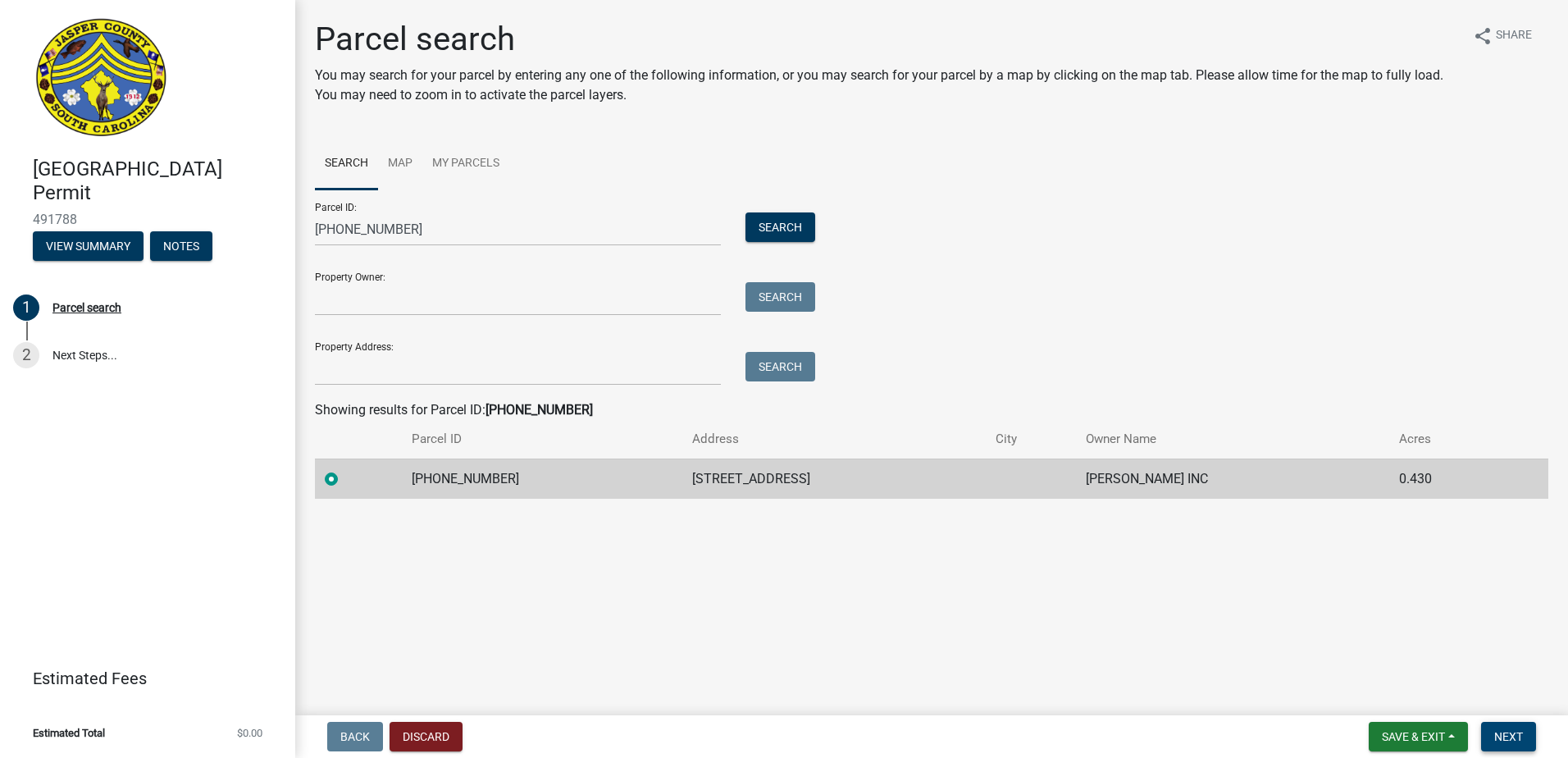
click at [1507, 735] on span "Next" at bounding box center [1507, 735] width 28 height 13
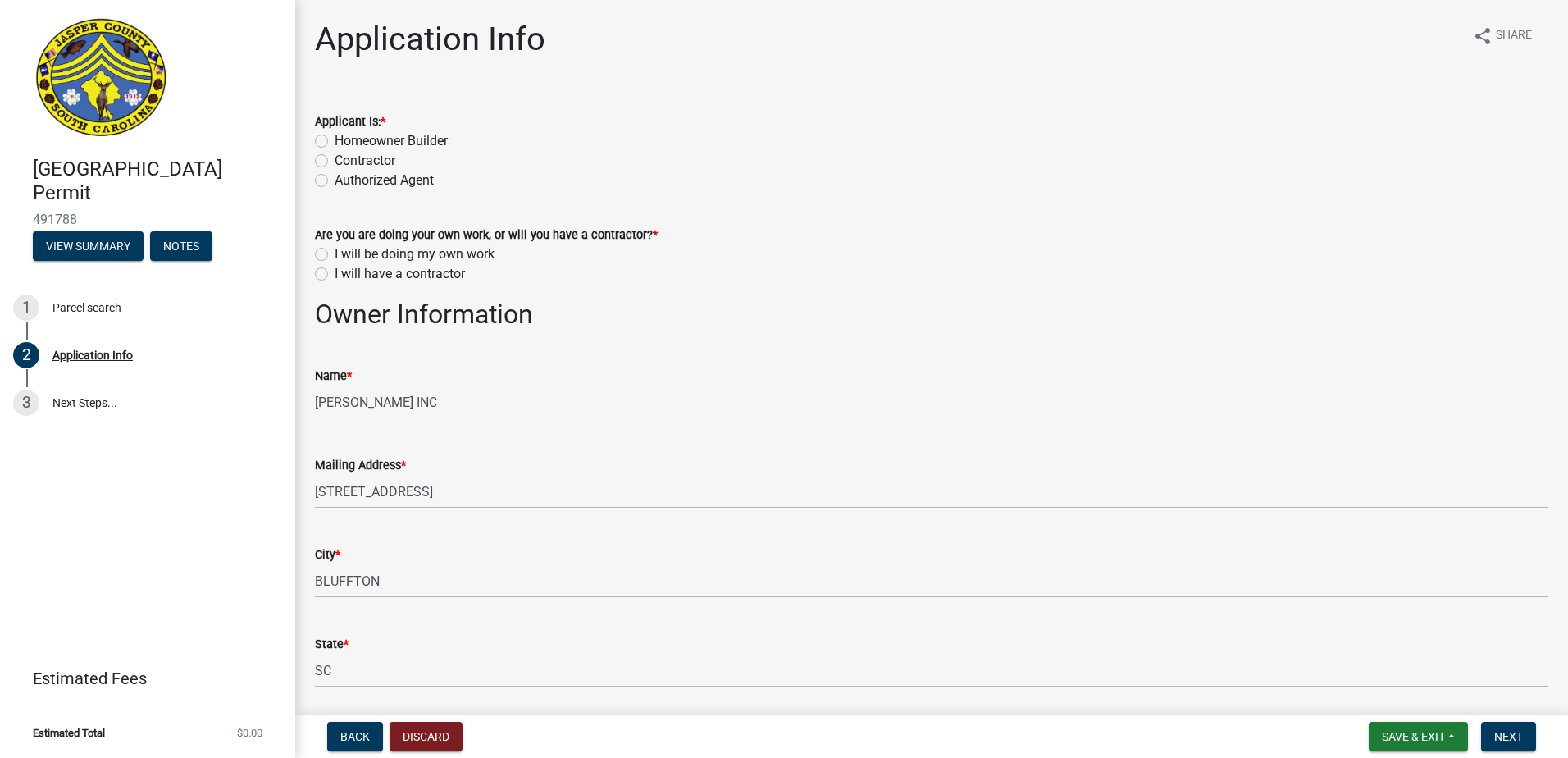
click at [335, 162] on label "Contractor" at bounding box center [365, 161] width 61 height 20
click at [335, 162] on input "Contractor" at bounding box center [340, 156] width 11 height 11
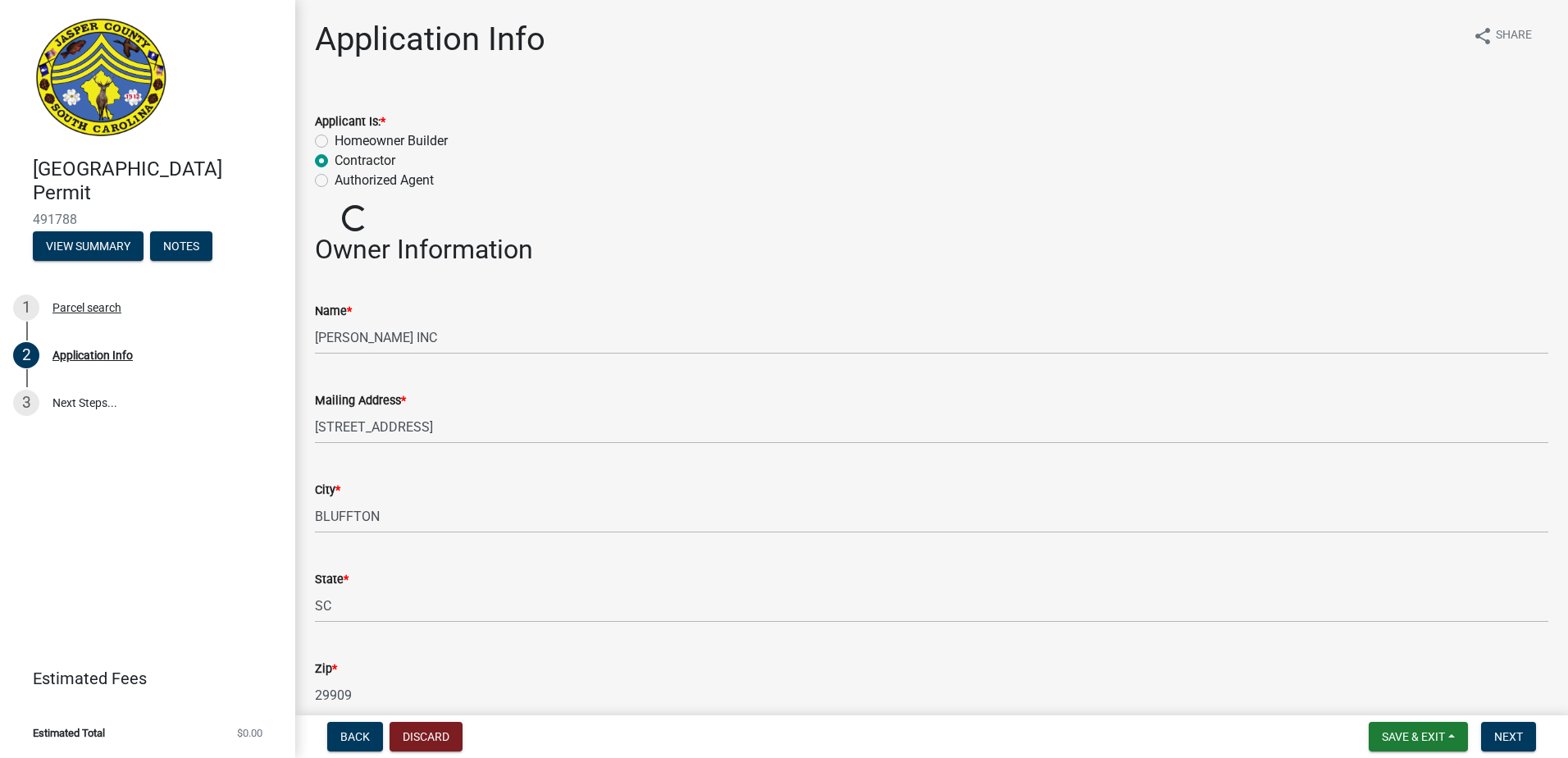
radio input "true"
drag, startPoint x: 461, startPoint y: 405, endPoint x: 446, endPoint y: 422, distance: 22.7
click at [457, 405] on div "Mailing Address *" at bounding box center [930, 401] width 1233 height 20
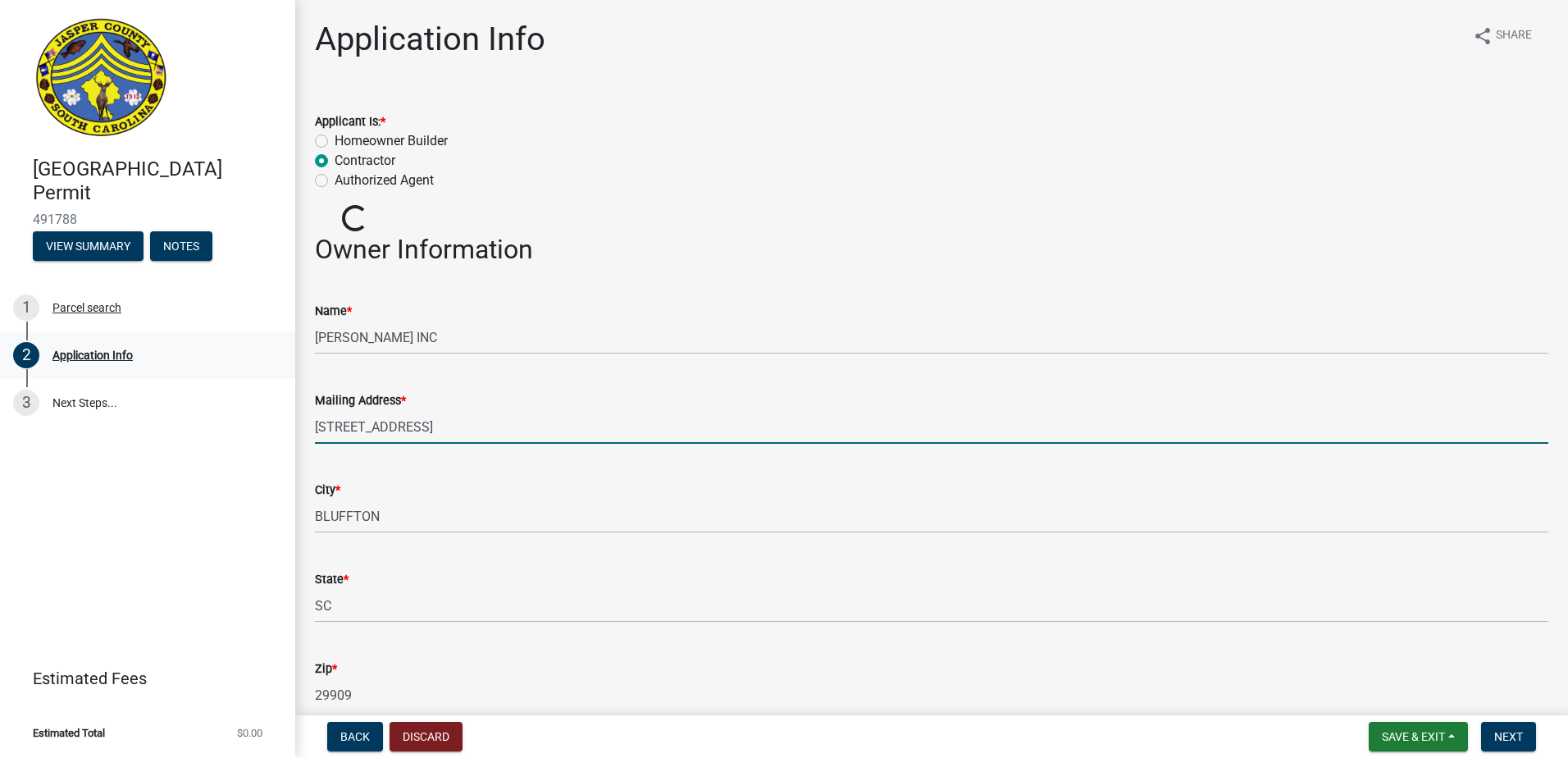
drag, startPoint x: 441, startPoint y: 430, endPoint x: 83, endPoint y: 345, distance: 368.0
click at [88, 345] on div "[GEOGRAPHIC_DATA] Permit 491788 View Summary Notes 1 Parcel search 2 Applicatio…" at bounding box center [784, 379] width 1568 height 758
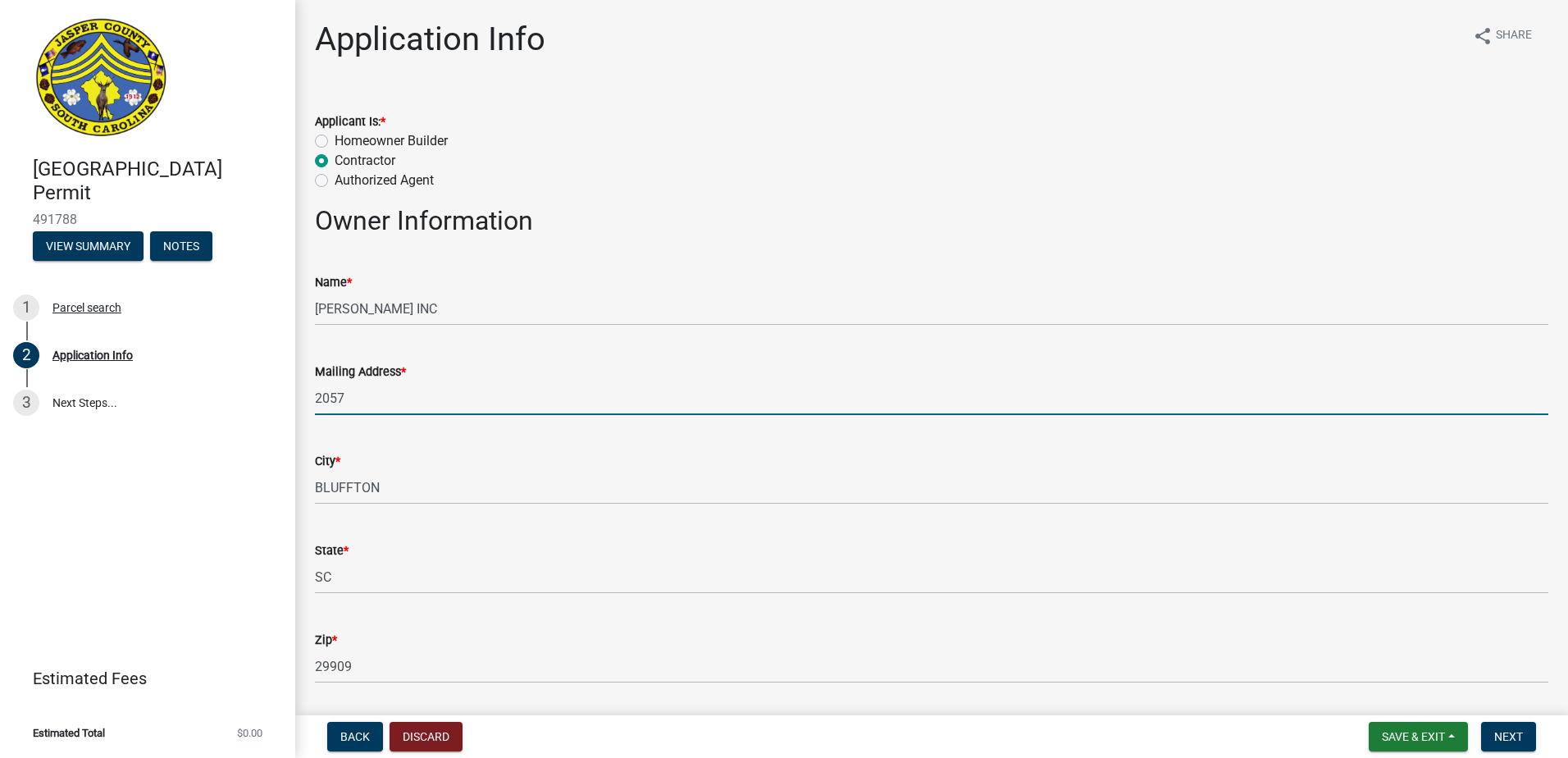
type input "[STREET_ADDRESS]"
type input "8435407042"
type input "[EMAIL_ADDRESS][DOMAIN_NAME]"
type input "Yemassee"
type input "434200"
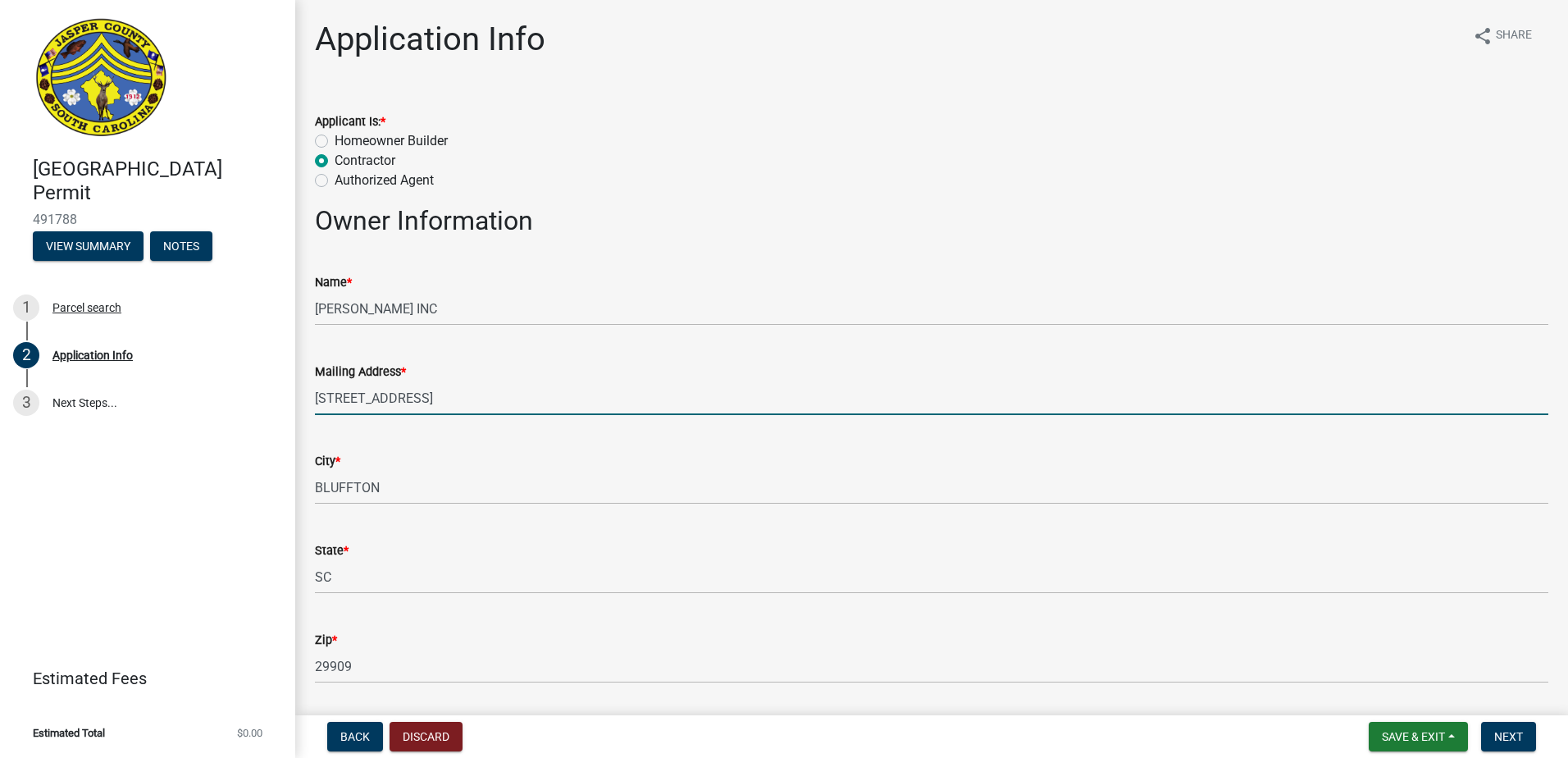
type input "2"
type input "1"
type input "3.4"
type input "4"
type input "0"
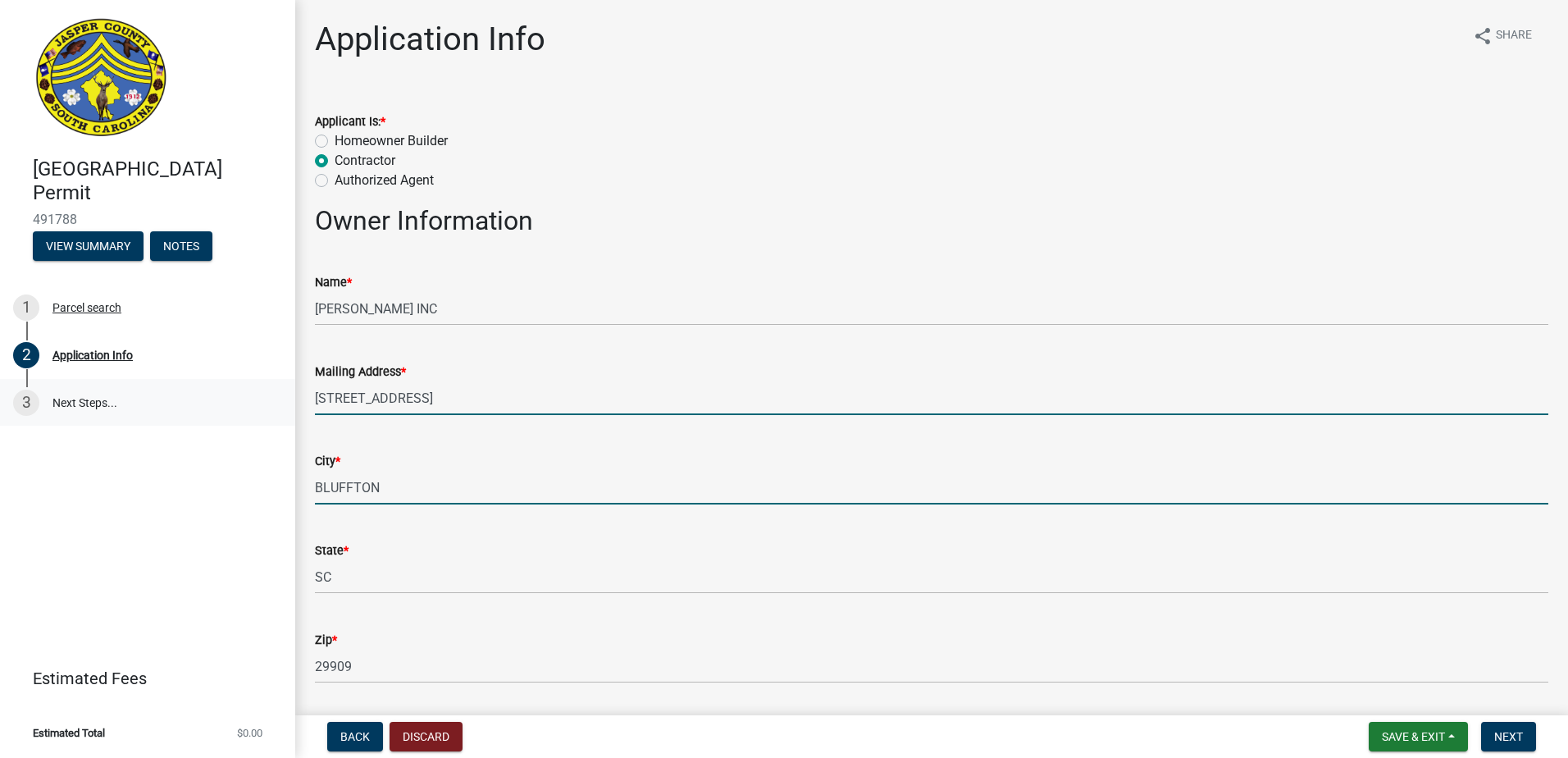
drag, startPoint x: 410, startPoint y: 474, endPoint x: 7, endPoint y: 398, distance: 410.1
click at [7, 398] on div "[GEOGRAPHIC_DATA] Permit 491788 View Summary Notes 1 Parcel search 2 Applicatio…" at bounding box center [784, 379] width 1568 height 758
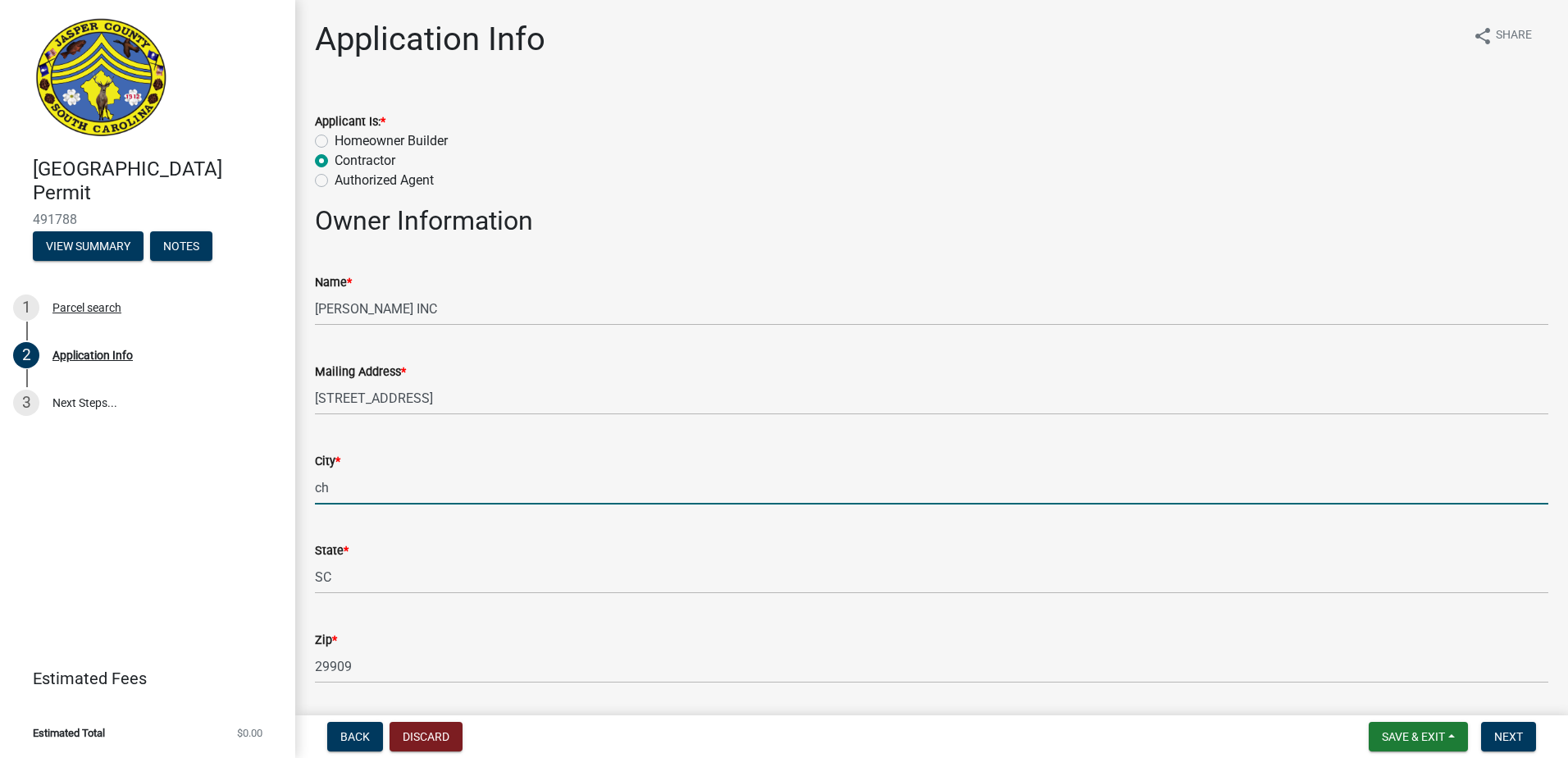
type input "Charlestn"
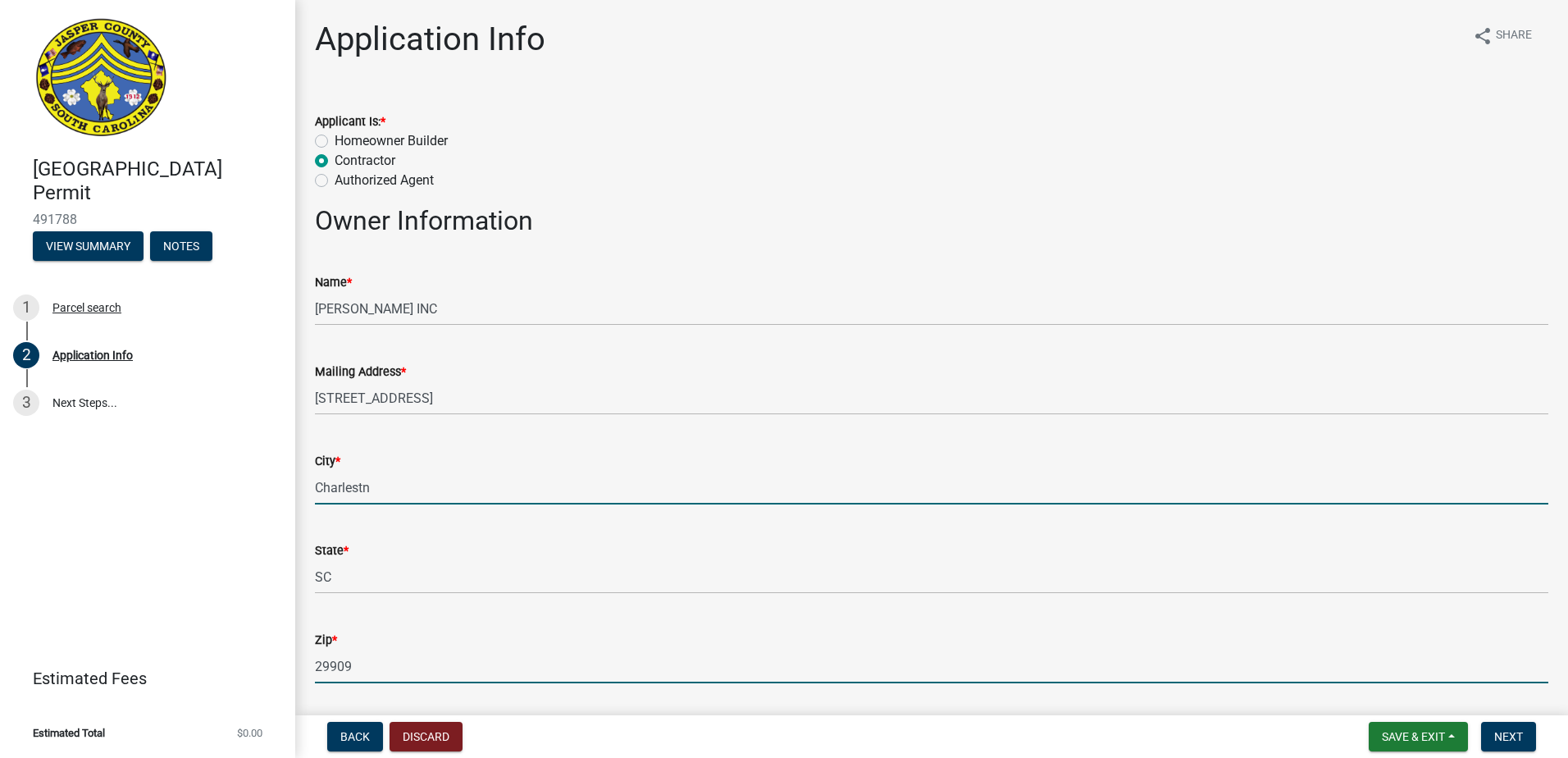
click at [63, 694] on div "[GEOGRAPHIC_DATA] Permit 491788 View Summary Notes 1 Parcel search 2 Applicatio…" at bounding box center [784, 379] width 1568 height 758
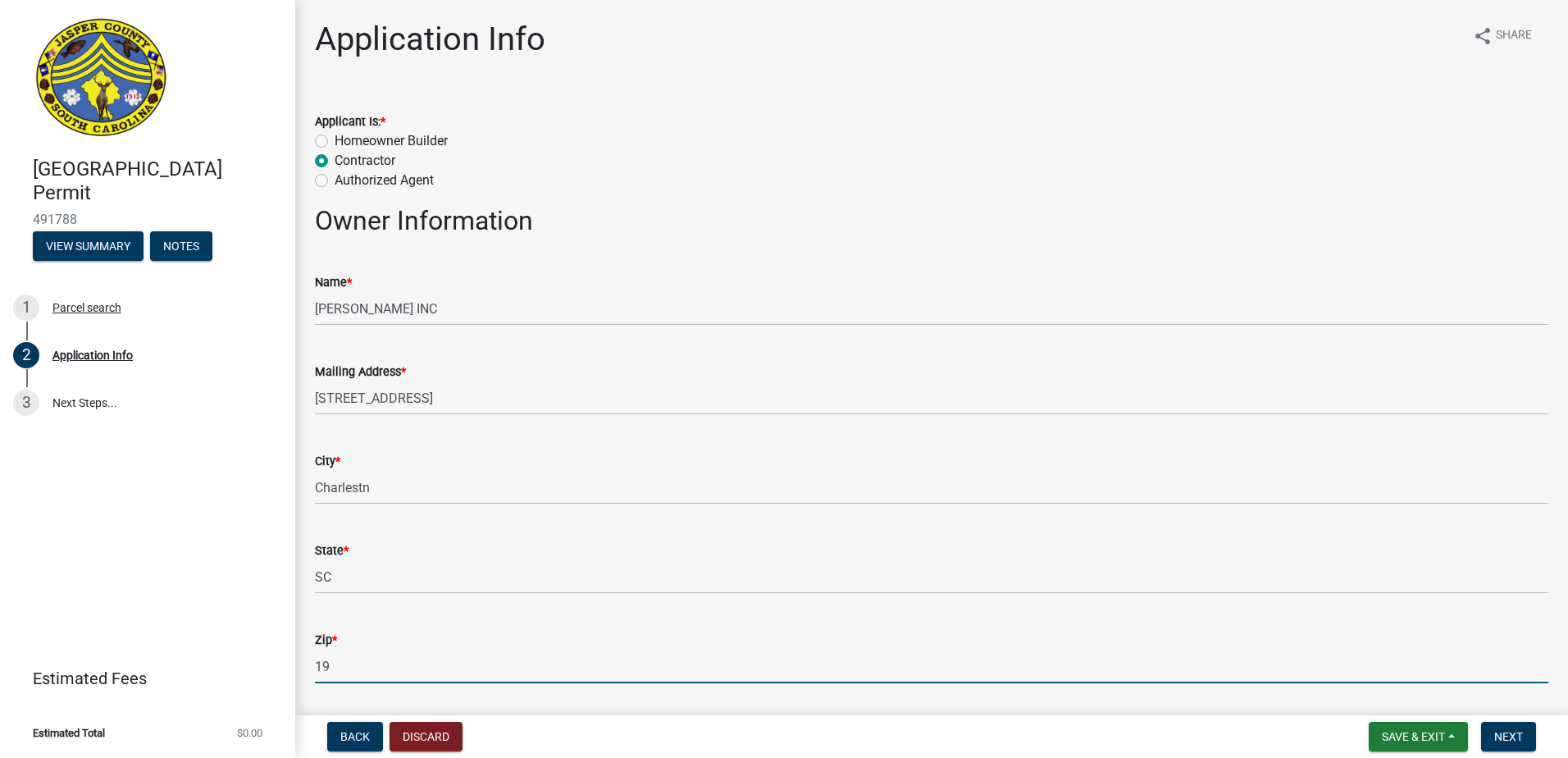
type input "1"
type input "29492"
click at [879, 633] on div "Zip *" at bounding box center [930, 640] width 1233 height 20
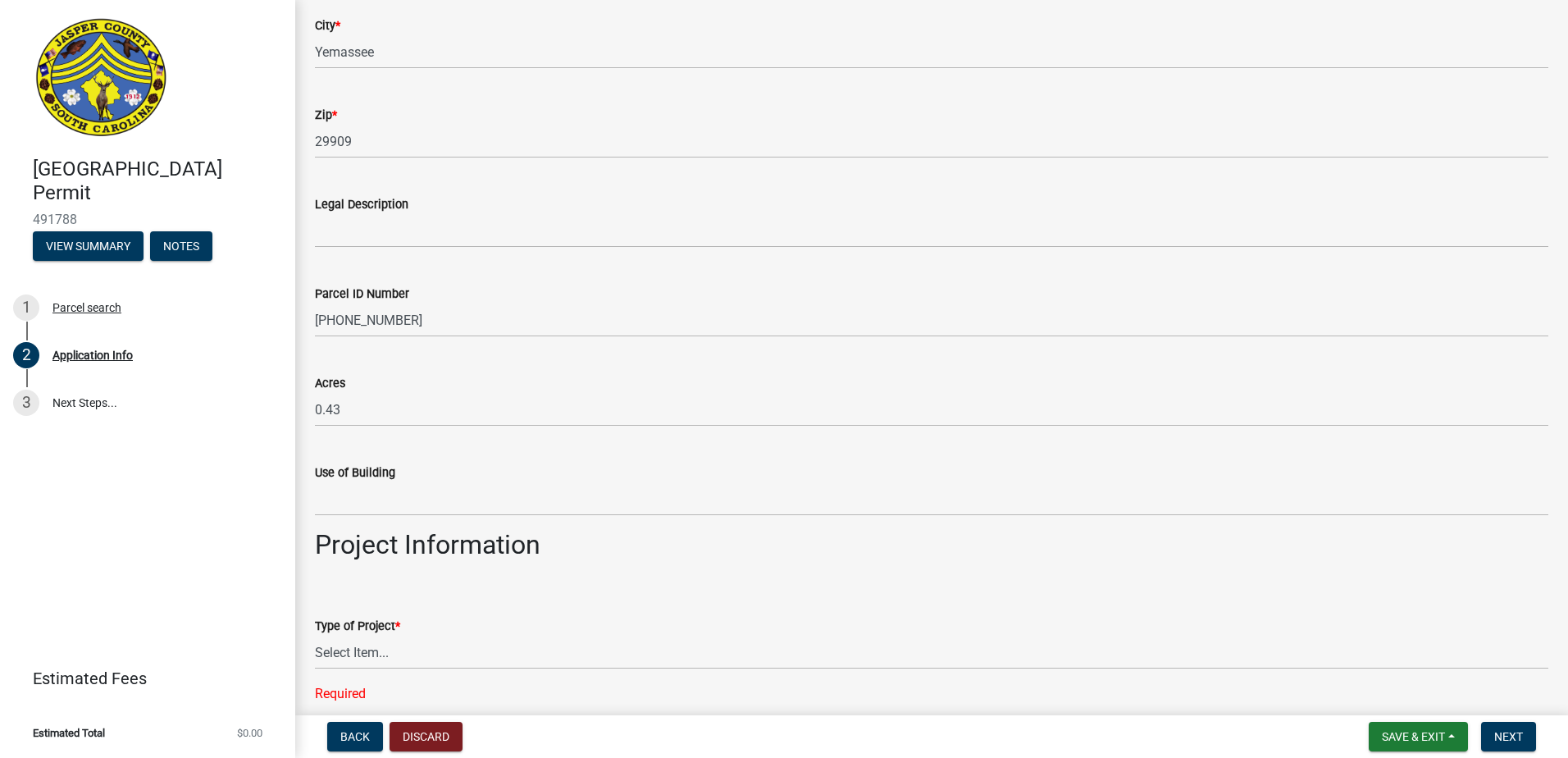
scroll to position [1230, 0]
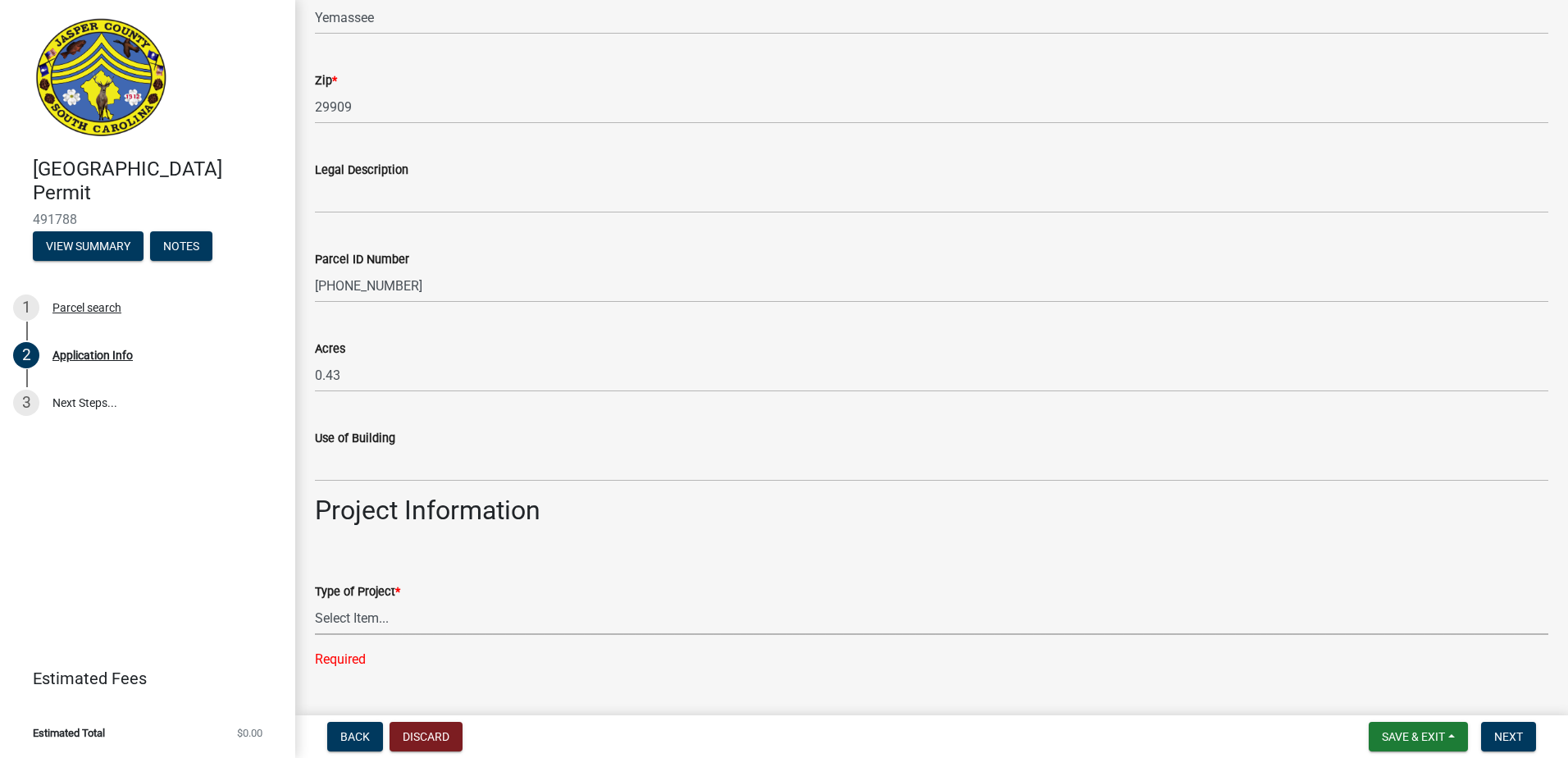
click at [445, 607] on select "Select Item... Construction Trailer/Shipping Container Residential Demolition C…" at bounding box center [930, 618] width 1233 height 33
click at [314, 601] on select "Select Item... Construction Trailer/Shipping Container Residential Demolition C…" at bounding box center [930, 618] width 1233 height 33
select select "4b7d28f2-ad6d-4146-a007-9cde64d4e27b"
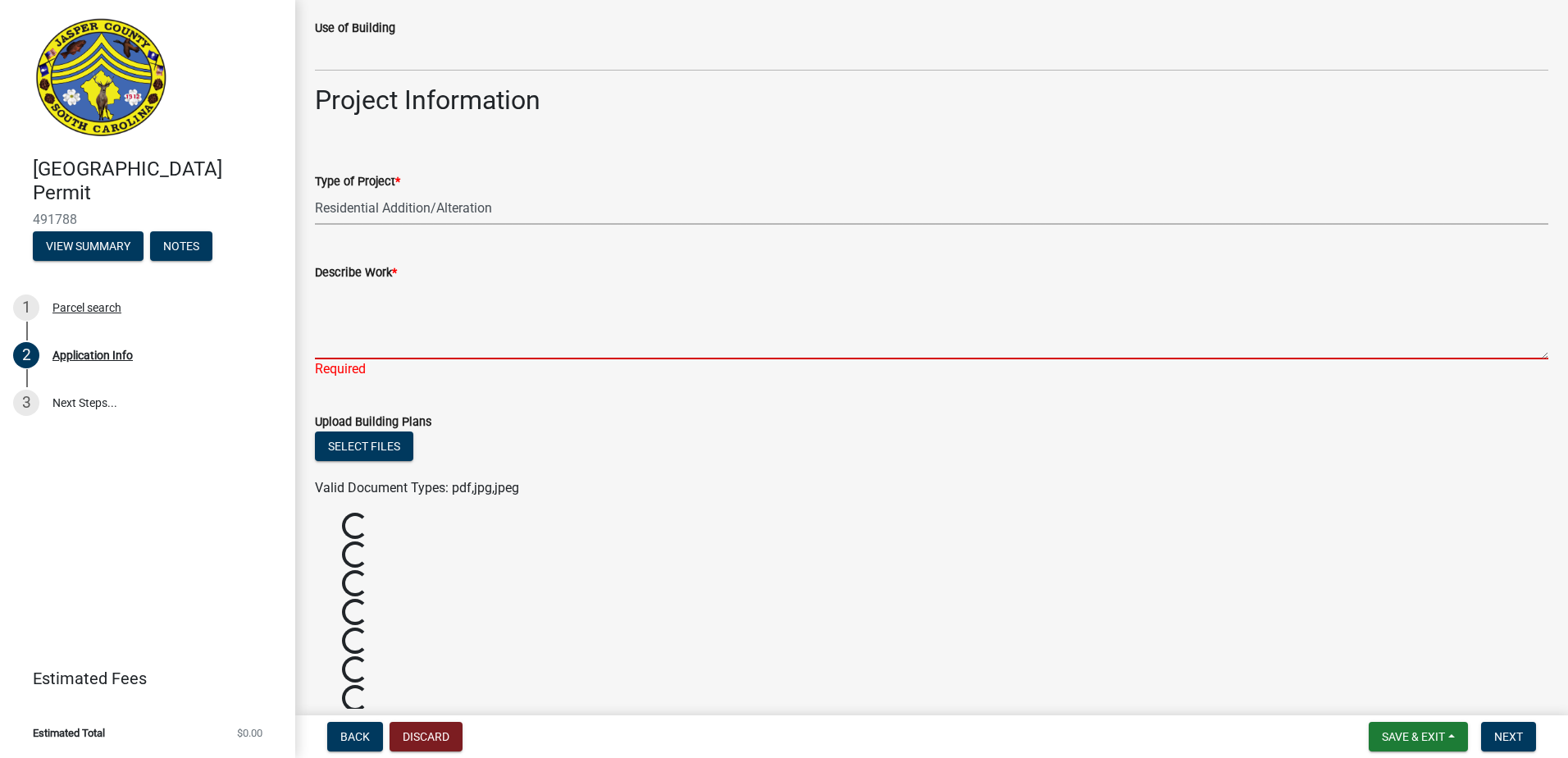
click at [420, 324] on textarea "Describe Work *" at bounding box center [930, 320] width 1233 height 77
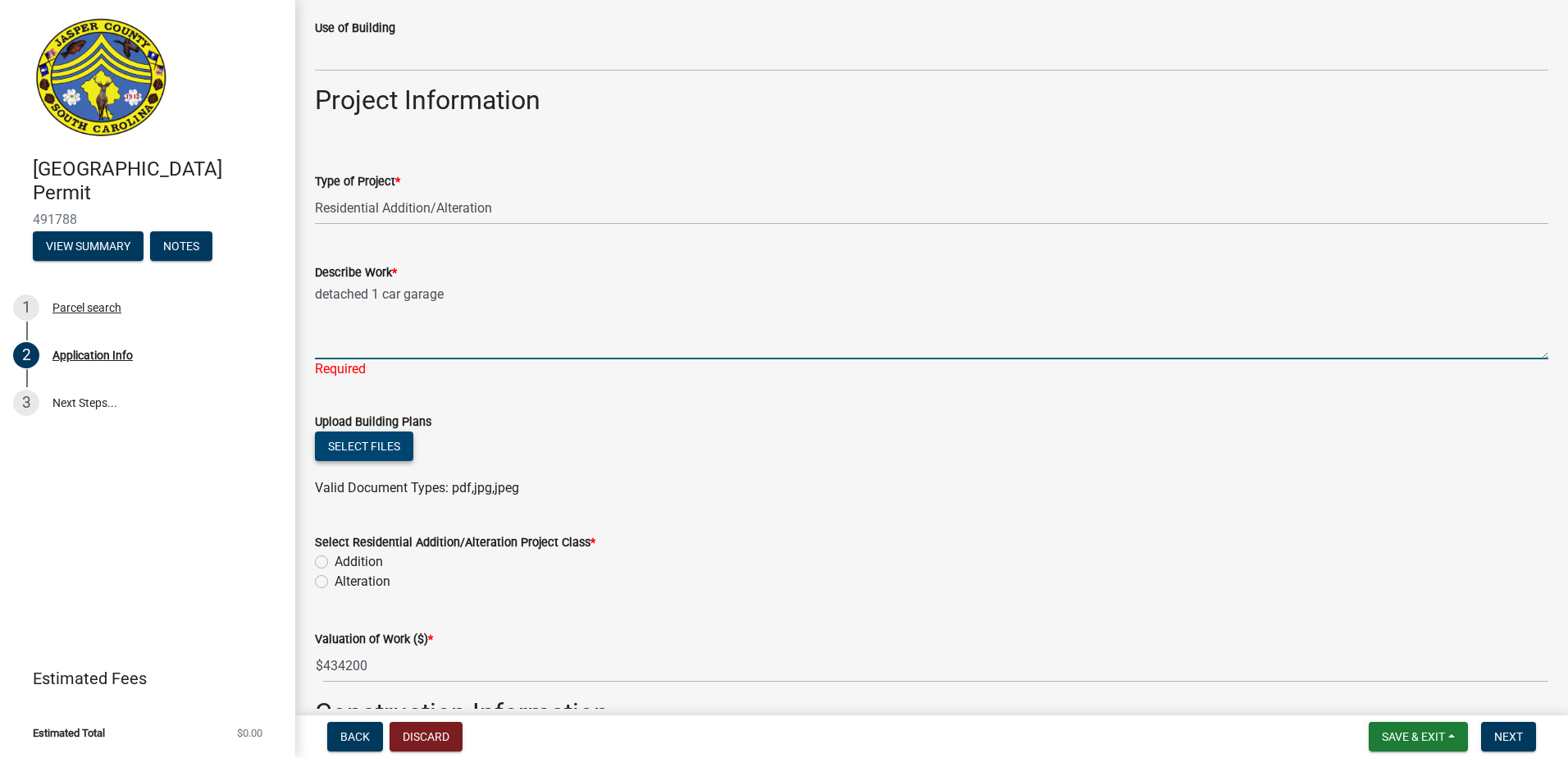
type textarea "detached 1 car garage"
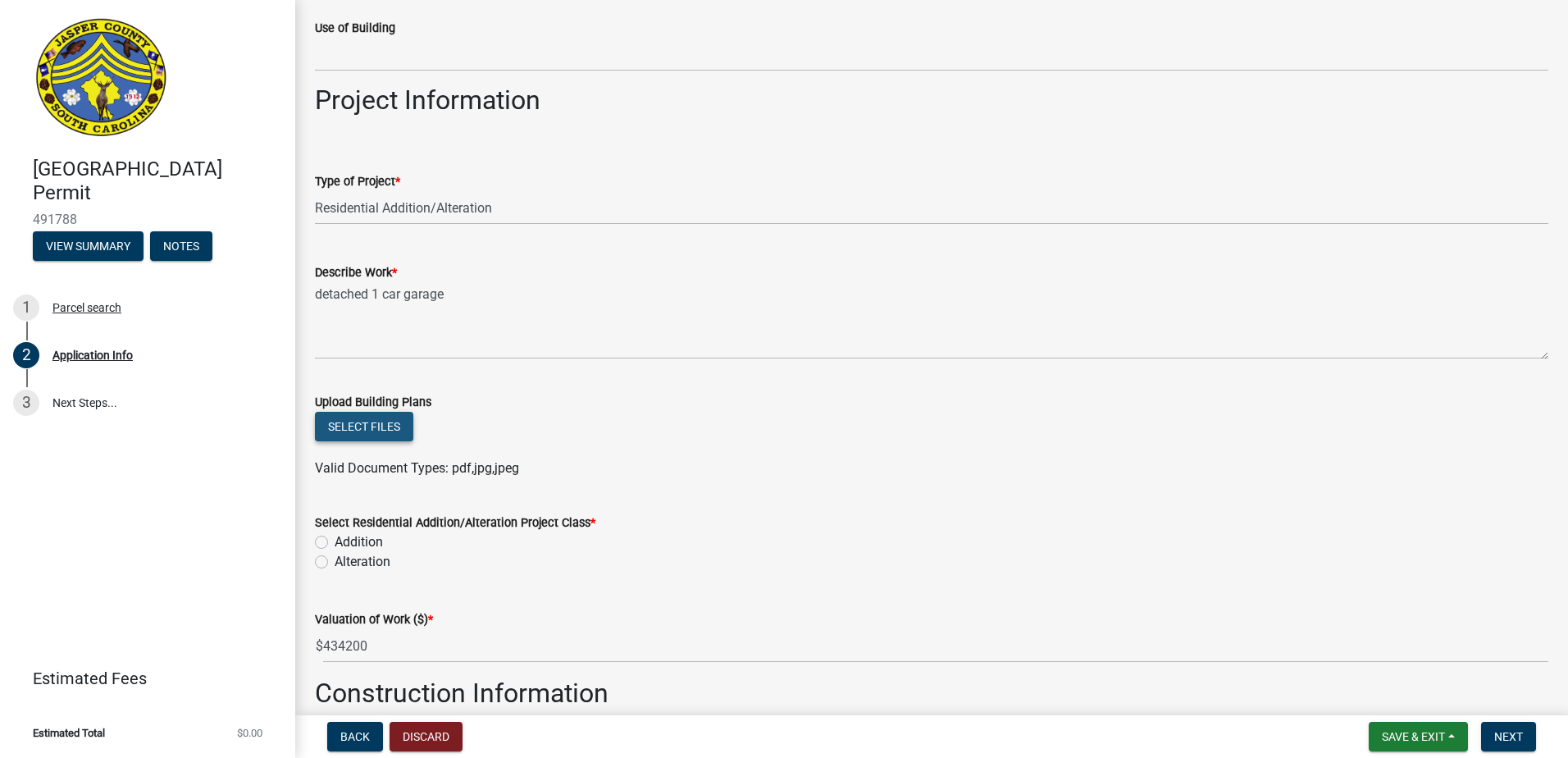
click at [364, 446] on div "Select files" at bounding box center [930, 428] width 1233 height 33
click at [391, 419] on button "Select files" at bounding box center [363, 426] width 98 height 29
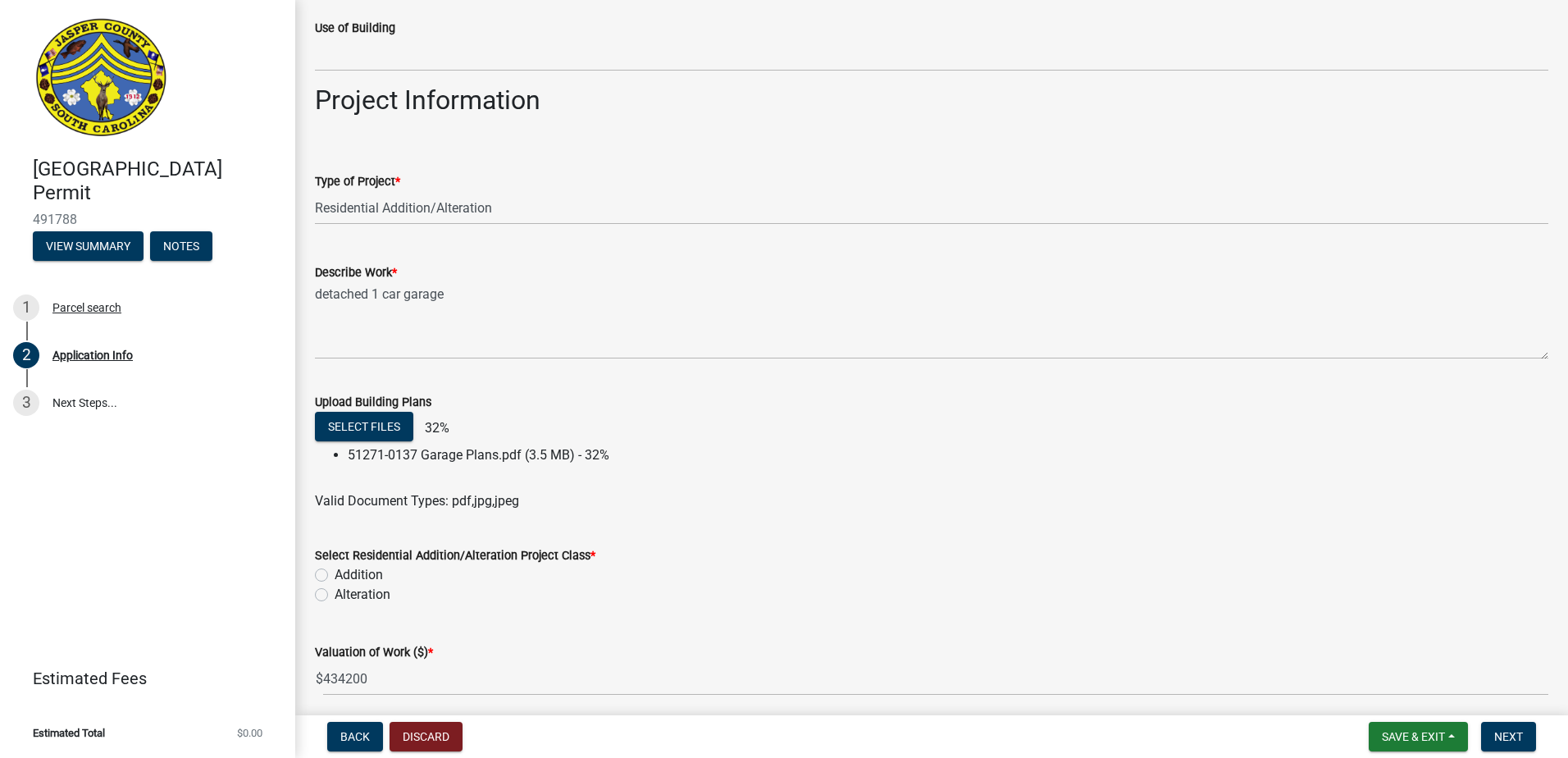
click at [335, 579] on label "Addition" at bounding box center [358, 575] width 48 height 20
click at [335, 576] on input "Addition" at bounding box center [340, 570] width 11 height 11
radio input "true"
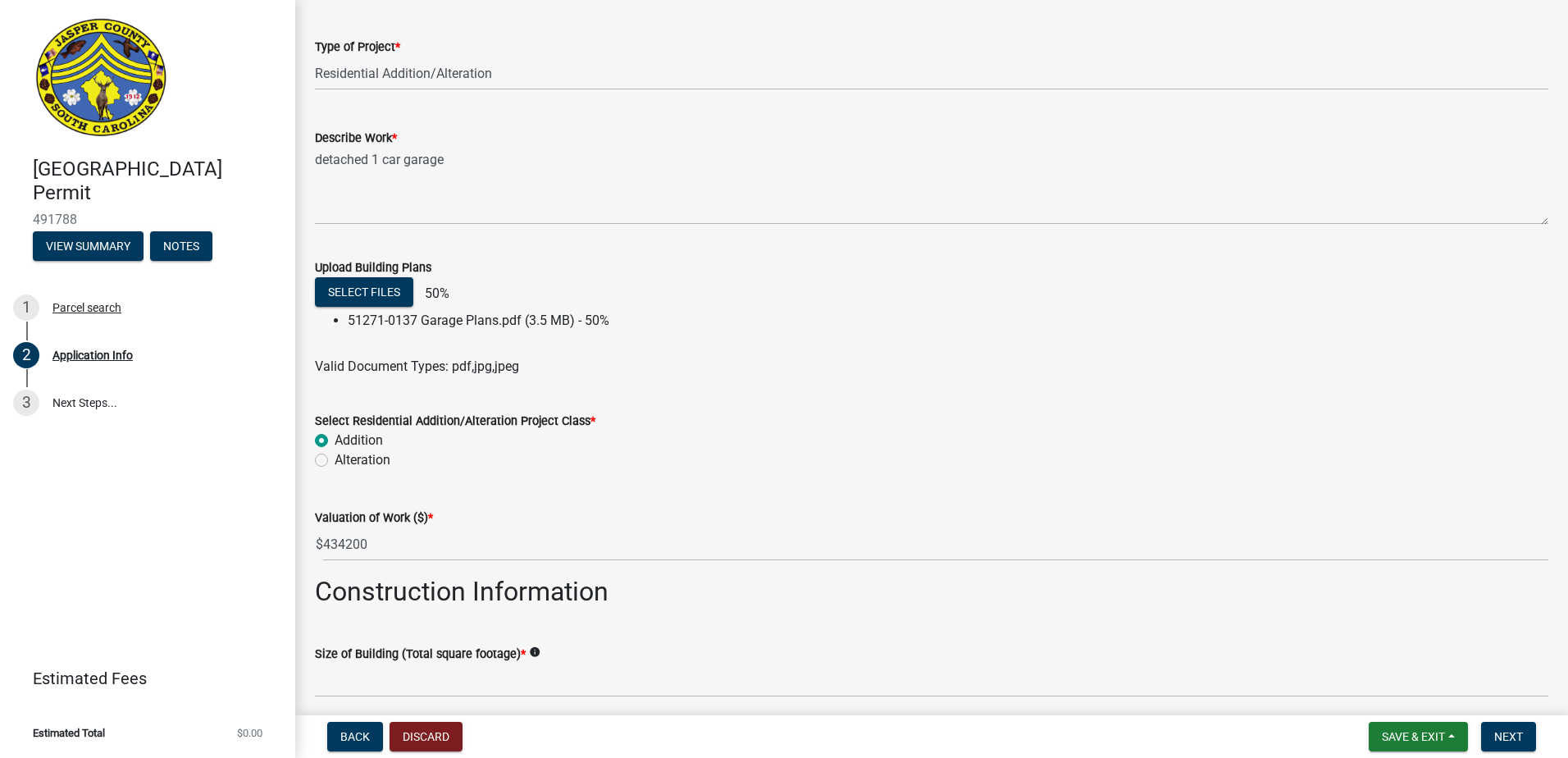
scroll to position [1804, 0]
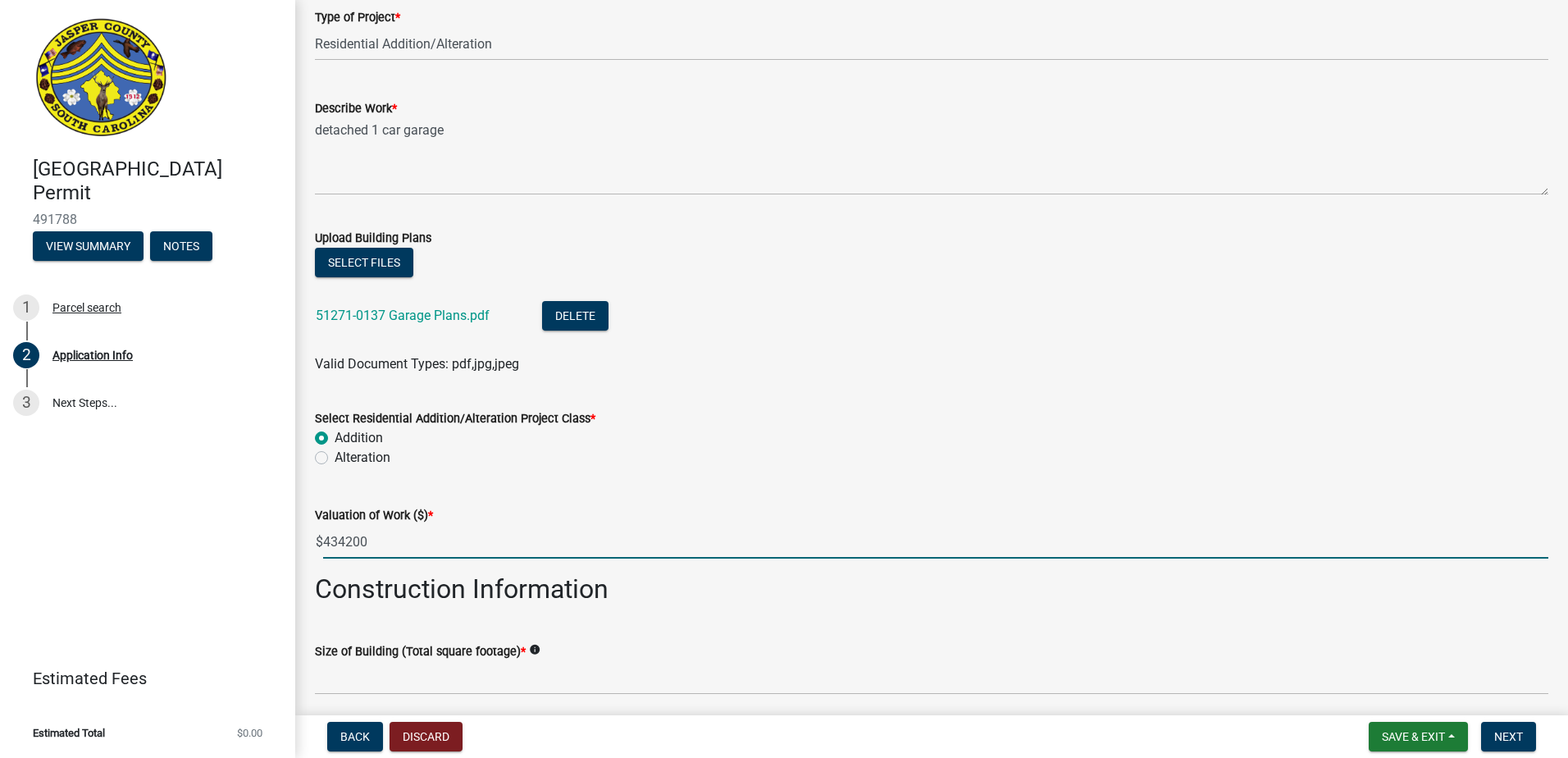
drag, startPoint x: 427, startPoint y: 544, endPoint x: 216, endPoint y: 513, distance: 213.3
click at [224, 516] on div "[GEOGRAPHIC_DATA] Permit 491788 View Summary Notes 1 Parcel search 2 Applicatio…" at bounding box center [784, 379] width 1568 height 758
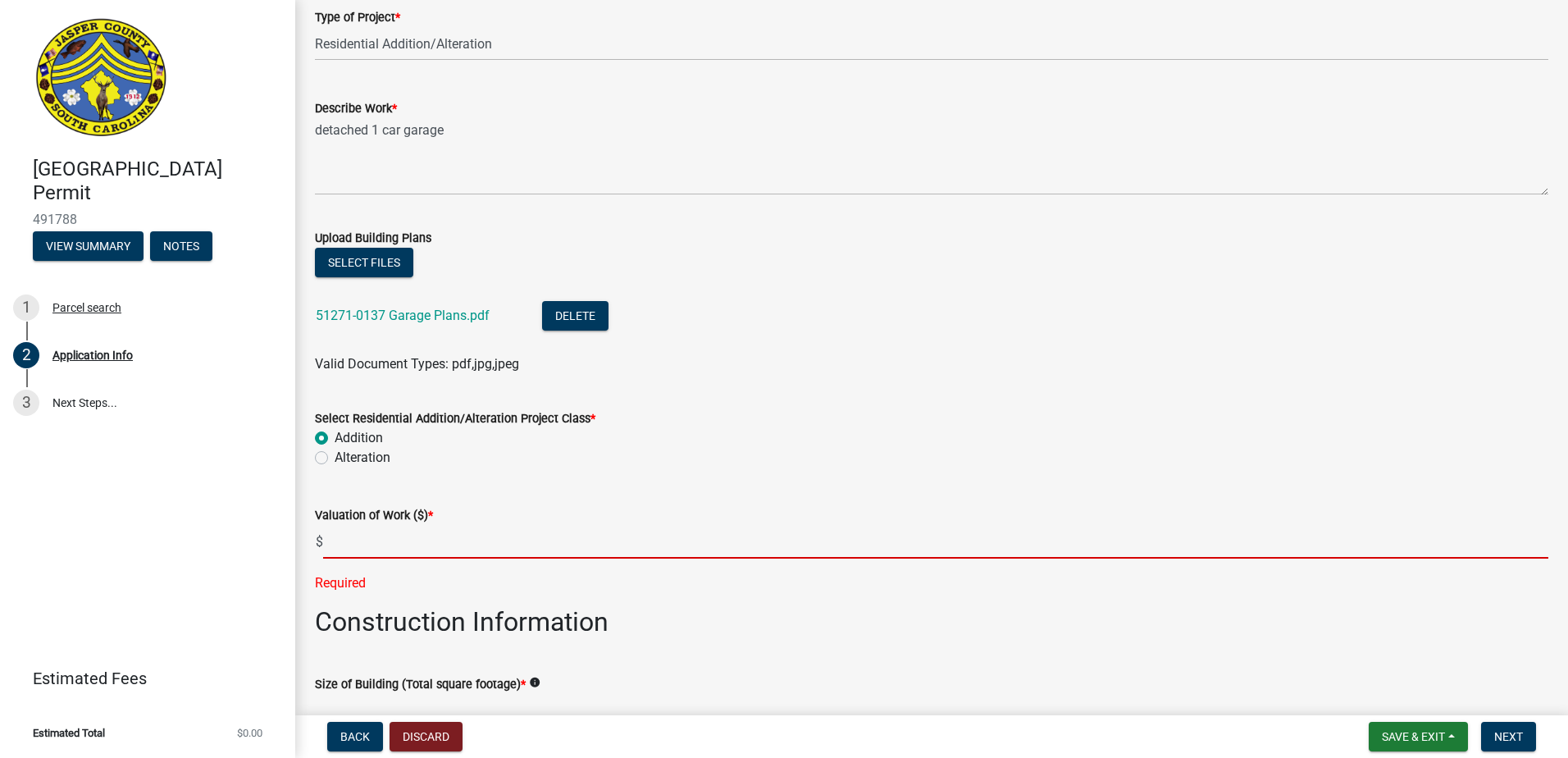
click at [380, 538] on input "text" at bounding box center [935, 542] width 1225 height 33
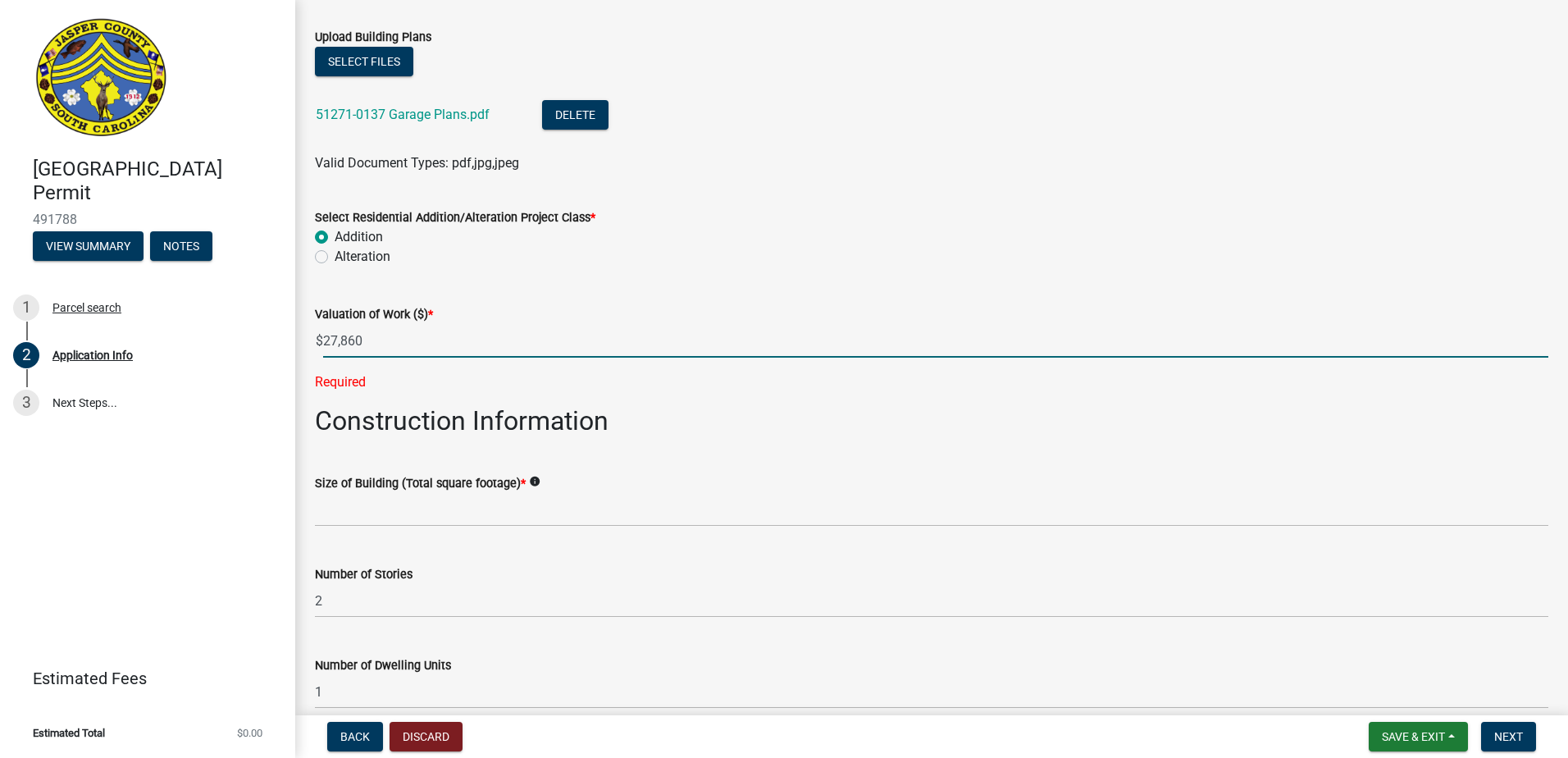
scroll to position [2132, 0]
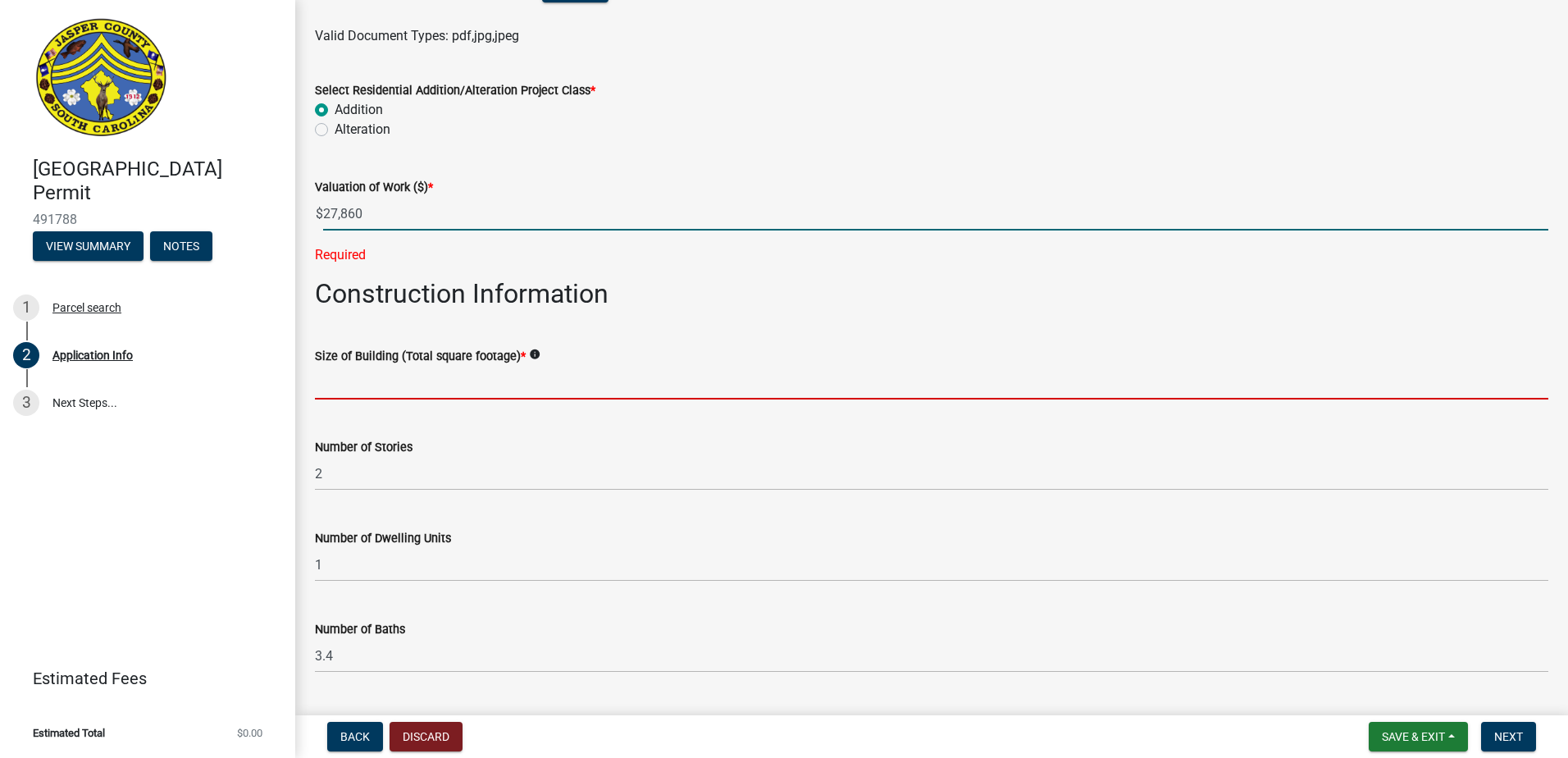
type input "27860"
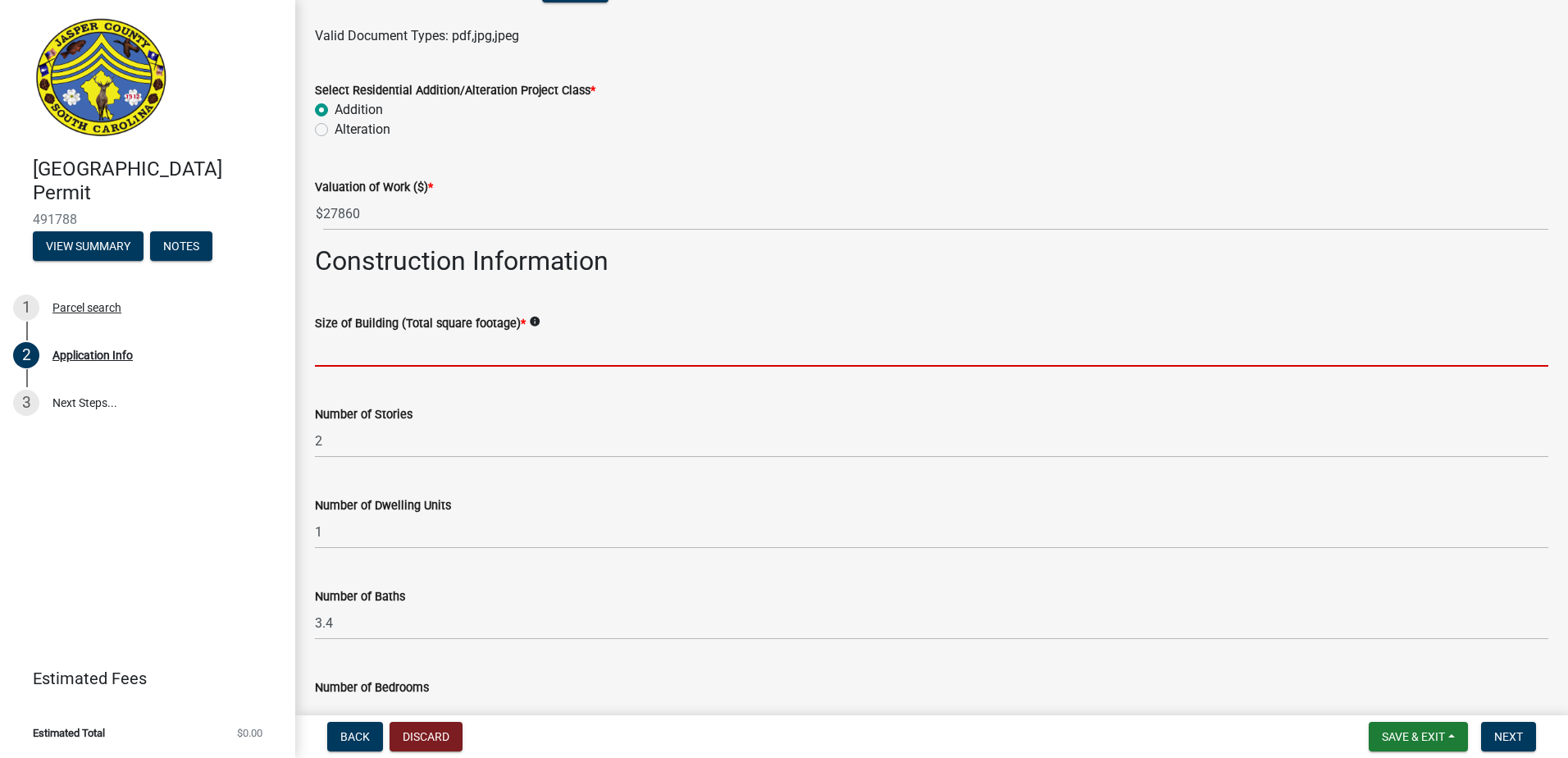
click at [375, 376] on wm-data-entity-input "Size of Building (Total square footage) * info" at bounding box center [930, 335] width 1233 height 91
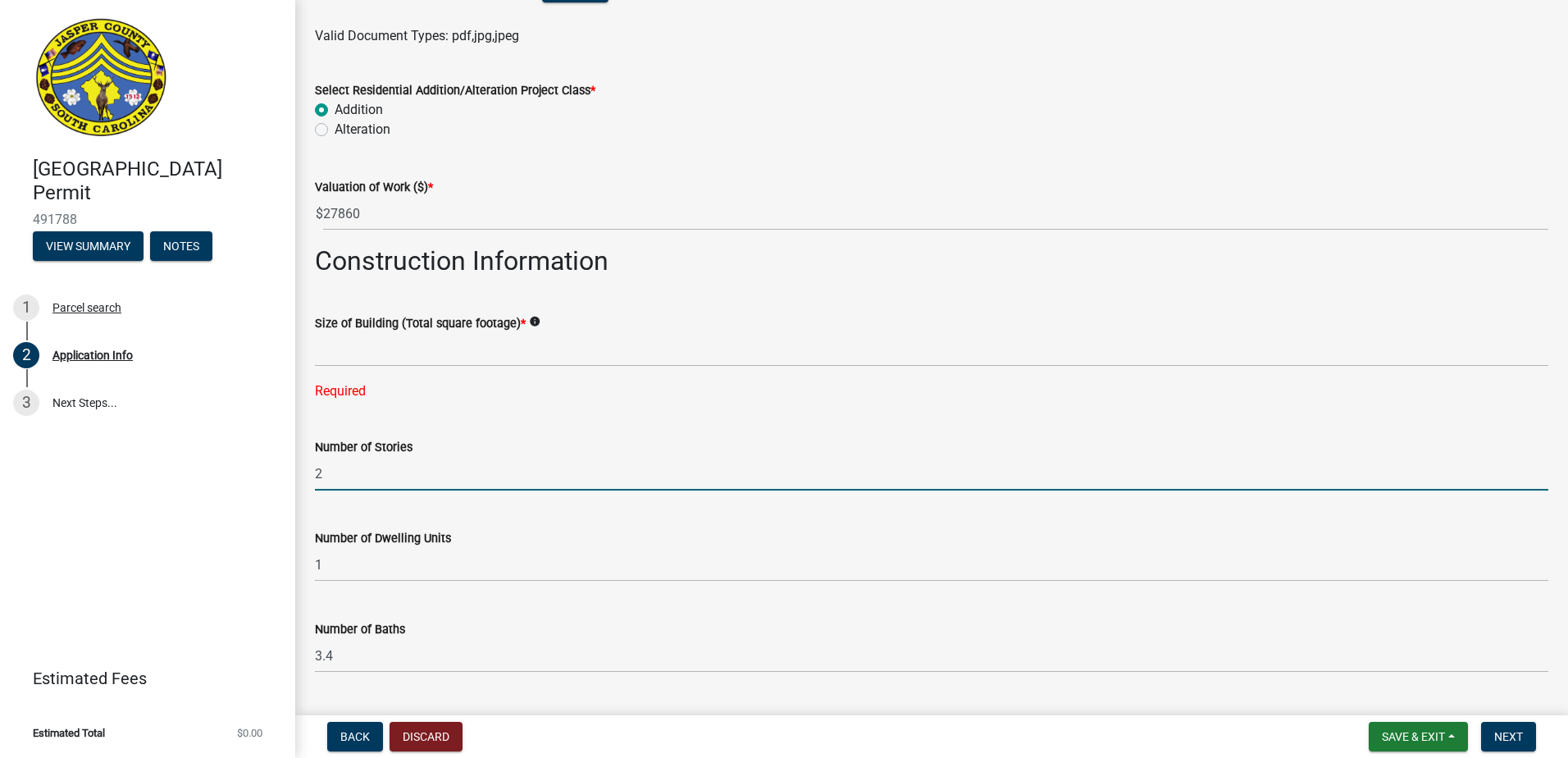
click at [138, 432] on div "[GEOGRAPHIC_DATA] Permit 491788 View Summary Notes 1 Parcel search 2 Applicatio…" at bounding box center [784, 379] width 1568 height 758
type input "1"
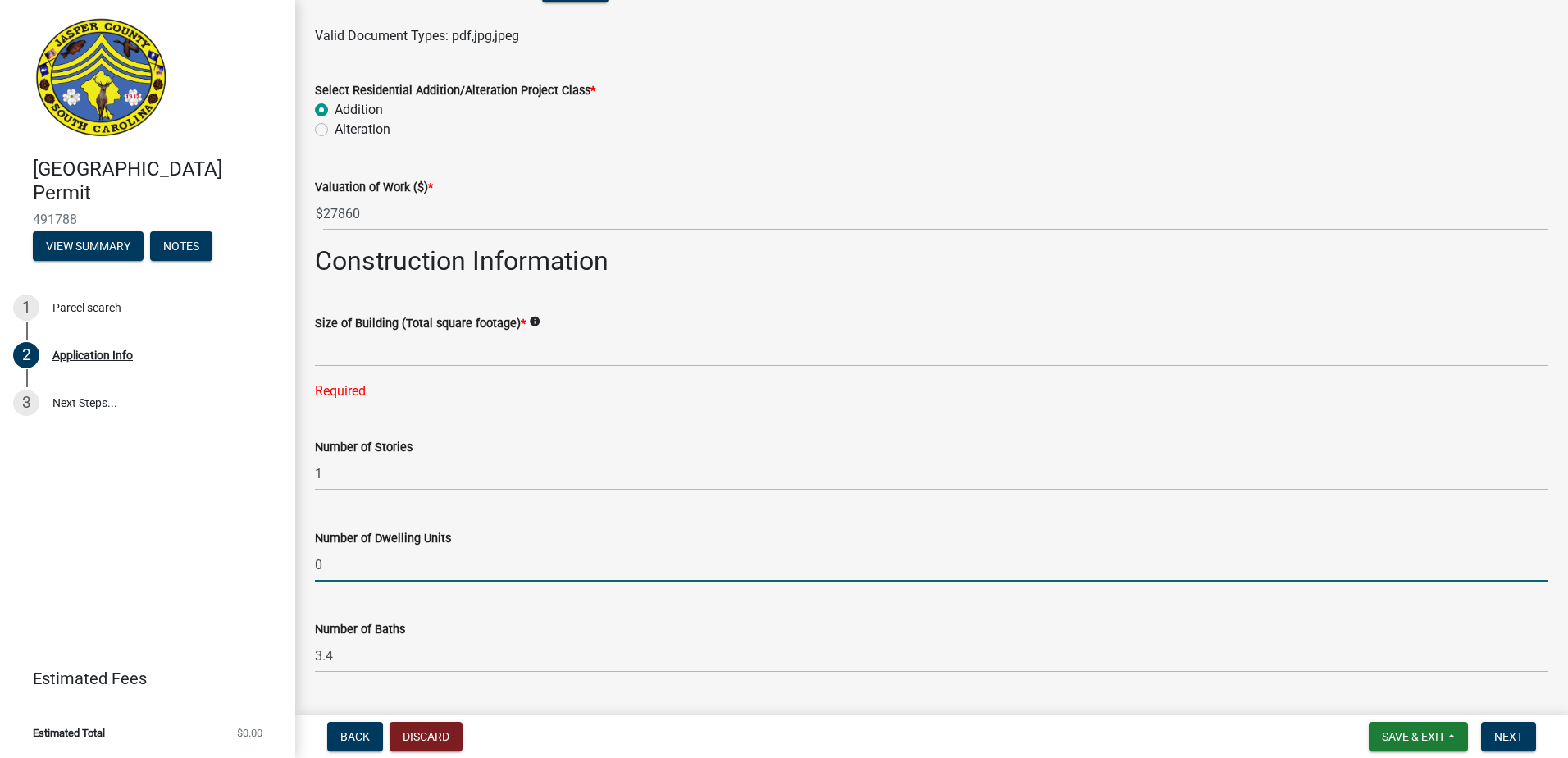
type input "0"
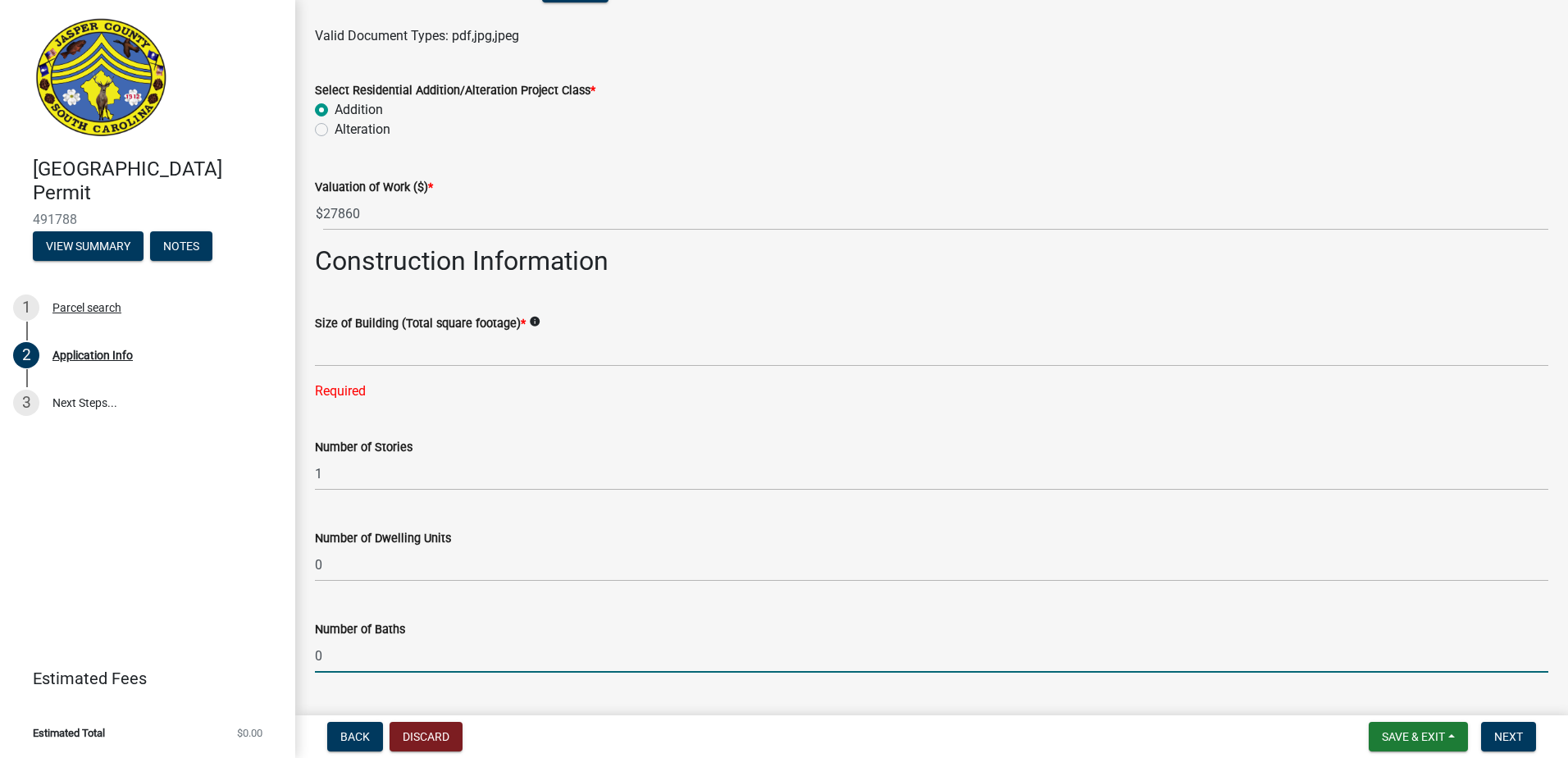
type input "0"
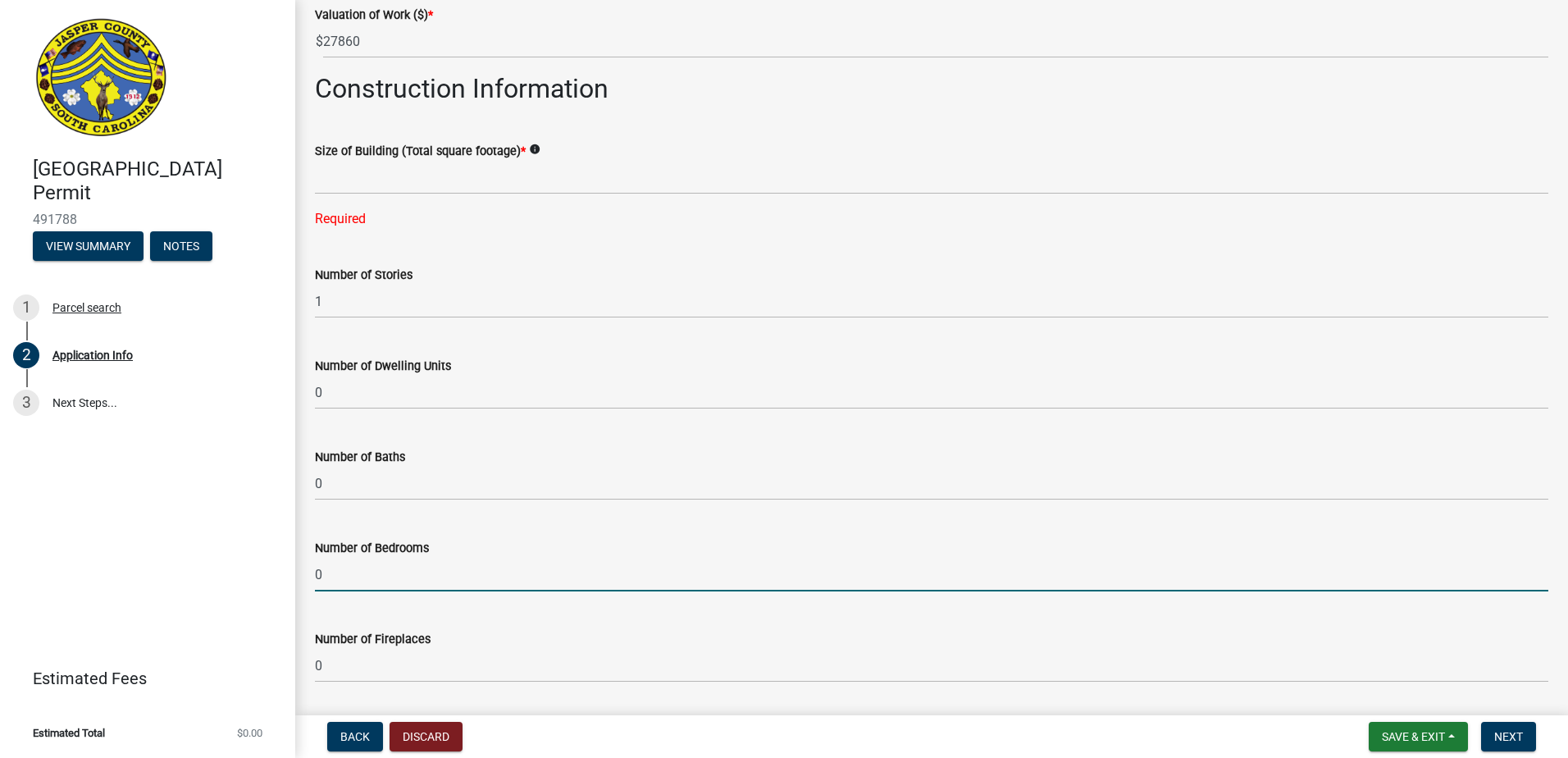
scroll to position [2032, 0]
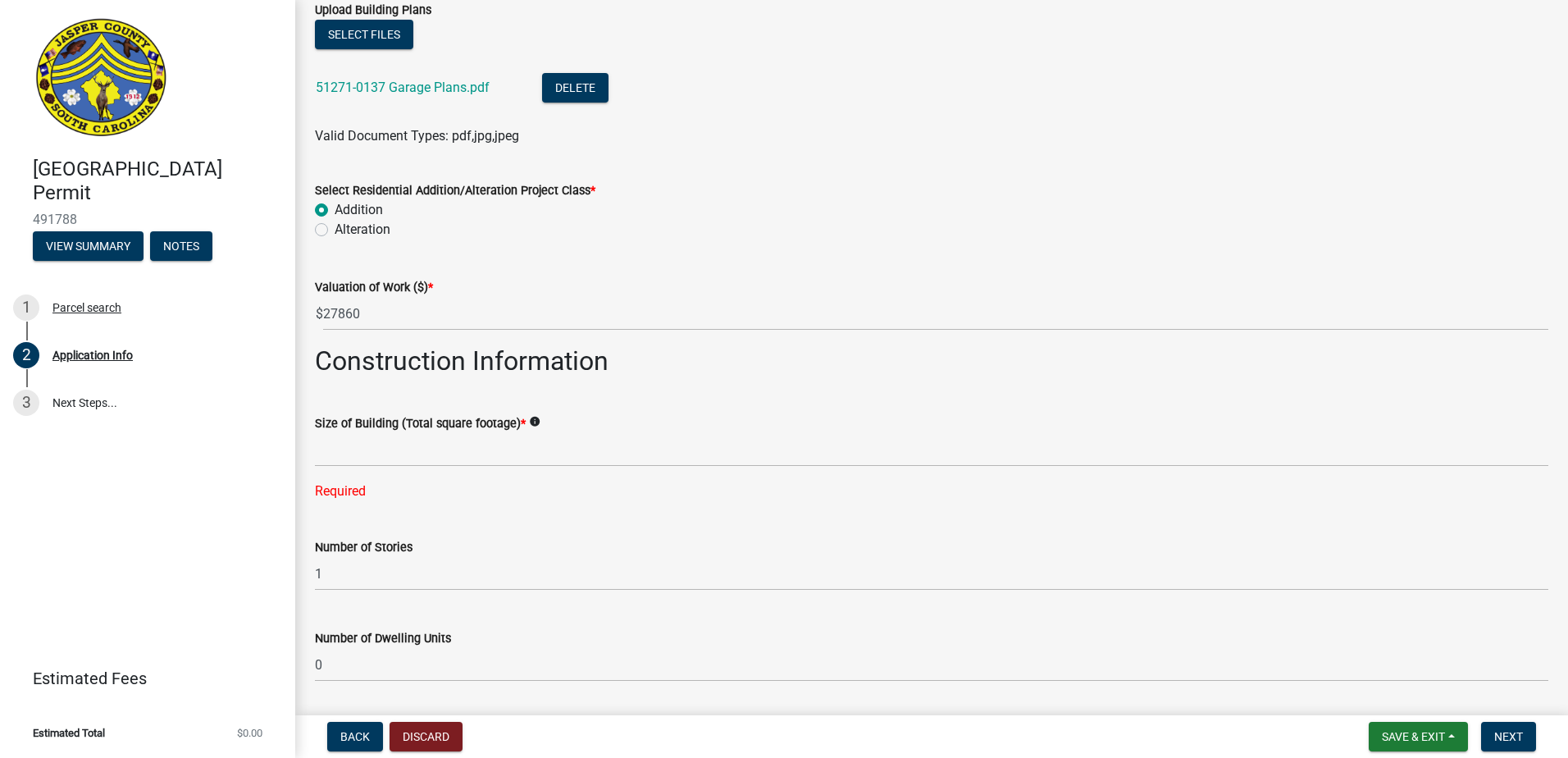
type input "0"
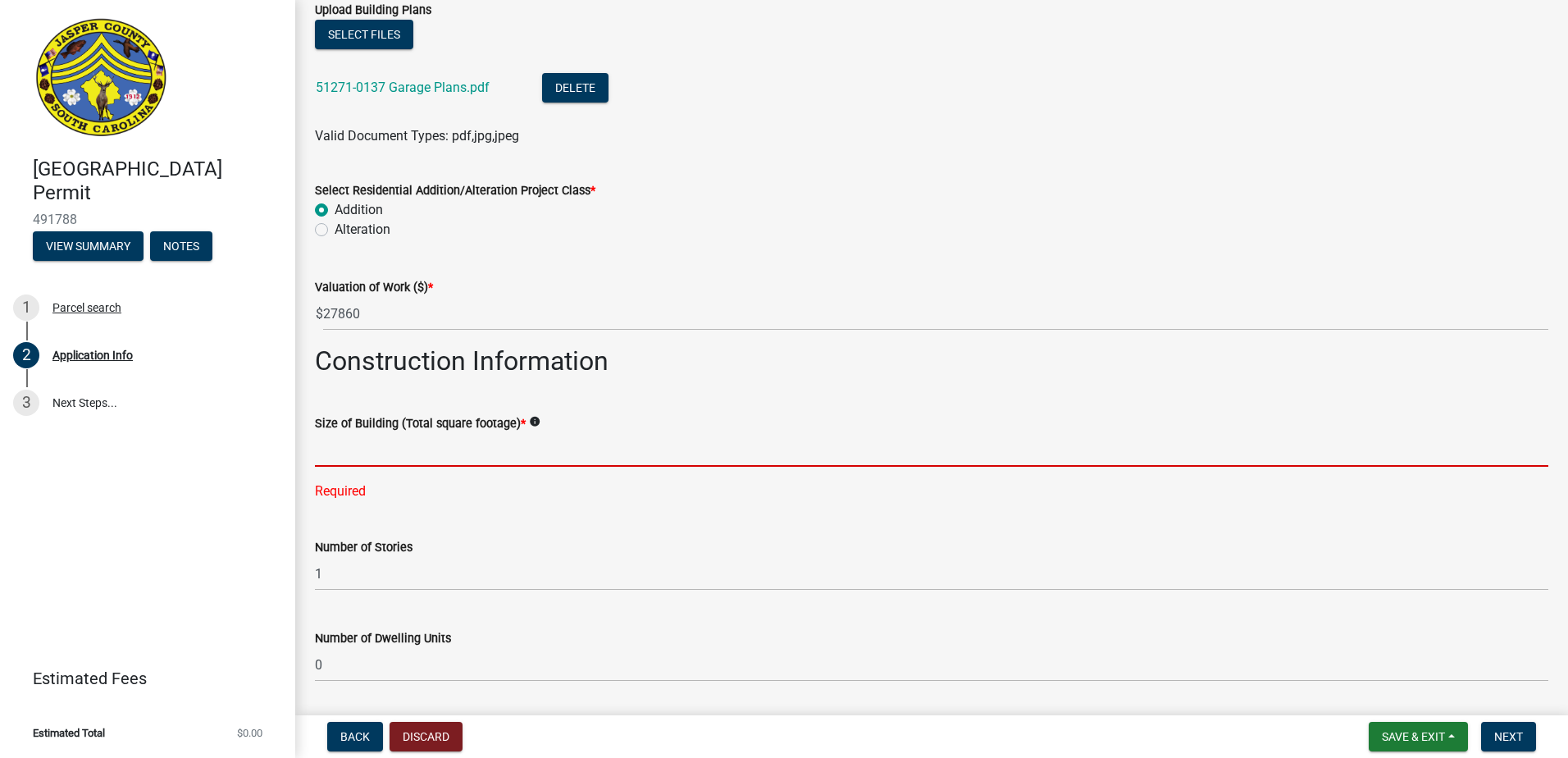
click at [388, 450] on input "text" at bounding box center [930, 450] width 1233 height 33
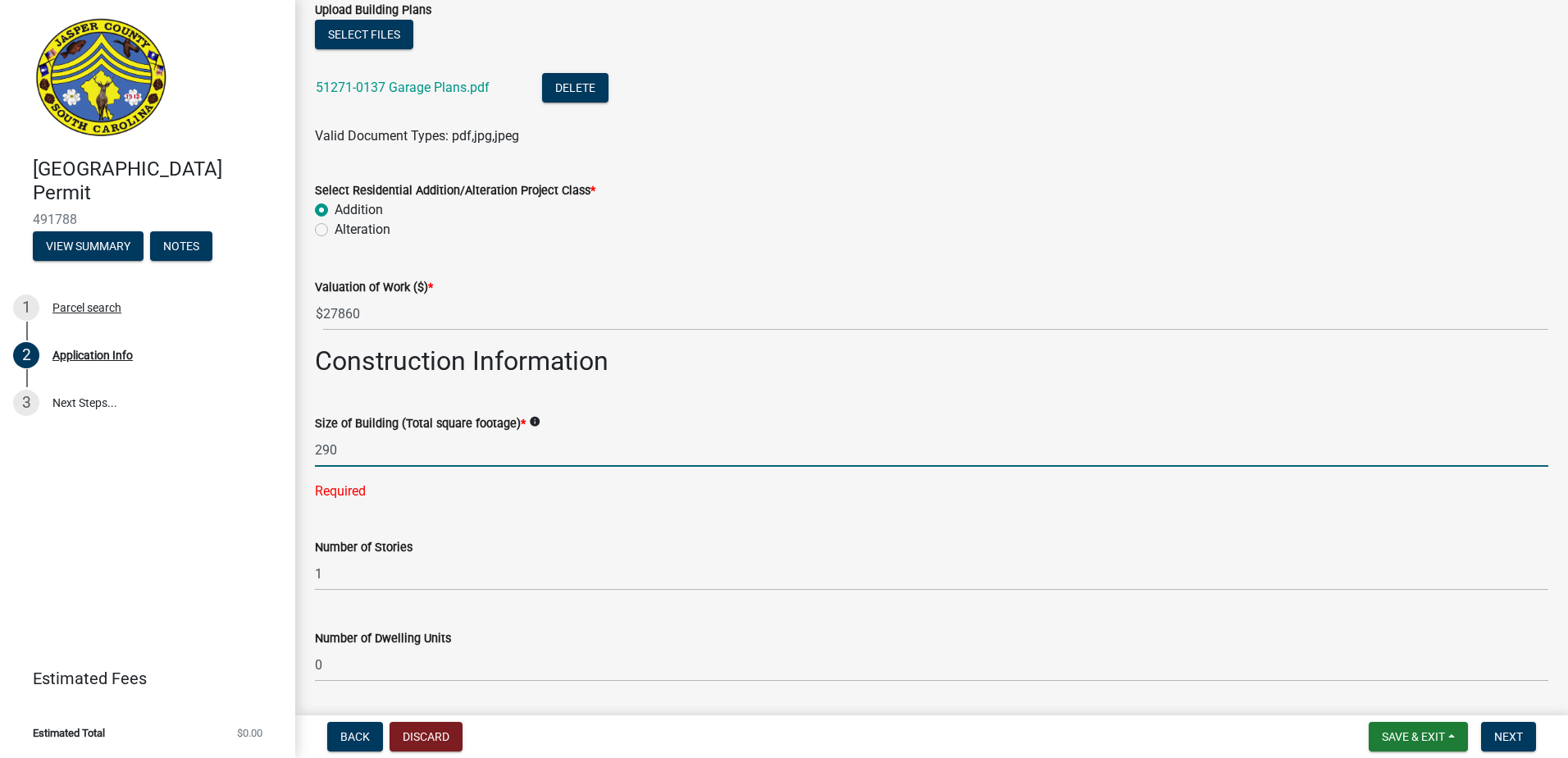
type input "290"
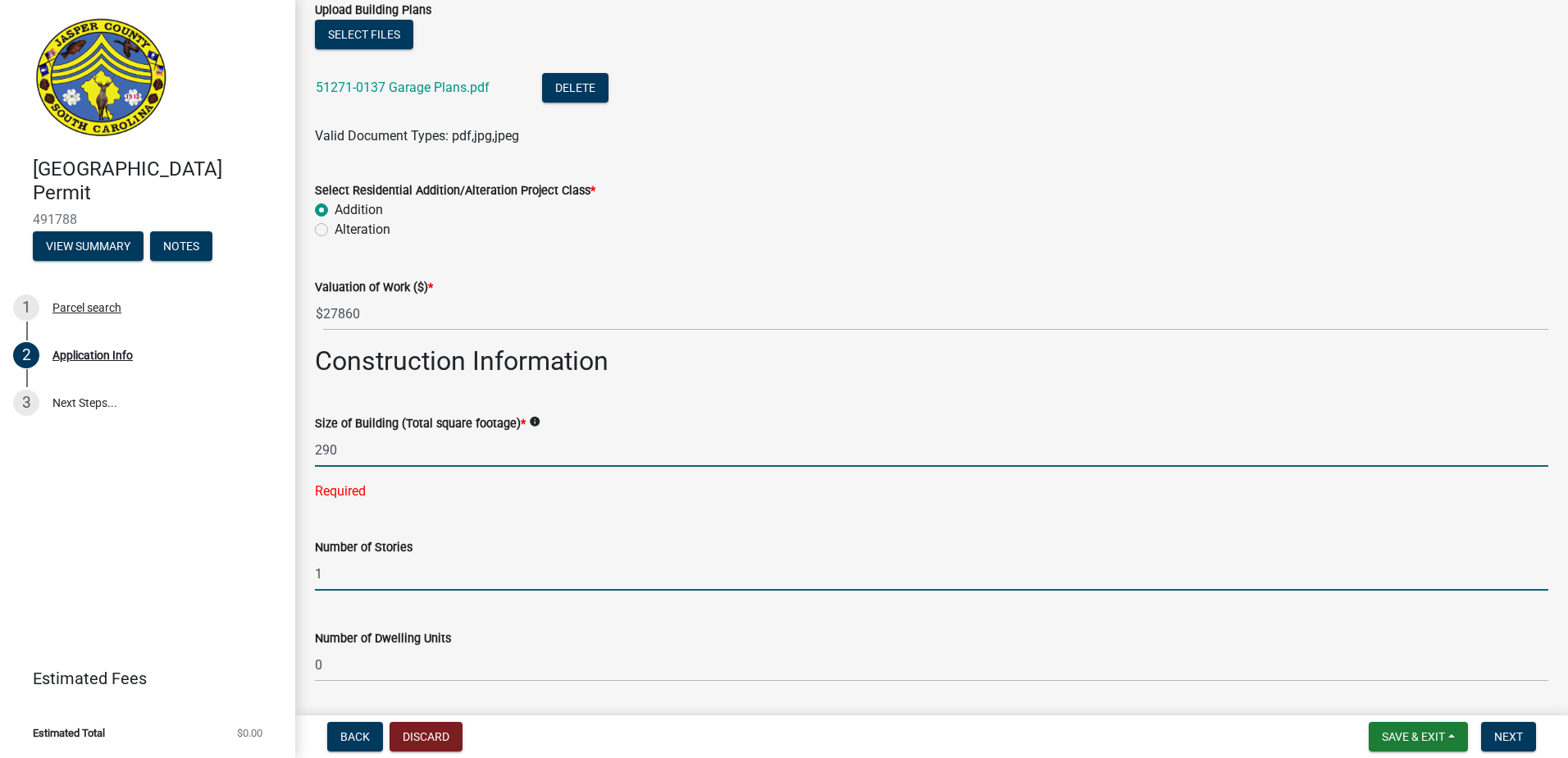
click at [481, 537] on form "Number of Stories 1" at bounding box center [930, 563] width 1233 height 53
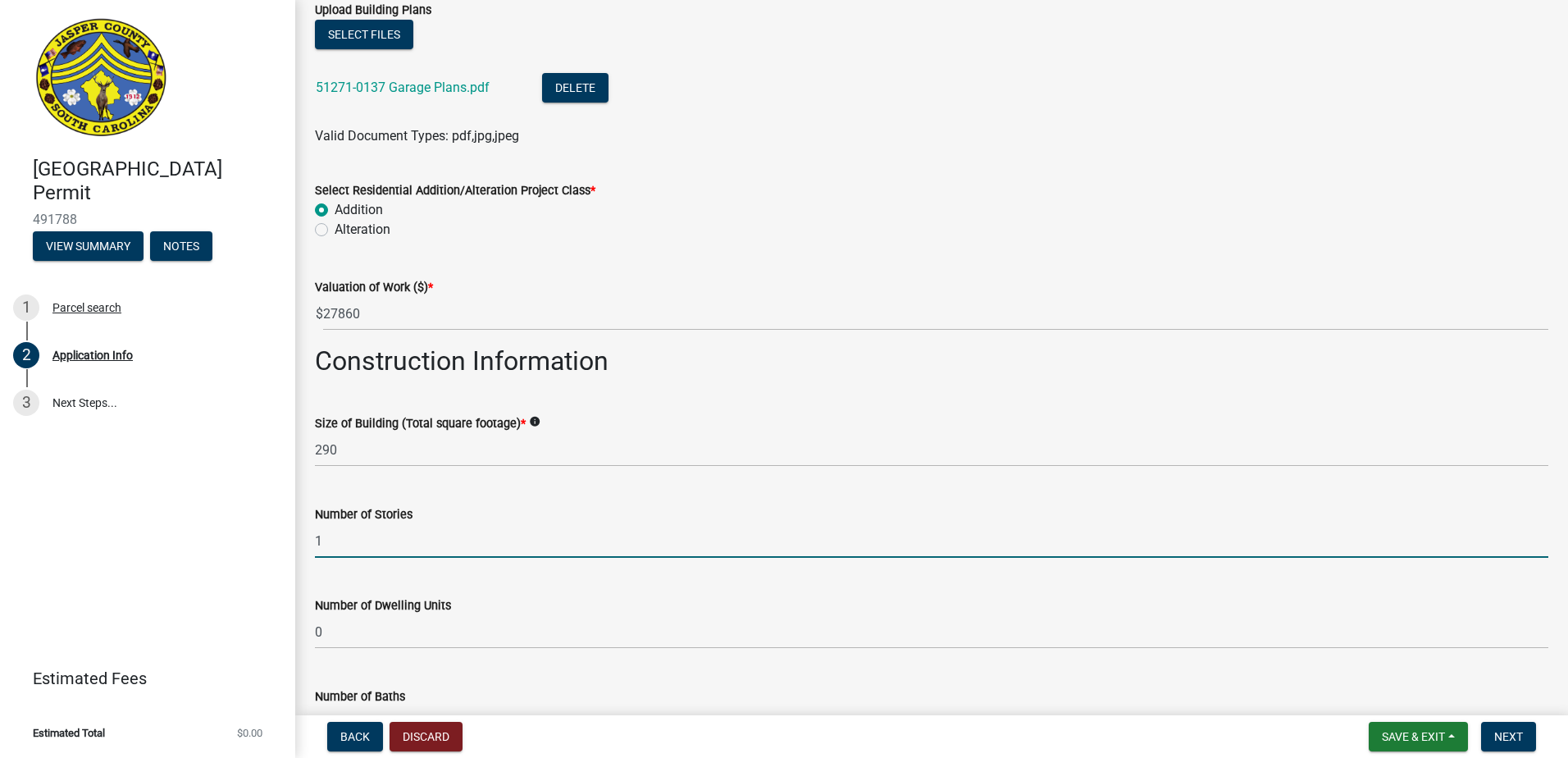
scroll to position [2616, 0]
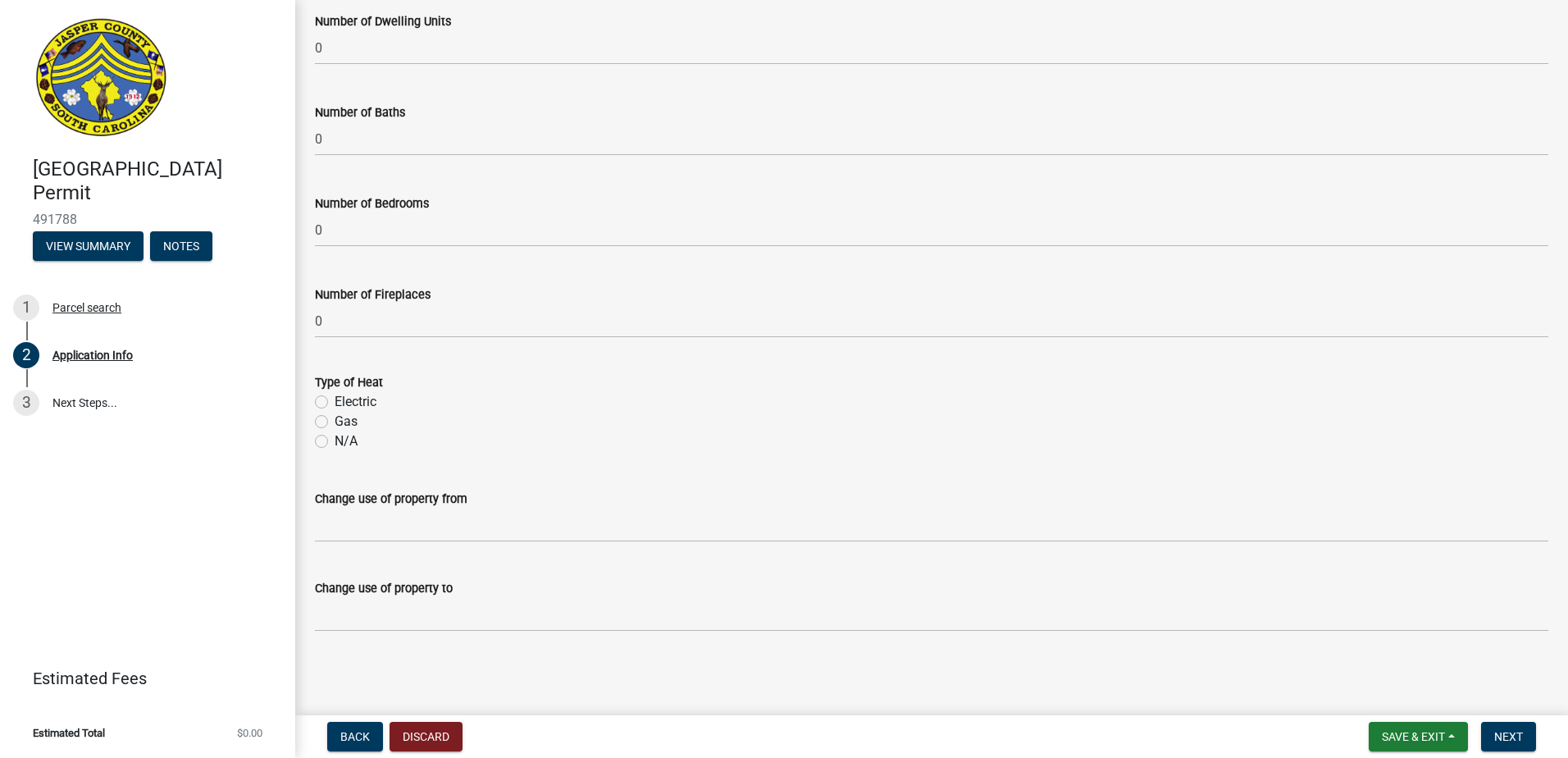
click at [335, 398] on label "Electric" at bounding box center [356, 402] width 42 height 20
click at [335, 398] on input "Electric" at bounding box center [340, 397] width 11 height 11
radio input "true"
click at [1518, 742] on span "Next" at bounding box center [1507, 735] width 28 height 13
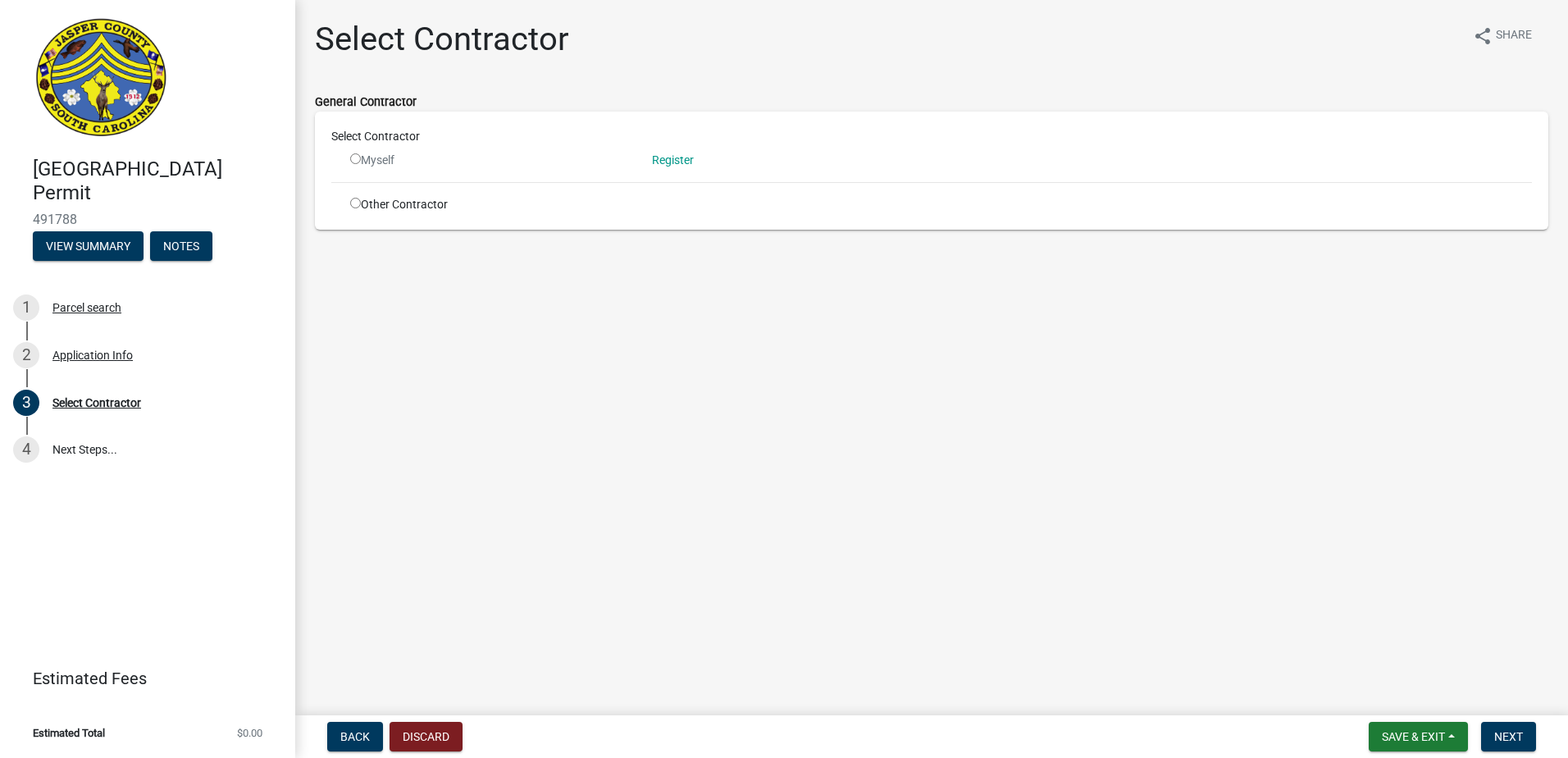
click at [354, 204] on input "radio" at bounding box center [355, 203] width 11 height 11
radio input "true"
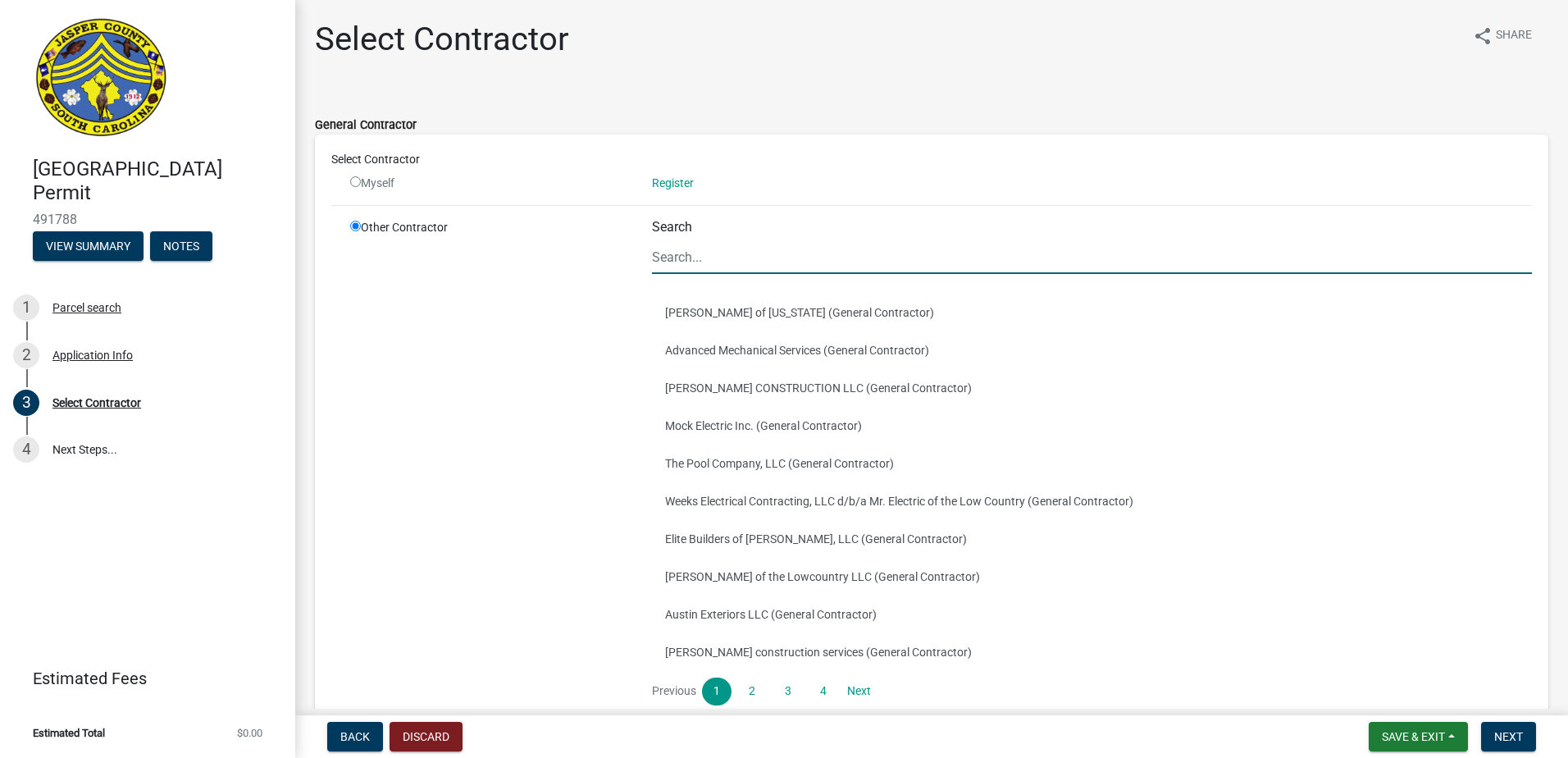
click at [720, 250] on input "Search" at bounding box center [1092, 257] width 879 height 33
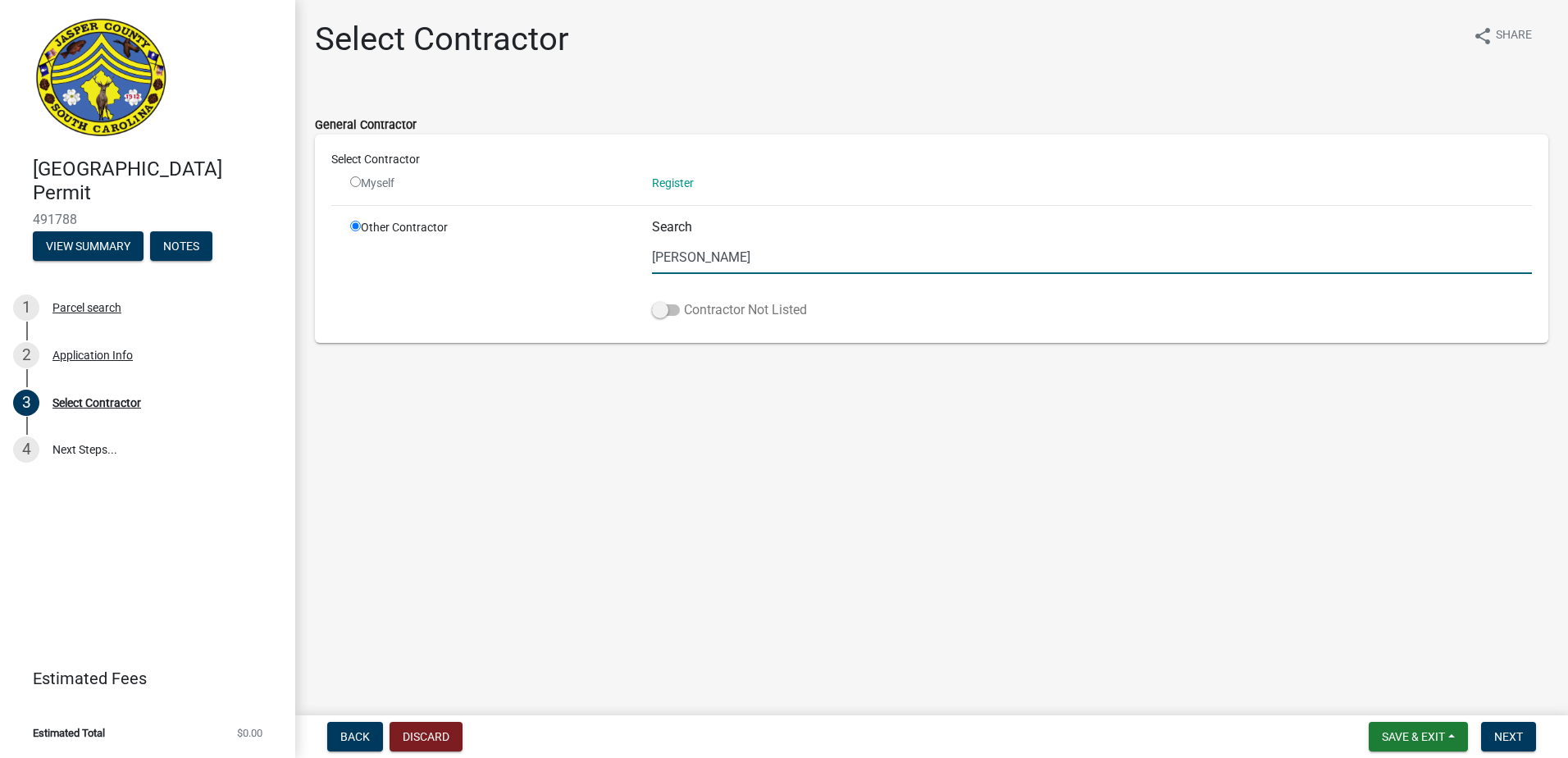
type input "[PERSON_NAME]"
click at [672, 315] on label "Contractor Not Listed" at bounding box center [730, 309] width 155 height 20
click at [684, 300] on input "Contractor Not Listed" at bounding box center [684, 300] width 0 height 0
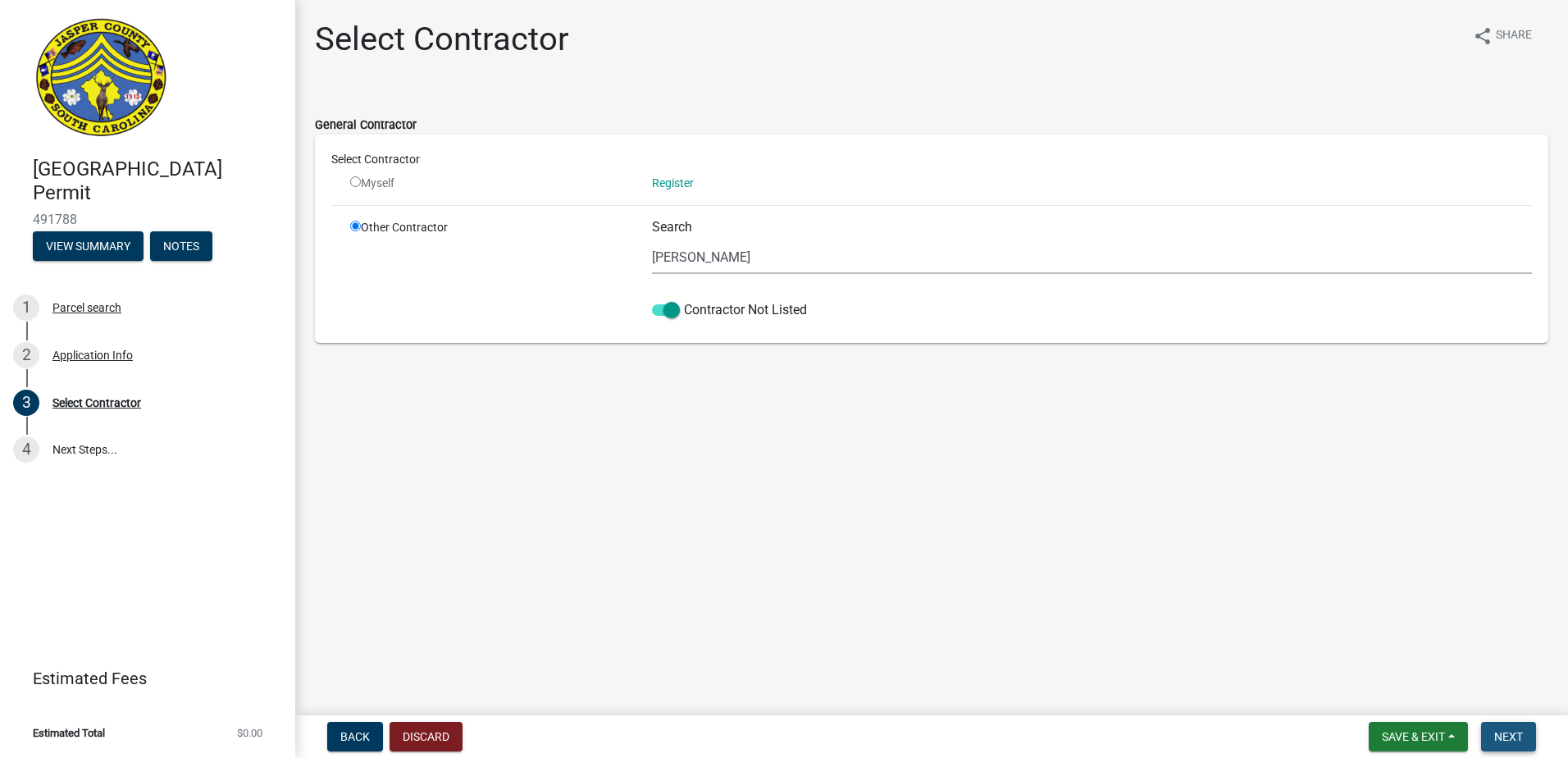
click at [1494, 734] on button "Next" at bounding box center [1508, 736] width 55 height 29
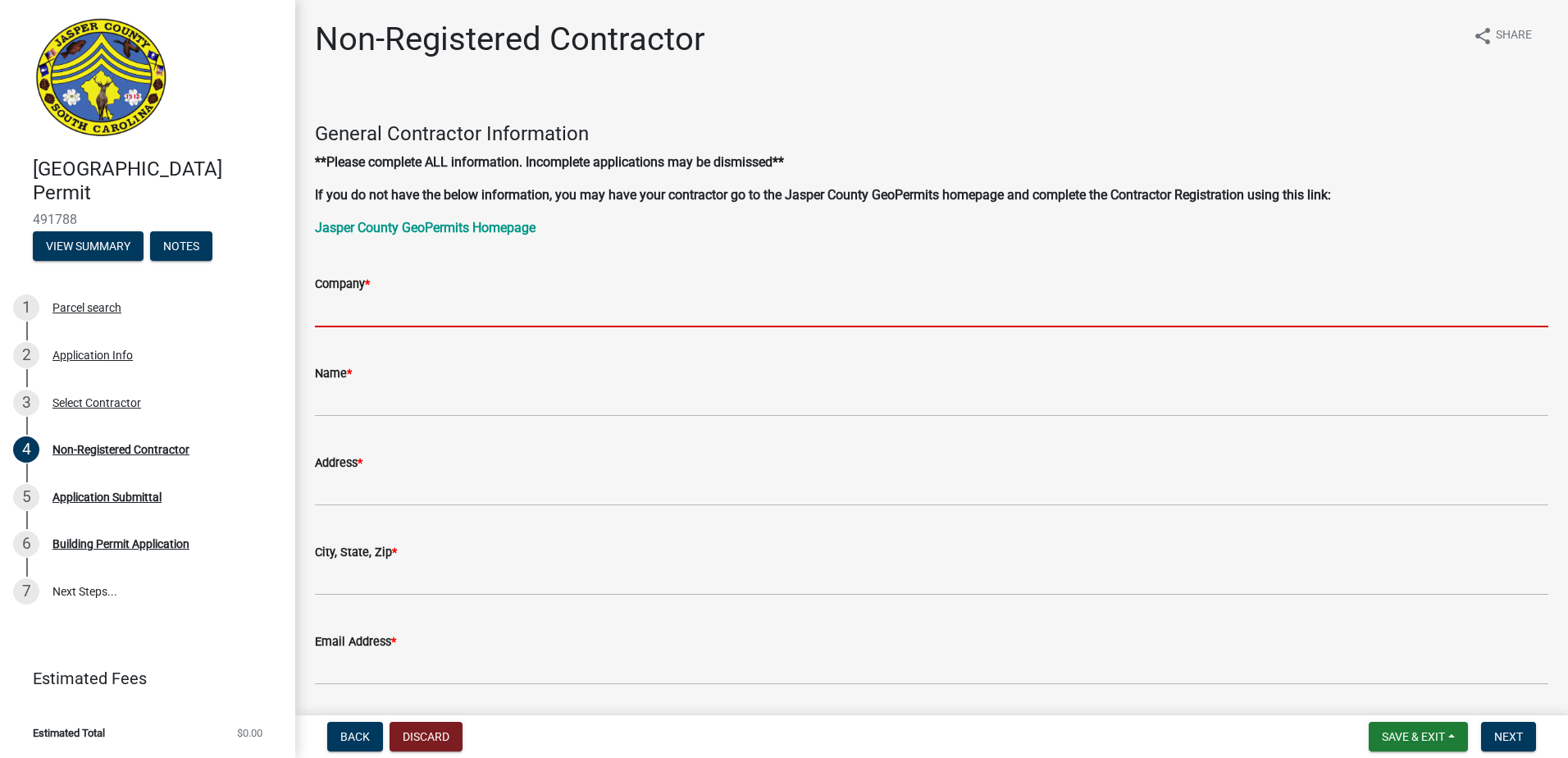
click at [389, 305] on input "Company *" at bounding box center [930, 310] width 1233 height 33
type input "[PERSON_NAME]"
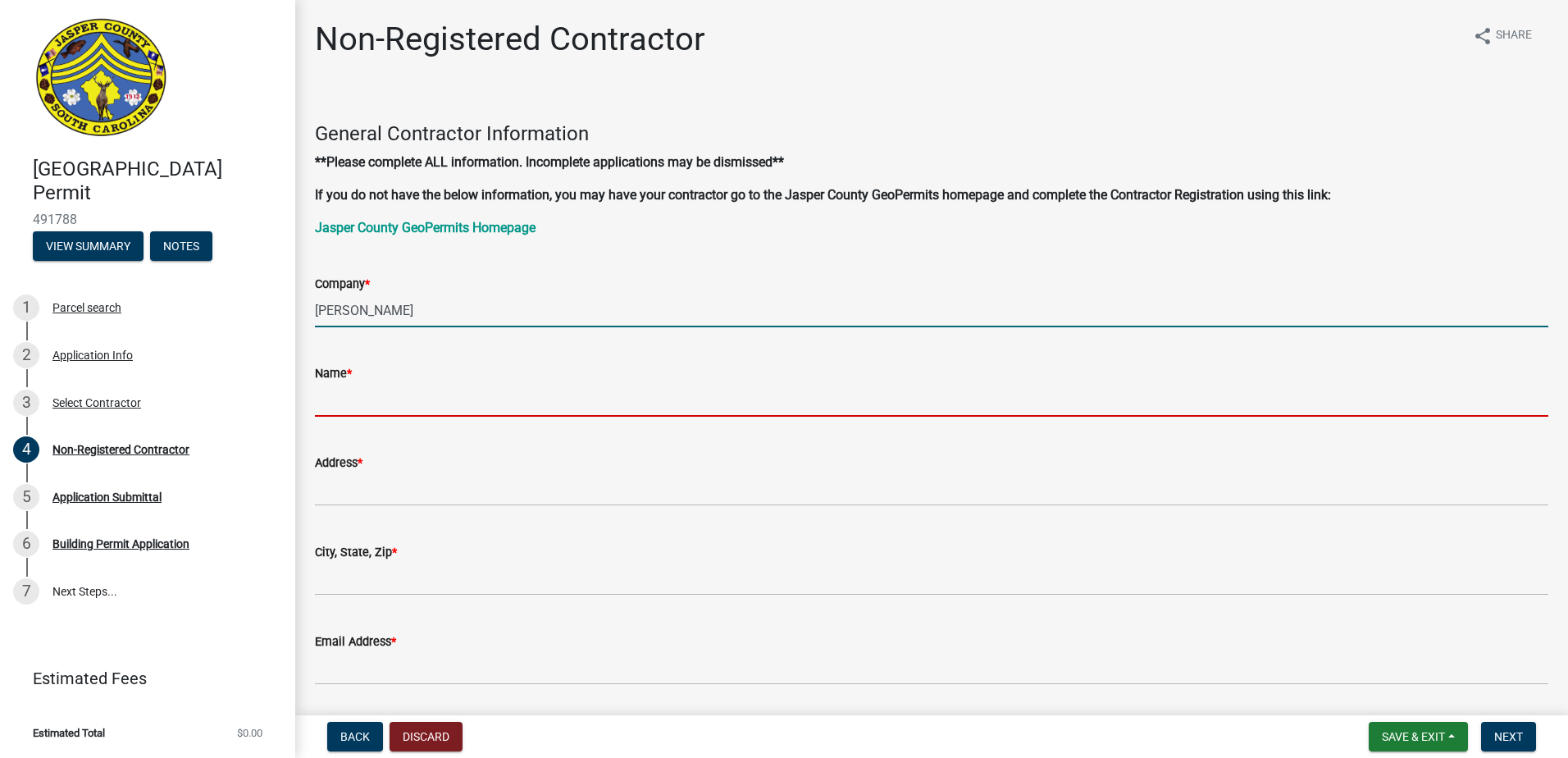
type input "[PERSON_NAME]"
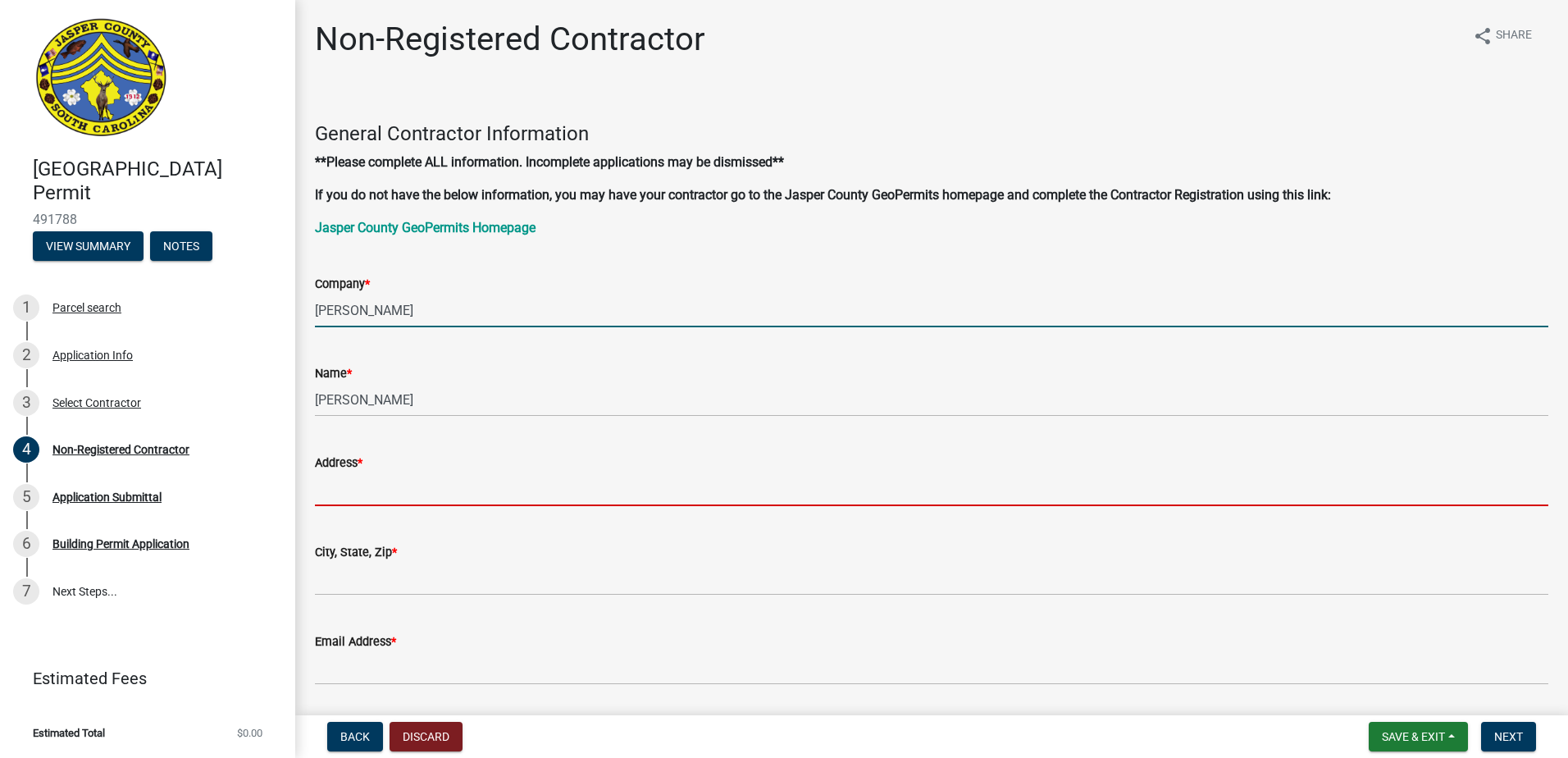
type input "[STREET_ADDRESS]"
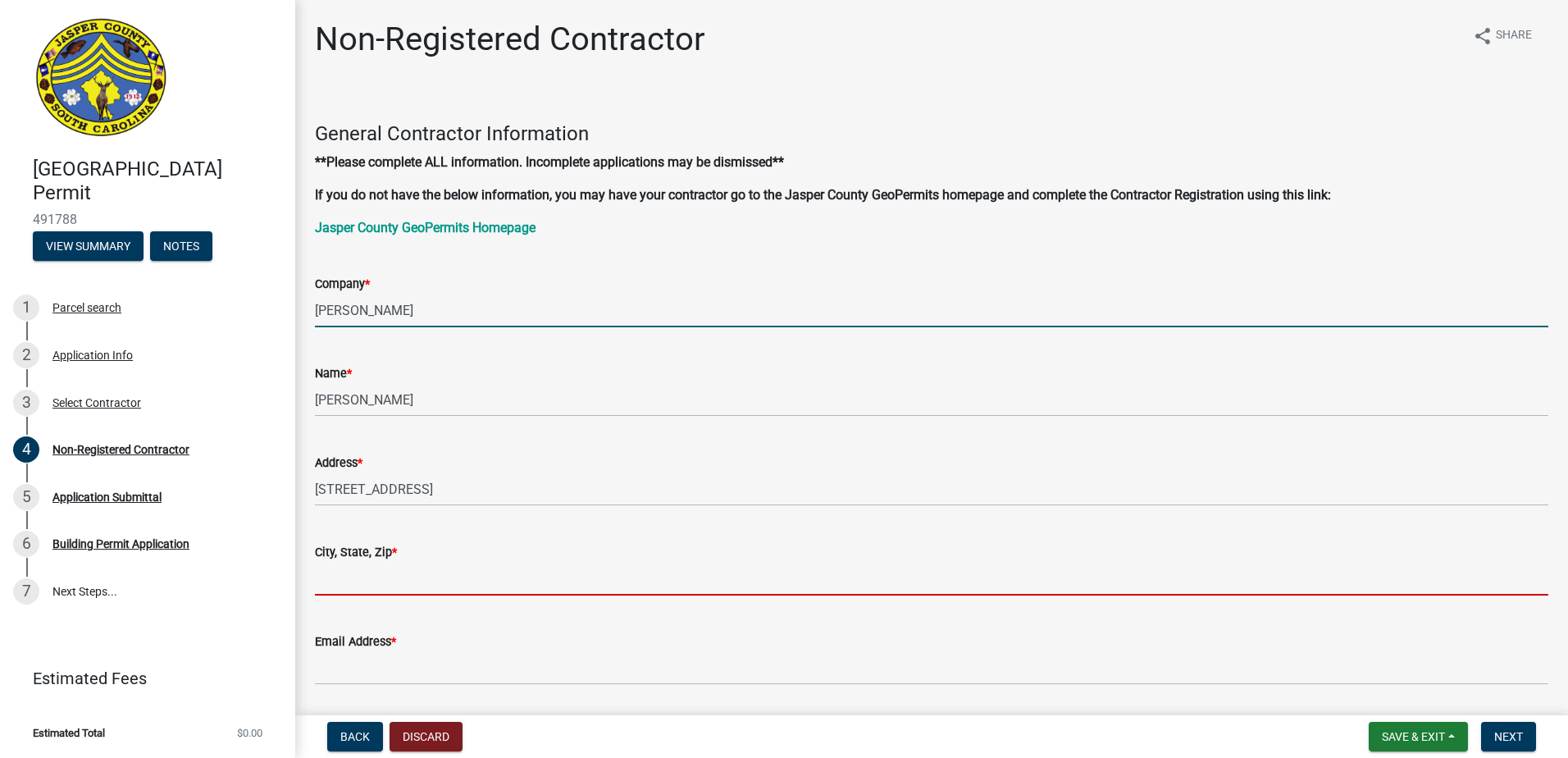
type input "[GEOGRAPHIC_DATA]"
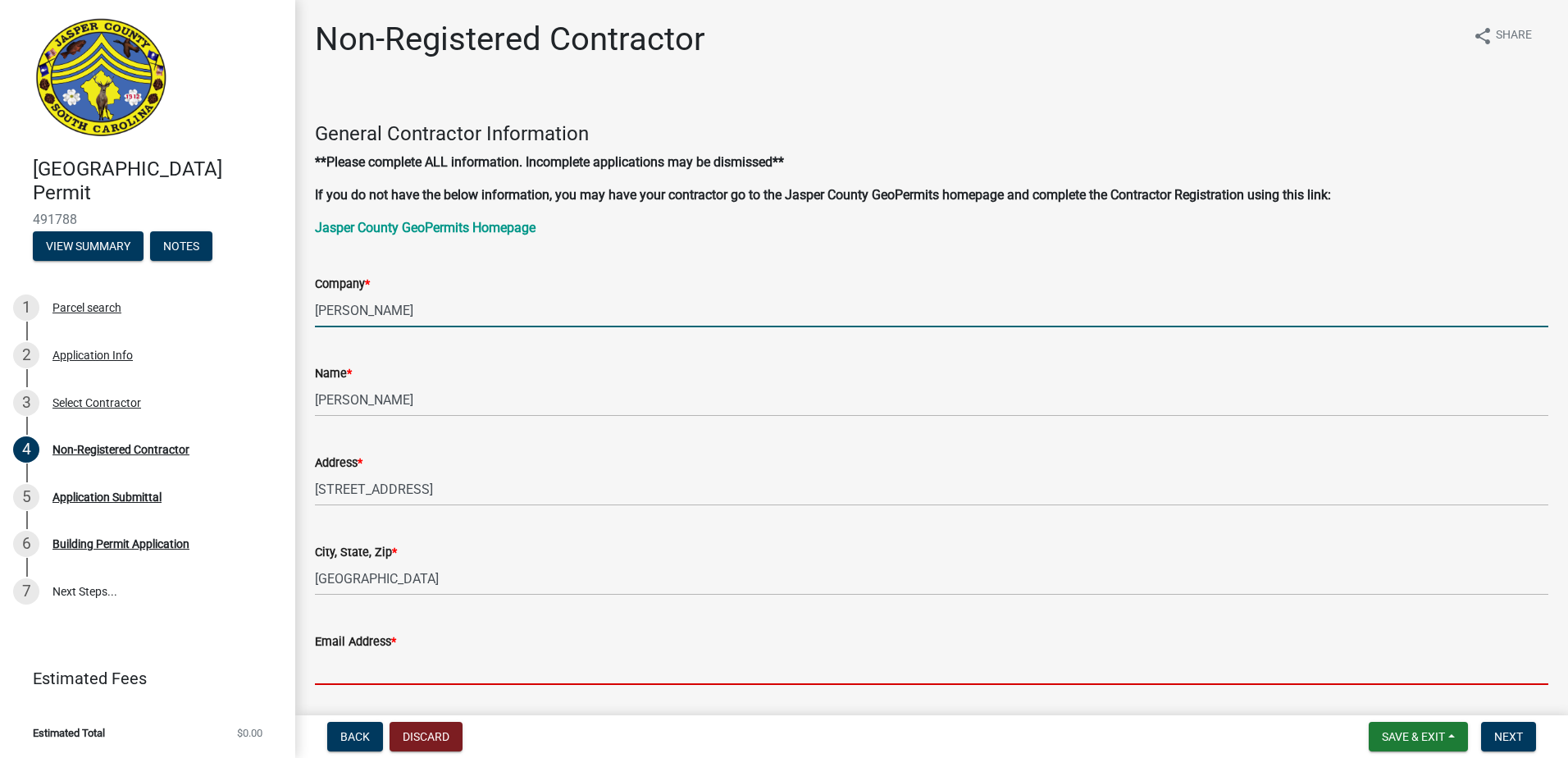
type input "[EMAIL_ADDRESS][DOMAIN_NAME]"
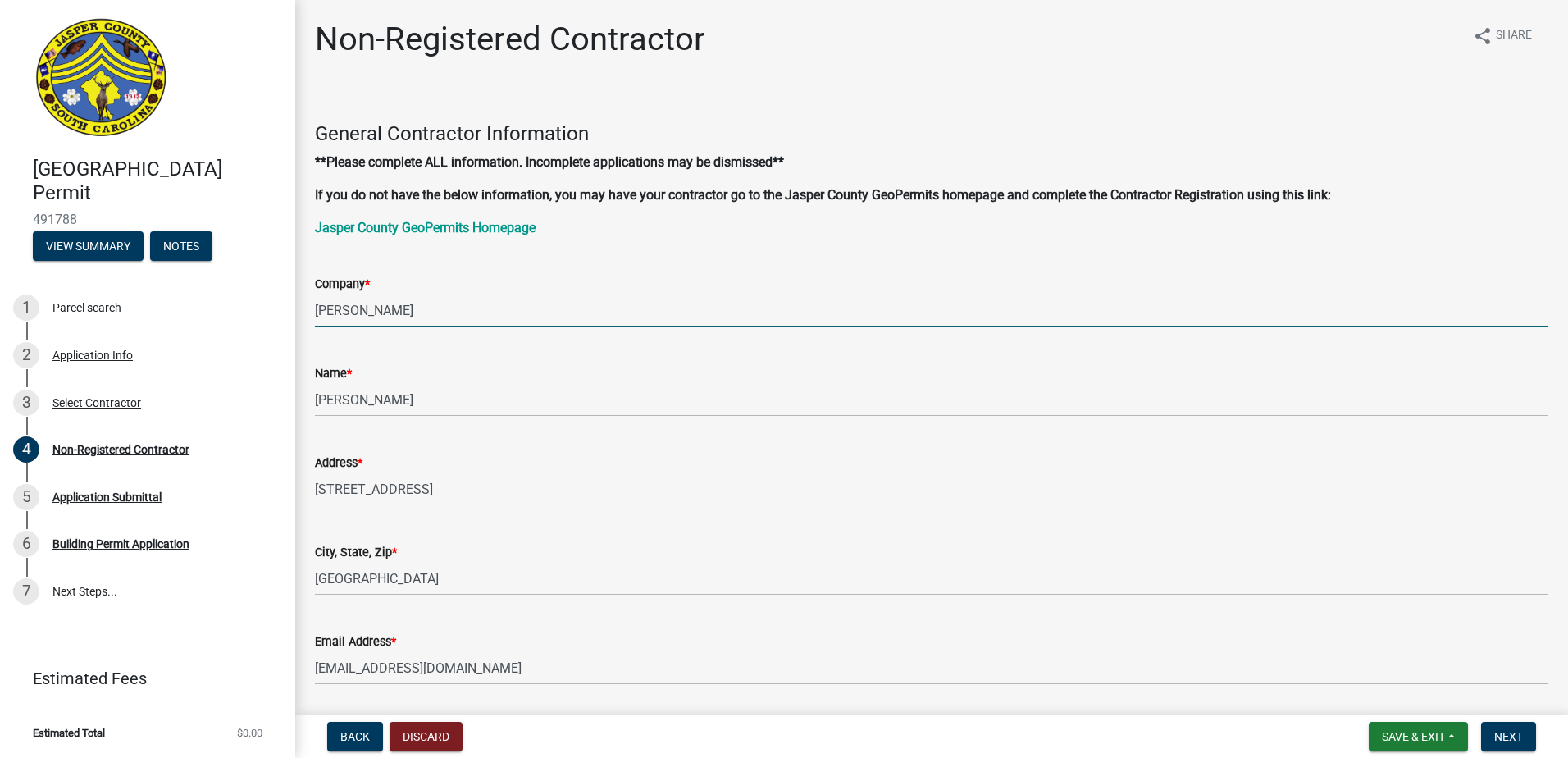
type input "8432845032"
type input "SC"
type input "8628"
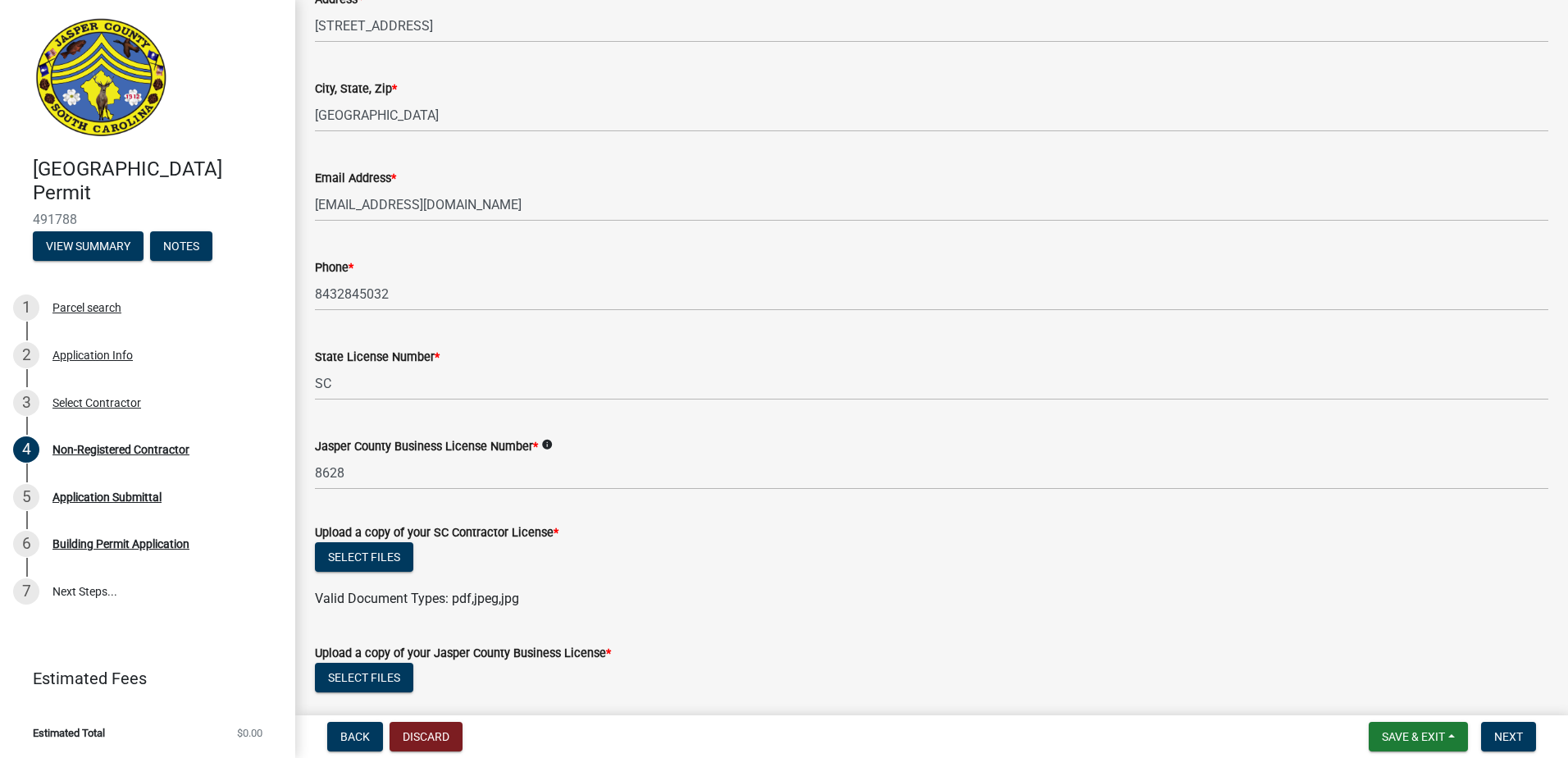
scroll to position [492, 0]
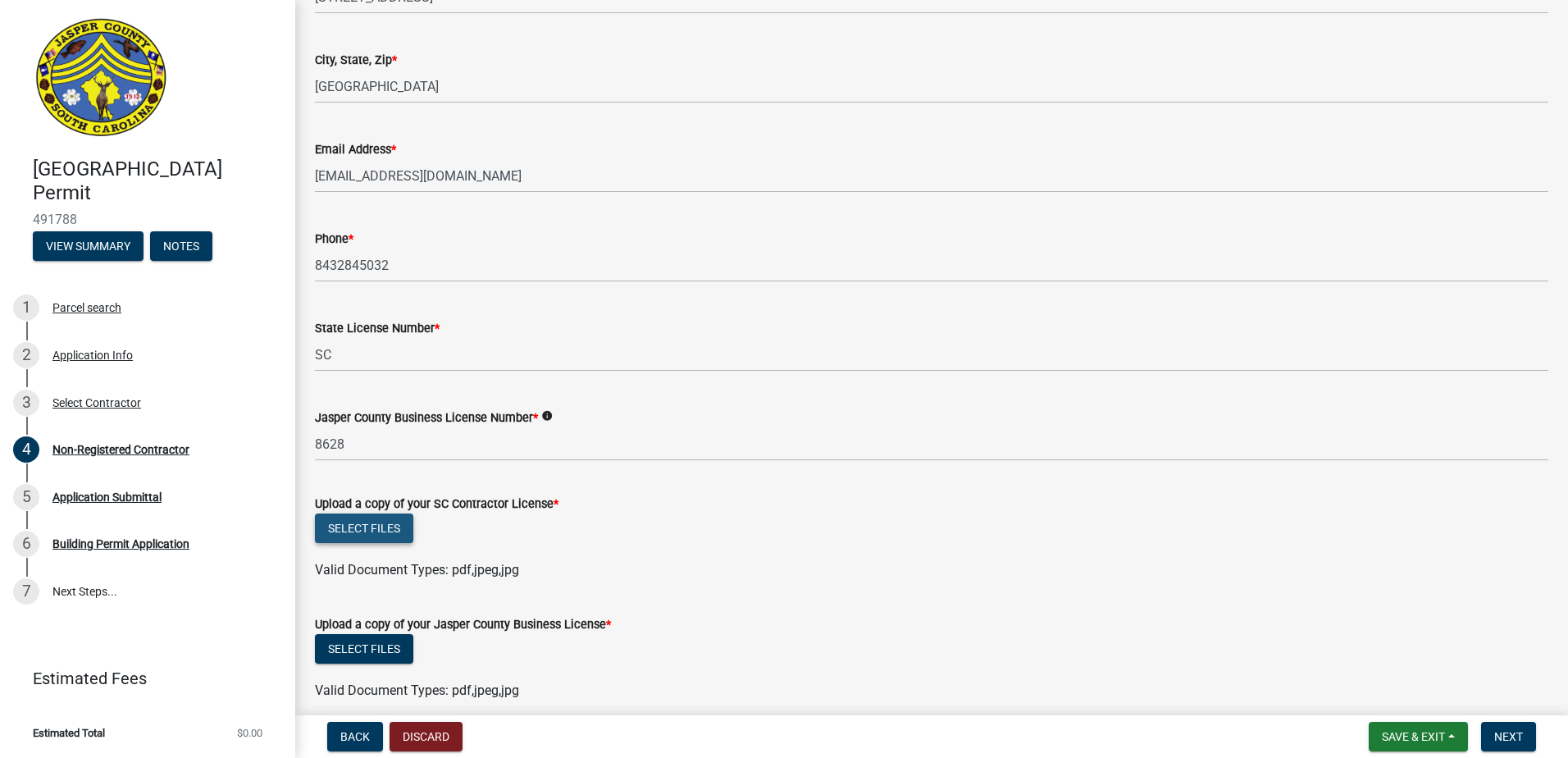
click at [403, 521] on button "Select files" at bounding box center [363, 528] width 98 height 29
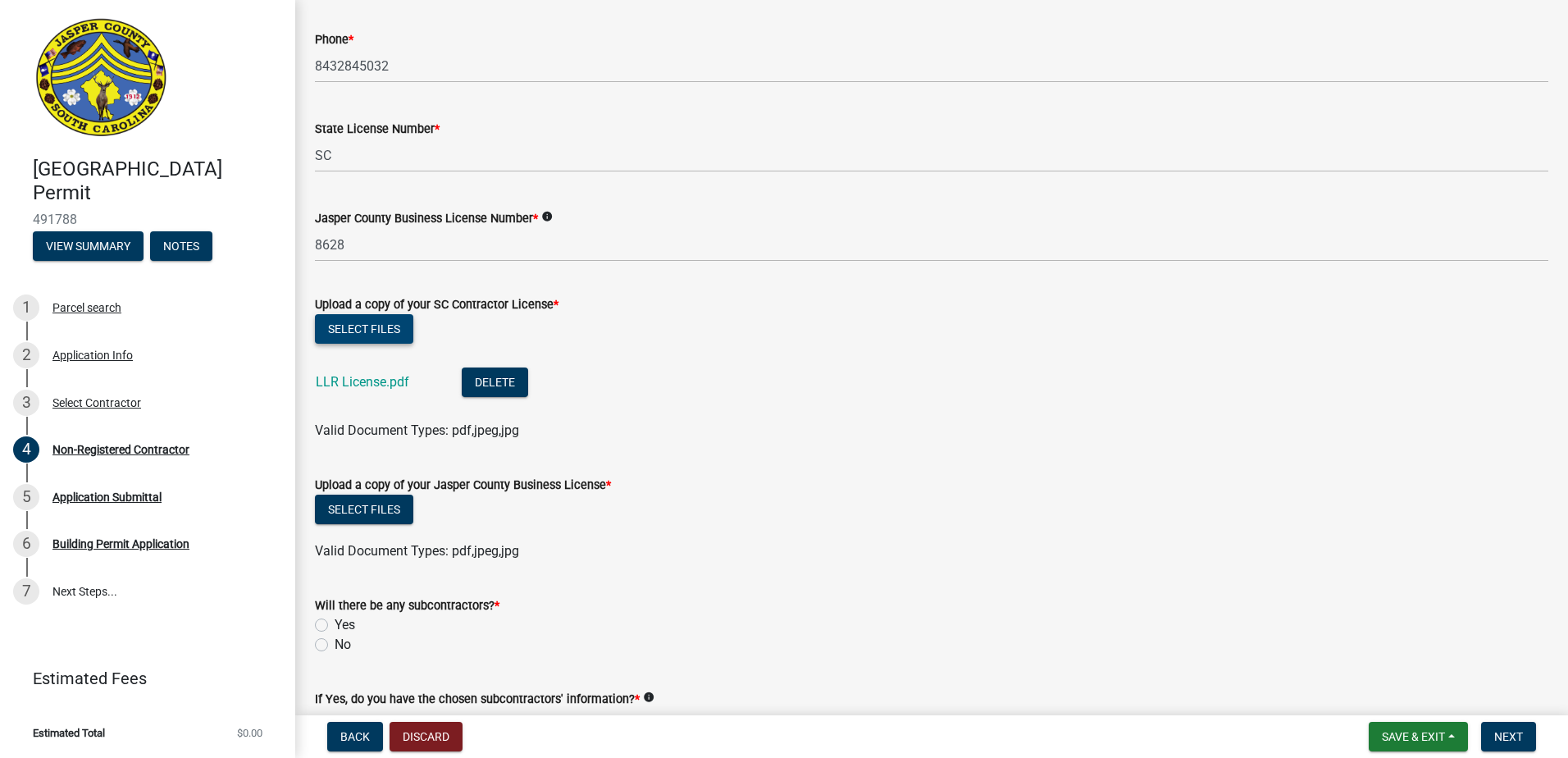
scroll to position [737, 0]
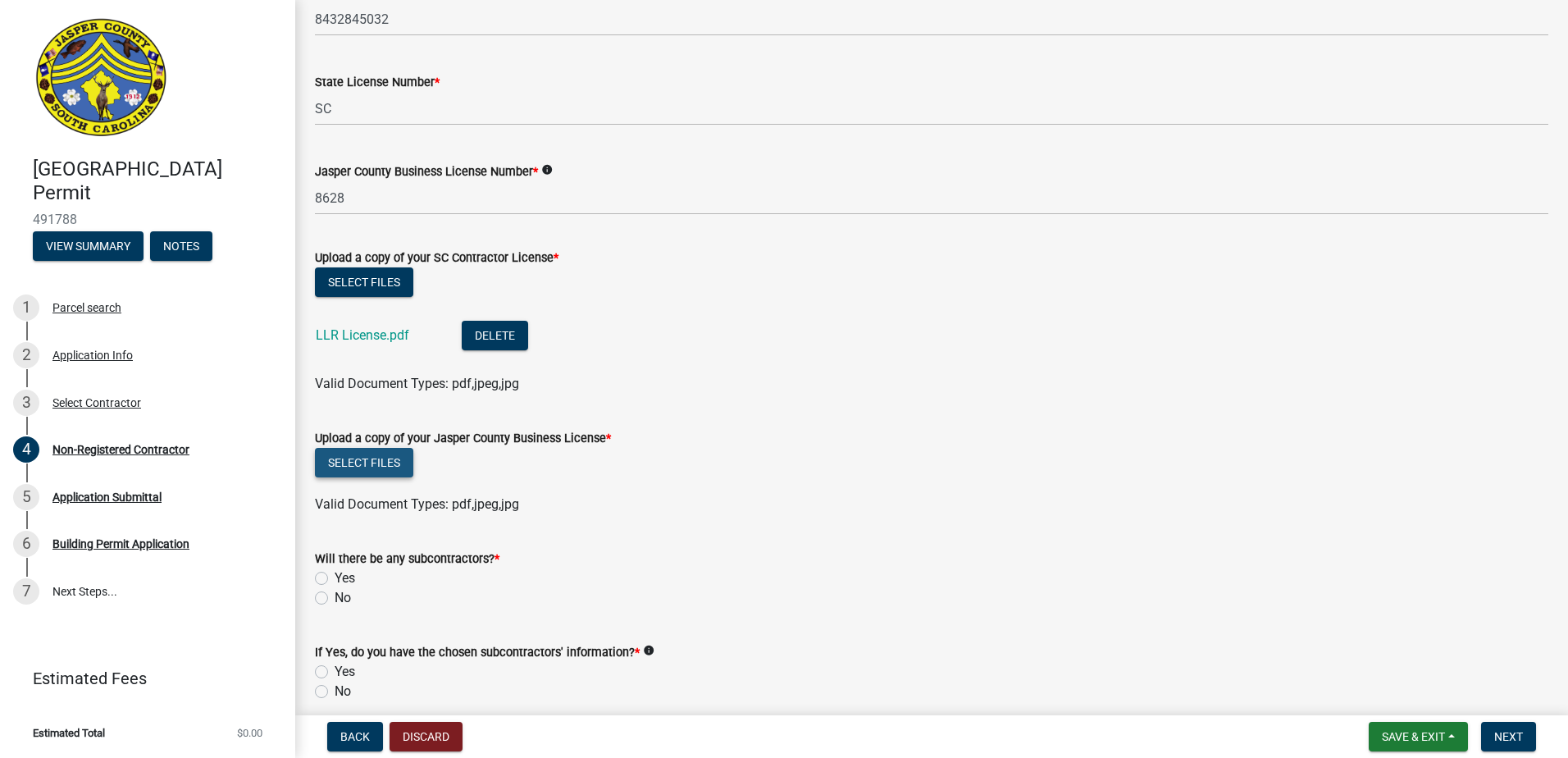
click at [365, 457] on button "Select files" at bounding box center [363, 462] width 98 height 29
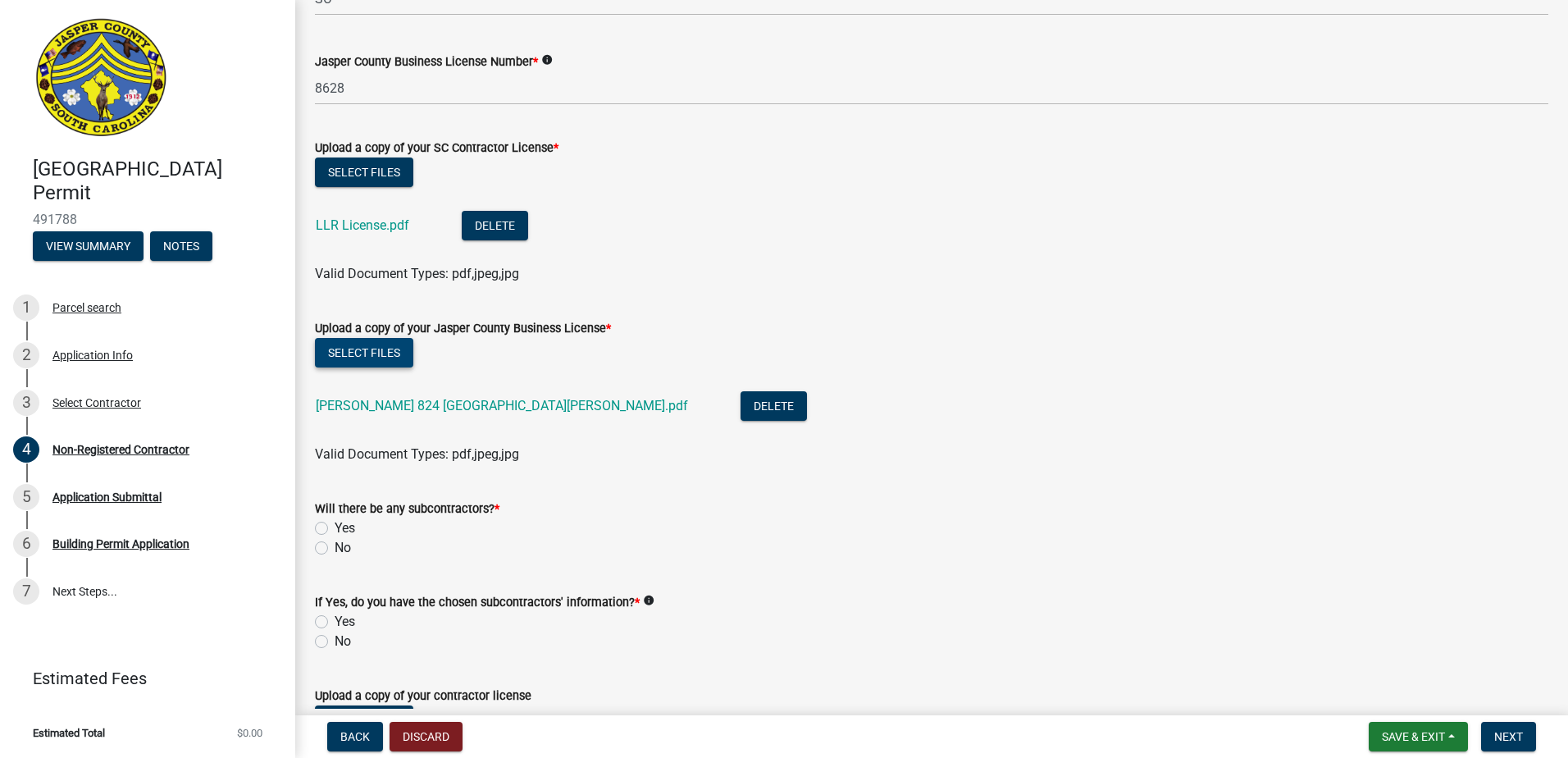
scroll to position [984, 0]
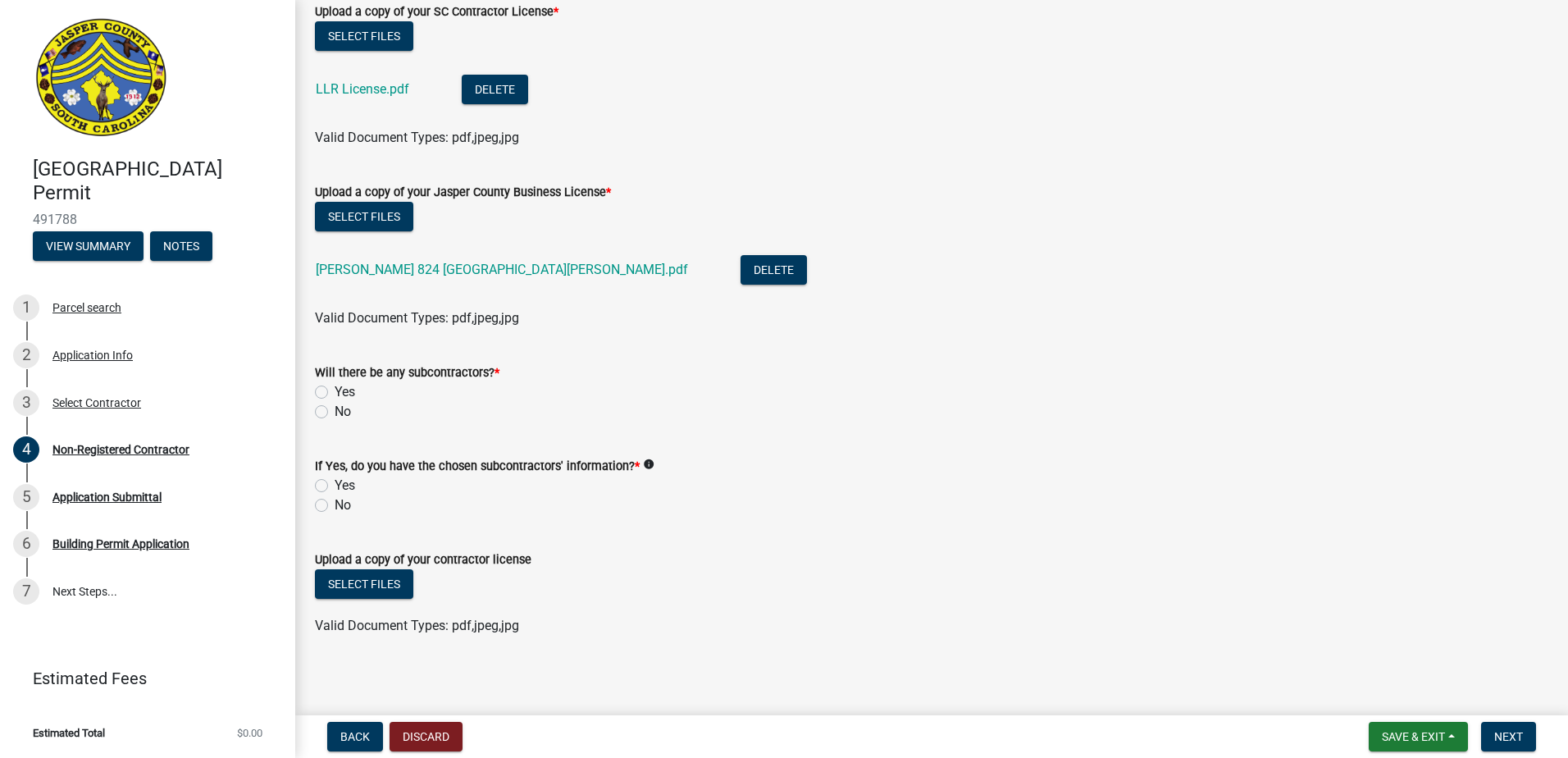
click at [335, 393] on label "Yes" at bounding box center [345, 392] width 21 height 20
click at [335, 393] on input "Yes" at bounding box center [340, 387] width 11 height 11
radio input "true"
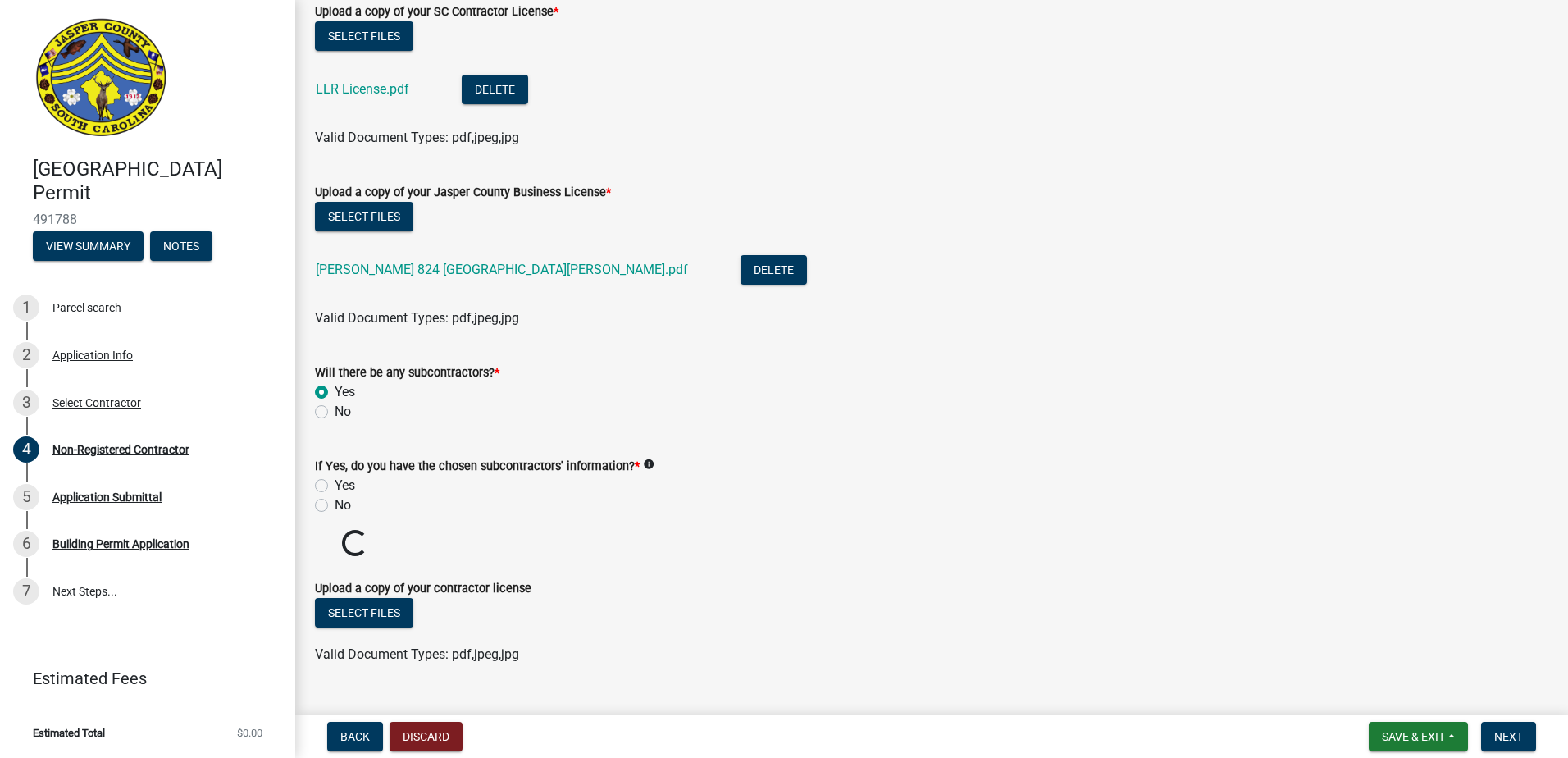
click at [335, 486] on label "Yes" at bounding box center [345, 486] width 21 height 20
click at [335, 486] on input "Yes" at bounding box center [340, 481] width 11 height 11
radio input "true"
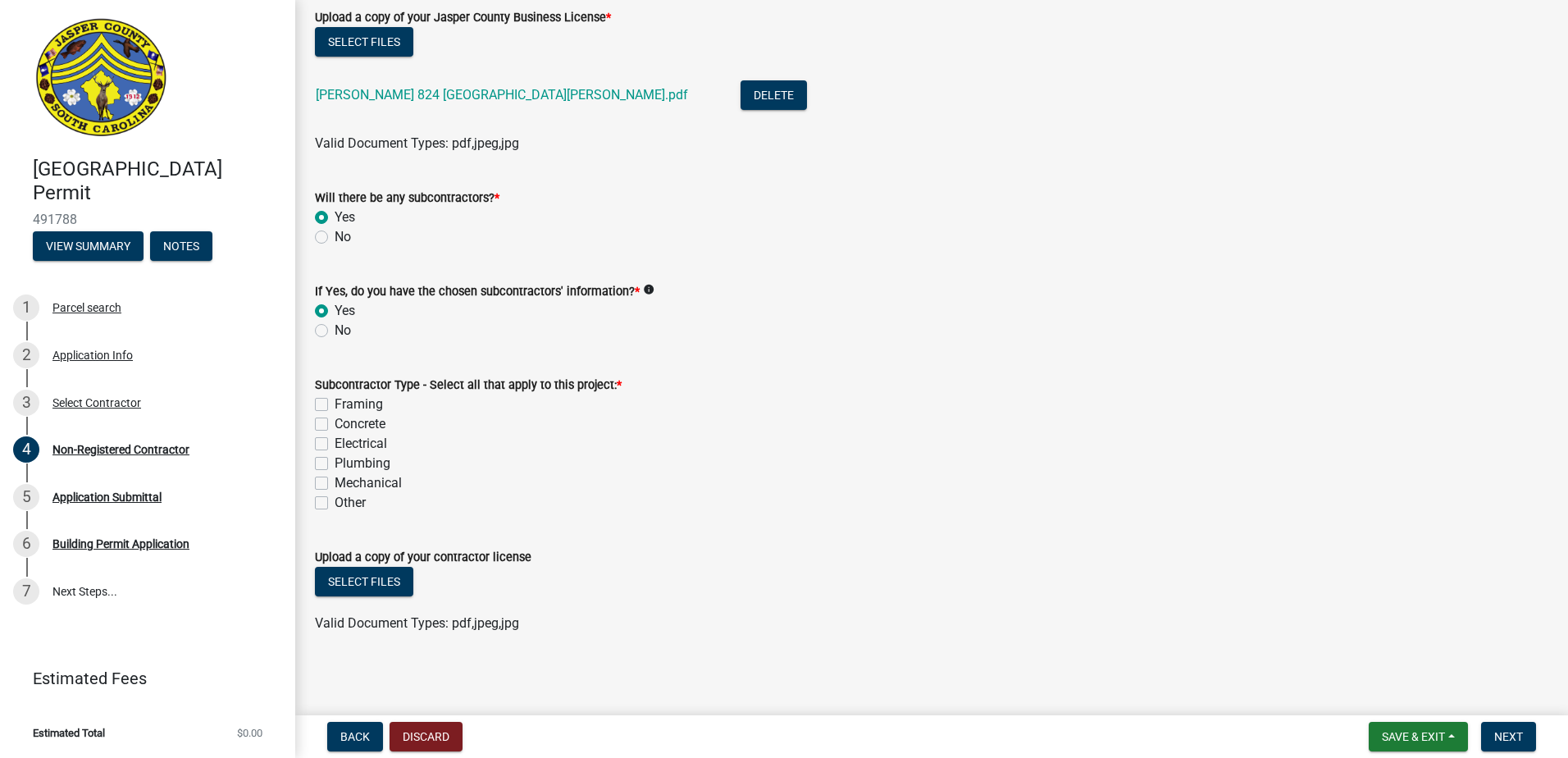
scroll to position [1161, 0]
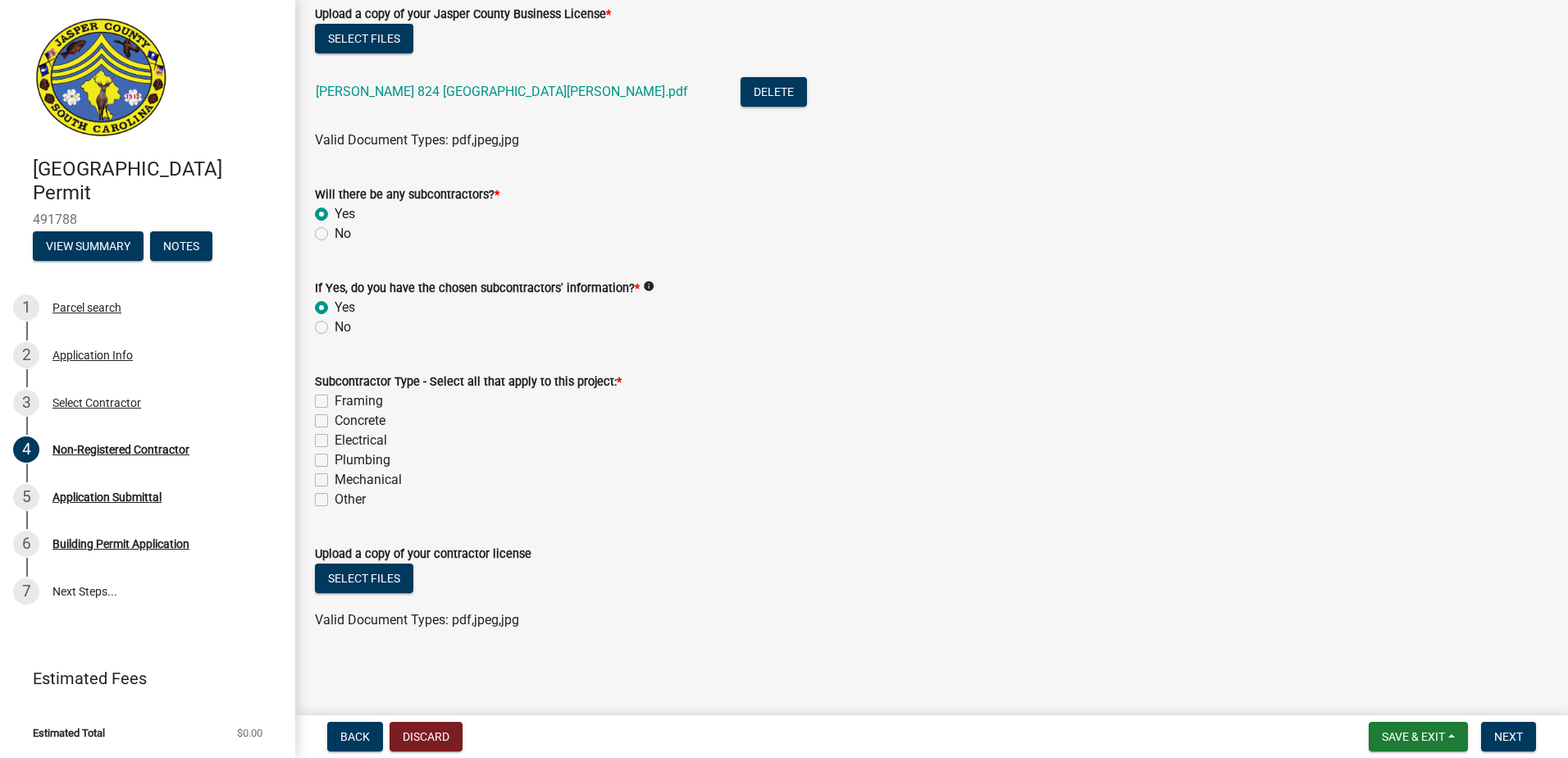
click at [335, 397] on label "Framing" at bounding box center [358, 401] width 48 height 20
click at [335, 397] on input "Framing" at bounding box center [340, 396] width 11 height 11
checkbox input "true"
checkbox input "false"
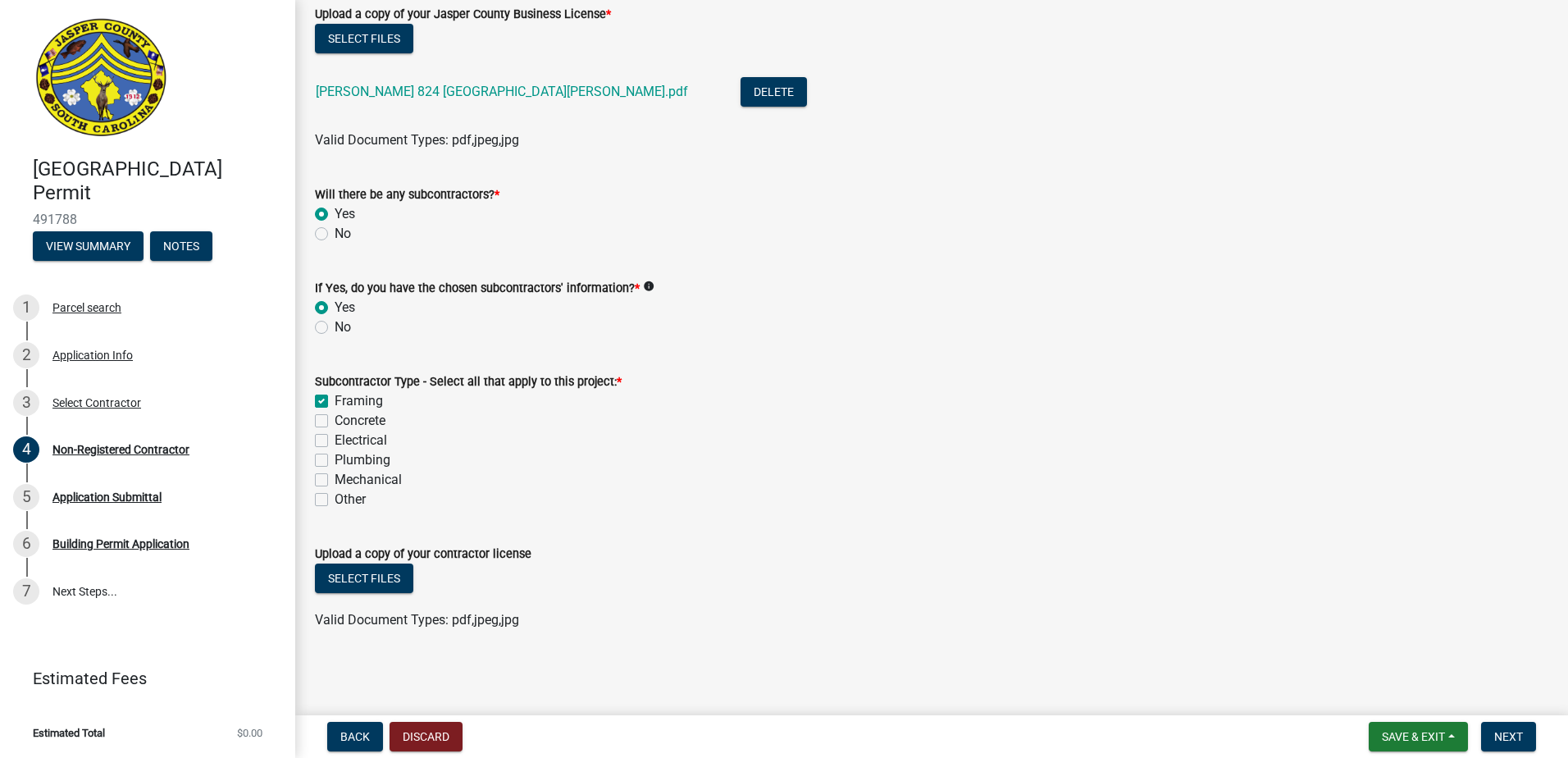
checkbox input "false"
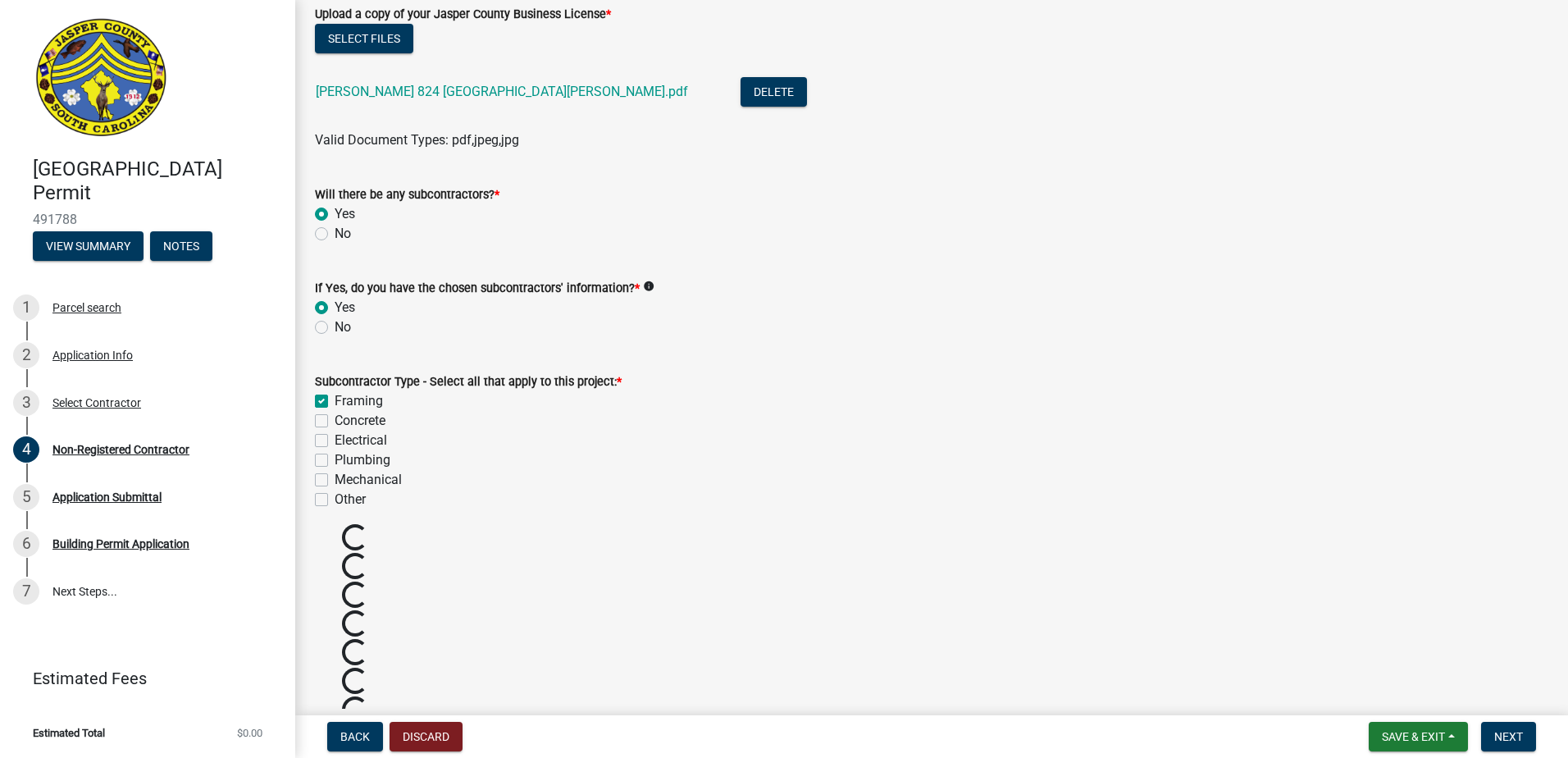
click at [320, 431] on div "Electrical" at bounding box center [930, 441] width 1233 height 20
click at [335, 415] on label "Concrete" at bounding box center [360, 420] width 51 height 20
click at [335, 415] on input "Concrete" at bounding box center [340, 415] width 11 height 11
checkbox input "true"
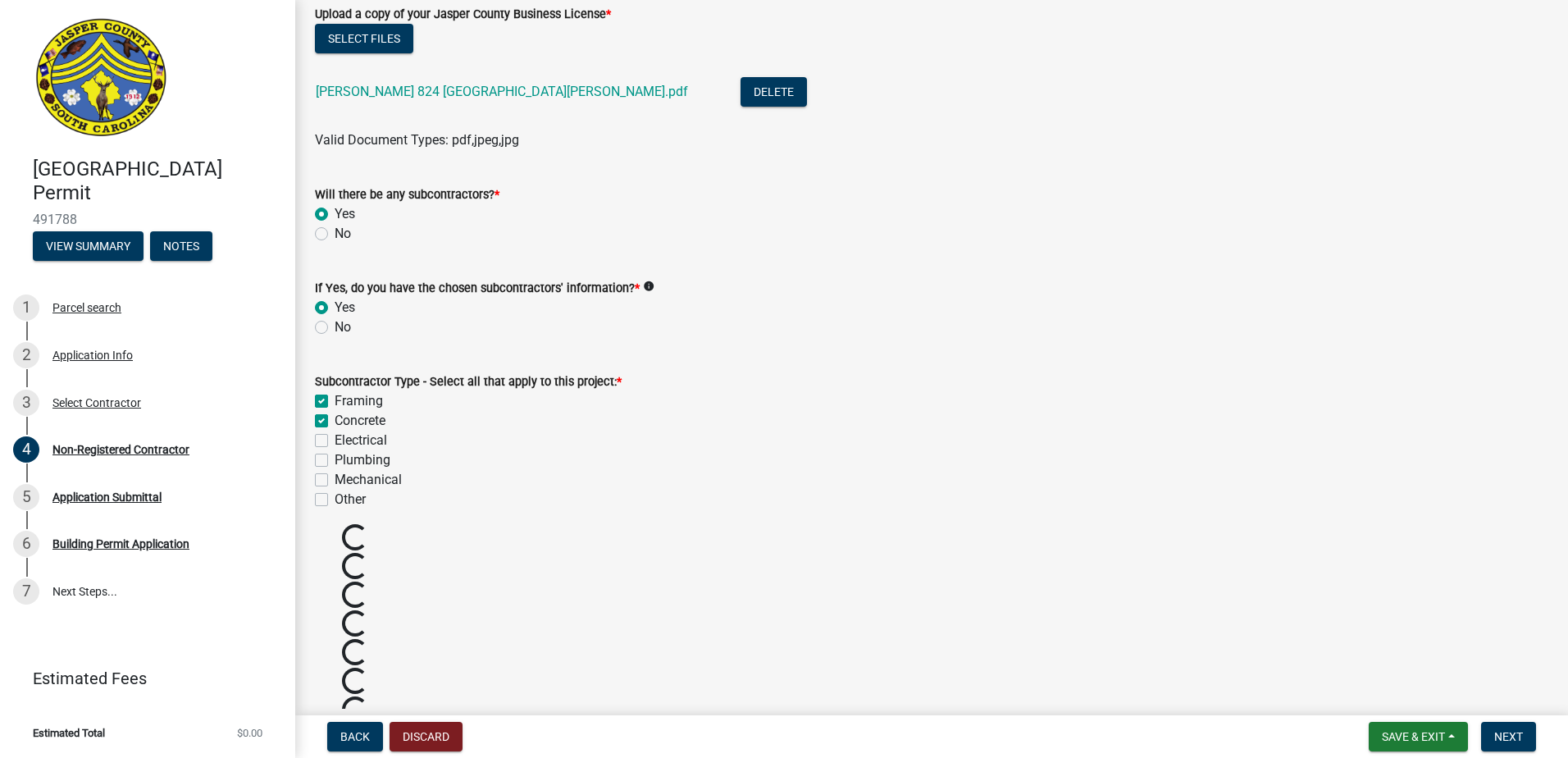
checkbox input "true"
checkbox input "false"
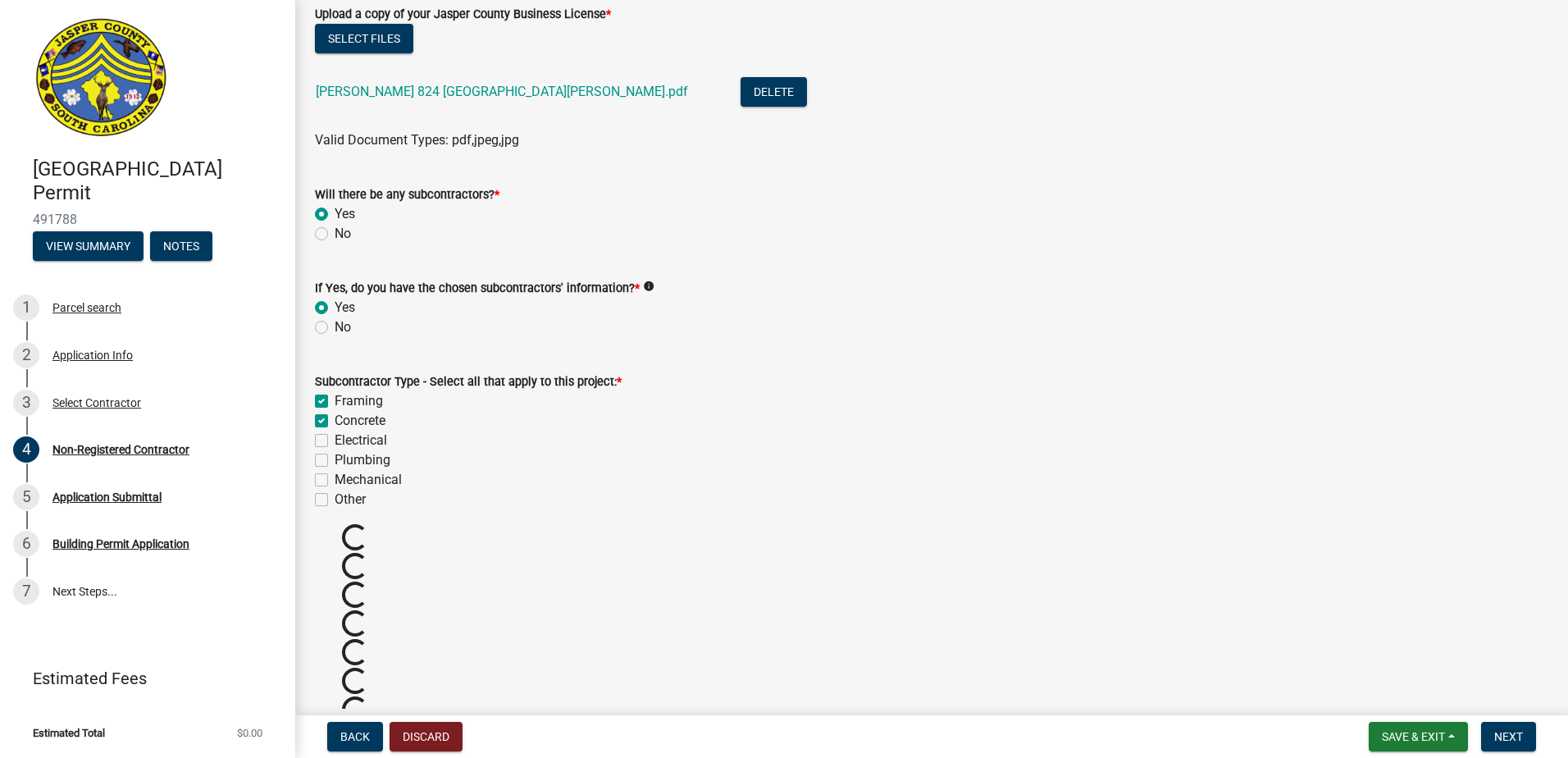
click at [335, 441] on label "Electrical" at bounding box center [361, 441] width 53 height 20
click at [335, 441] on input "Electrical" at bounding box center [340, 436] width 11 height 11
checkbox input "true"
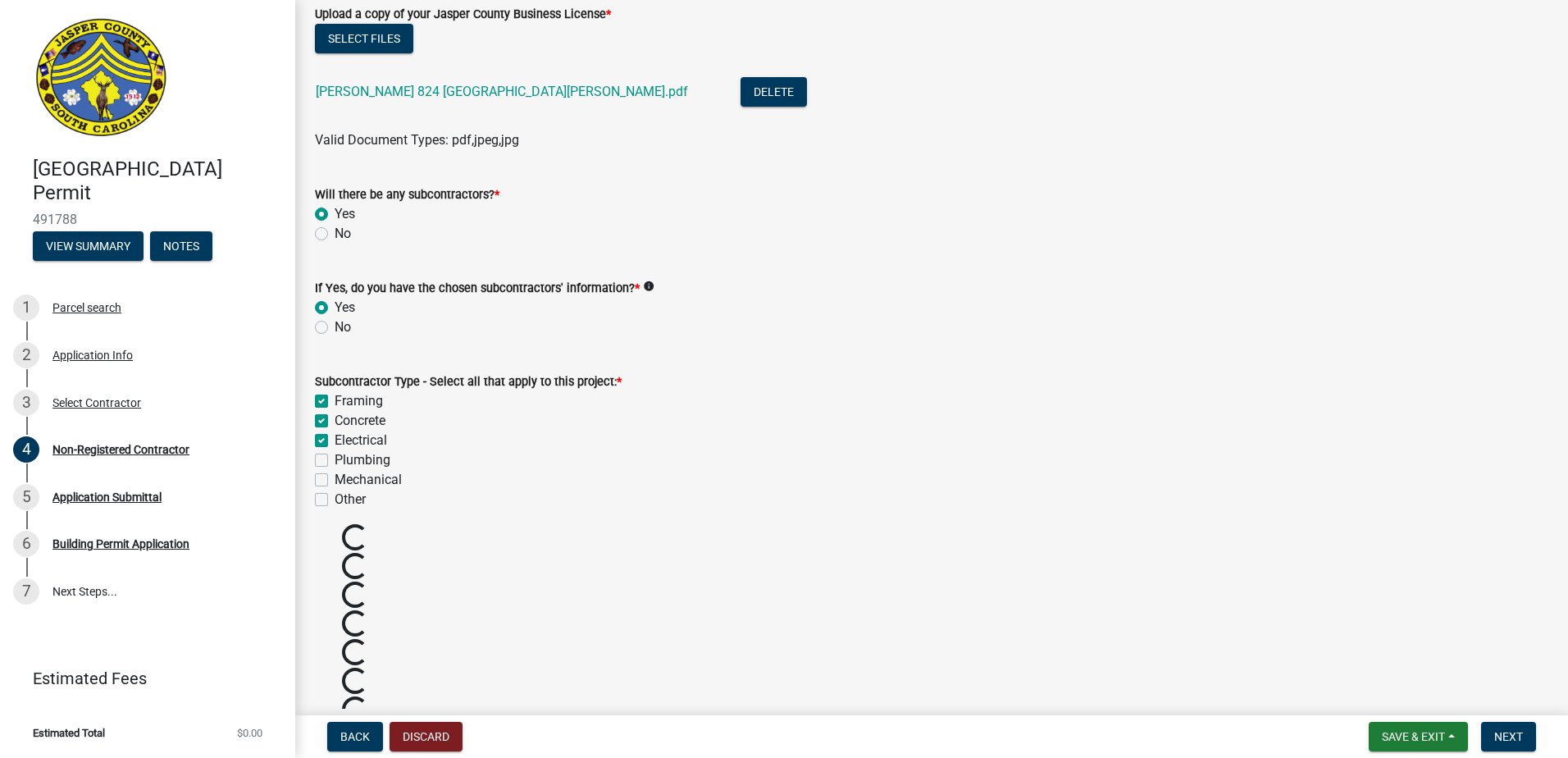
checkbox input "true"
checkbox input "false"
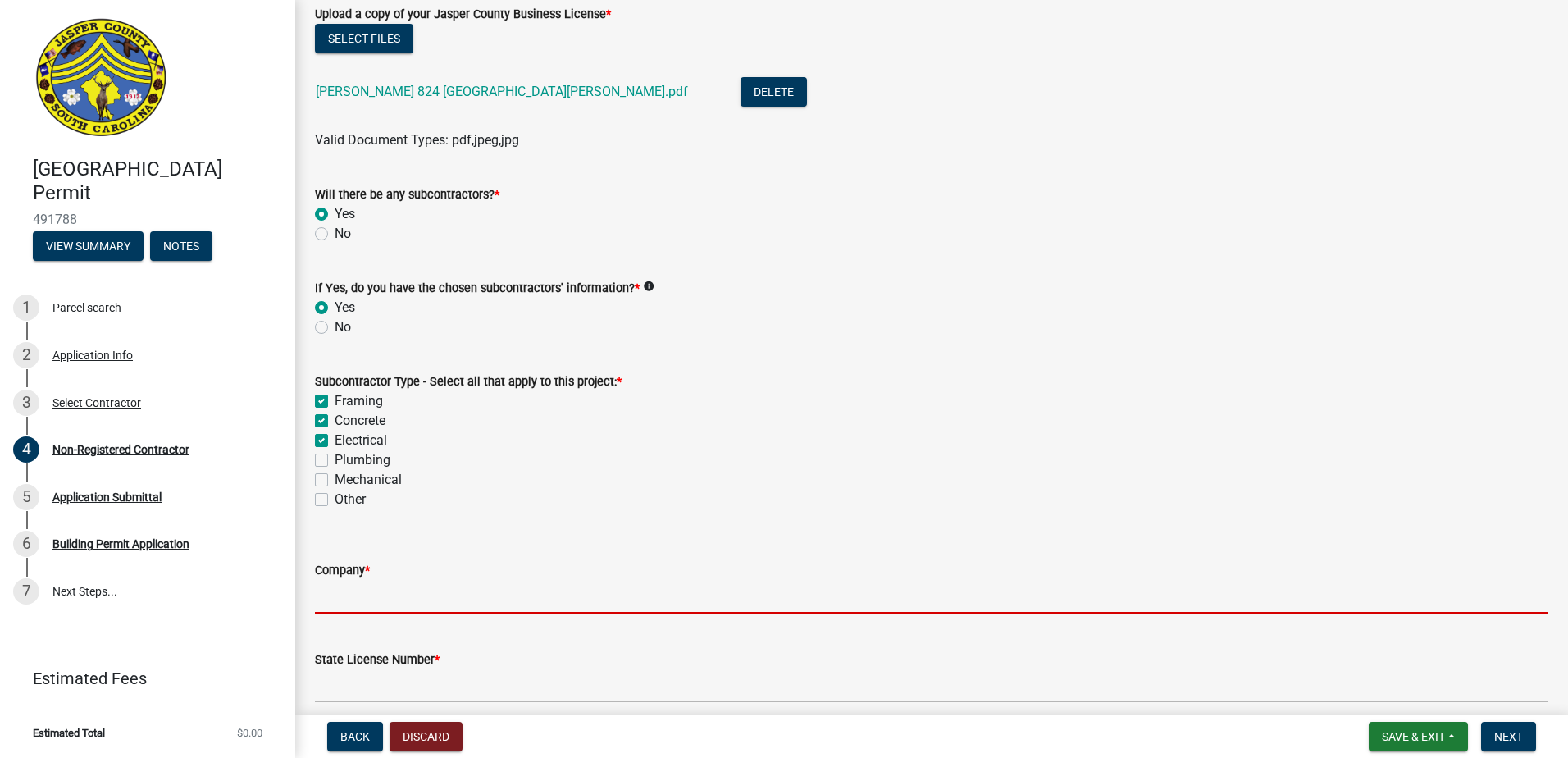
click at [390, 599] on input "Company *" at bounding box center [930, 596] width 1233 height 33
type input "Genesis 1:3\"
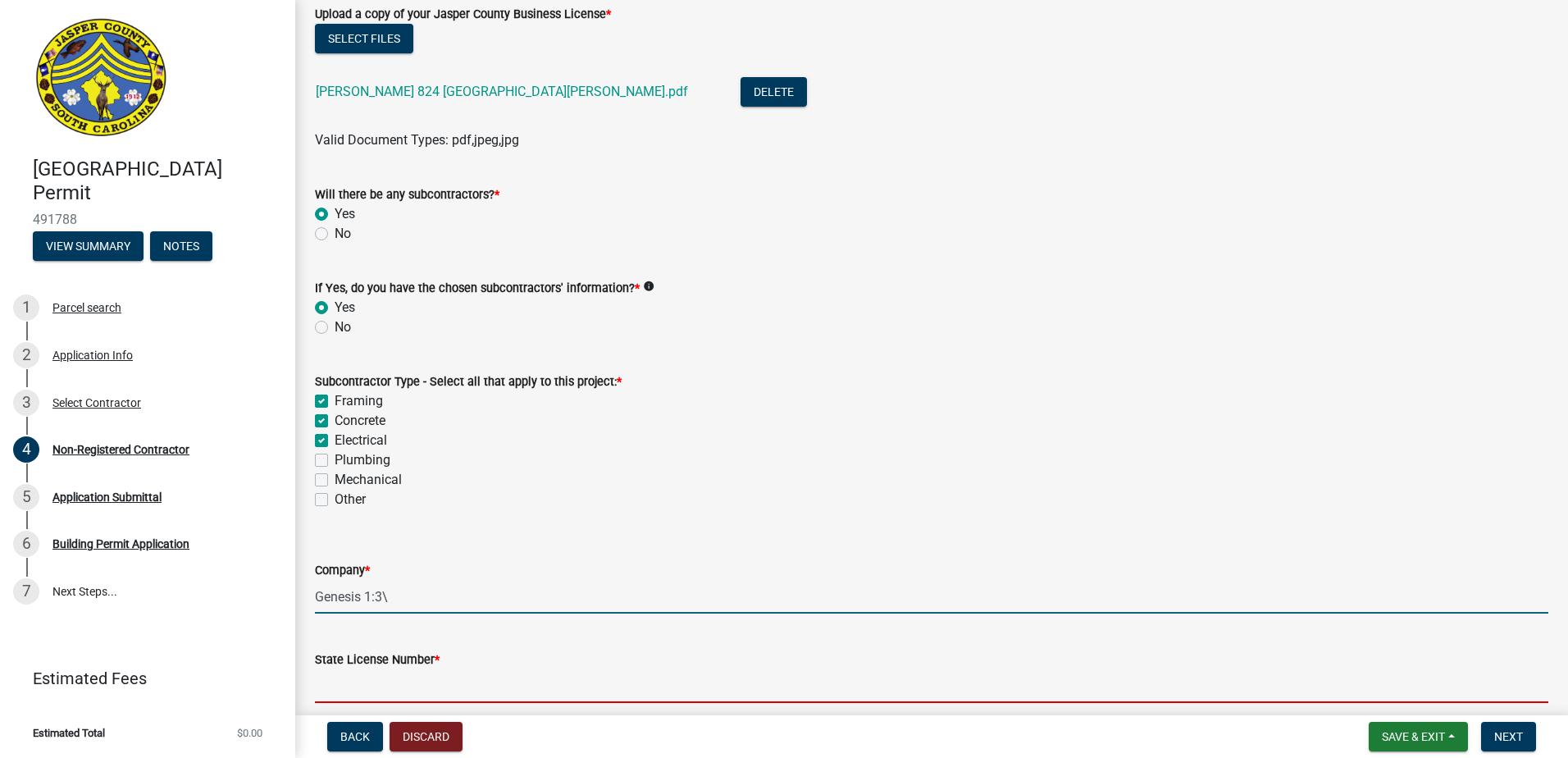
type input "114346"
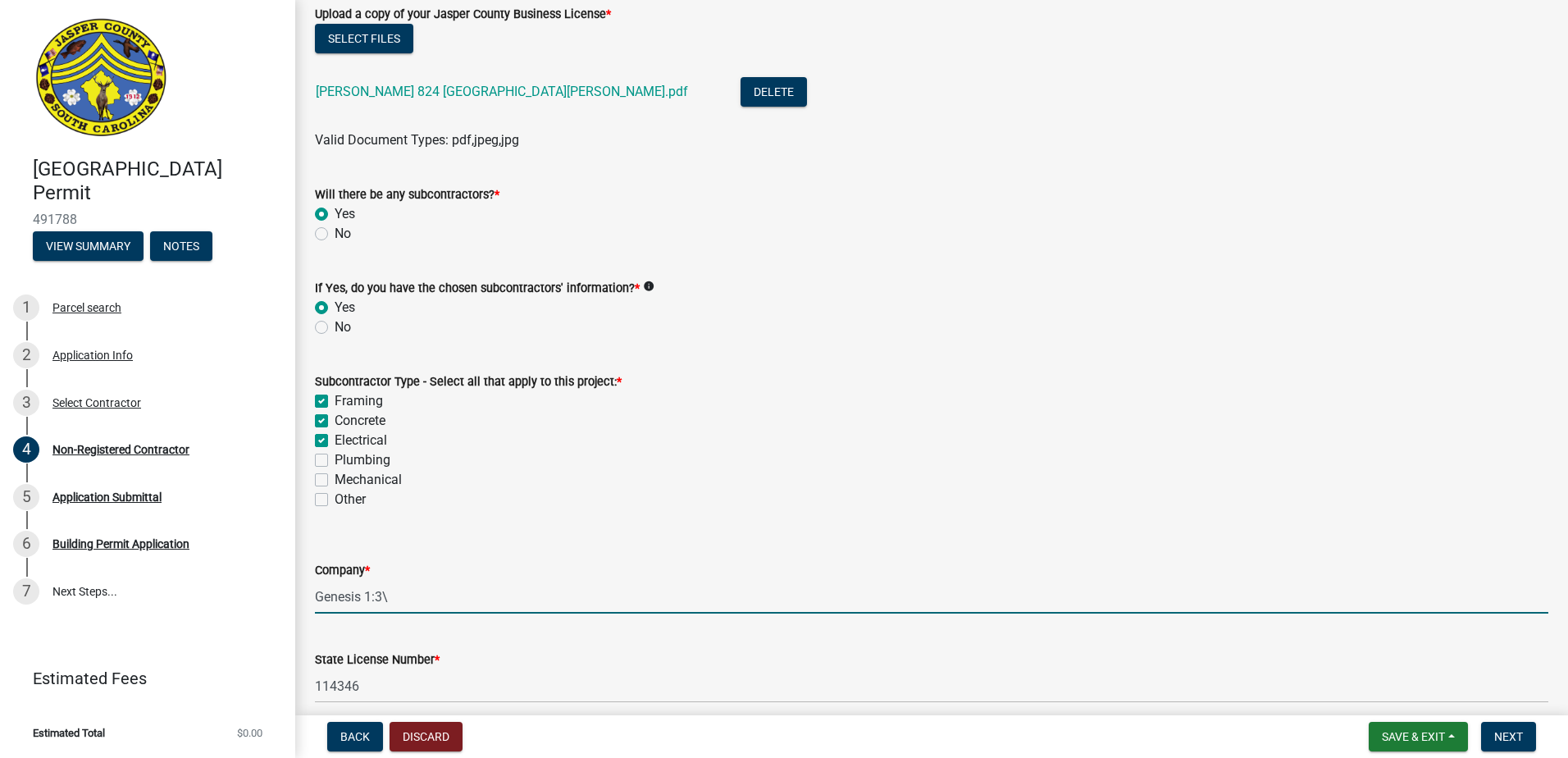
type input "7156"
type input "PO Box 854"
type input "Bluffton SC 29910"
type input "[EMAIL_ADDRESS][DOMAIN_NAME]"
type input "[PHONE_NUMBER]"
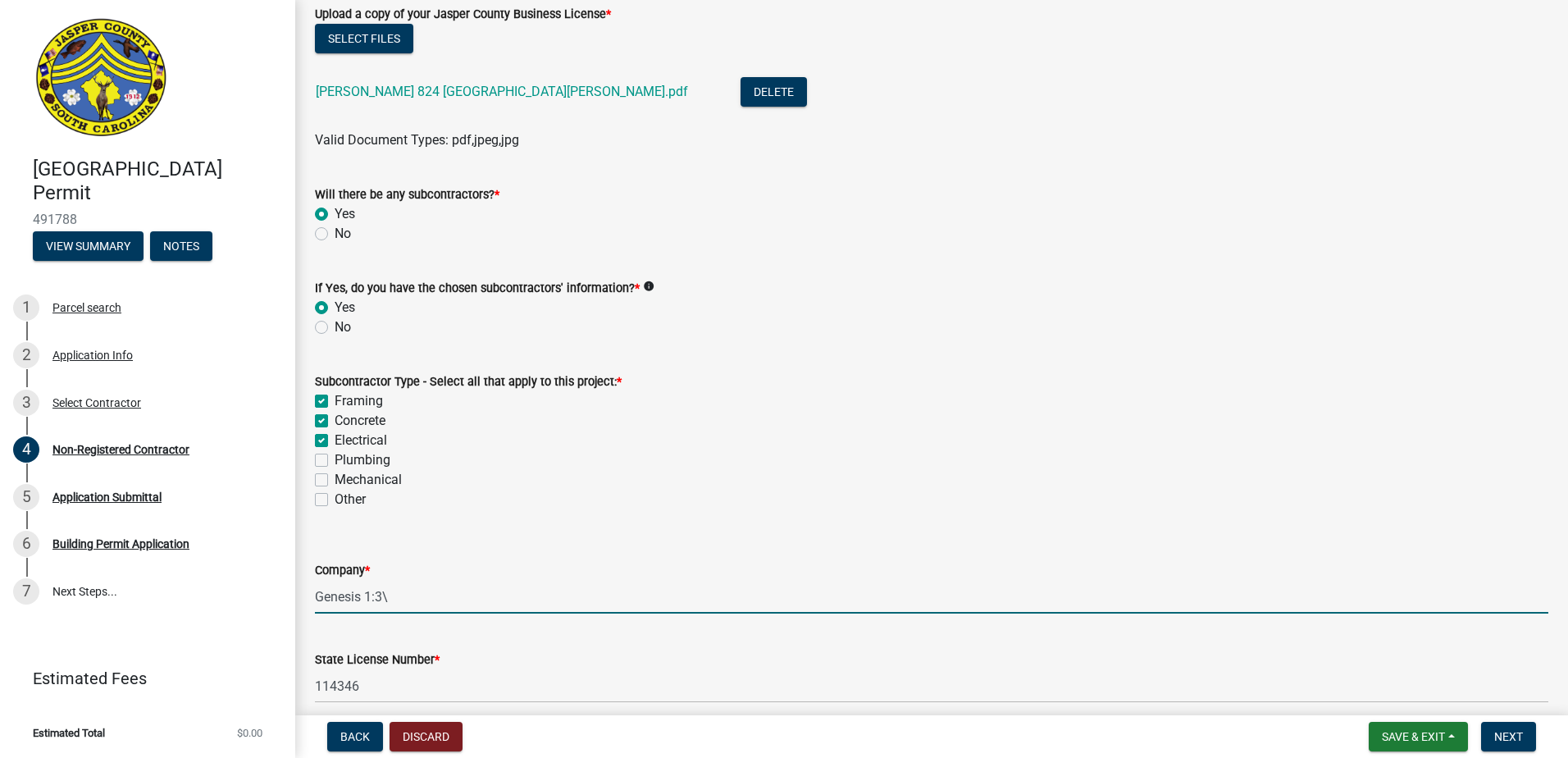
type input "[PERSON_NAME] Mechanicals"
type input "114294"
type input "7674"
type input "[STREET_ADDRESS]"
type input "Indian Trail NC 28079"
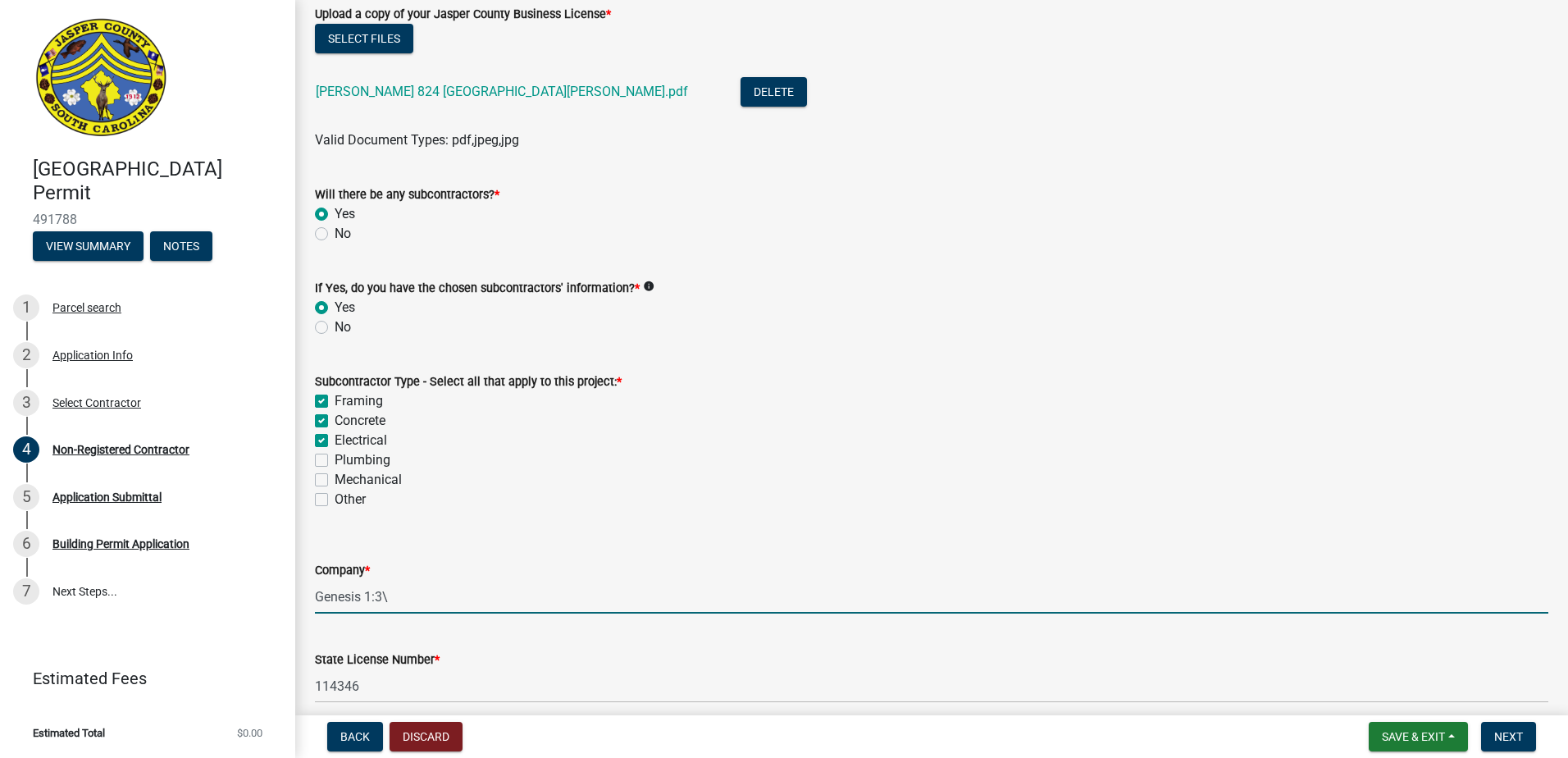
type input "[EMAIL_ADDRESS][DOMAIN_NAME]"
type input "[PHONE_NUMBER]"
type input "[PERSON_NAME] Plumbing Company"
type input "104651"
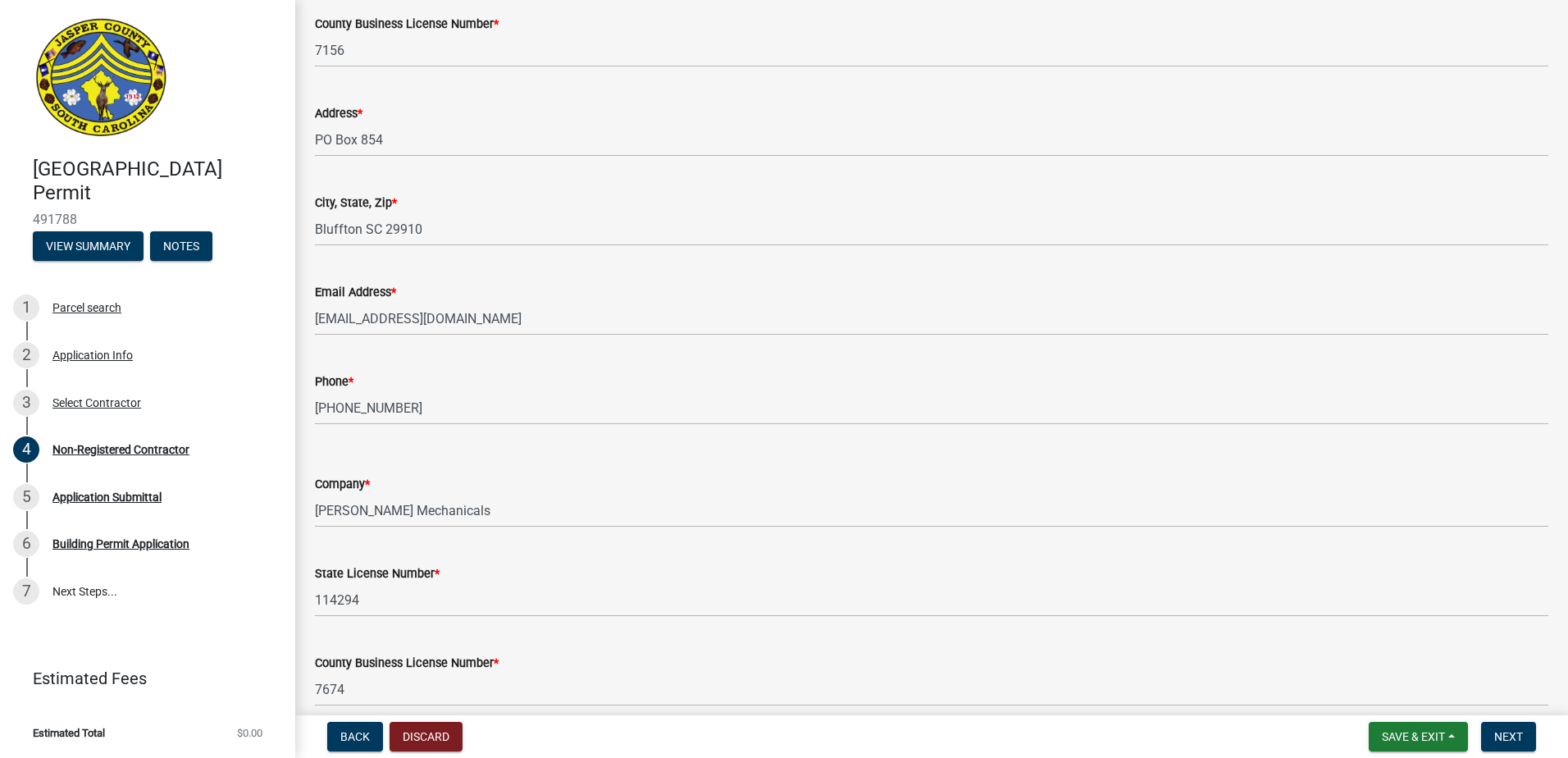
scroll to position [2133, 0]
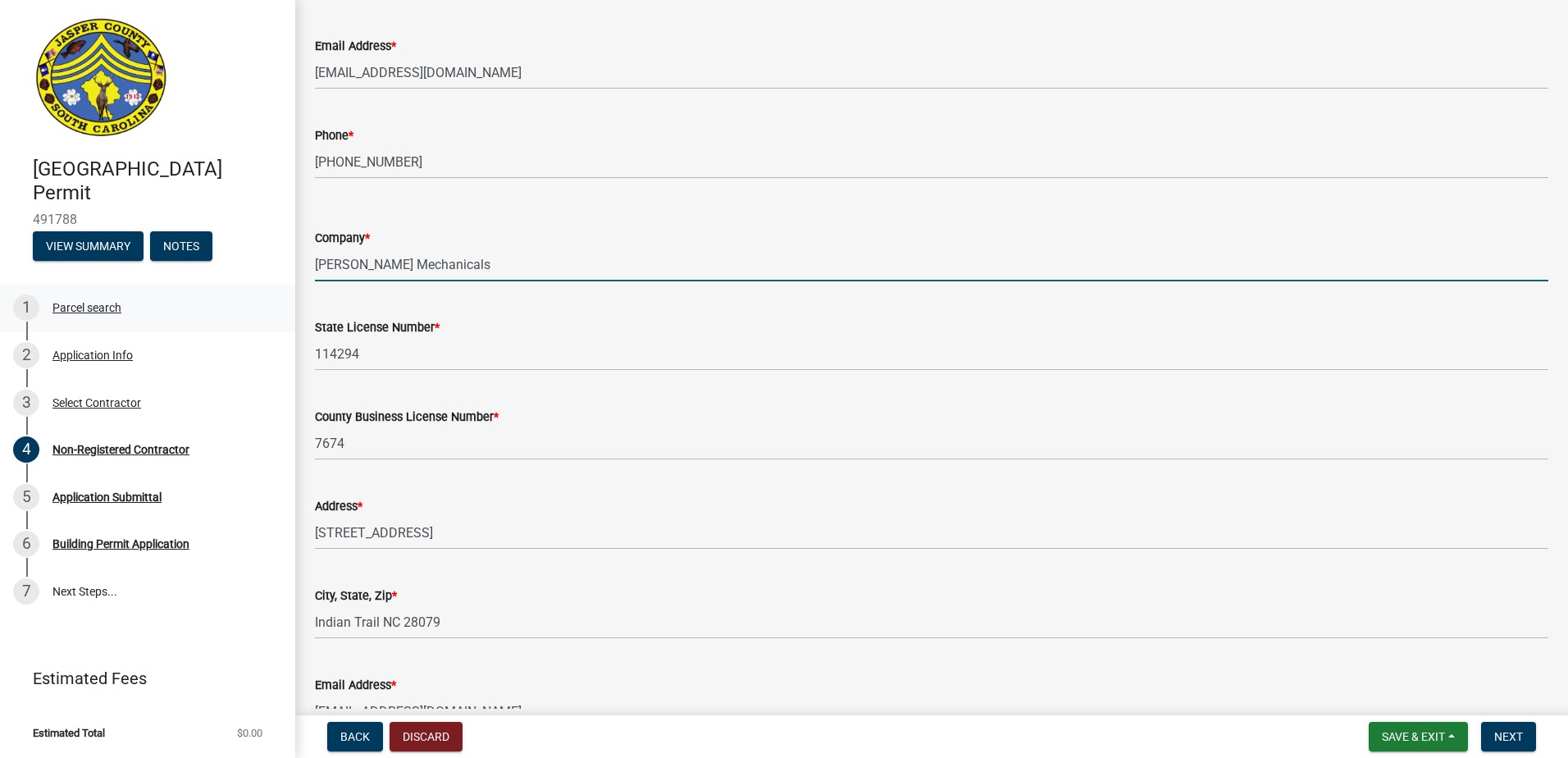
drag, startPoint x: 478, startPoint y: 275, endPoint x: 167, endPoint y: 300, distance: 312.0
click at [168, 303] on div "[GEOGRAPHIC_DATA] Permit 491788 View Summary Notes 1 Parcel search 2 Applicatio…" at bounding box center [784, 379] width 1568 height 758
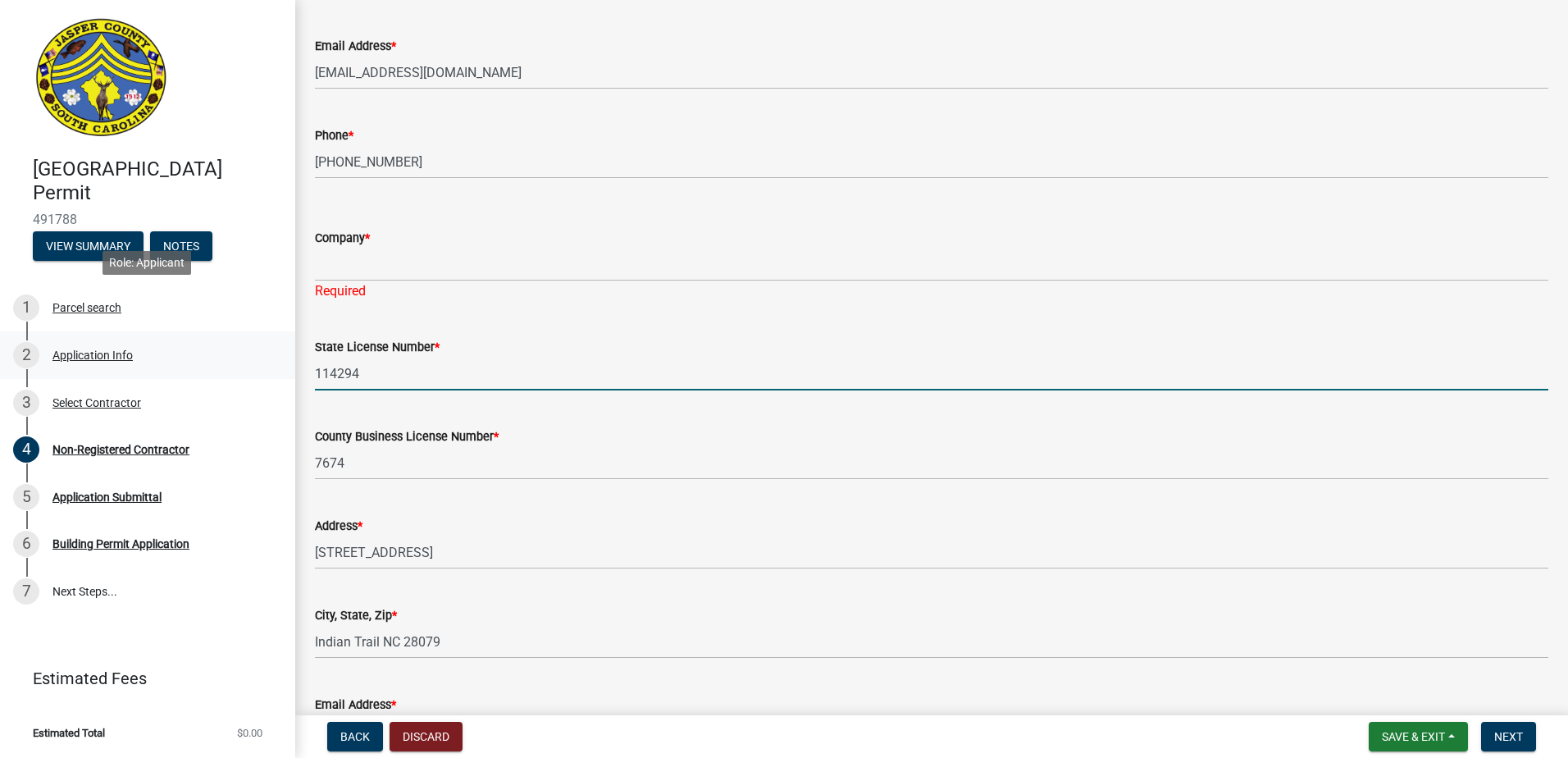
drag, startPoint x: 365, startPoint y: 350, endPoint x: 76, endPoint y: 344, distance: 289.1
click at [54, 330] on div "[GEOGRAPHIC_DATA] Permit 491788 View Summary Notes 1 Parcel search 2 Applicatio…" at bounding box center [784, 379] width 1568 height 758
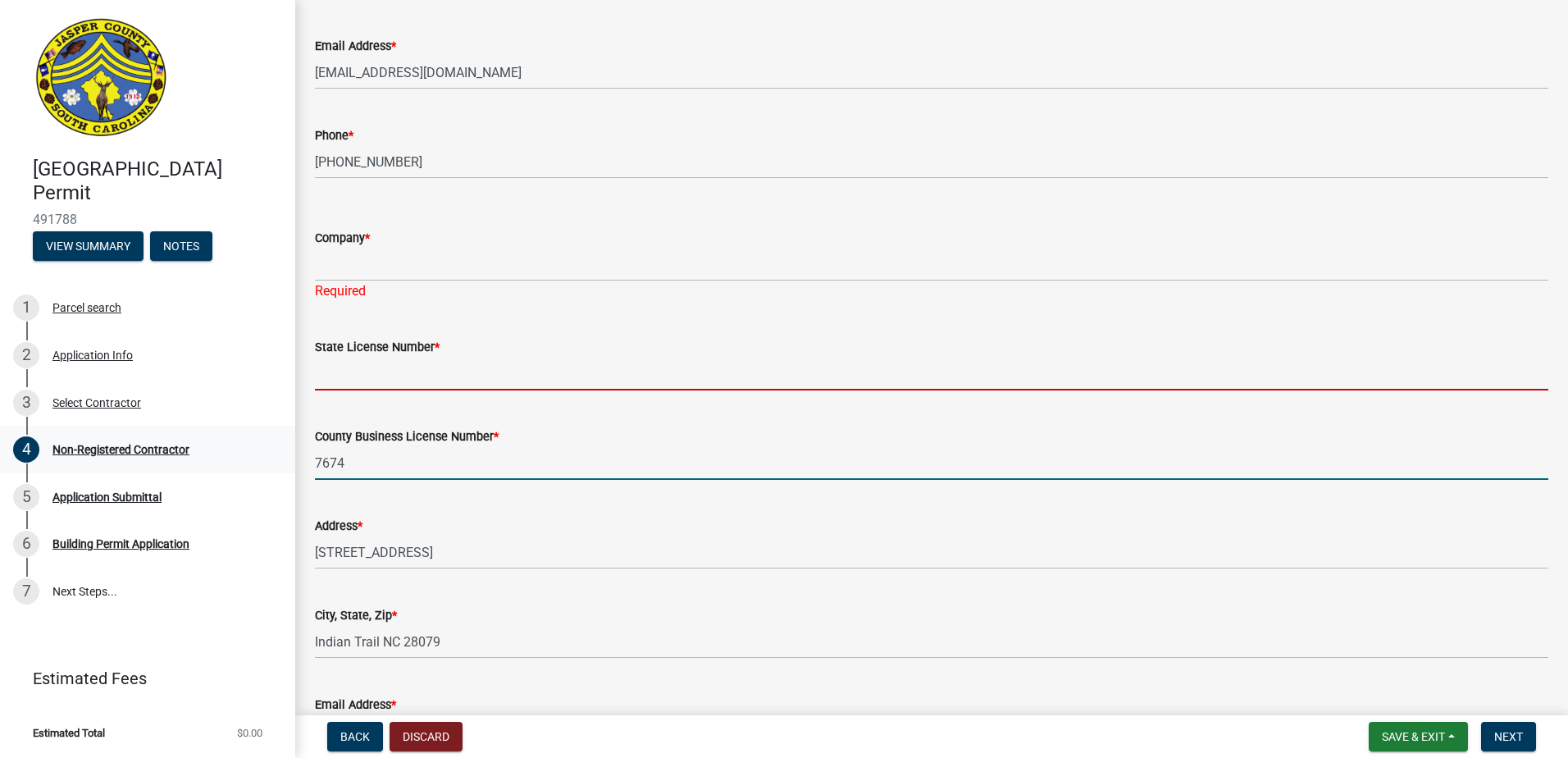
click at [157, 449] on div "[GEOGRAPHIC_DATA] Permit 491788 View Summary Notes 1 Parcel search 2 Applicatio…" at bounding box center [784, 379] width 1568 height 758
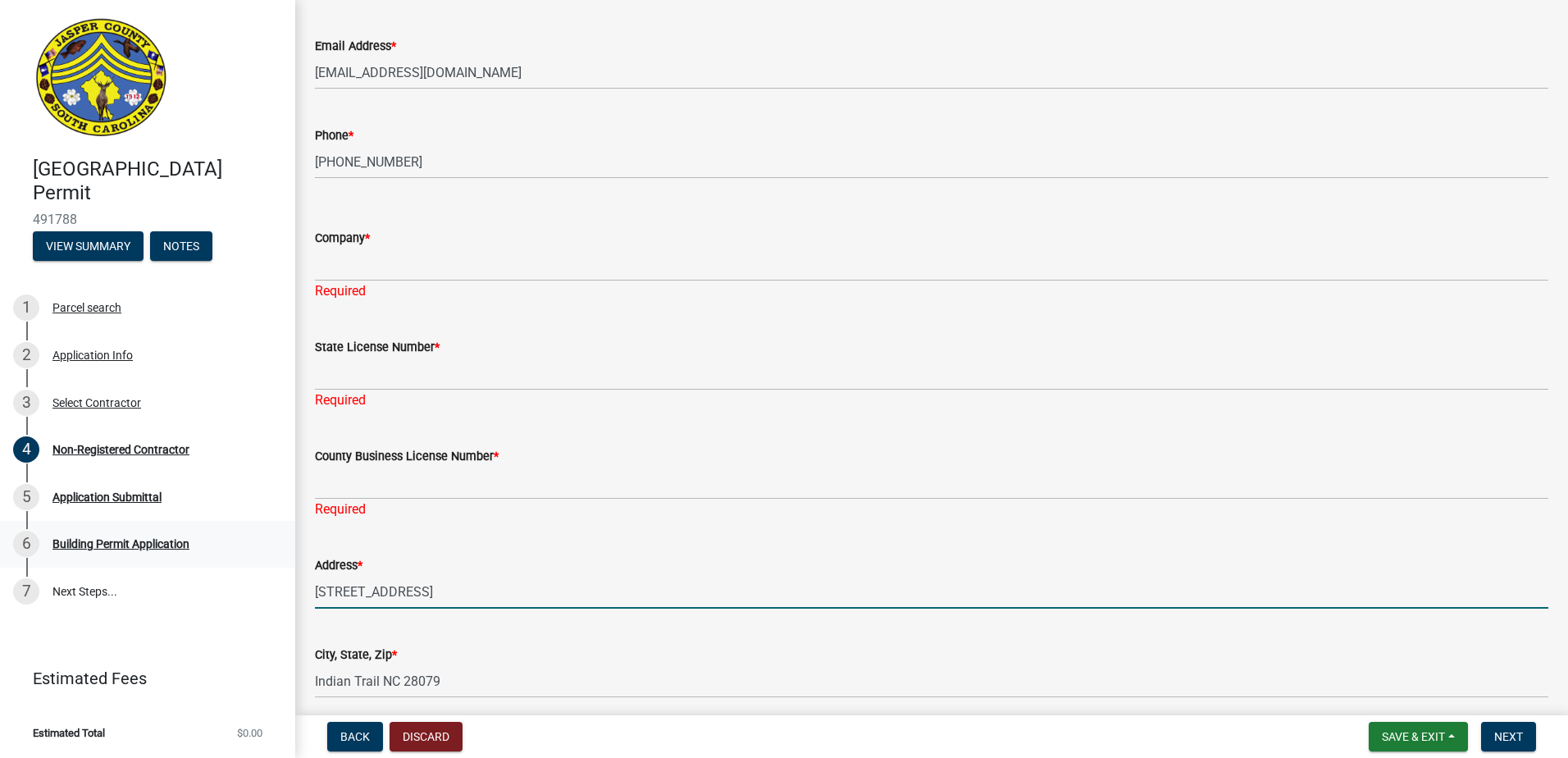
drag, startPoint x: 455, startPoint y: 571, endPoint x: 220, endPoint y: 558, distance: 235.4
click at [221, 558] on div "[GEOGRAPHIC_DATA] Permit 491788 View Summary Notes 1 Parcel search 2 Applicatio…" at bounding box center [784, 379] width 1568 height 758
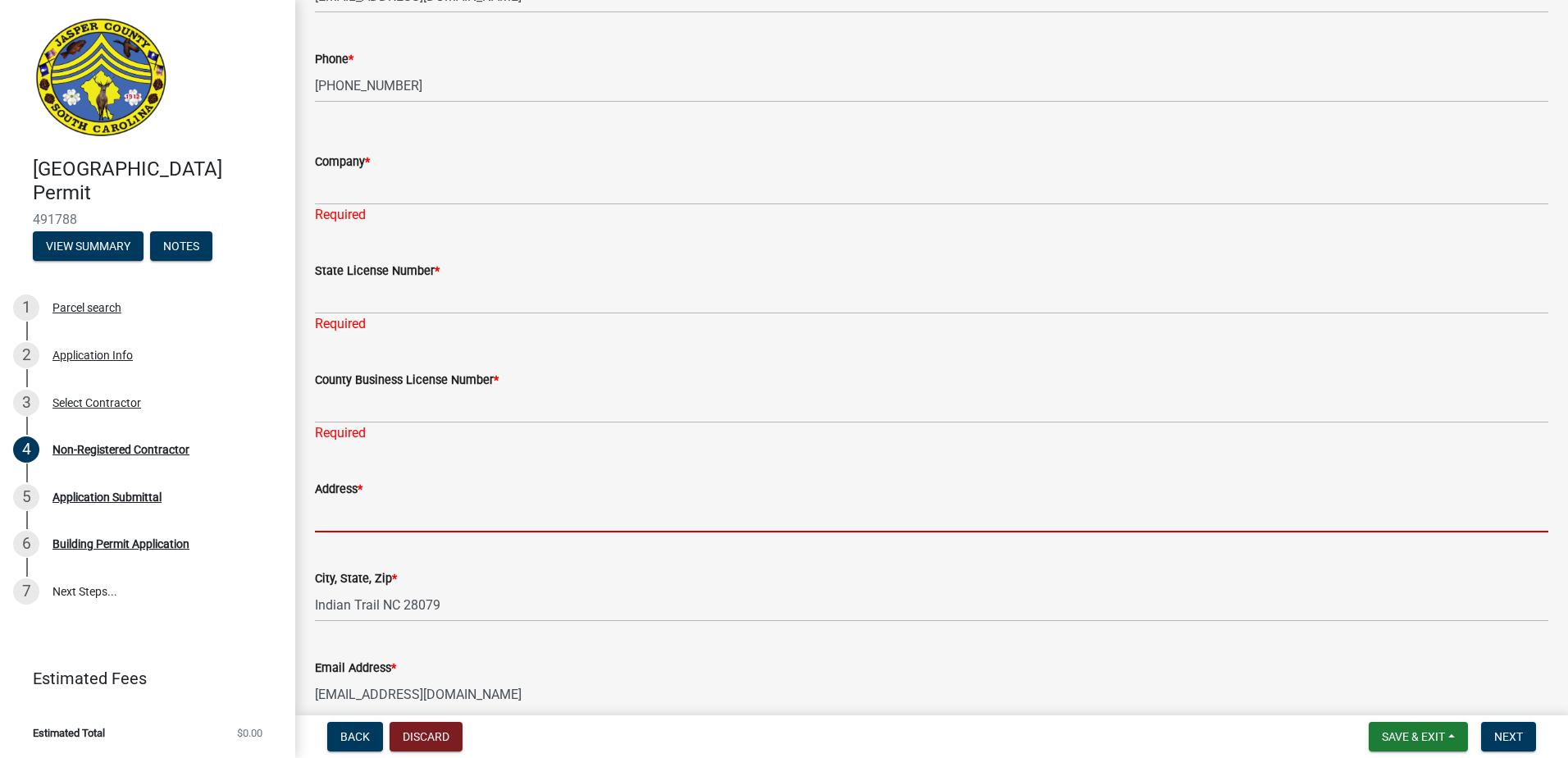
scroll to position [2379, 0]
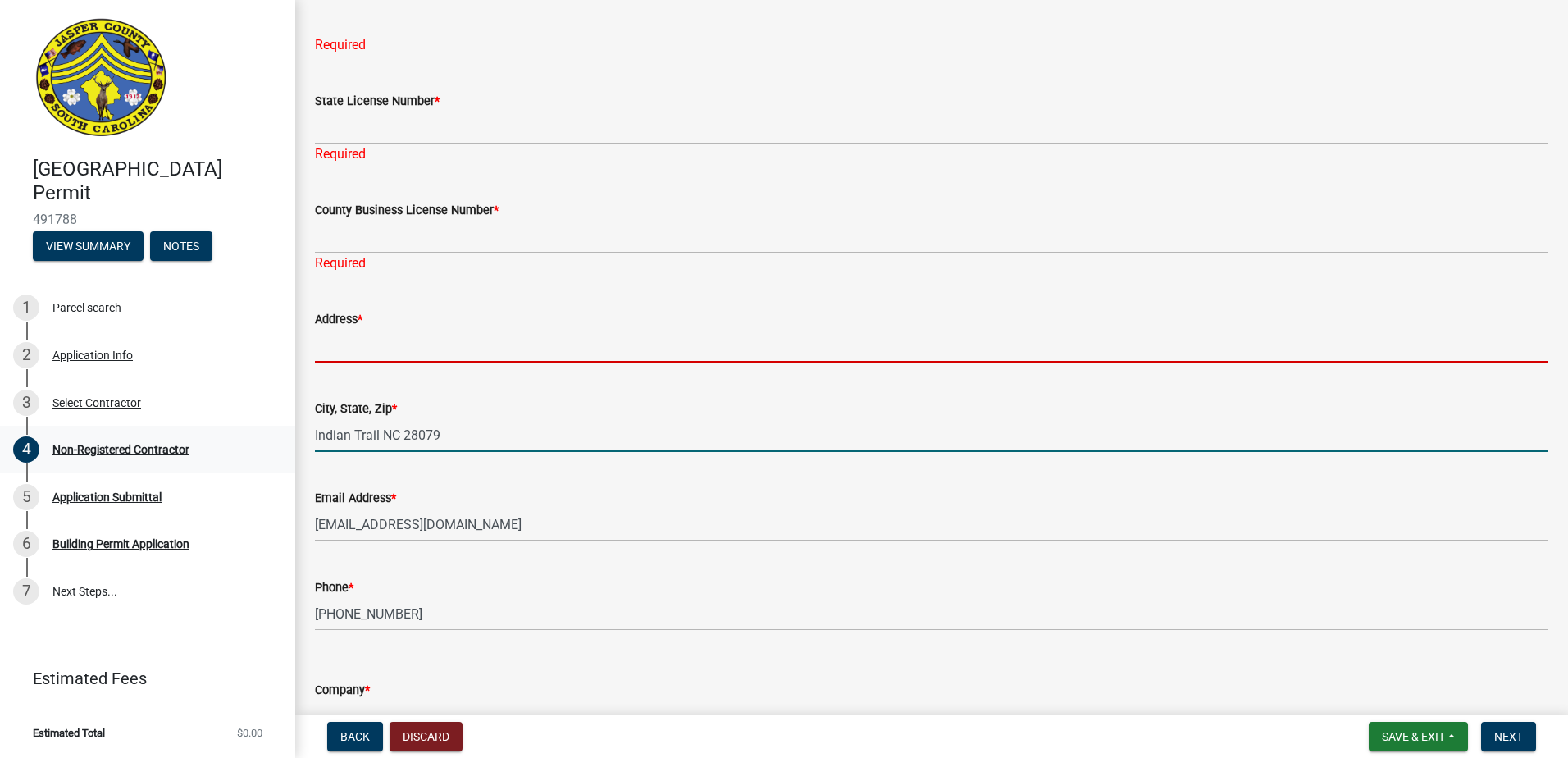
drag, startPoint x: 482, startPoint y: 428, endPoint x: 239, endPoint y: 457, distance: 244.7
click at [239, 457] on div "[GEOGRAPHIC_DATA] Permit 491788 View Summary Notes 1 Parcel search 2 Applicatio…" at bounding box center [784, 379] width 1568 height 758
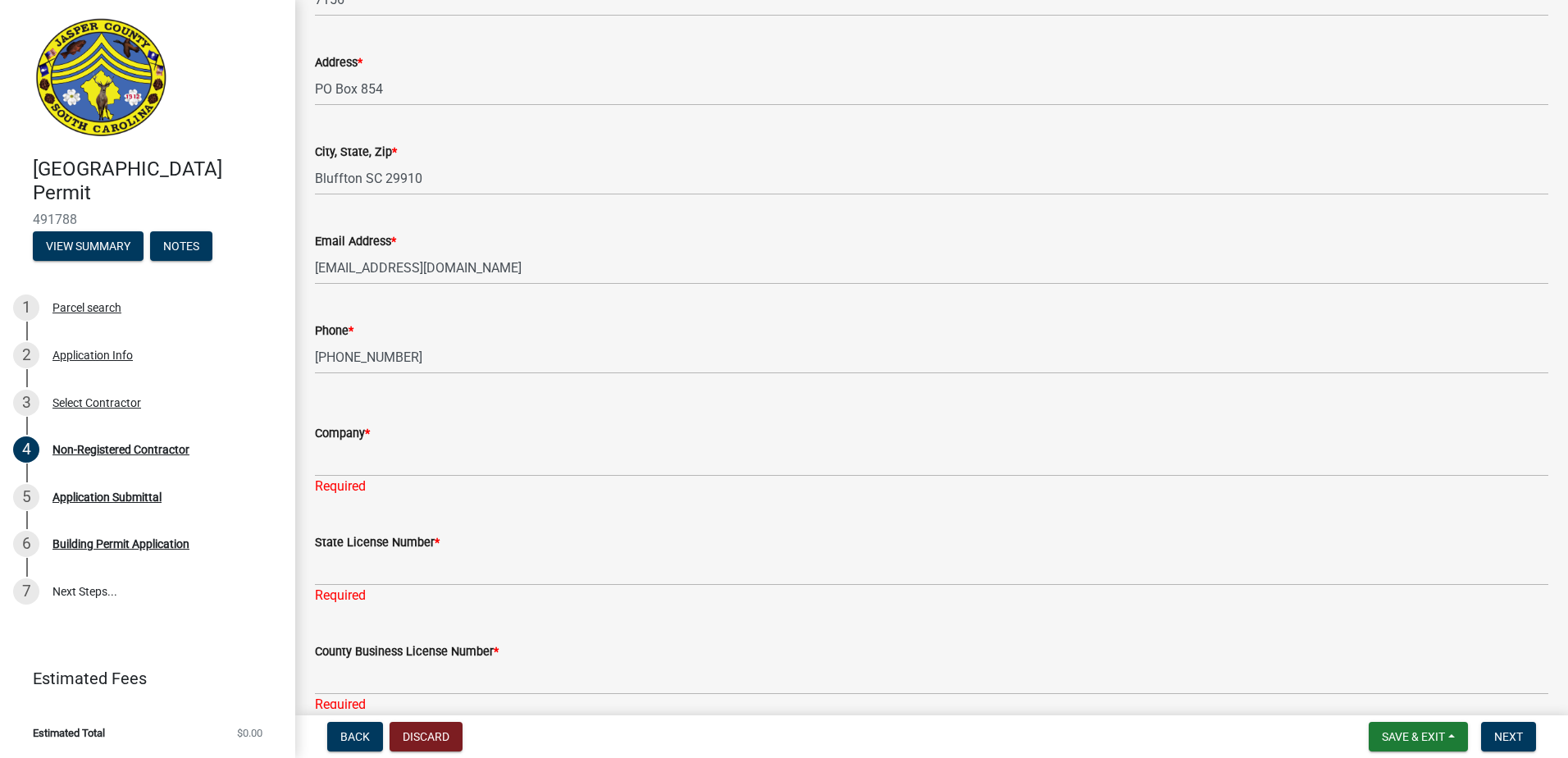
scroll to position [1943, 0]
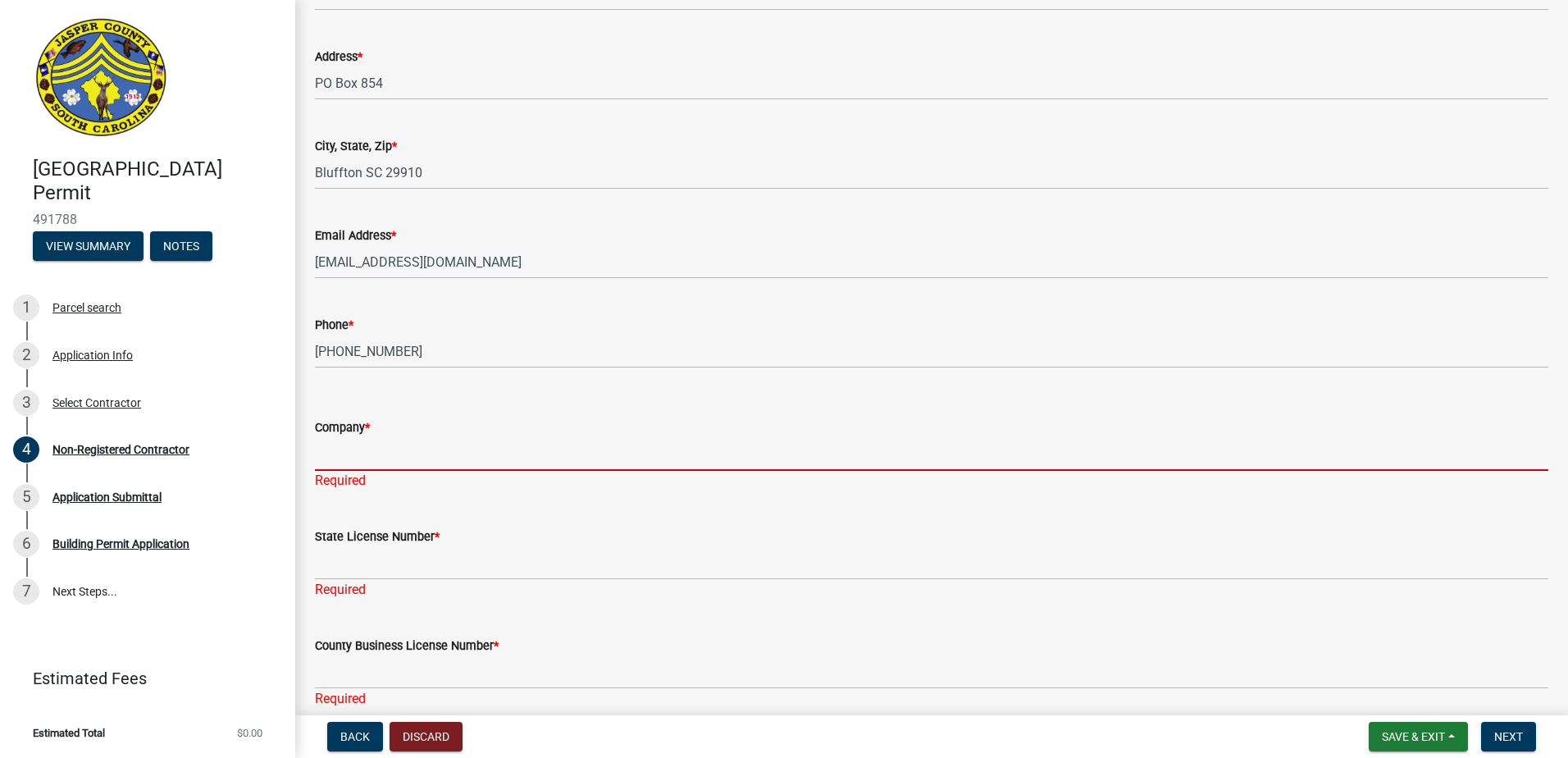
click at [387, 461] on input "Company *" at bounding box center [930, 453] width 1233 height 33
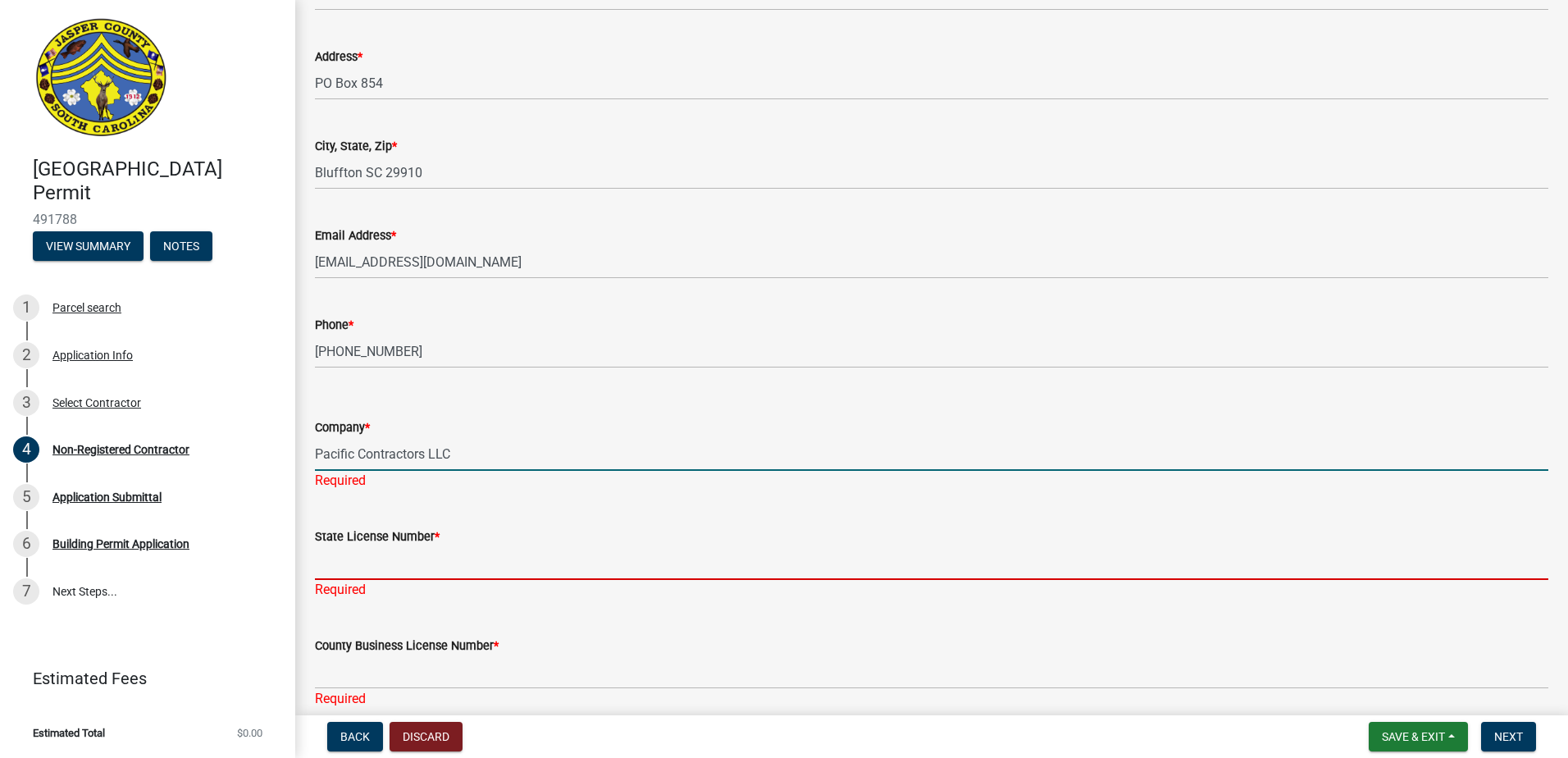
click at [328, 573] on div "State License Number * Required" at bounding box center [930, 551] width 1233 height 96
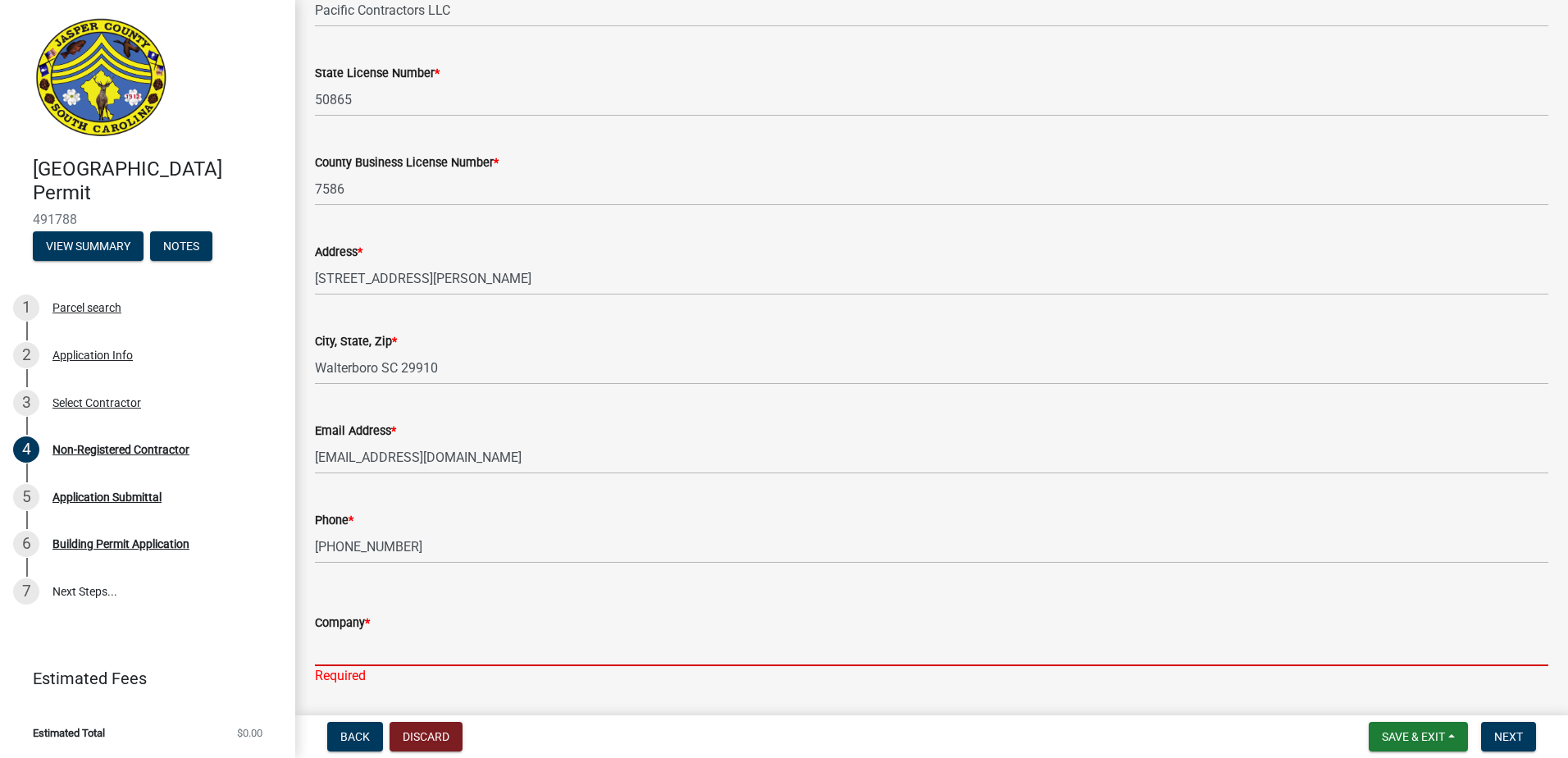
scroll to position [2564, 0]
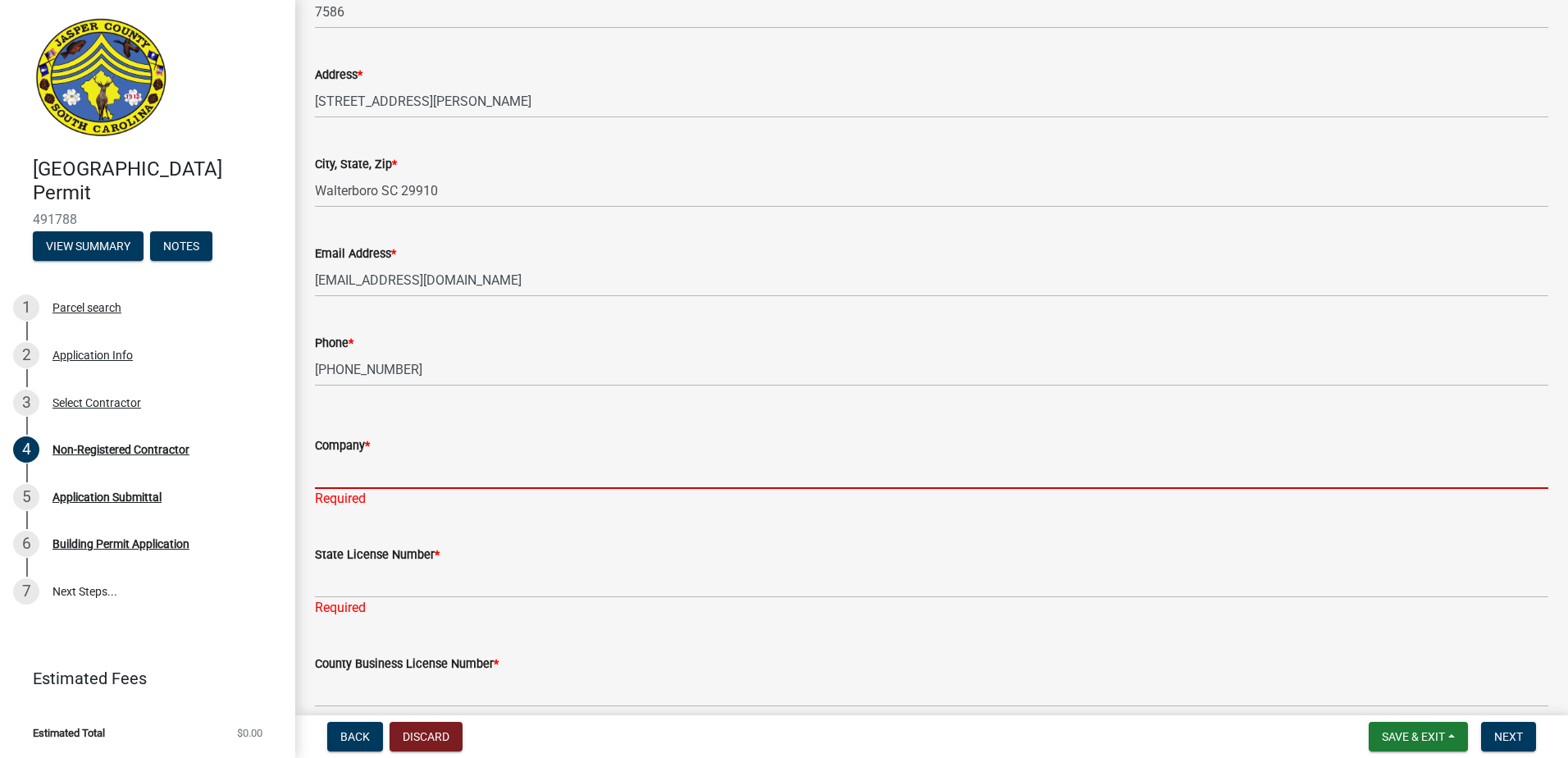
click at [372, 486] on input "Company *" at bounding box center [930, 472] width 1233 height 33
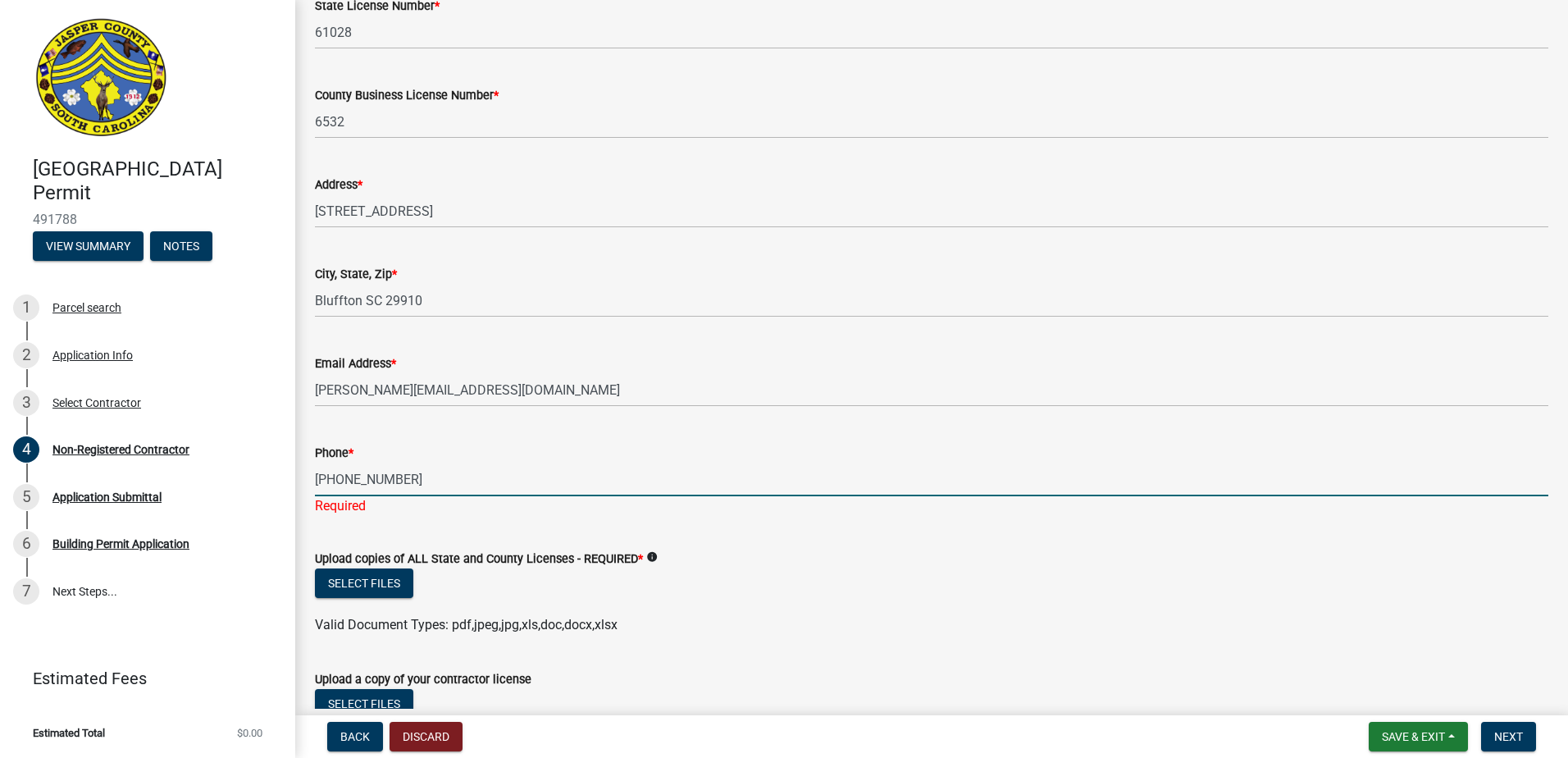
scroll to position [3218, 0]
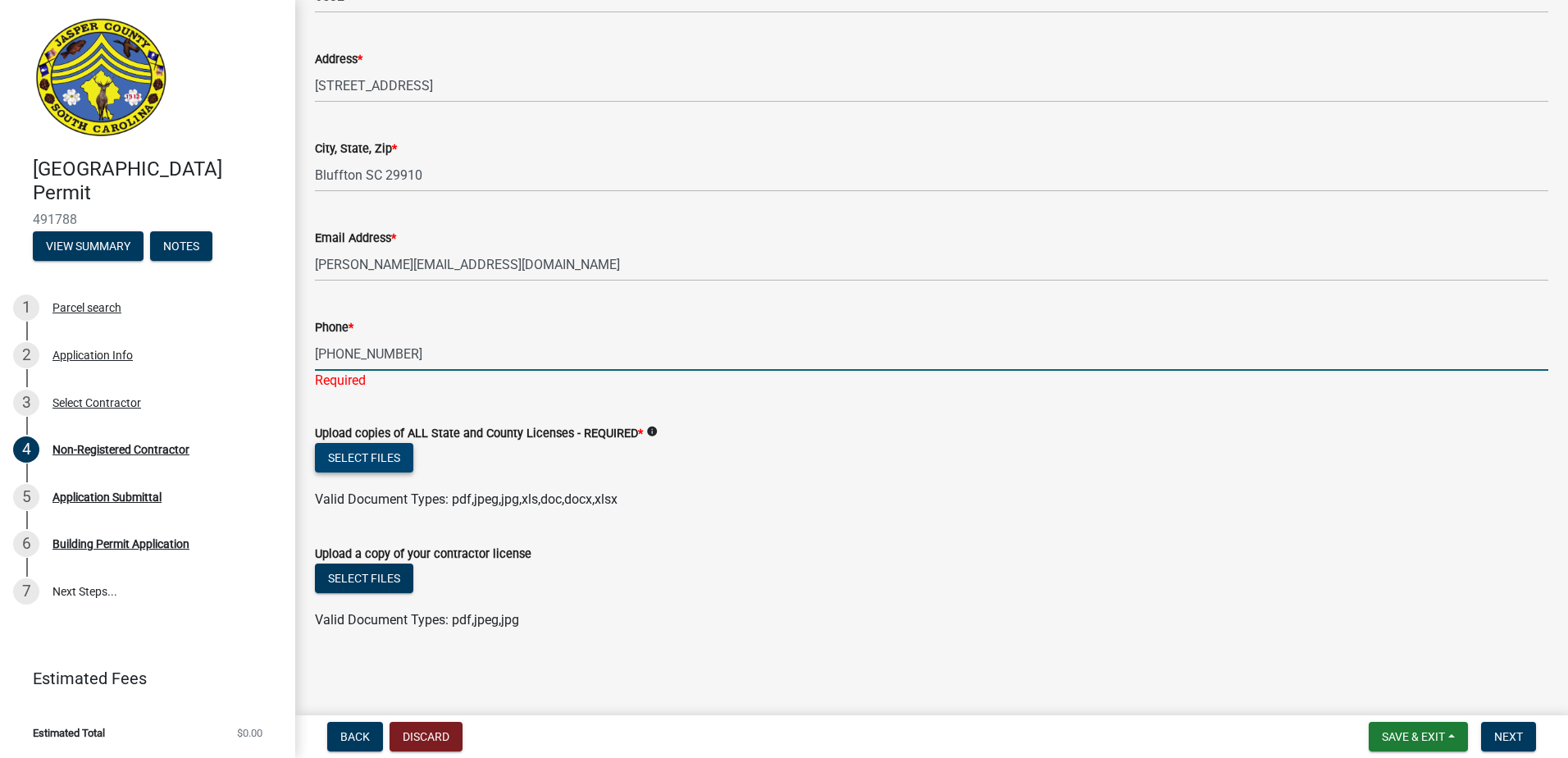
click at [362, 450] on button "Select files" at bounding box center [363, 457] width 98 height 29
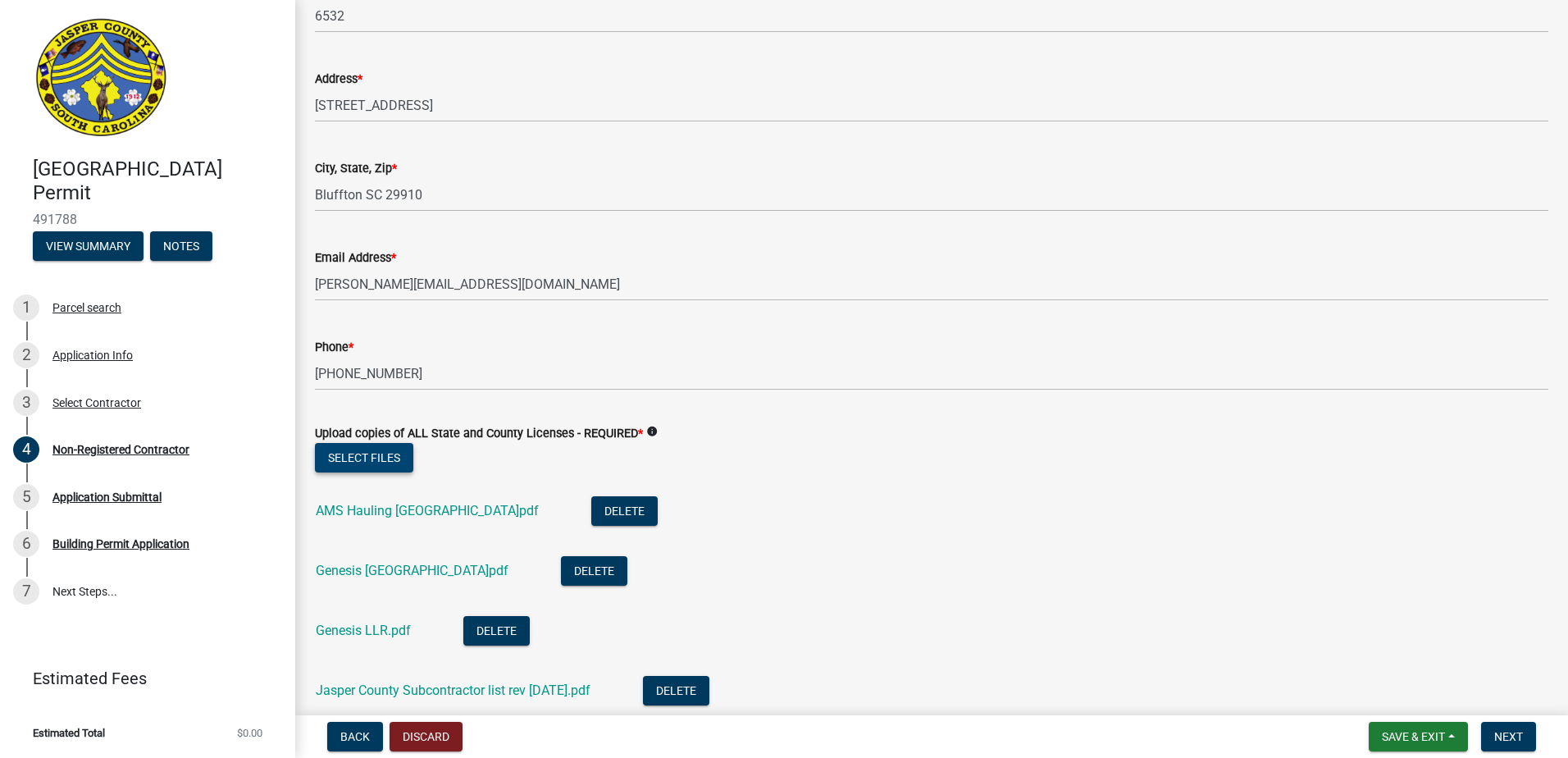
scroll to position [3677, 0]
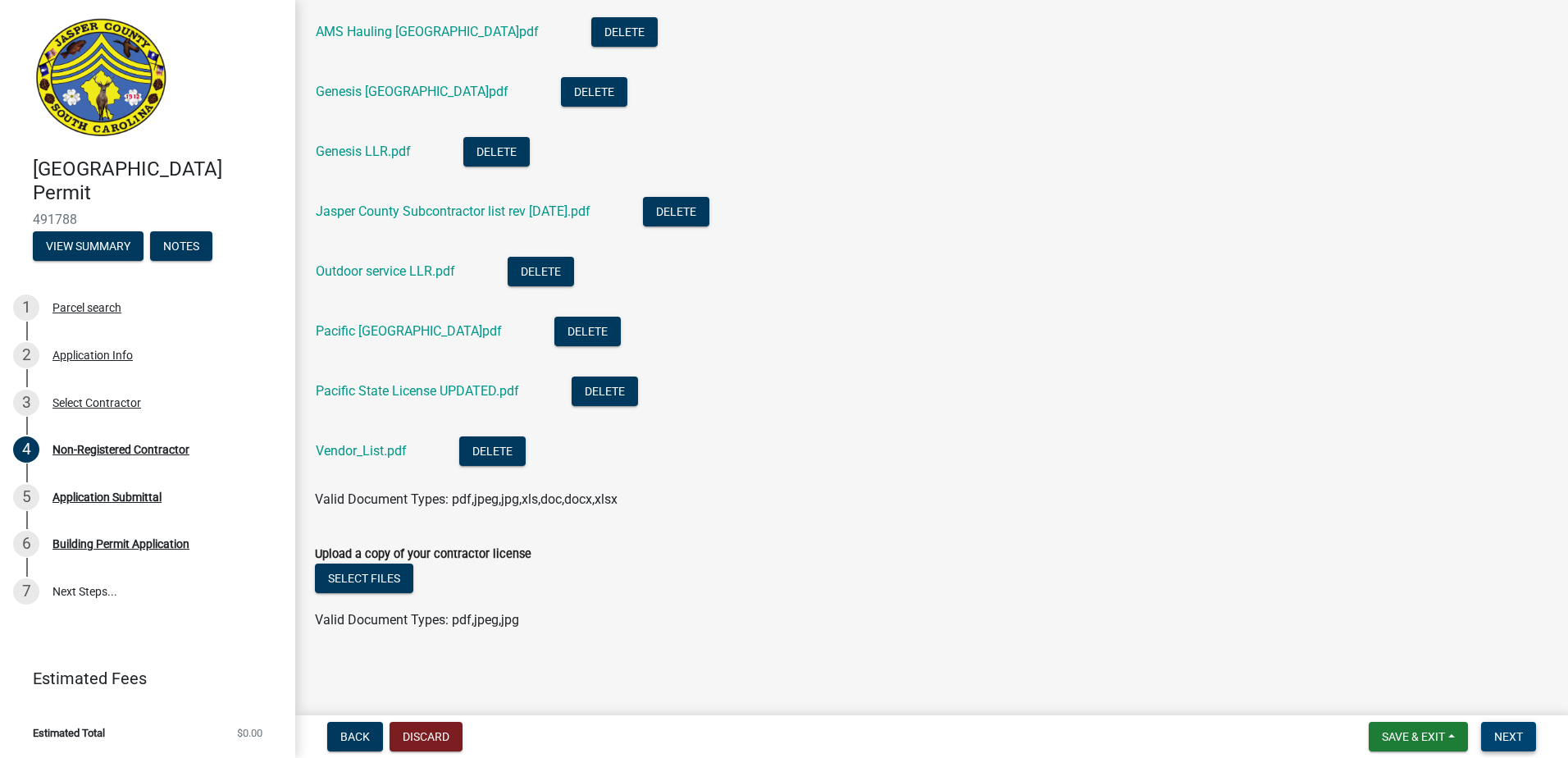
click at [1500, 724] on button "Next" at bounding box center [1508, 736] width 55 height 29
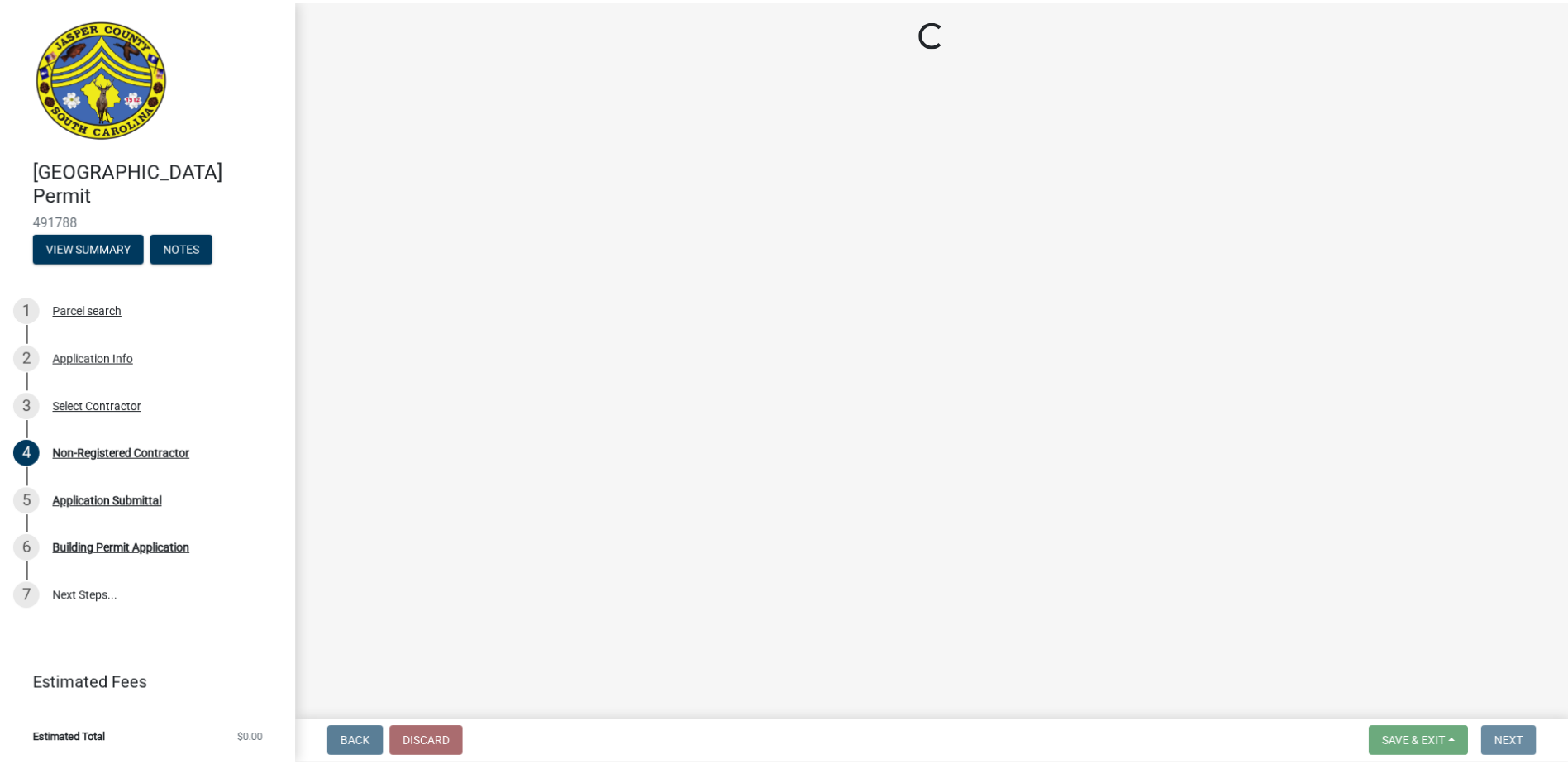
scroll to position [0, 0]
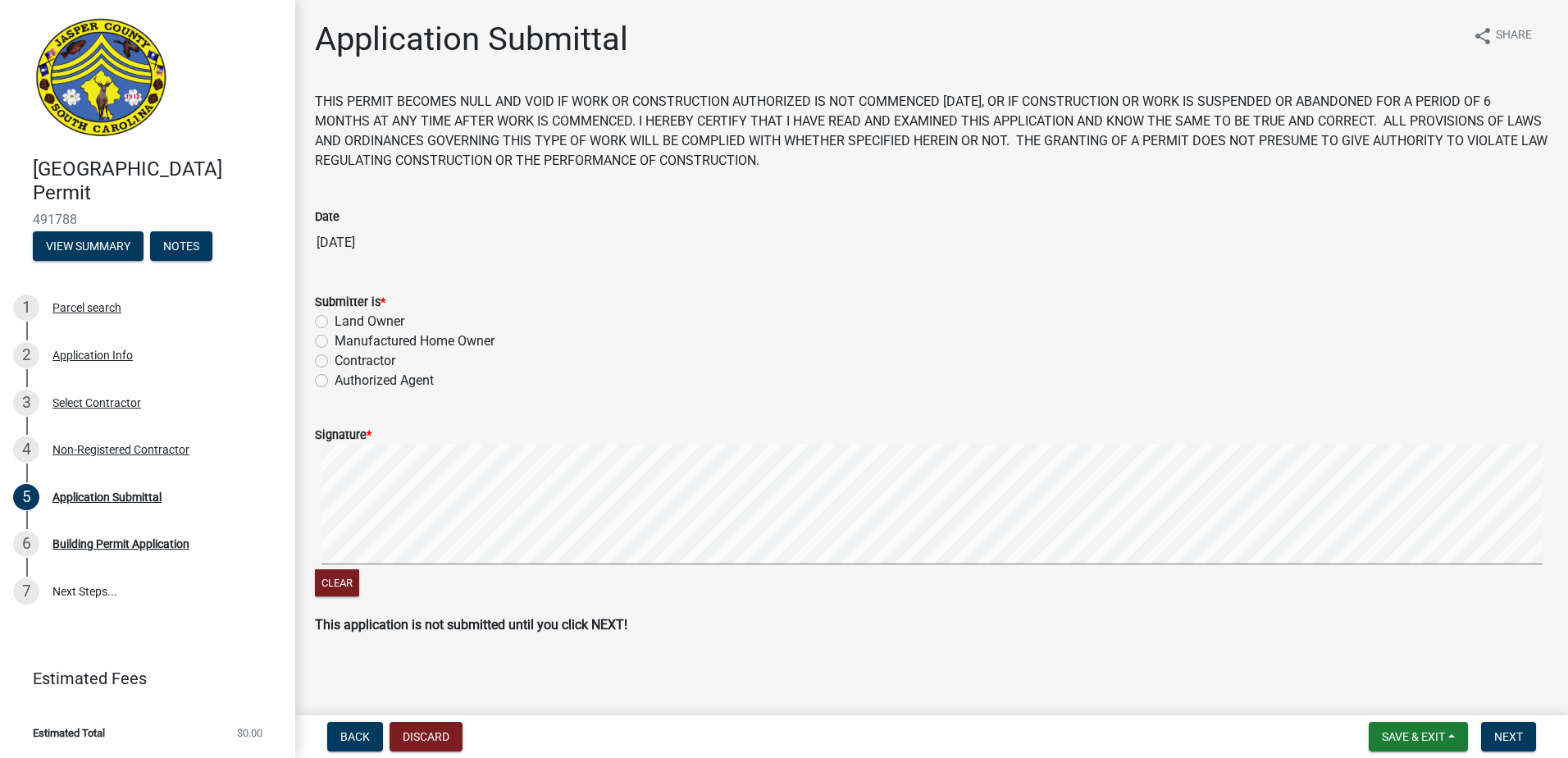
click at [335, 384] on label "Authorized Agent" at bounding box center [384, 380] width 99 height 20
click at [335, 381] on input "Authorized Agent" at bounding box center [340, 375] width 11 height 11
click at [881, 525] on form "Signature * Clear" at bounding box center [930, 502] width 1233 height 195
click at [1512, 730] on span "Next" at bounding box center [1507, 735] width 28 height 13
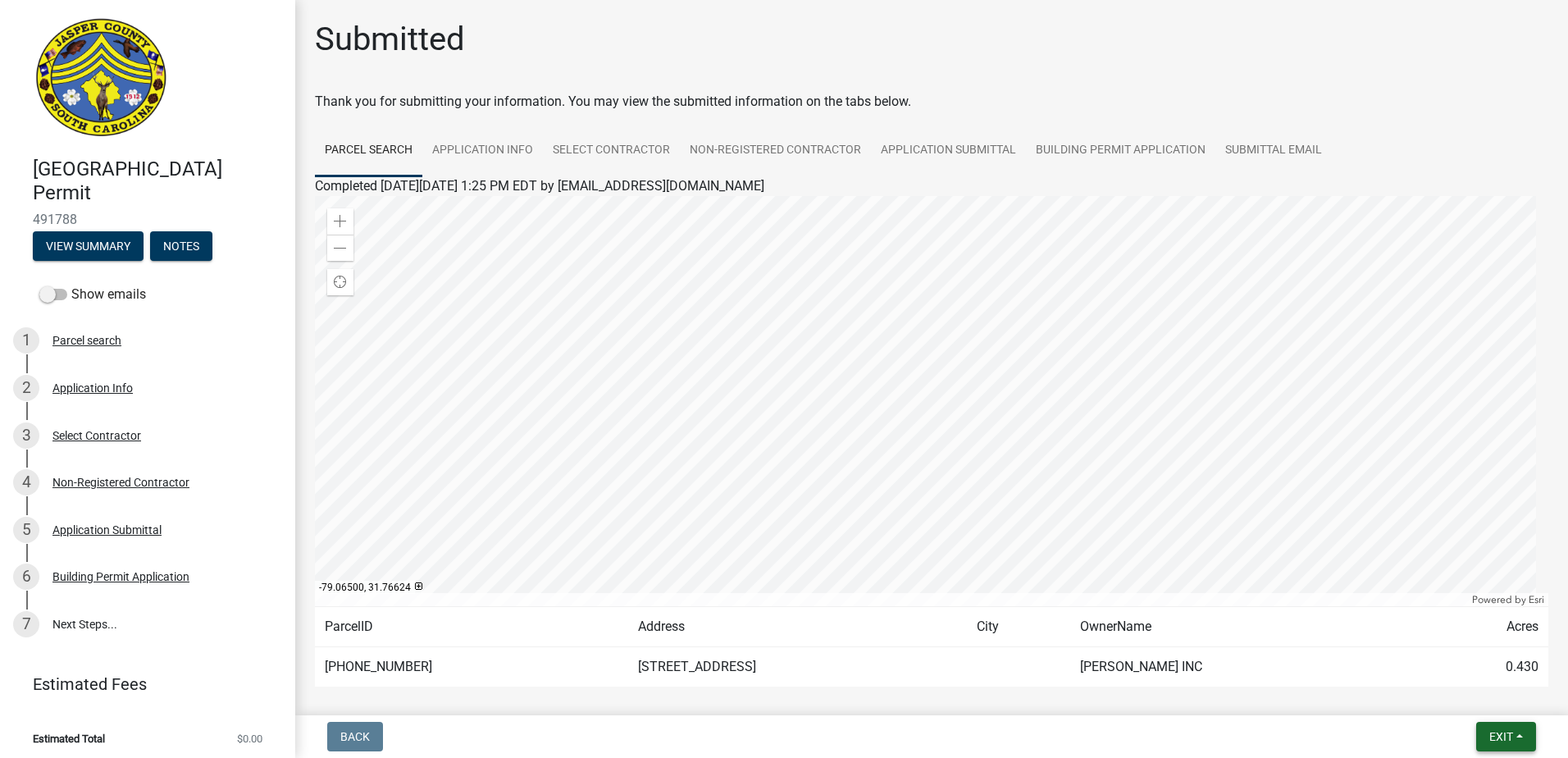
click at [1510, 732] on span "Exit" at bounding box center [1500, 735] width 24 height 13
click at [1465, 696] on button "Save & Exit" at bounding box center [1470, 693] width 131 height 39
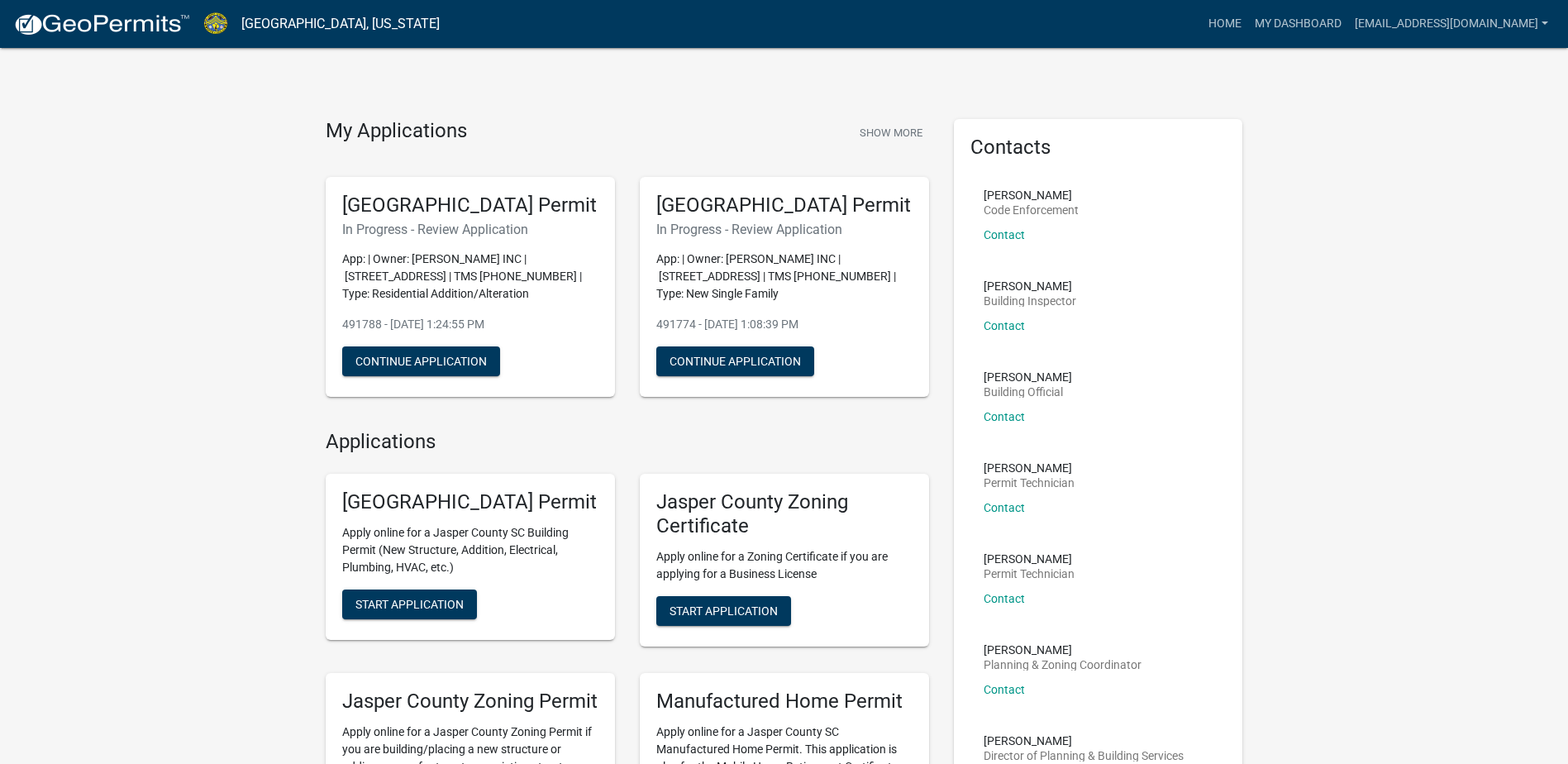
click at [1419, 126] on div "My Applications Show More [GEOGRAPHIC_DATA] Permit In Progress - Review Applica…" at bounding box center [784, 611] width 1568 height 1223
